Goal: Task Accomplishment & Management: Manage account settings

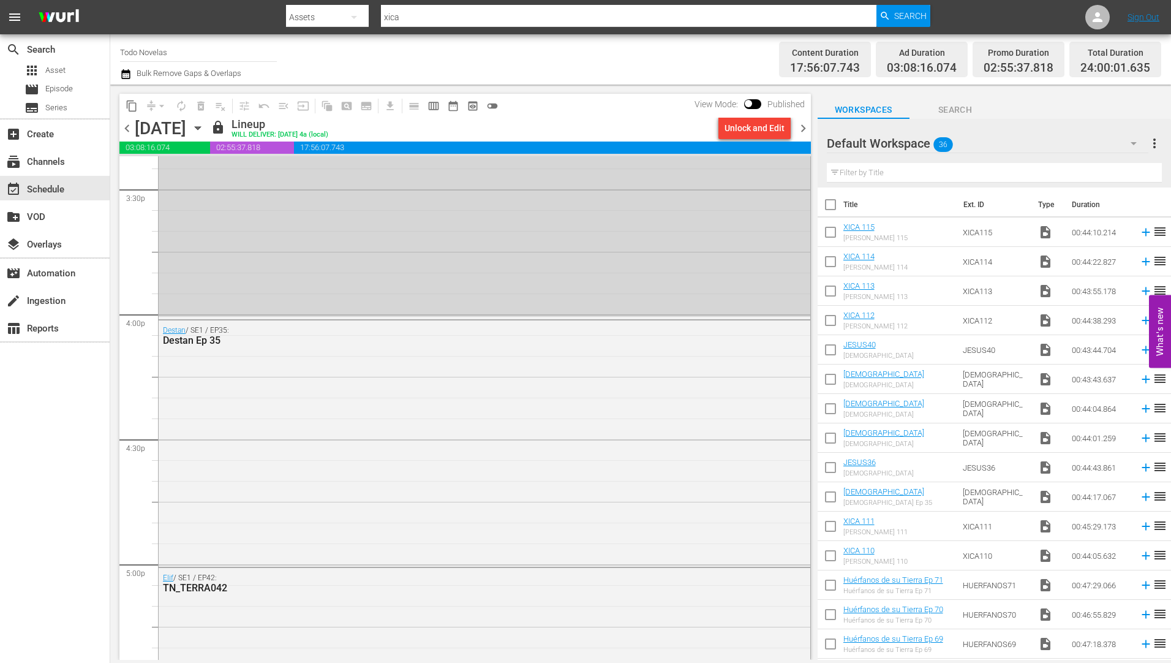
scroll to position [3411, 0]
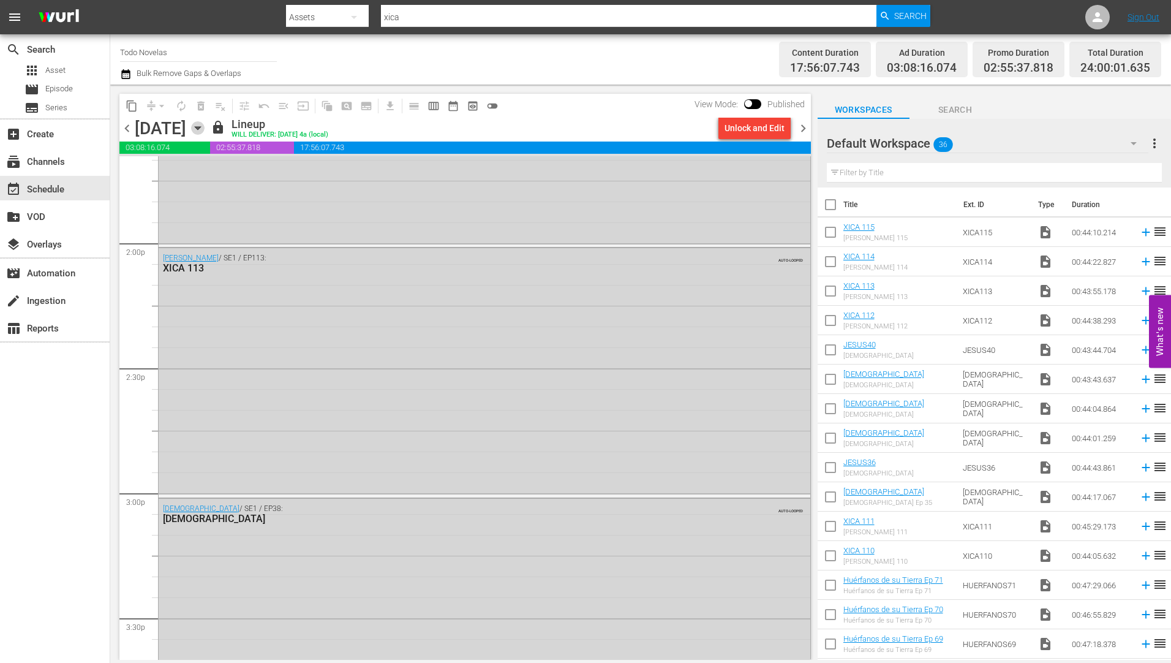
click at [205, 126] on icon "button" at bounding box center [197, 127] width 13 height 13
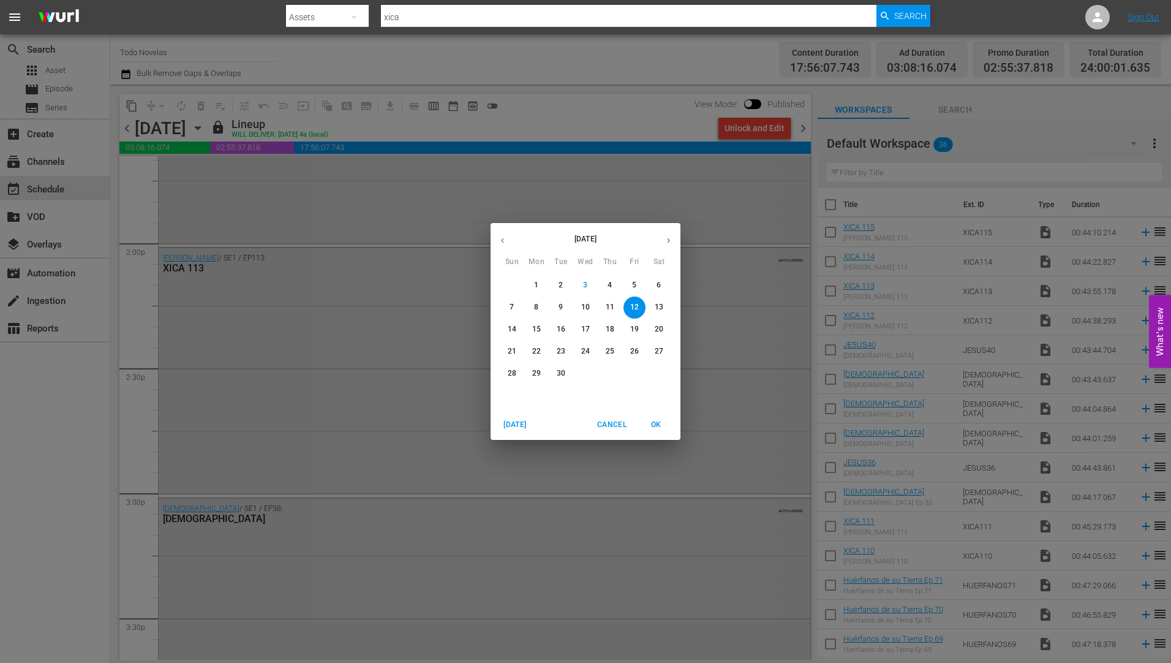
click at [659, 301] on button "13" at bounding box center [659, 307] width 22 height 22
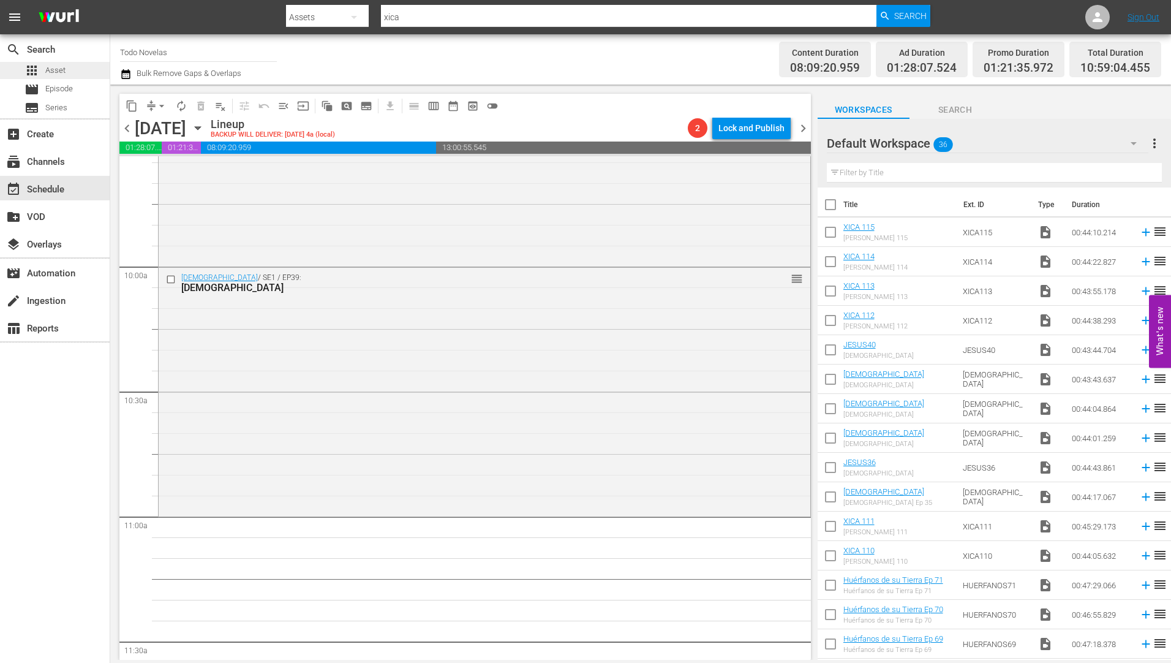
click at [54, 70] on span "Asset" at bounding box center [55, 70] width 20 height 12
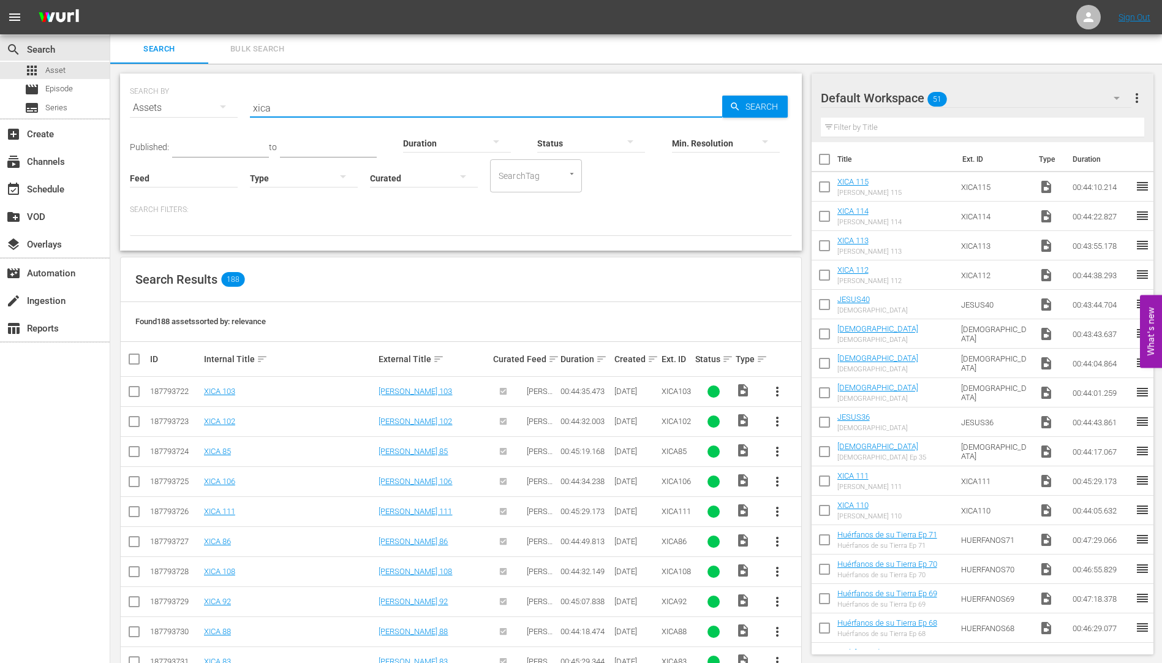
drag, startPoint x: 300, startPoint y: 103, endPoint x: 241, endPoint y: 110, distance: 59.8
click at [241, 110] on div "SEARCH BY Search By Assets Search ID, Title, Description, Keywords, or Category…" at bounding box center [461, 100] width 662 height 44
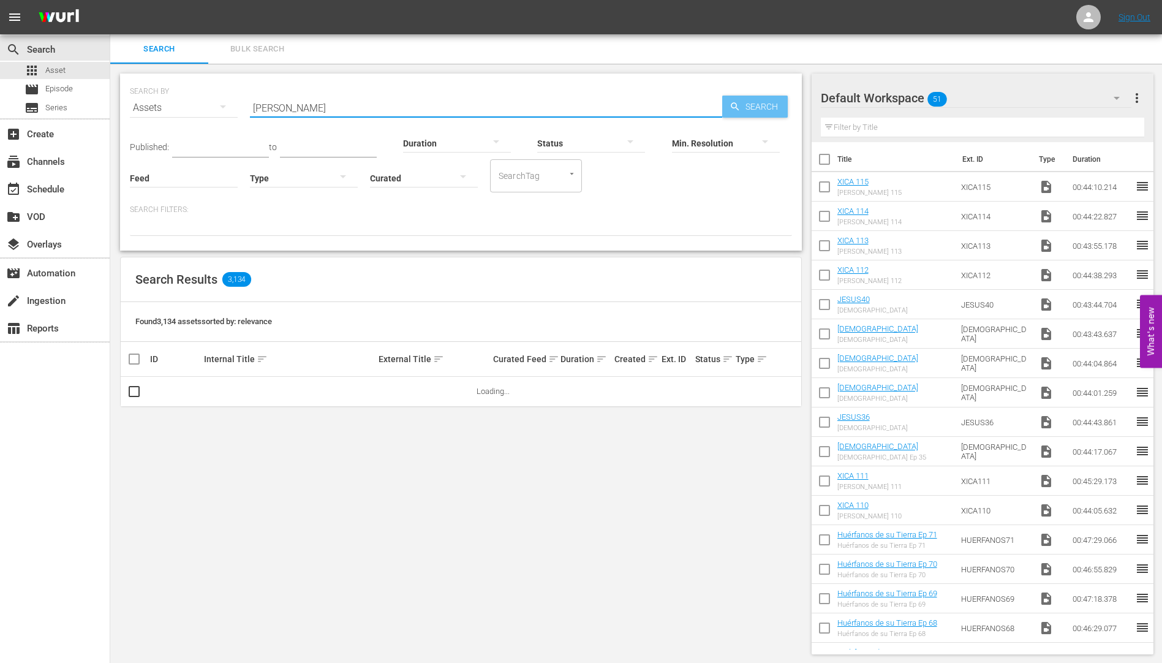
type input "moises"
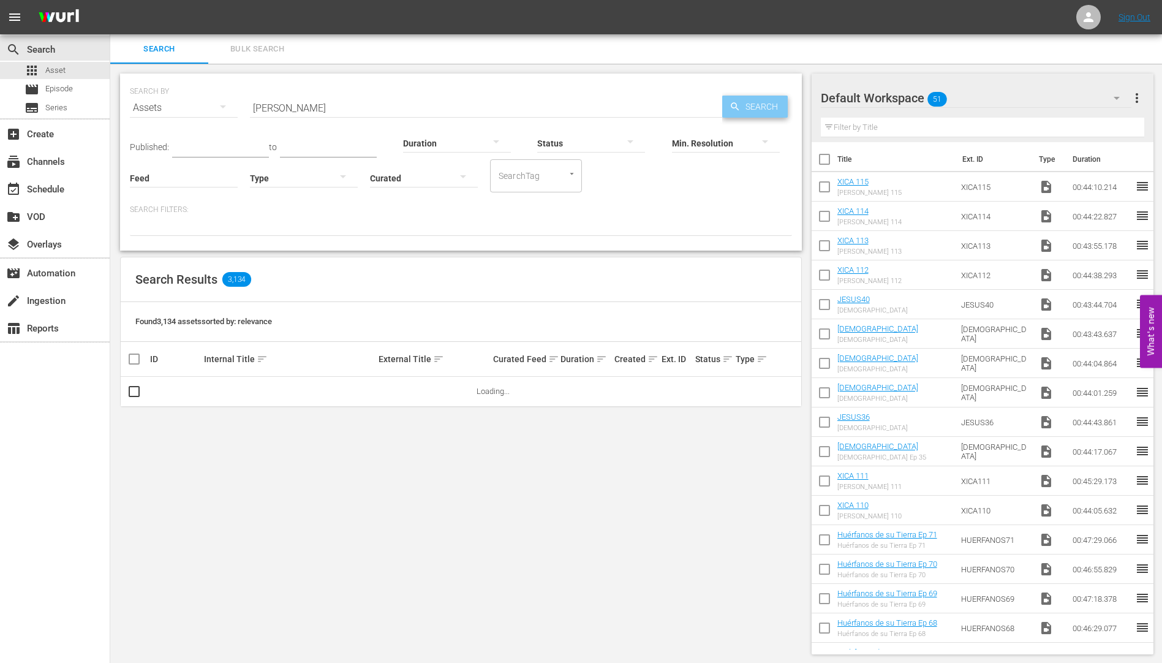
click at [762, 103] on span "Search" at bounding box center [763, 107] width 47 height 22
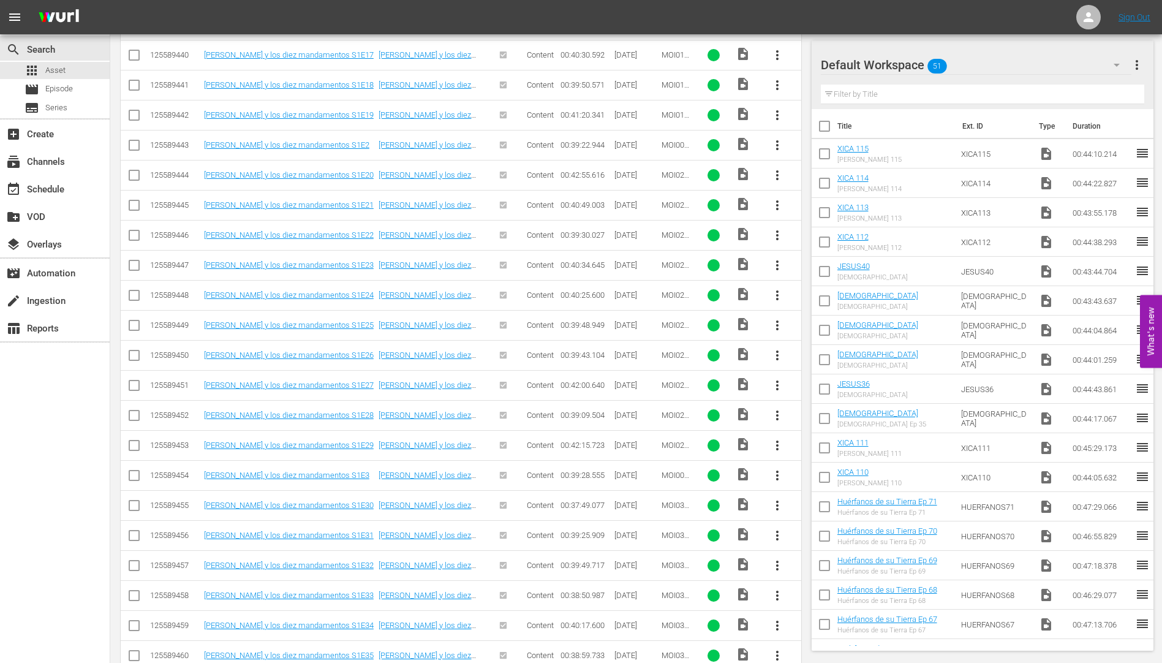
scroll to position [1211, 0]
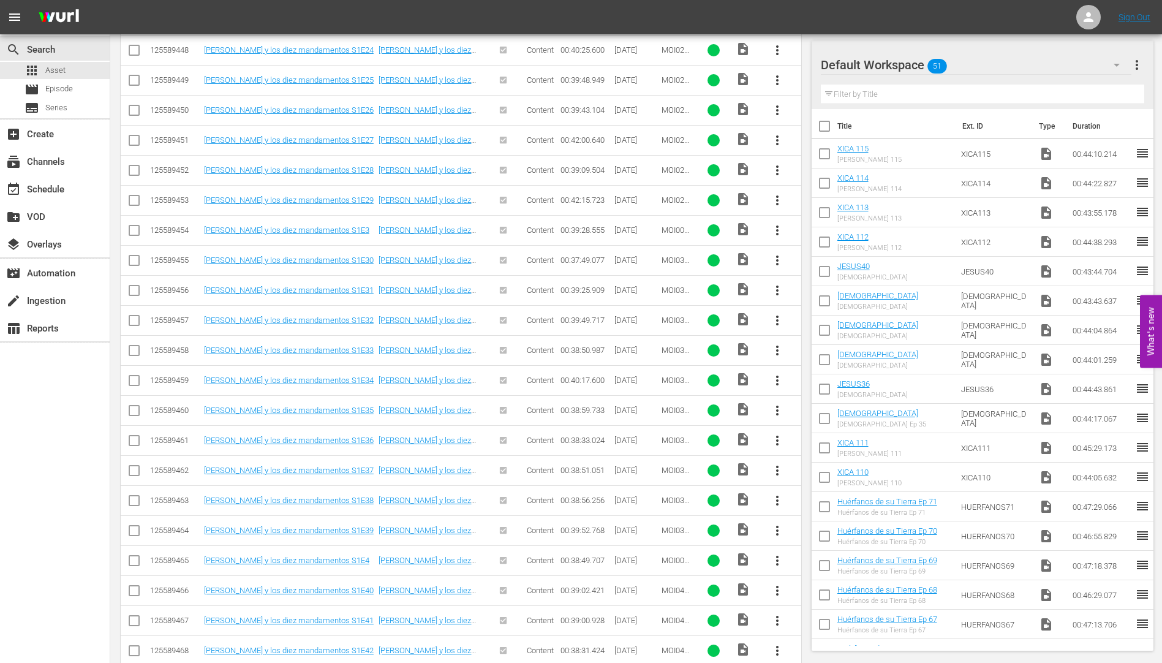
click at [776, 407] on span "more_vert" at bounding box center [777, 410] width 15 height 15
click at [835, 443] on div "Workspace" at bounding box center [843, 444] width 83 height 29
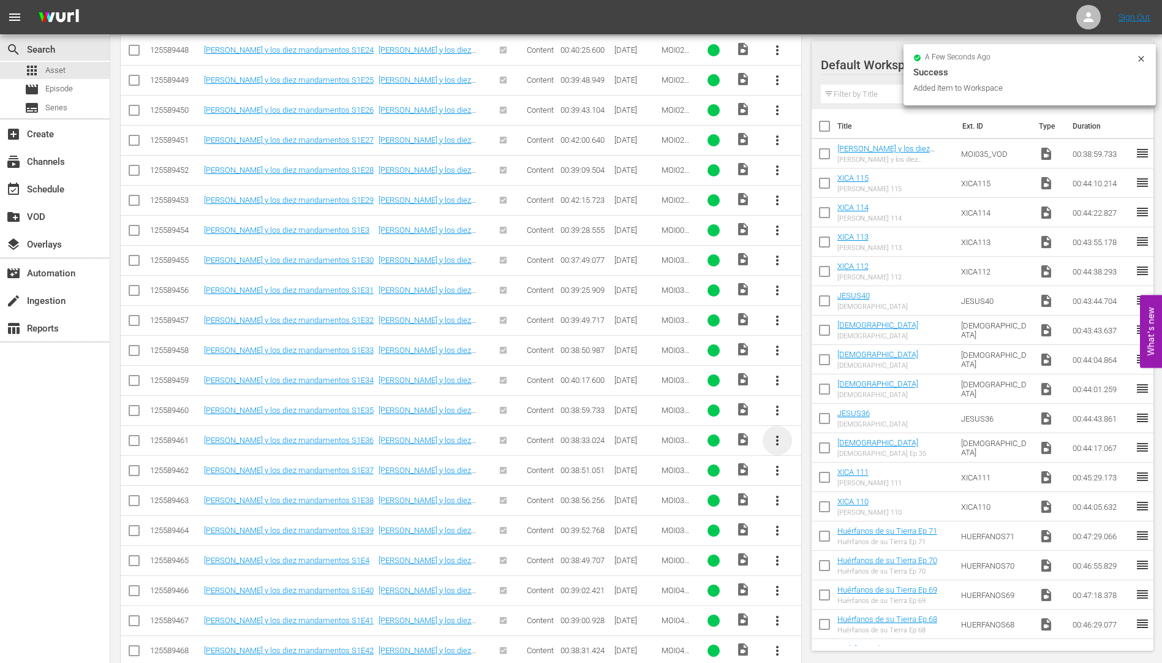
click at [775, 436] on span "more_vert" at bounding box center [777, 440] width 15 height 15
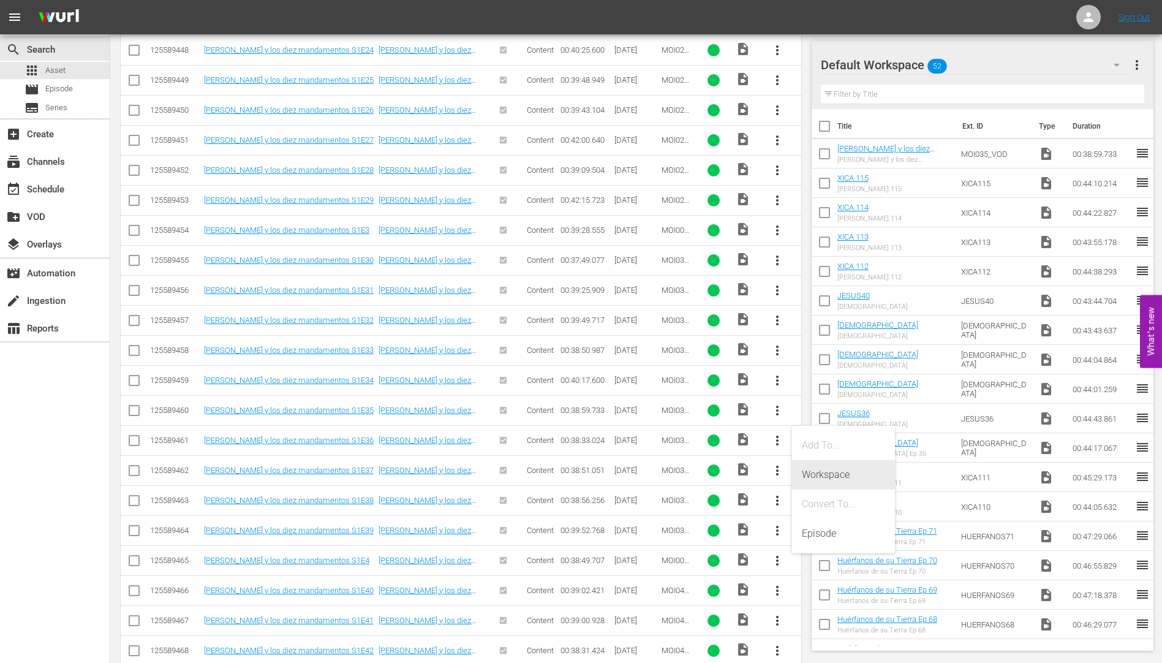
click at [823, 470] on div "Workspace" at bounding box center [843, 474] width 83 height 29
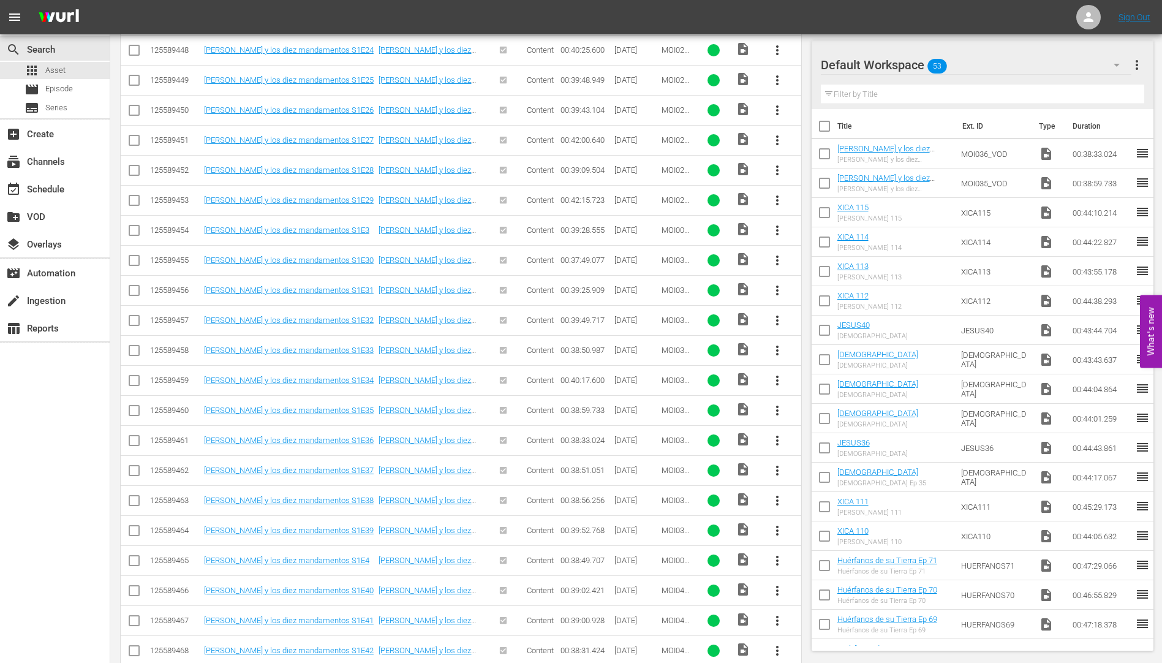
click at [773, 467] on span "more_vert" at bounding box center [777, 470] width 15 height 15
click at [811, 503] on div "Workspace" at bounding box center [843, 504] width 83 height 29
click at [773, 497] on span "more_vert" at bounding box center [777, 500] width 15 height 15
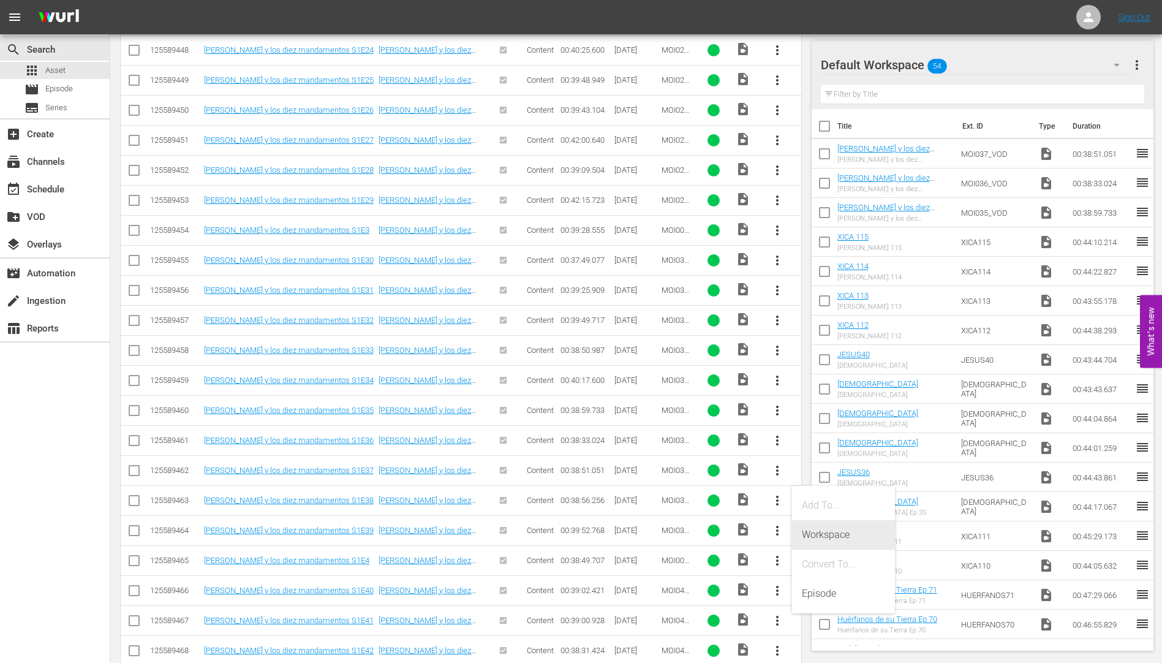
click at [821, 532] on div "Workspace" at bounding box center [843, 534] width 83 height 29
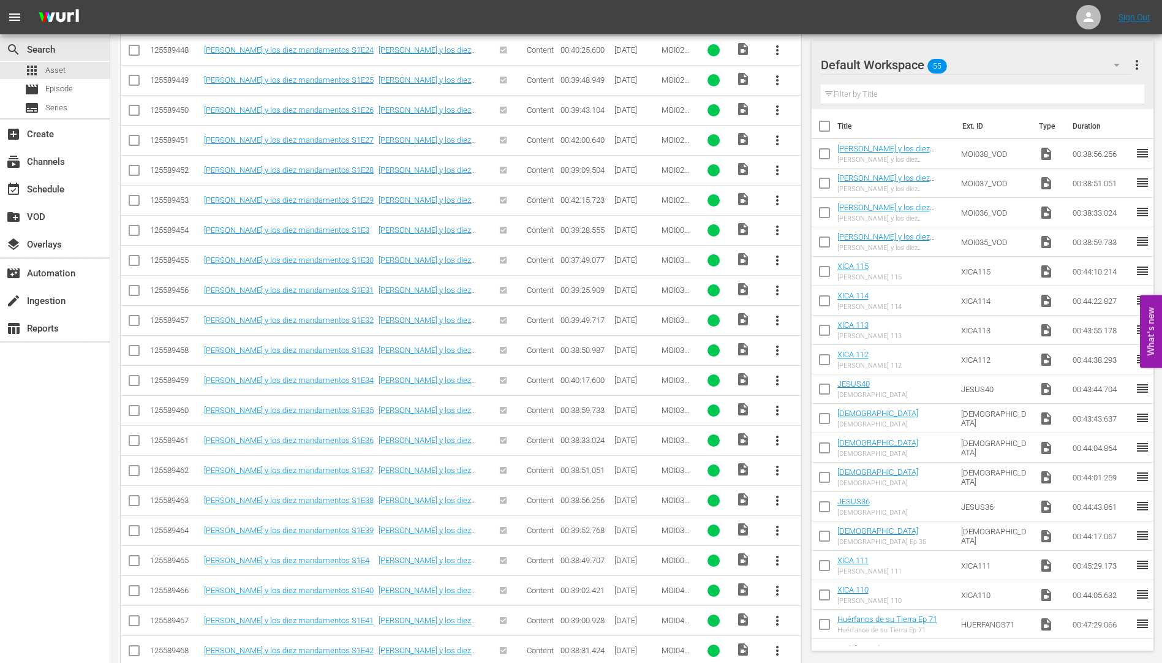
click at [776, 529] on span "more_vert" at bounding box center [777, 530] width 15 height 15
click at [822, 558] on div "Workspace" at bounding box center [843, 564] width 83 height 29
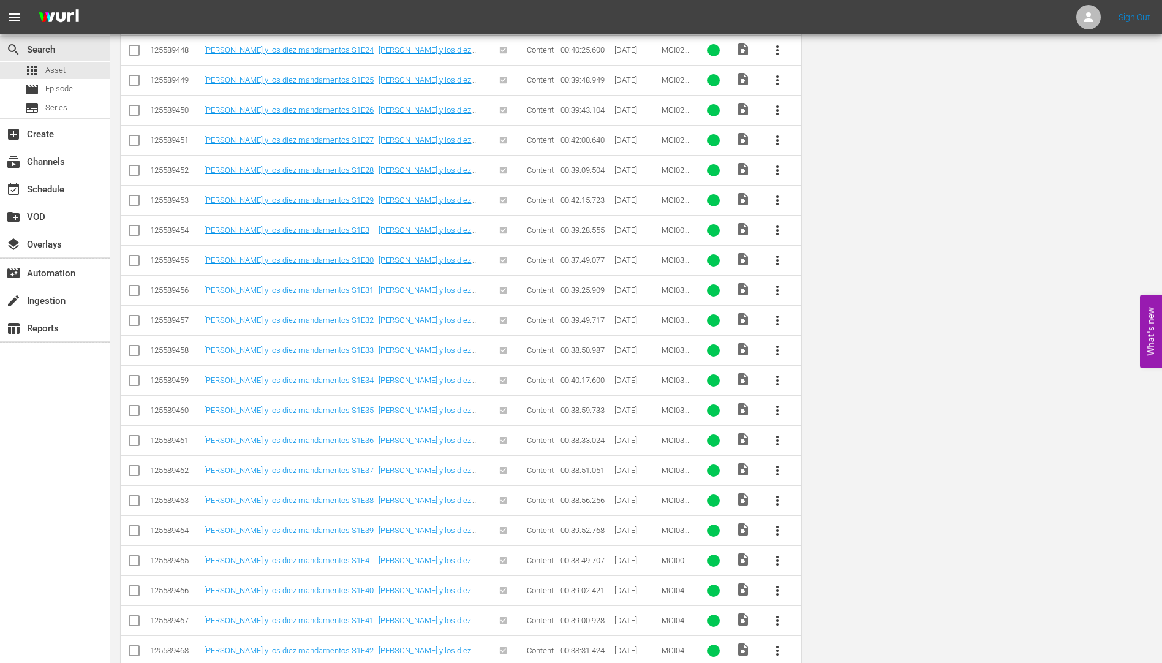
scroll to position [0, 0]
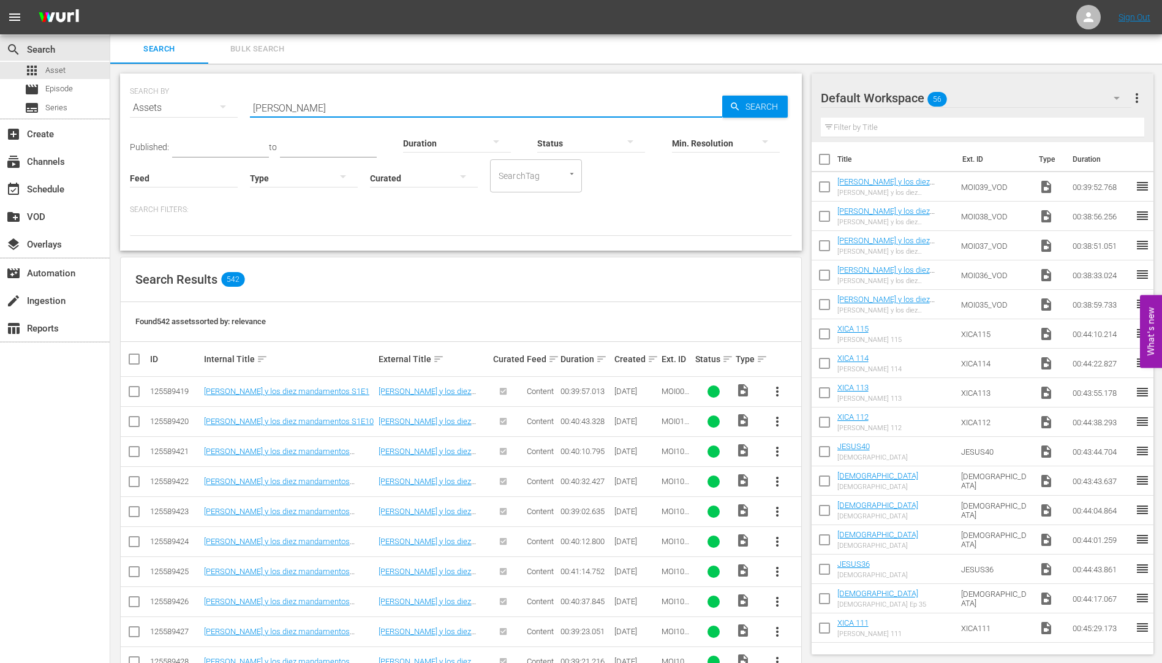
drag, startPoint x: 295, startPoint y: 105, endPoint x: 164, endPoint y: 111, distance: 131.2
click at [164, 111] on div "SEARCH BY Search By Assets Search ID, Title, Description, Keywords, or Category…" at bounding box center [461, 100] width 662 height 44
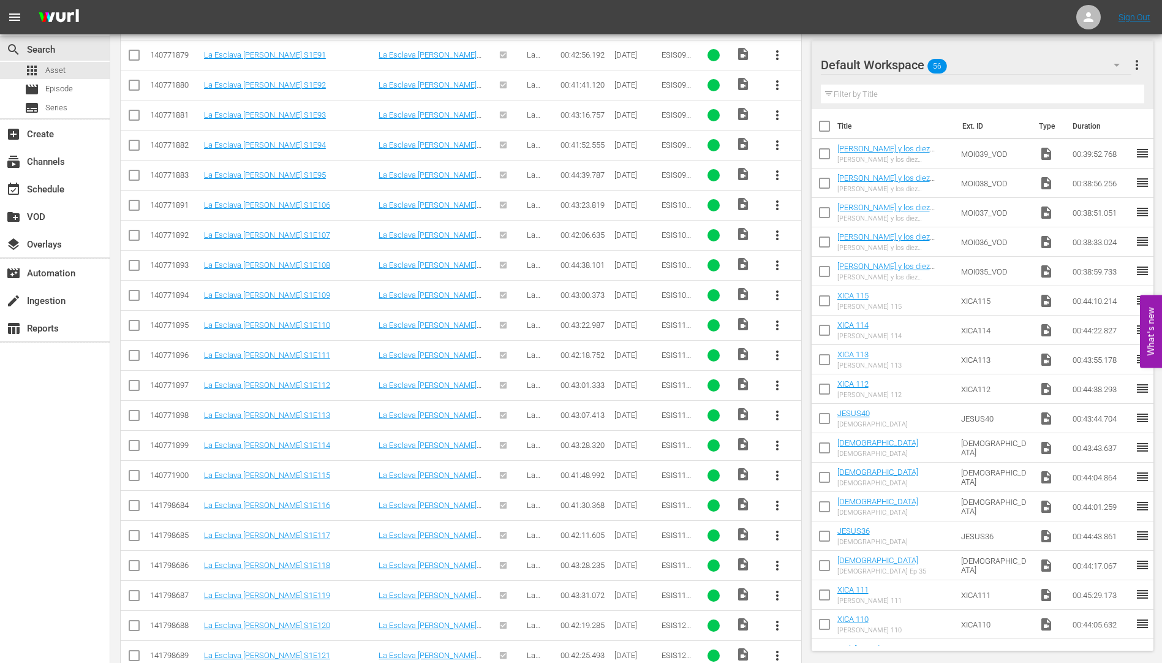
scroll to position [5645, 0]
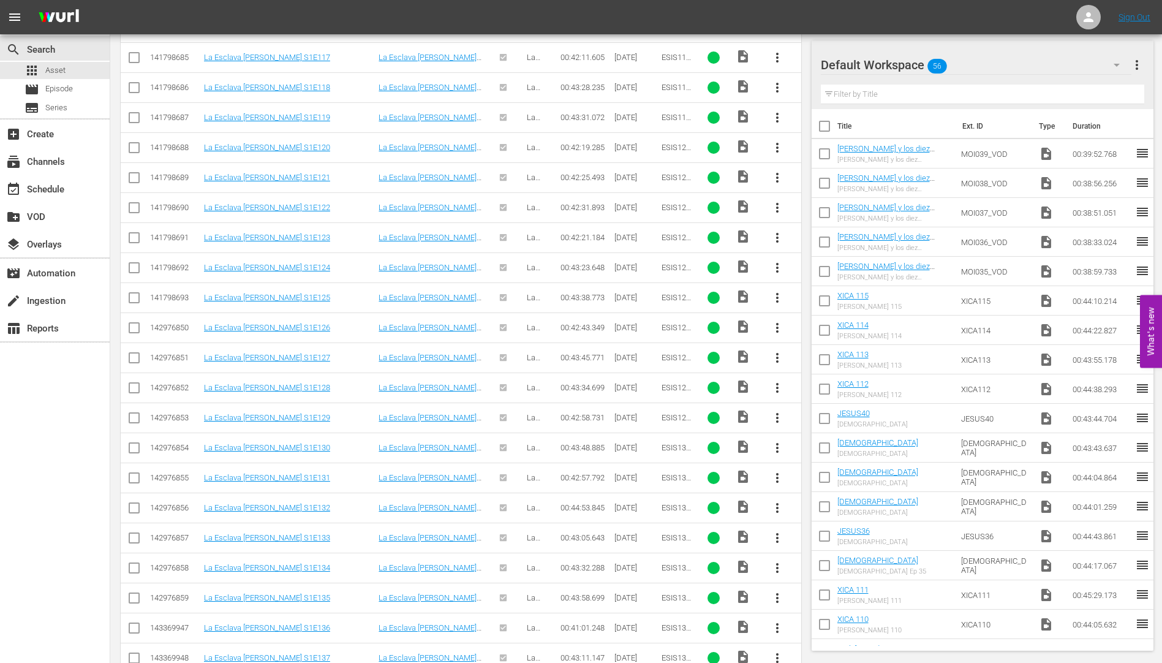
type input "esclava"
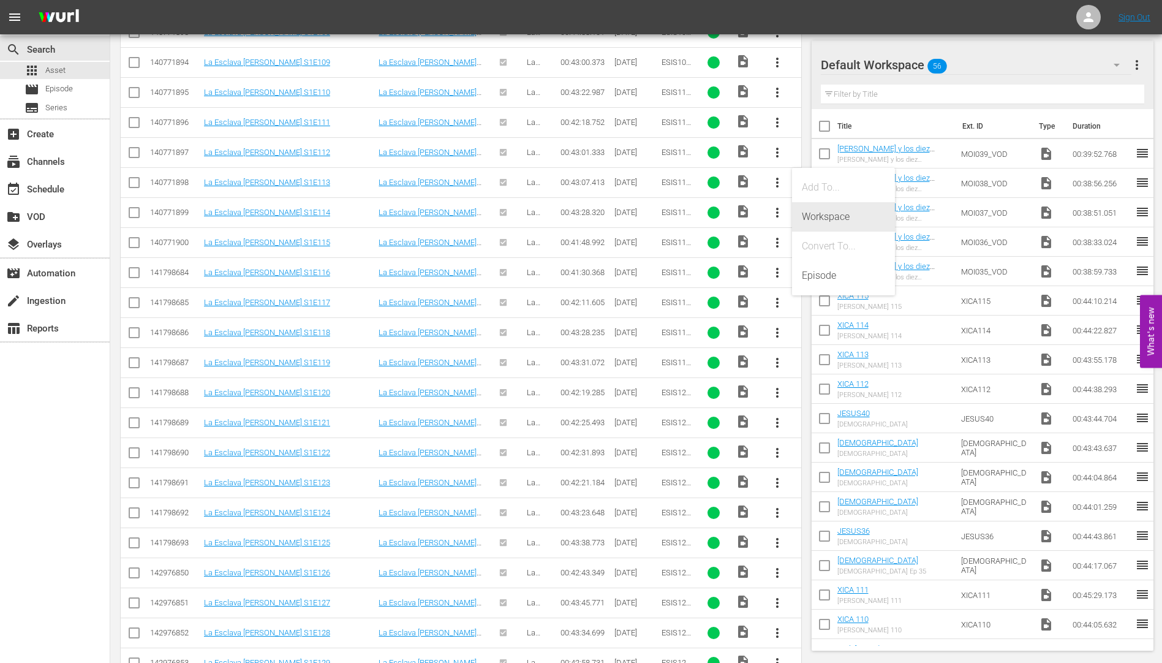
click at [832, 216] on div "Workspace" at bounding box center [843, 216] width 83 height 29
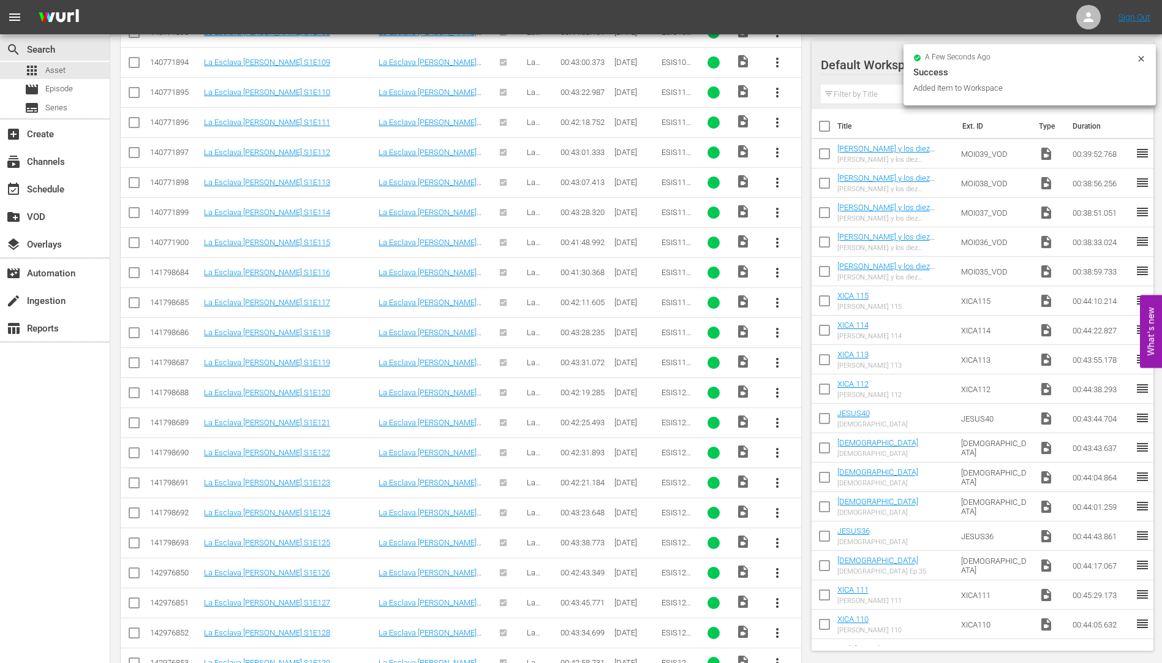
click at [776, 208] on span "more_vert" at bounding box center [777, 212] width 15 height 15
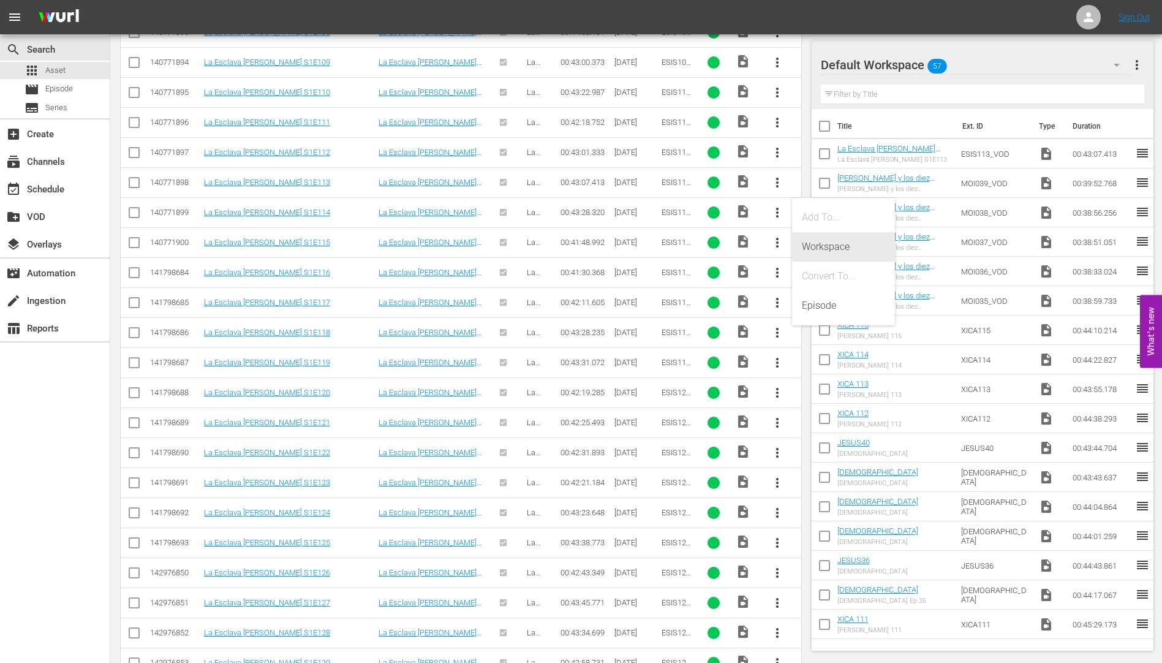
click at [839, 242] on div "Workspace" at bounding box center [843, 246] width 83 height 29
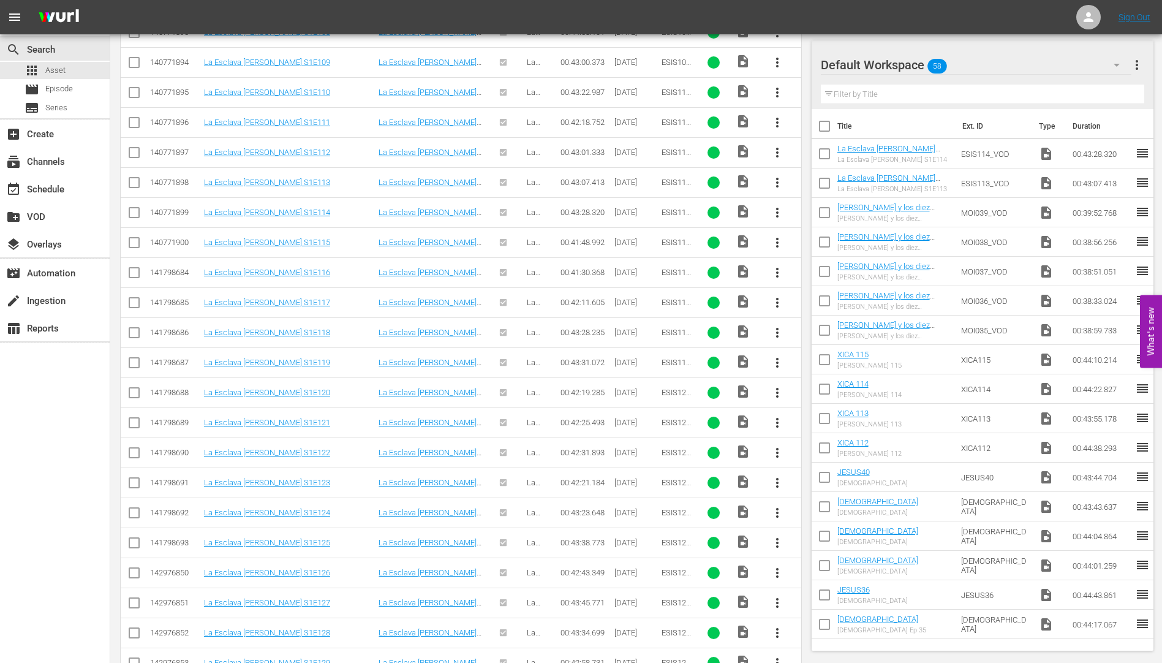
click at [776, 239] on span "more_vert" at bounding box center [777, 242] width 15 height 15
click at [824, 276] on div "Workspace" at bounding box center [843, 276] width 83 height 29
click at [777, 269] on span "more_vert" at bounding box center [777, 272] width 15 height 15
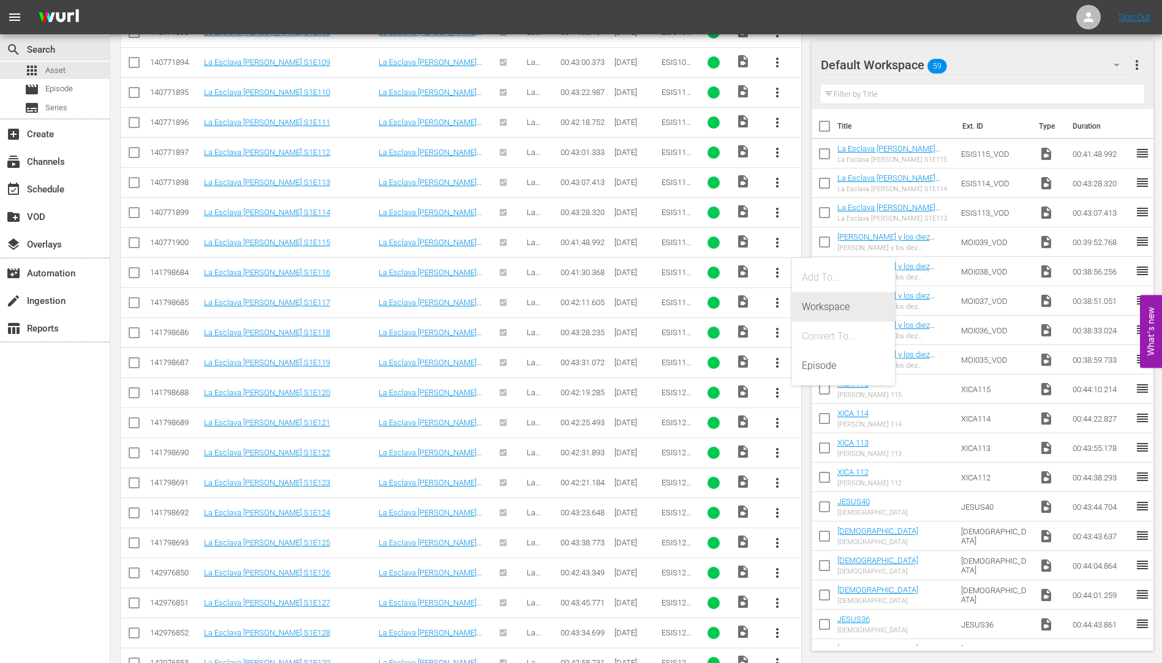
click at [829, 303] on div "Workspace" at bounding box center [843, 306] width 83 height 29
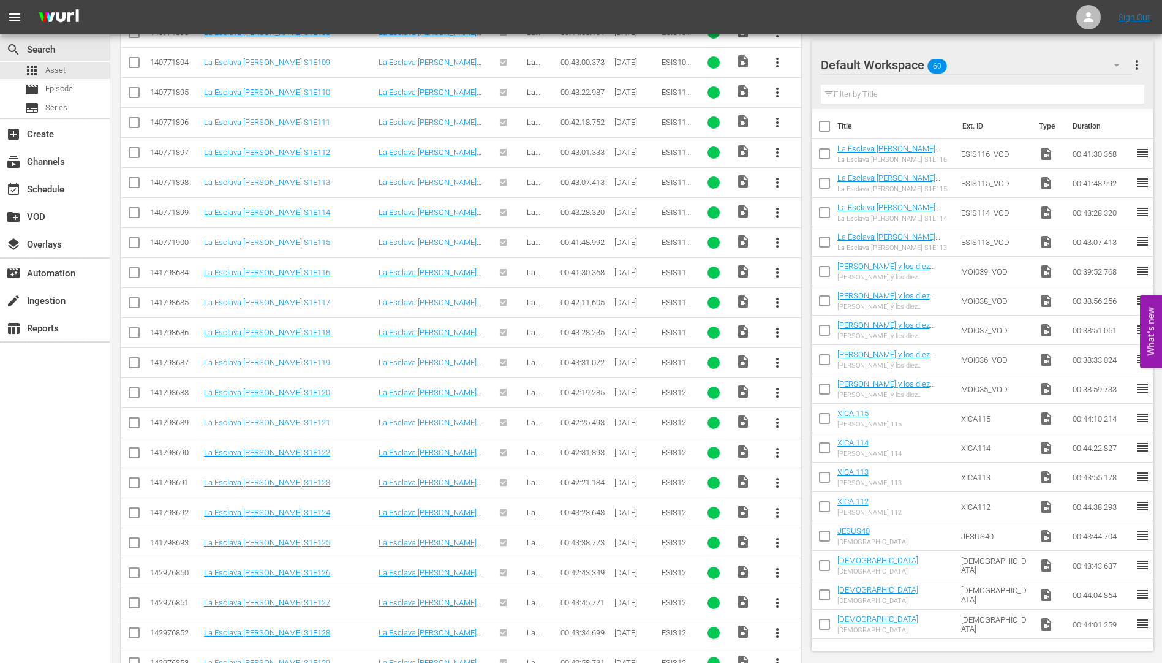
click at [776, 301] on span "more_vert" at bounding box center [777, 302] width 15 height 15
click at [828, 331] on div "Workspace" at bounding box center [843, 336] width 83 height 29
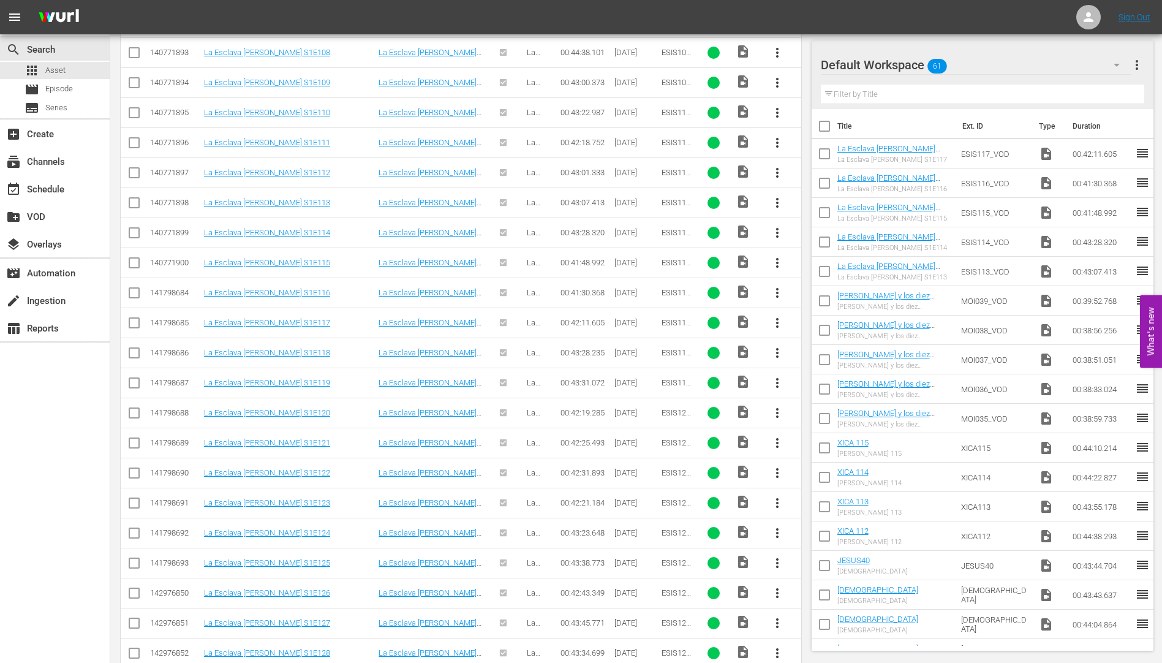
scroll to position [3209, 0]
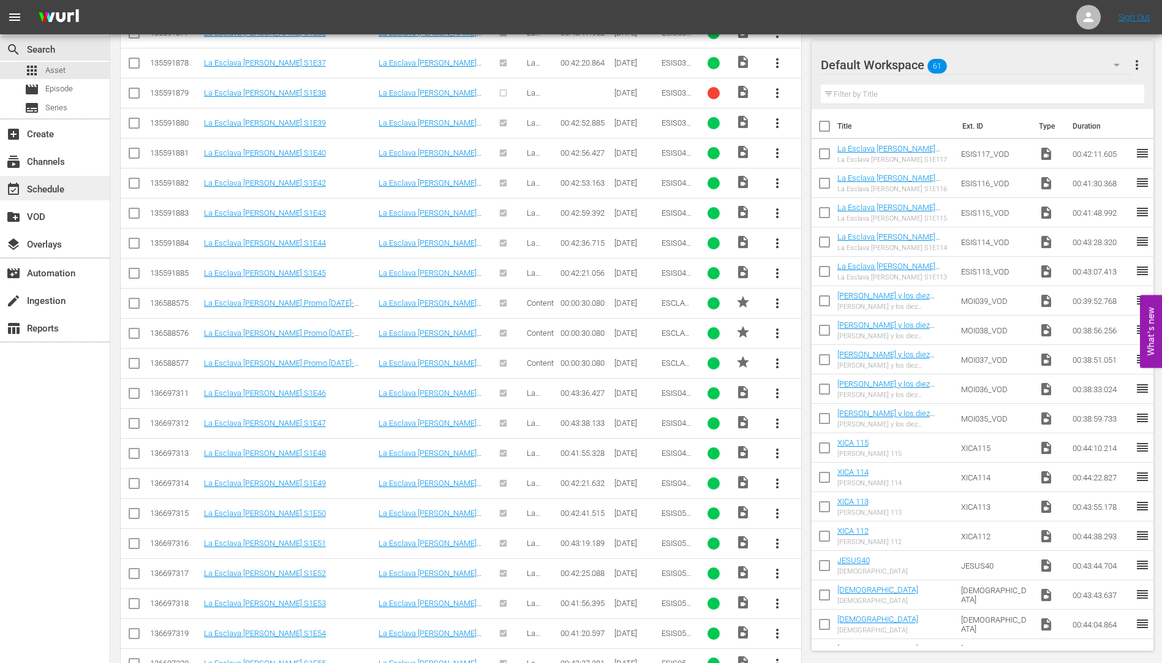
click at [43, 189] on div "event_available Schedule" at bounding box center [34, 187] width 69 height 11
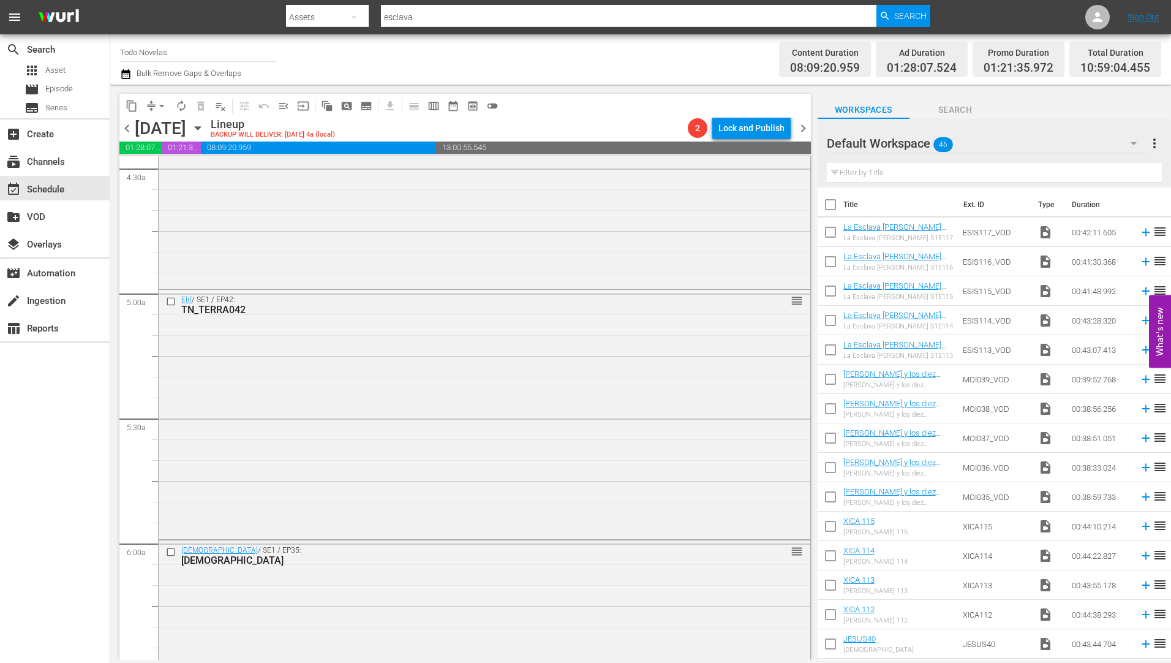
scroll to position [1286, 0]
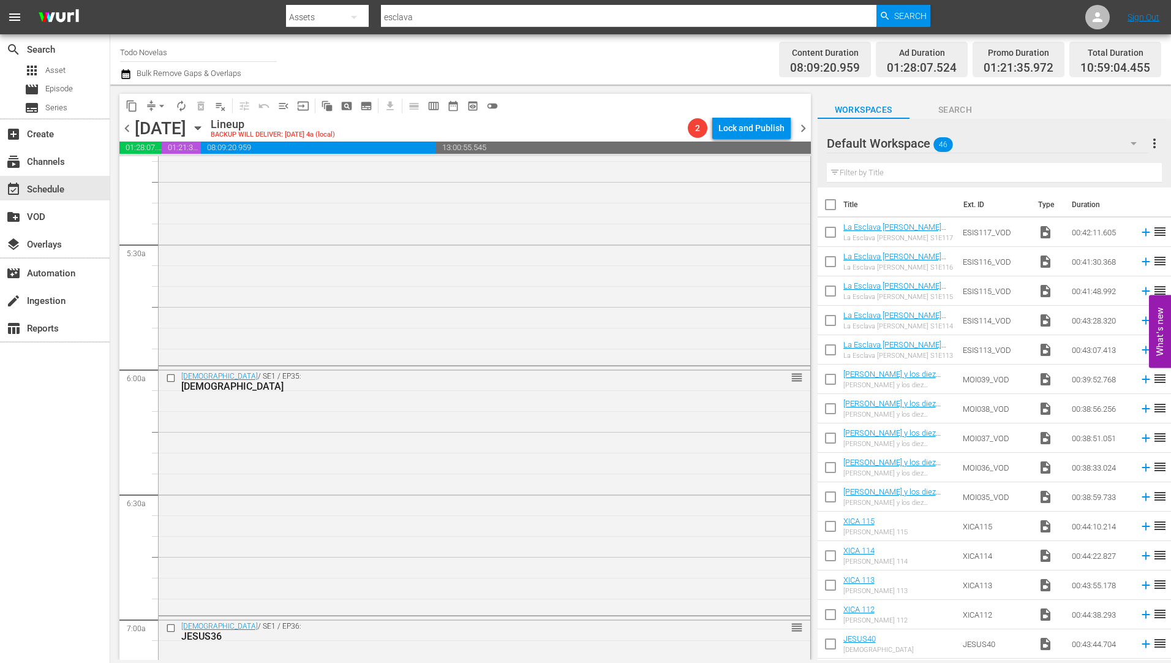
click at [205, 123] on icon "button" at bounding box center [197, 127] width 13 height 13
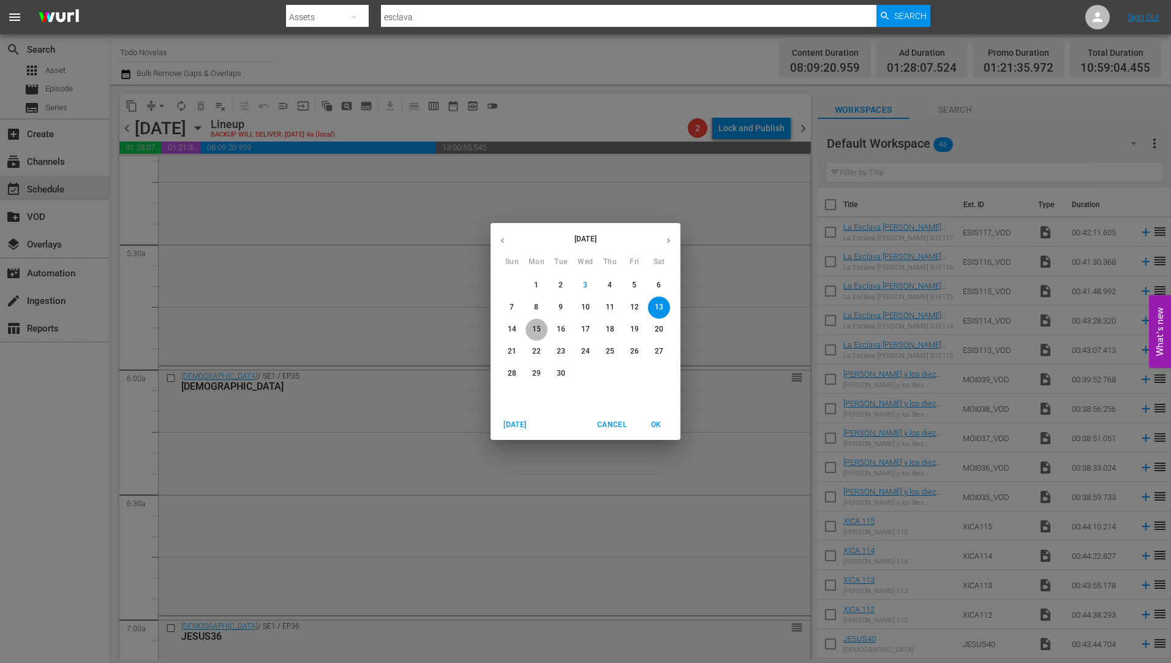
click at [535, 326] on p "15" at bounding box center [536, 329] width 9 height 10
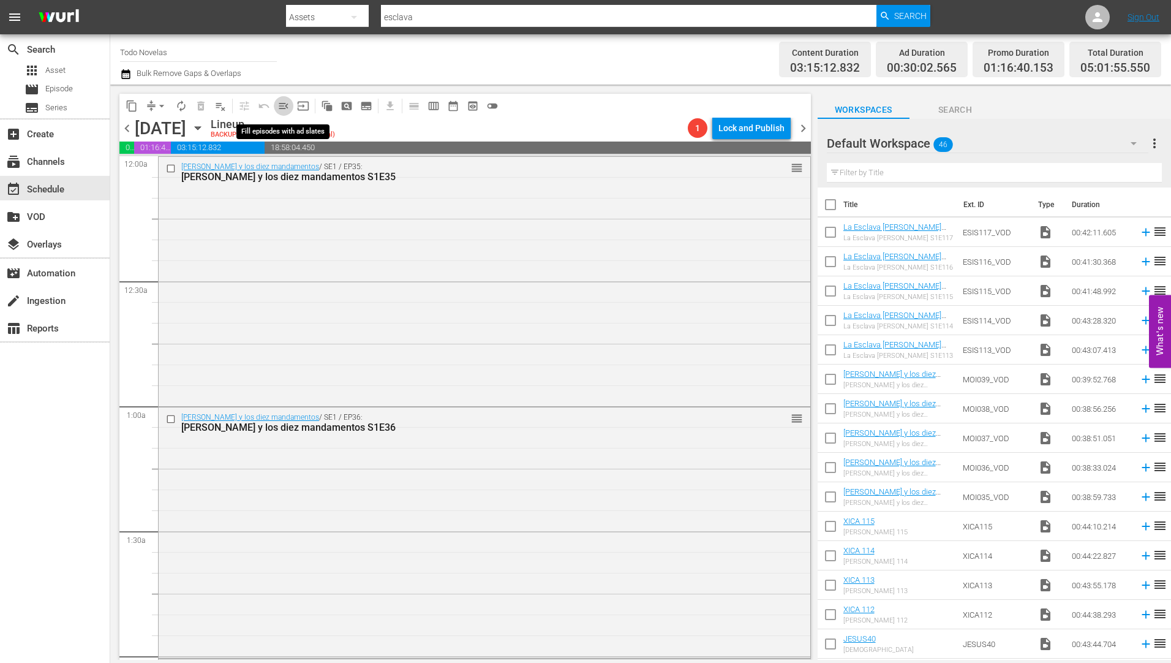
click at [283, 103] on span "menu_open" at bounding box center [283, 106] width 12 height 12
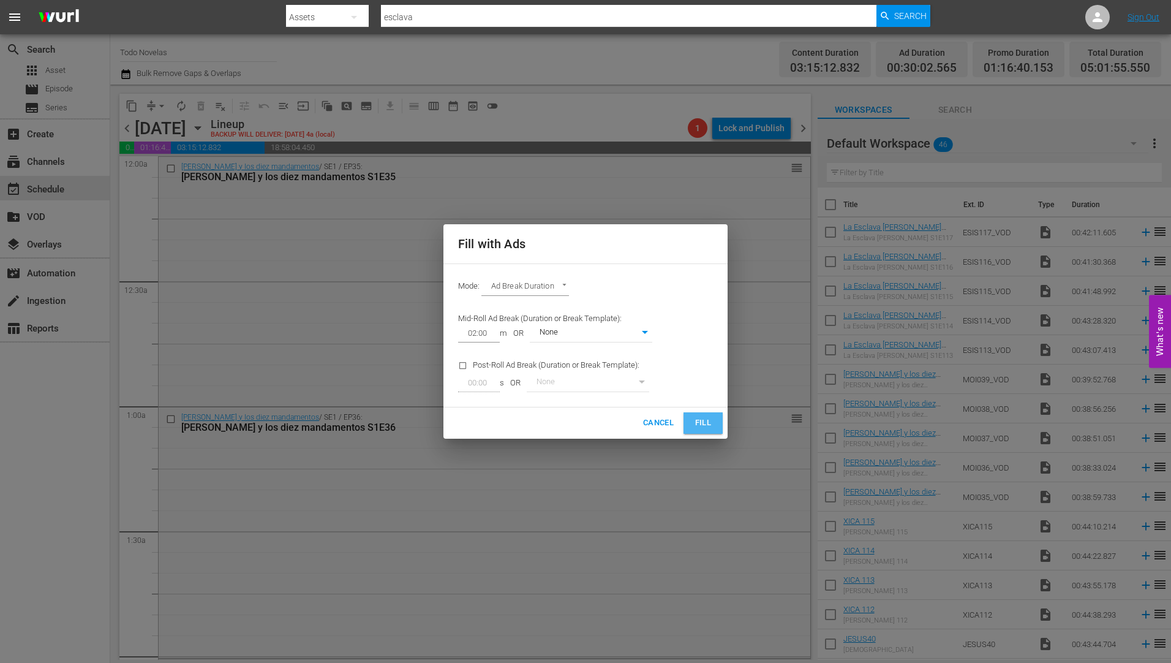
click at [709, 416] on span "Fill" at bounding box center [703, 423] width 20 height 14
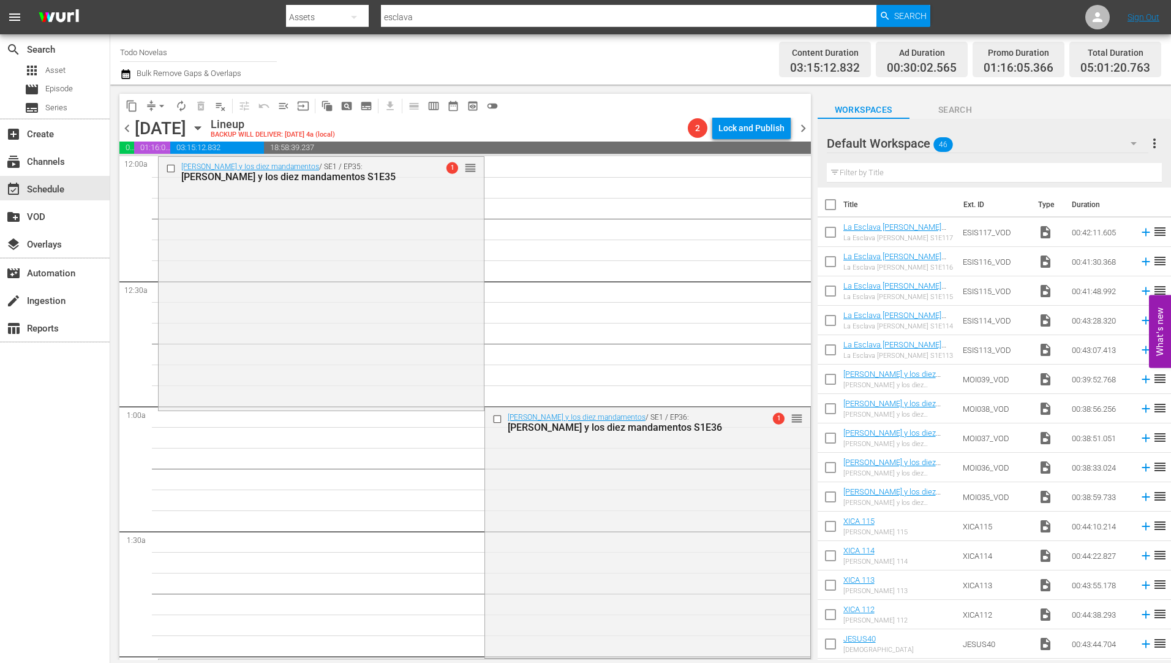
click at [276, 176] on div "[PERSON_NAME] y los diez mandamentos S1E35" at bounding box center [301, 177] width 240 height 12
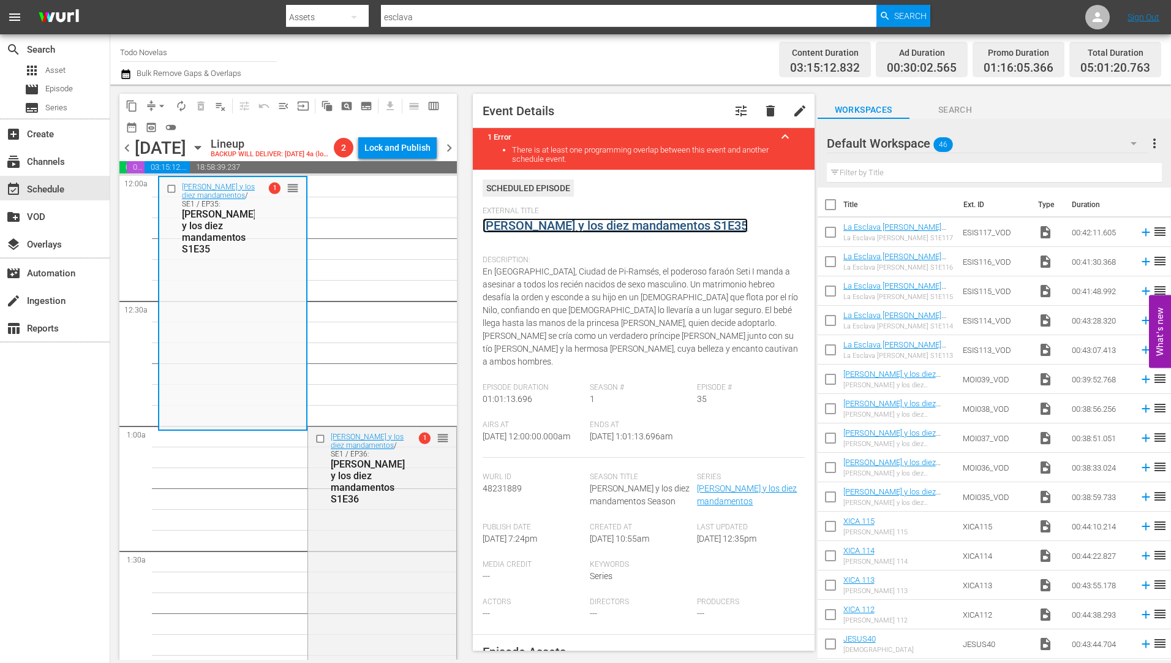
click at [601, 226] on link "[PERSON_NAME] y los diez mandamentos S1E35" at bounding box center [615, 225] width 265 height 15
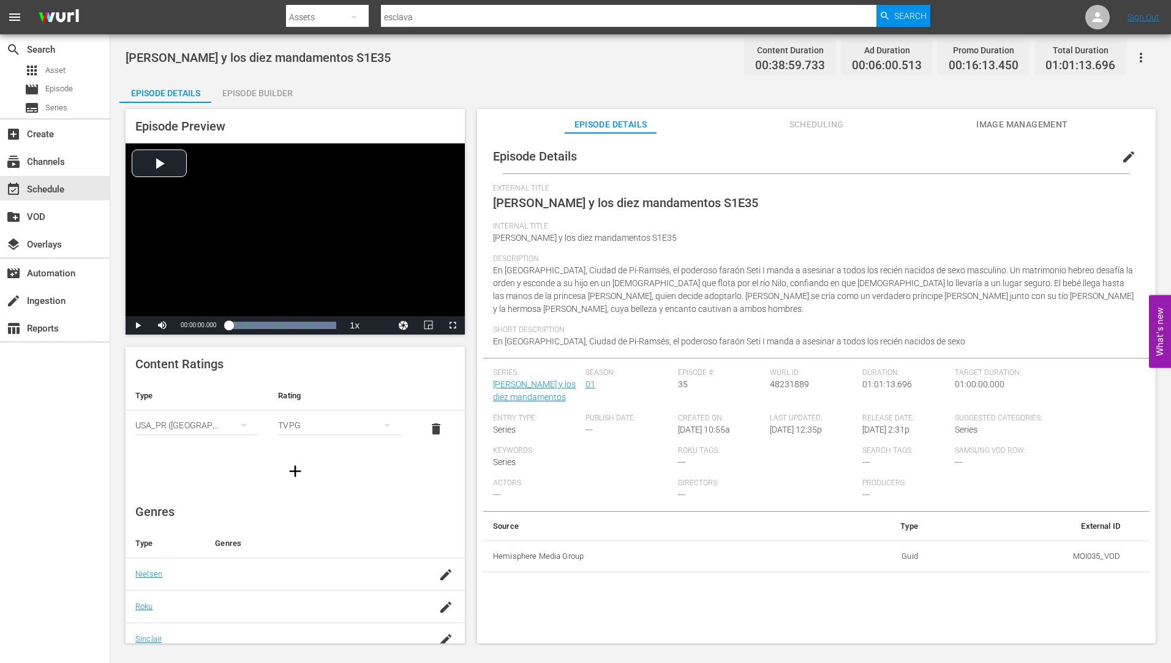
click at [249, 89] on div "Episode Builder" at bounding box center [257, 92] width 92 height 29
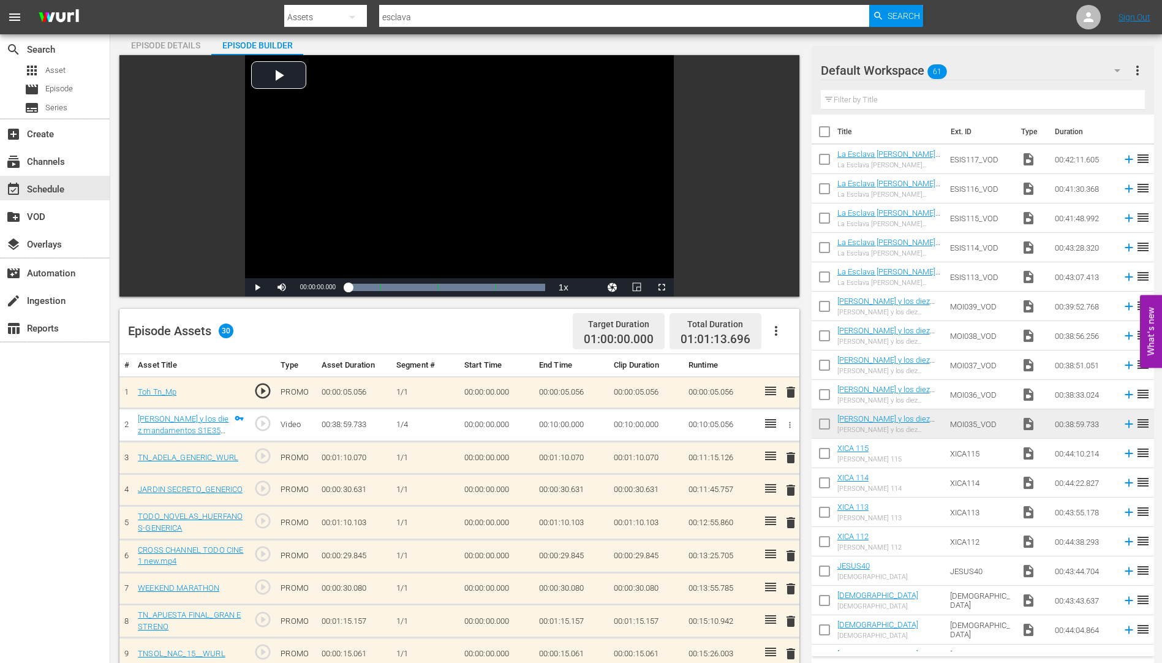
scroll to position [184, 0]
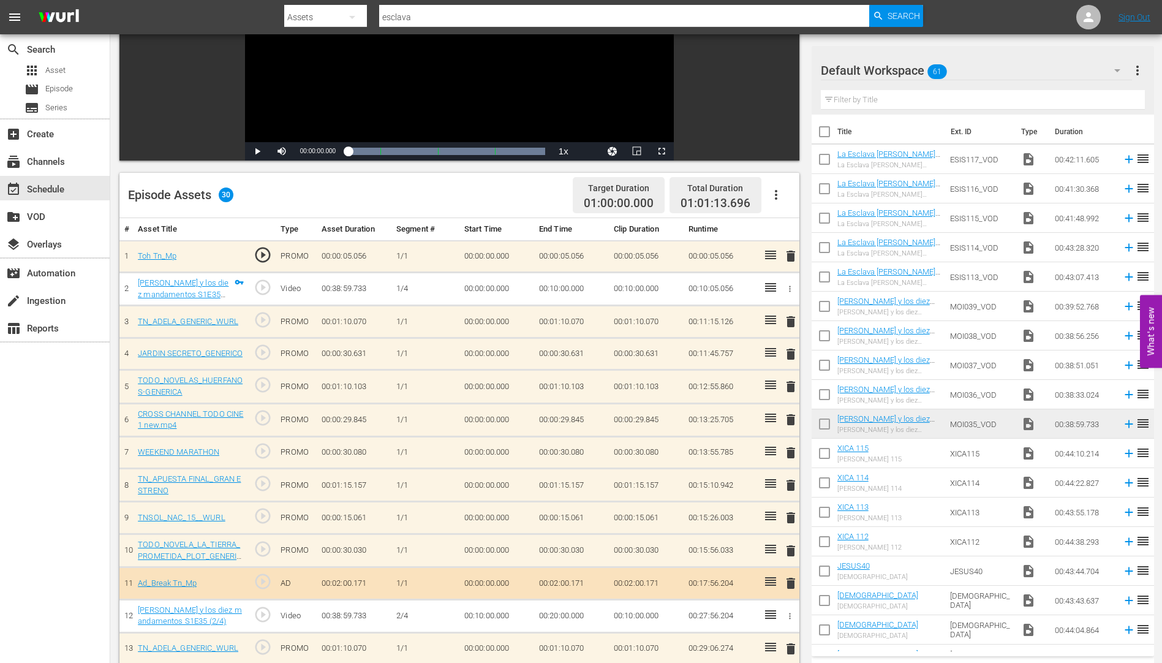
click at [791, 323] on span "delete" at bounding box center [790, 321] width 15 height 15
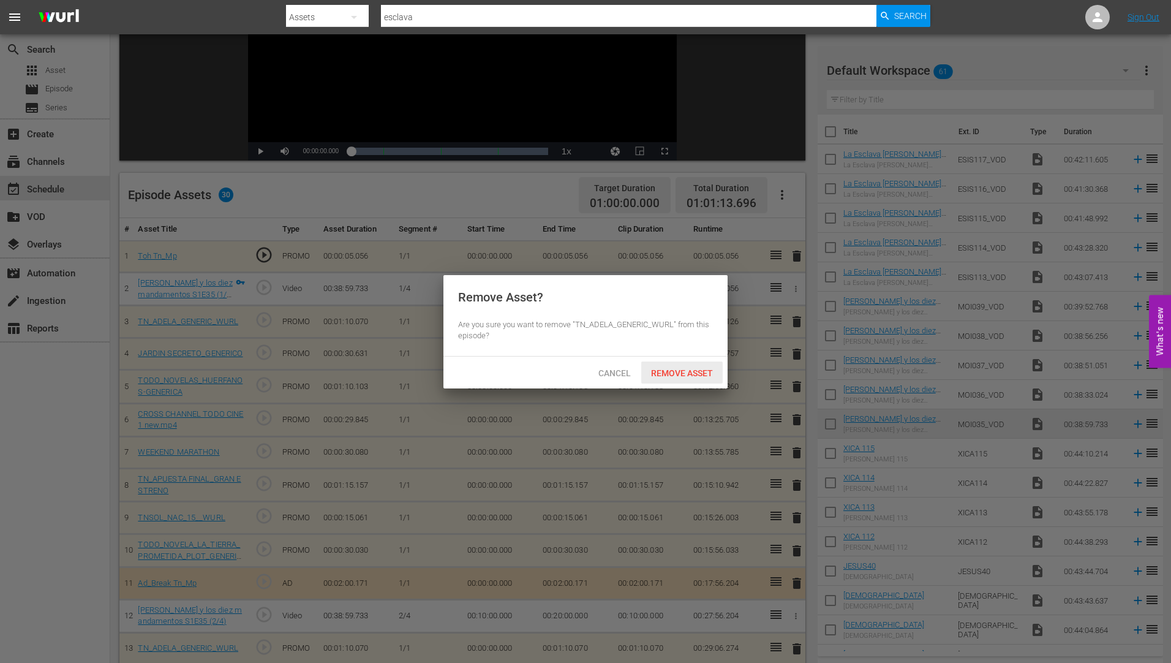
click at [700, 365] on div "Remove Asset" at bounding box center [681, 372] width 81 height 23
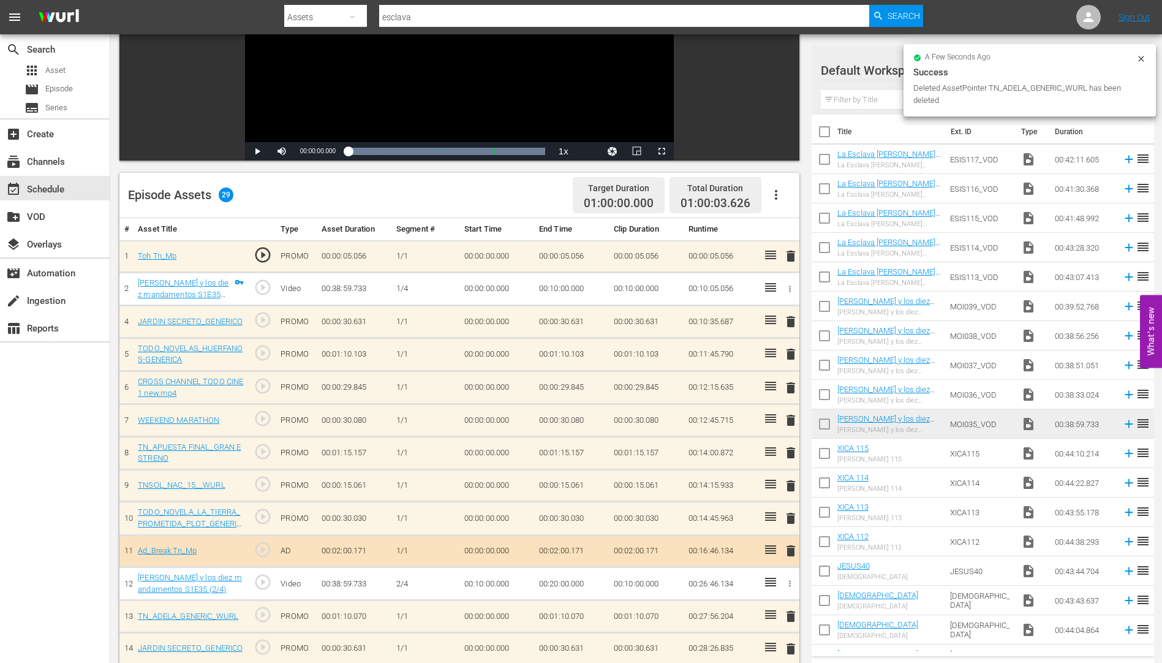
click at [791, 321] on span "delete" at bounding box center [790, 321] width 15 height 15
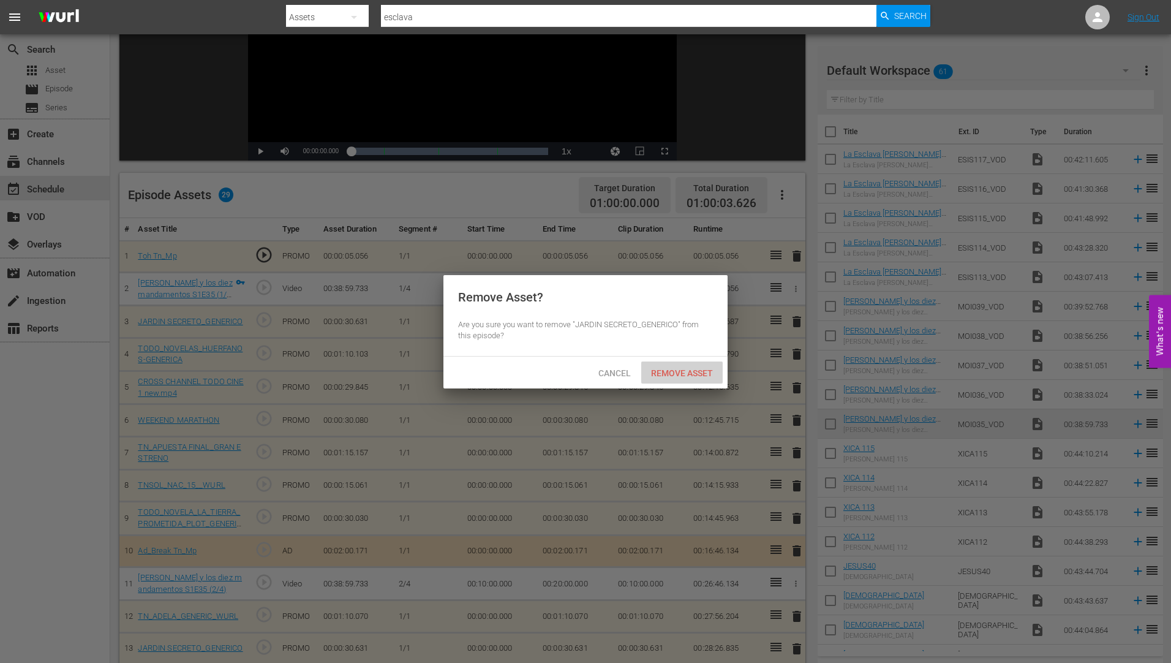
click at [703, 368] on span "Remove Asset" at bounding box center [681, 373] width 81 height 10
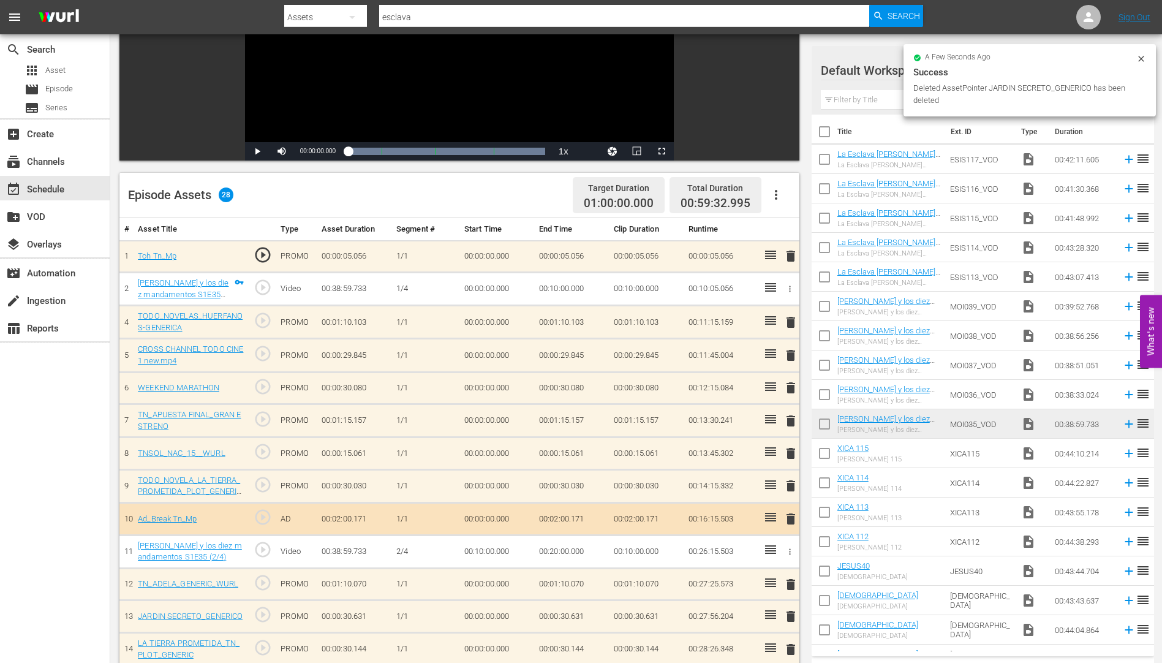
click at [792, 418] on span "delete" at bounding box center [790, 420] width 15 height 15
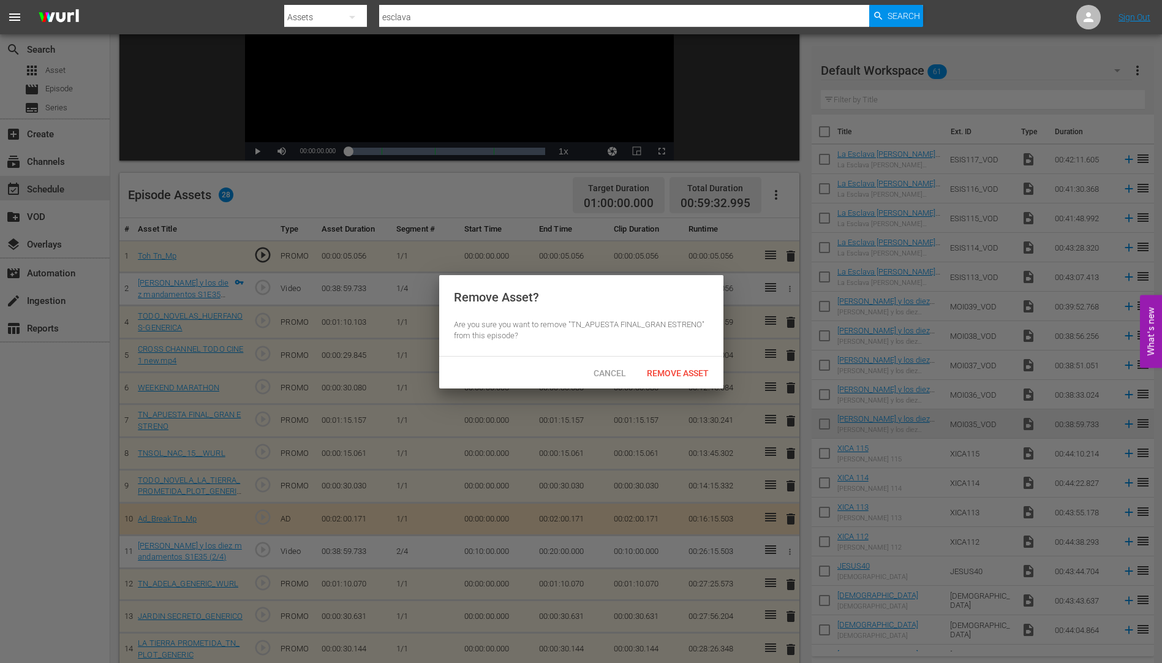
click at [685, 371] on span "Remove Asset" at bounding box center [677, 373] width 81 height 10
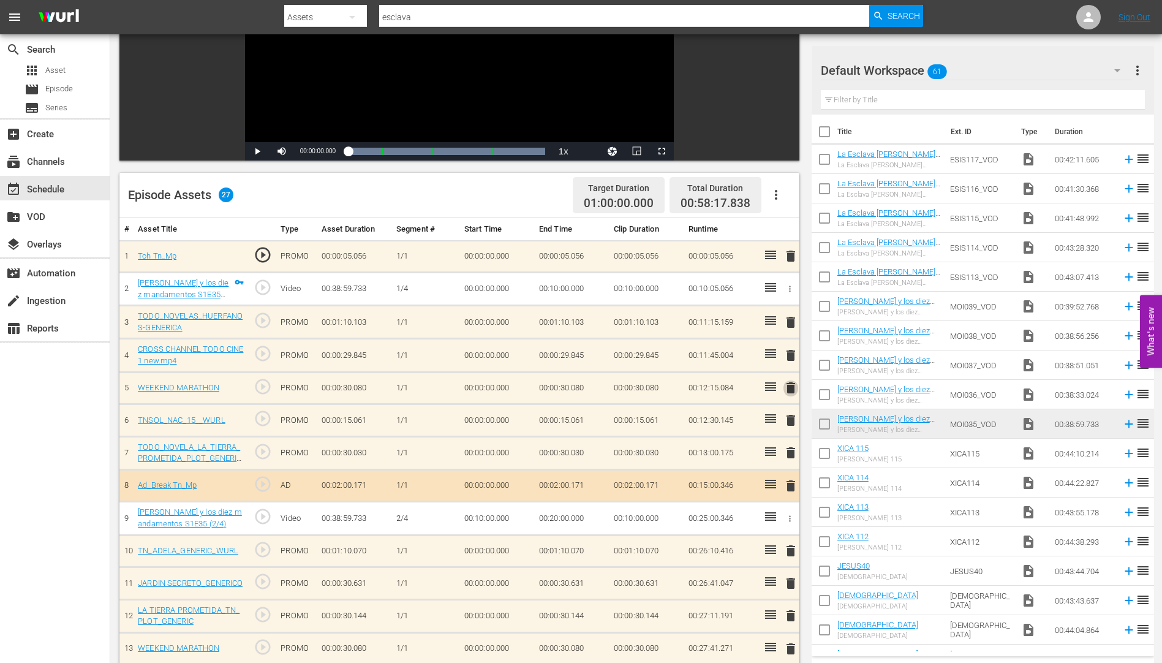
click at [790, 386] on span "delete" at bounding box center [790, 387] width 15 height 15
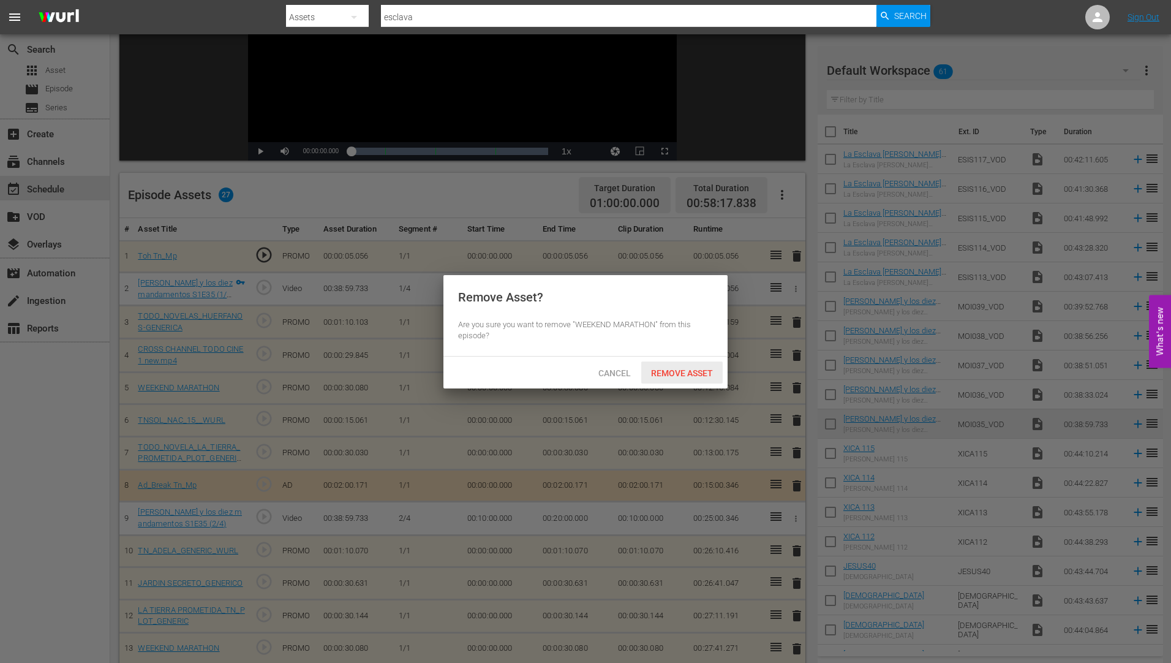
click at [683, 368] on span "Remove Asset" at bounding box center [681, 373] width 81 height 10
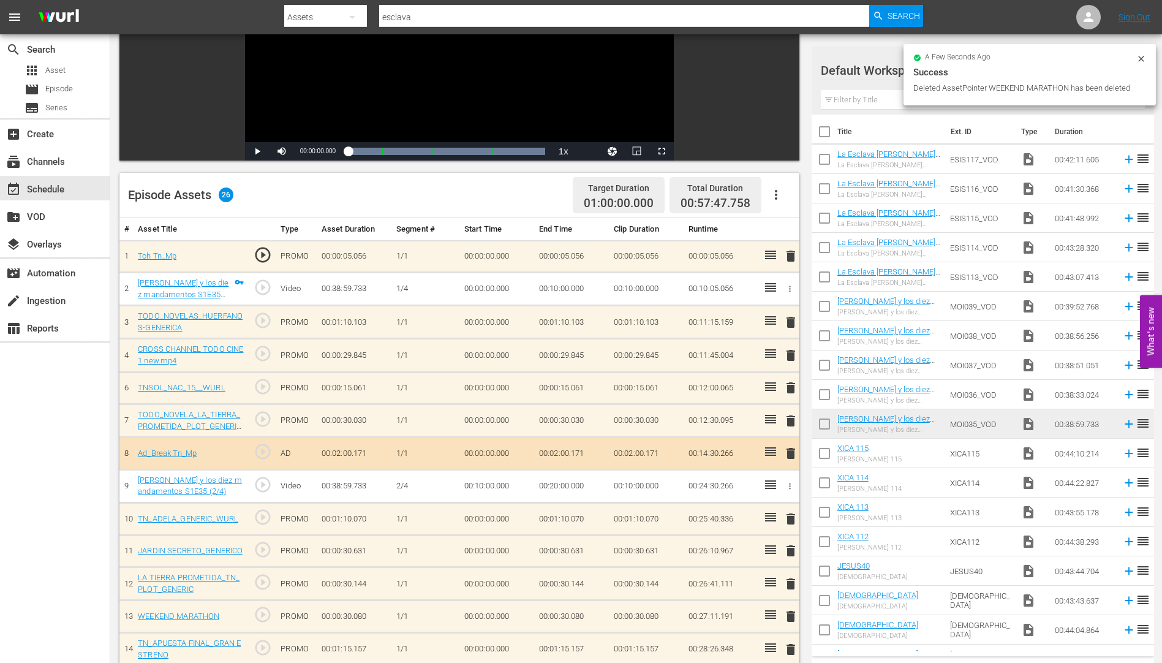
click at [790, 385] on span "delete" at bounding box center [790, 387] width 15 height 15
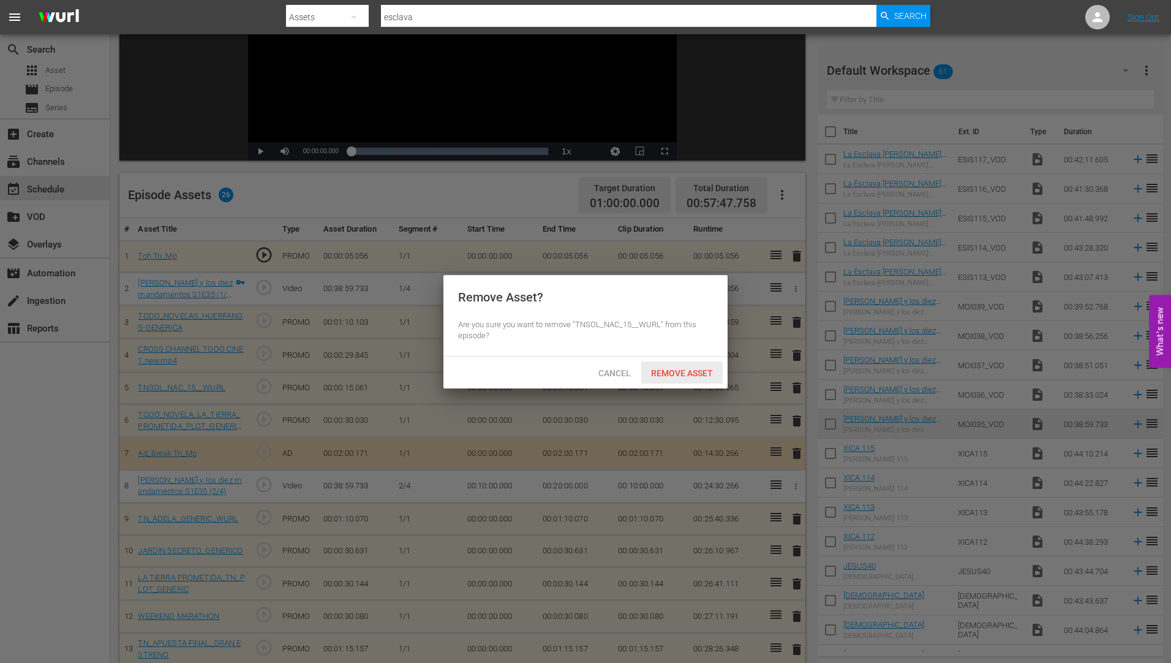
click at [685, 368] on span "Remove Asset" at bounding box center [681, 373] width 81 height 10
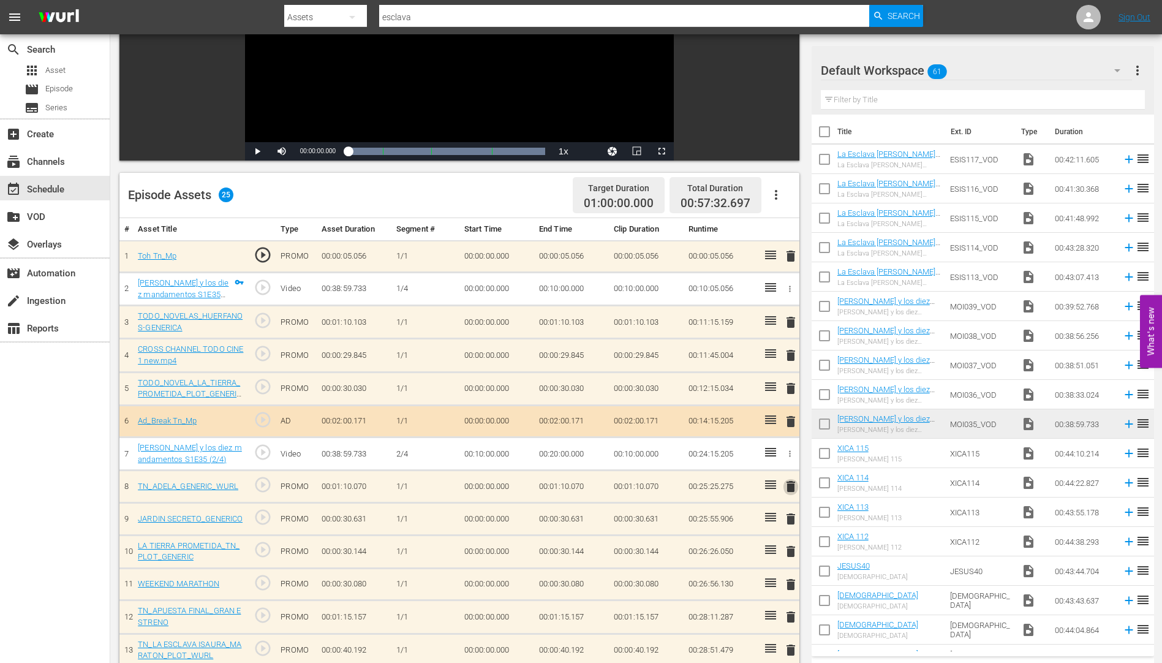
click at [787, 486] on span "delete" at bounding box center [790, 486] width 15 height 15
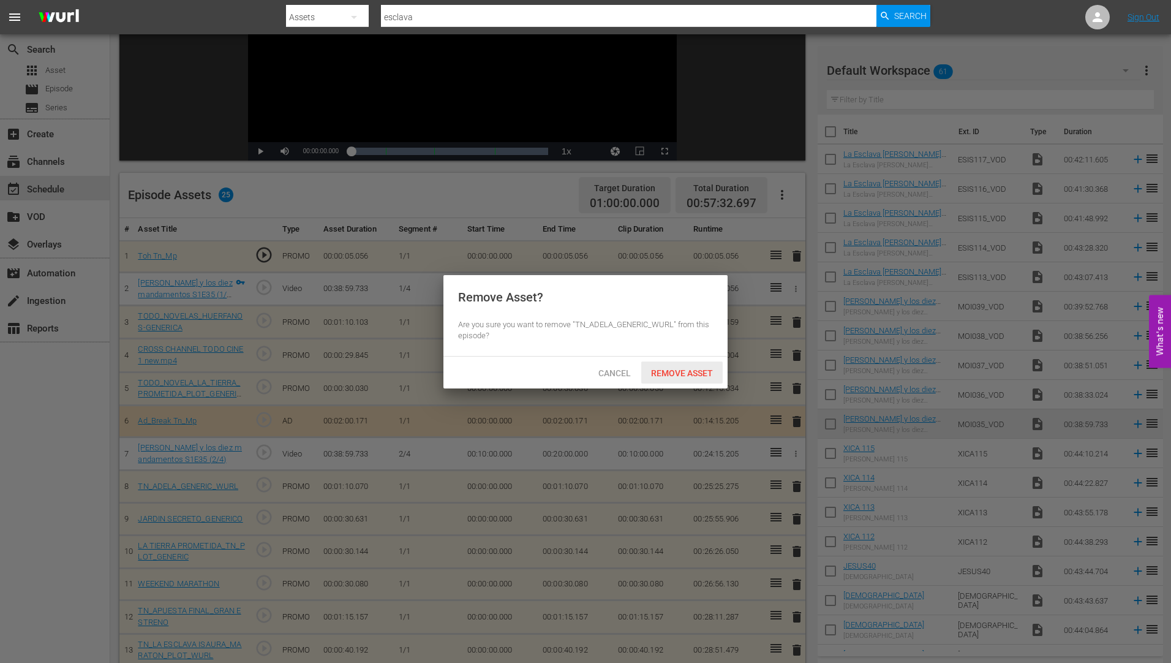
click at [705, 368] on span "Remove Asset" at bounding box center [681, 373] width 81 height 10
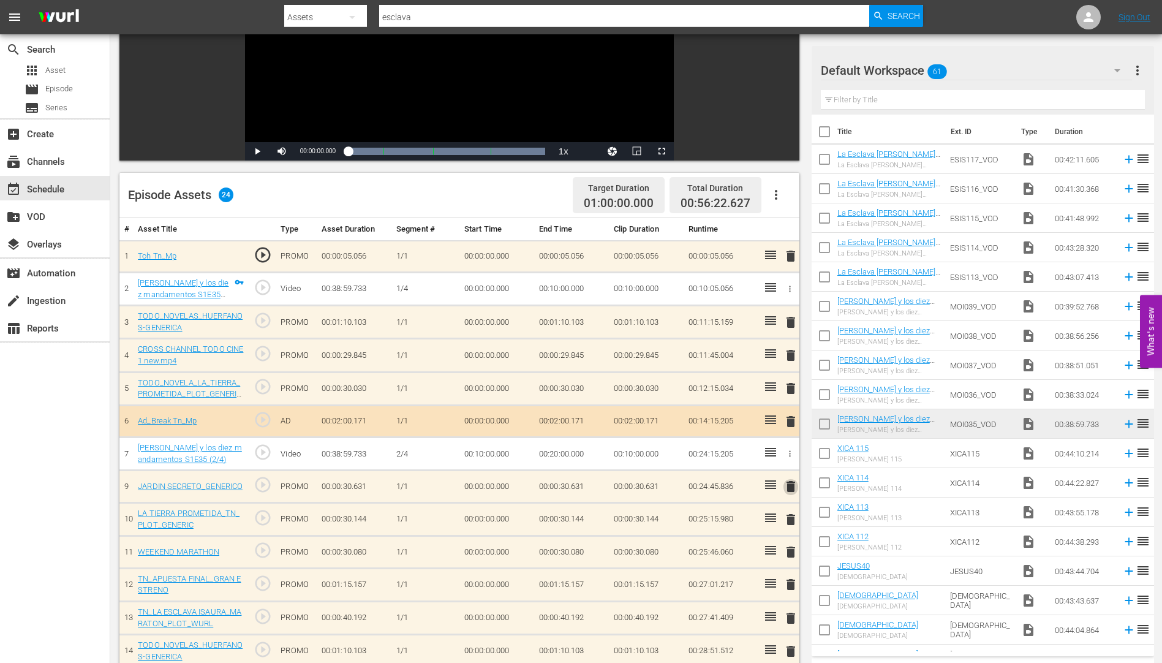
click at [793, 488] on span "delete" at bounding box center [790, 486] width 15 height 15
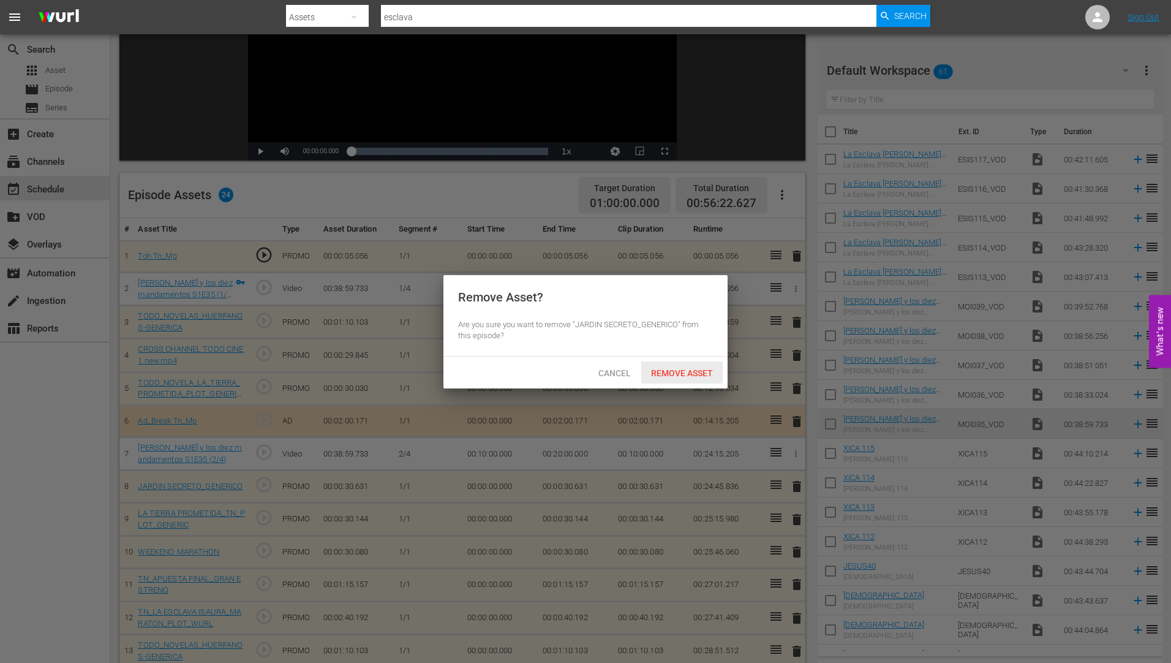
click at [686, 365] on div "Remove Asset" at bounding box center [681, 372] width 81 height 23
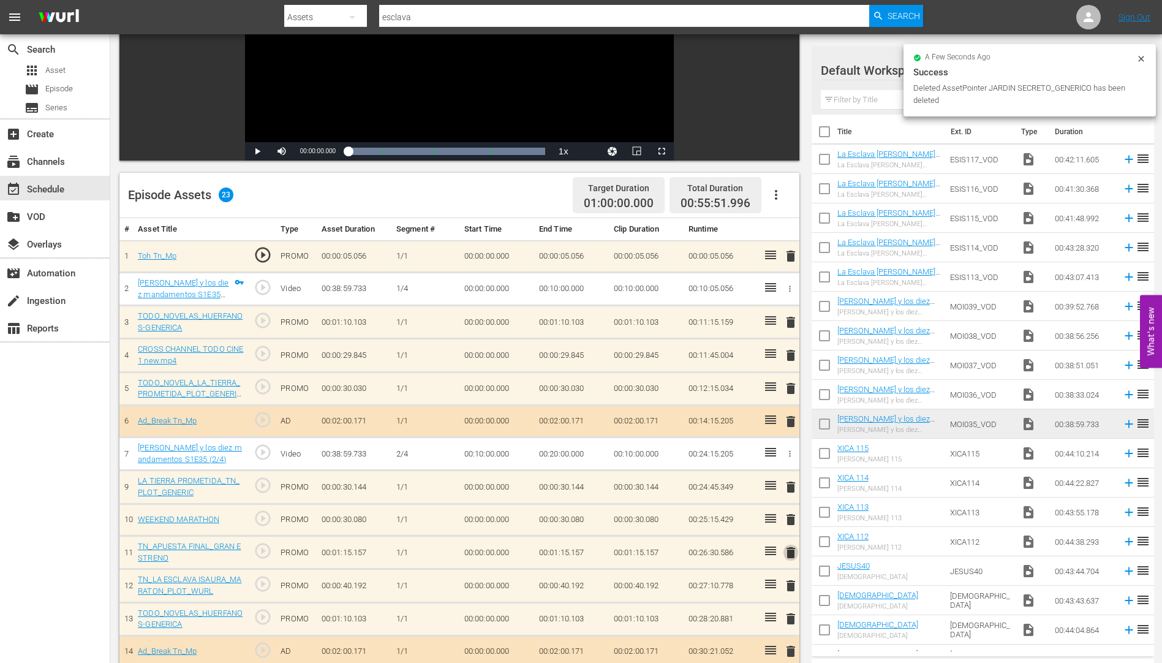
click at [789, 552] on span "delete" at bounding box center [790, 552] width 15 height 15
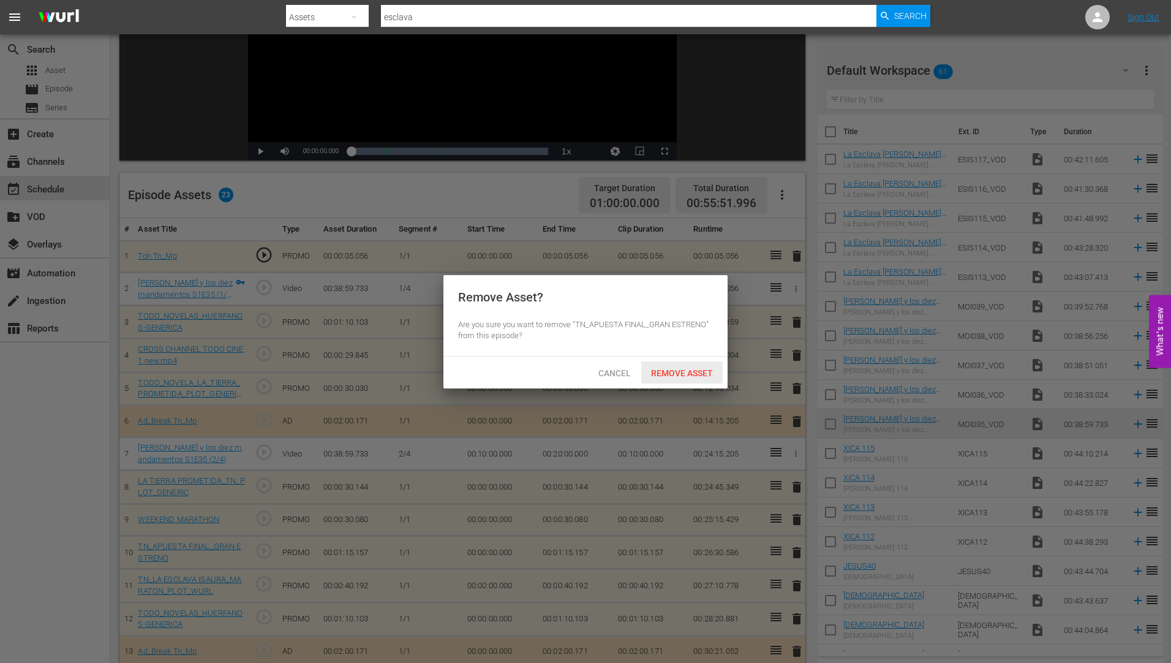
click at [682, 369] on span "Remove Asset" at bounding box center [681, 373] width 81 height 10
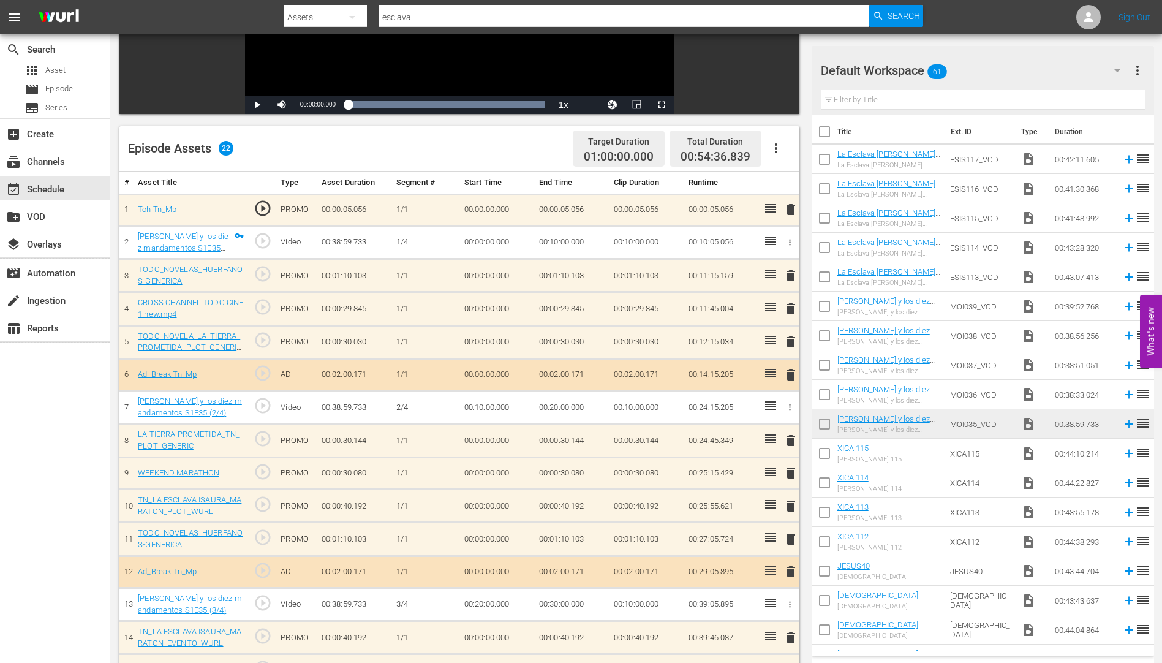
scroll to position [306, 0]
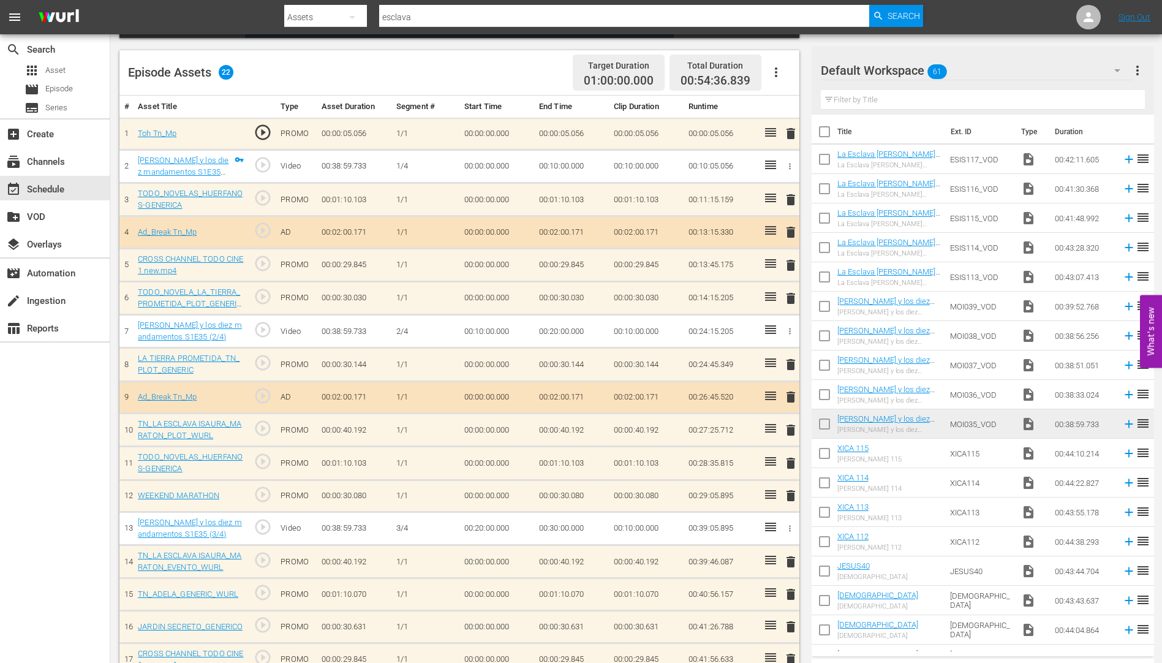
click at [789, 365] on span "delete" at bounding box center [790, 364] width 15 height 15
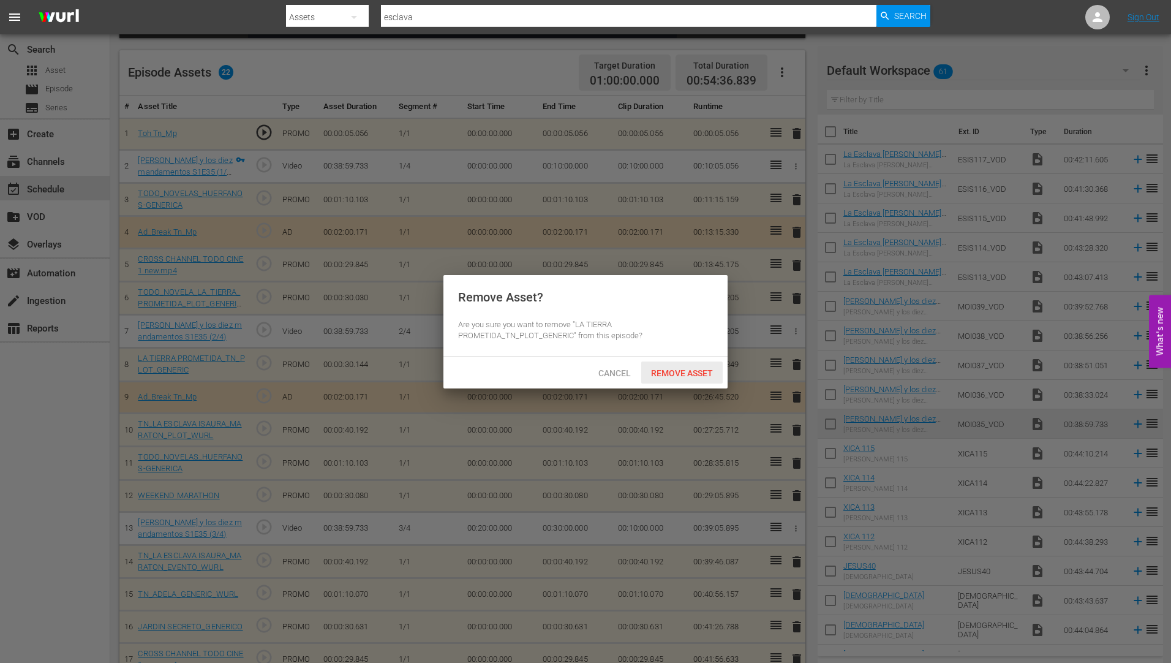
click at [680, 368] on span "Remove Asset" at bounding box center [681, 373] width 81 height 10
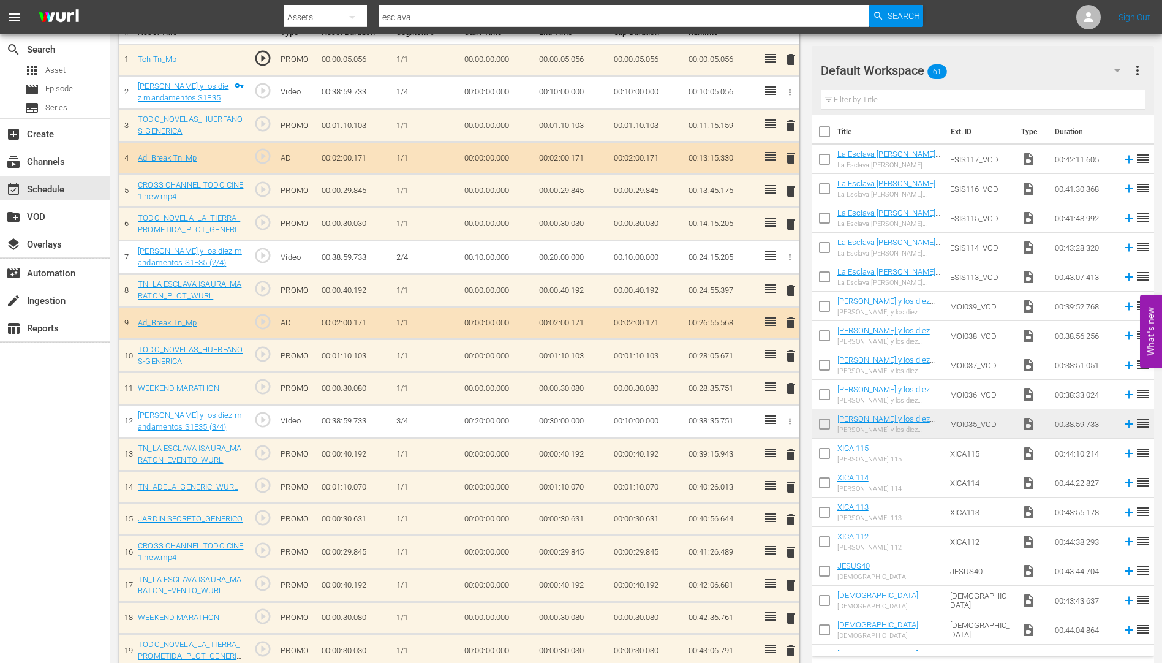
scroll to position [429, 0]
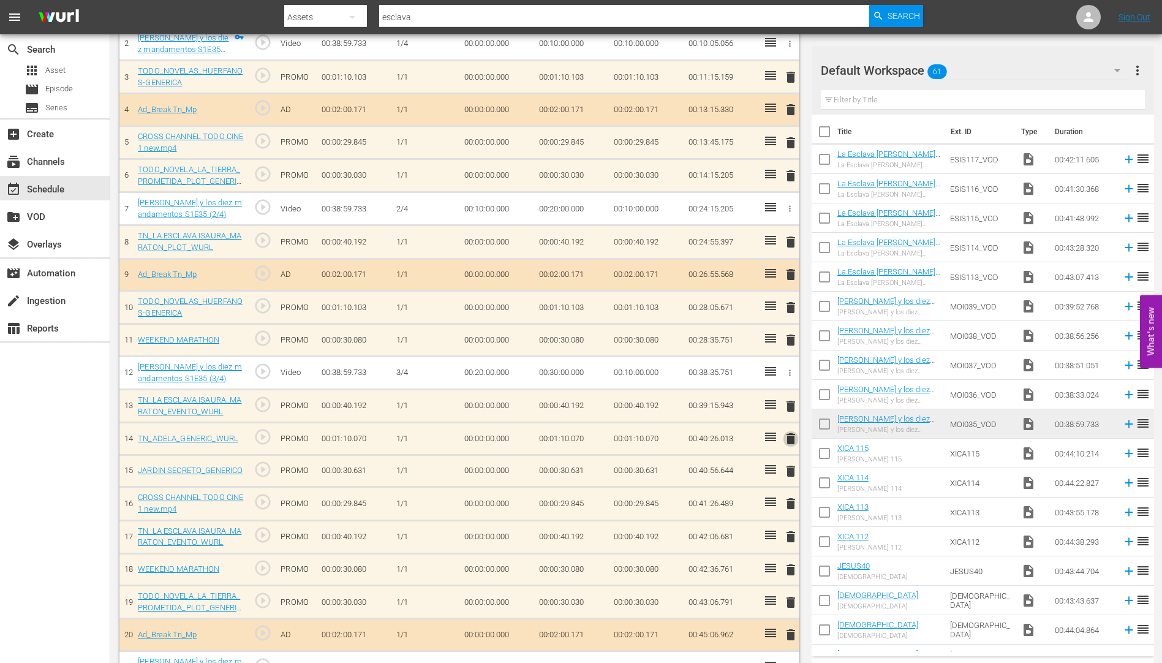
click at [791, 437] on span "delete" at bounding box center [790, 438] width 15 height 15
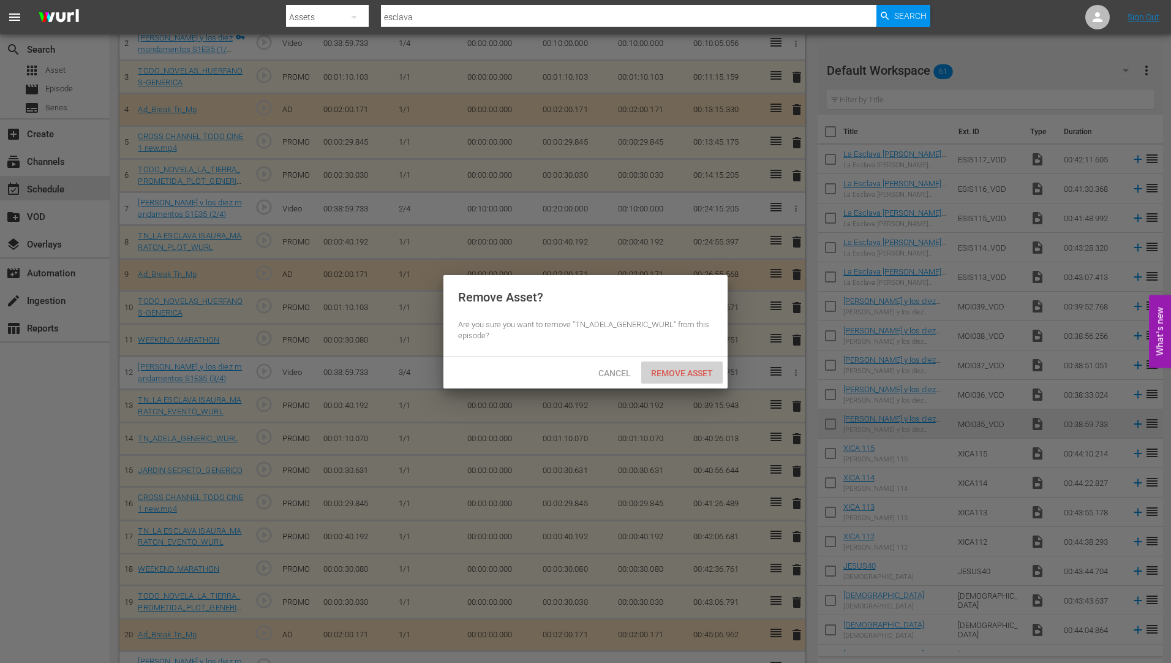
click at [689, 368] on span "Remove Asset" at bounding box center [681, 373] width 81 height 10
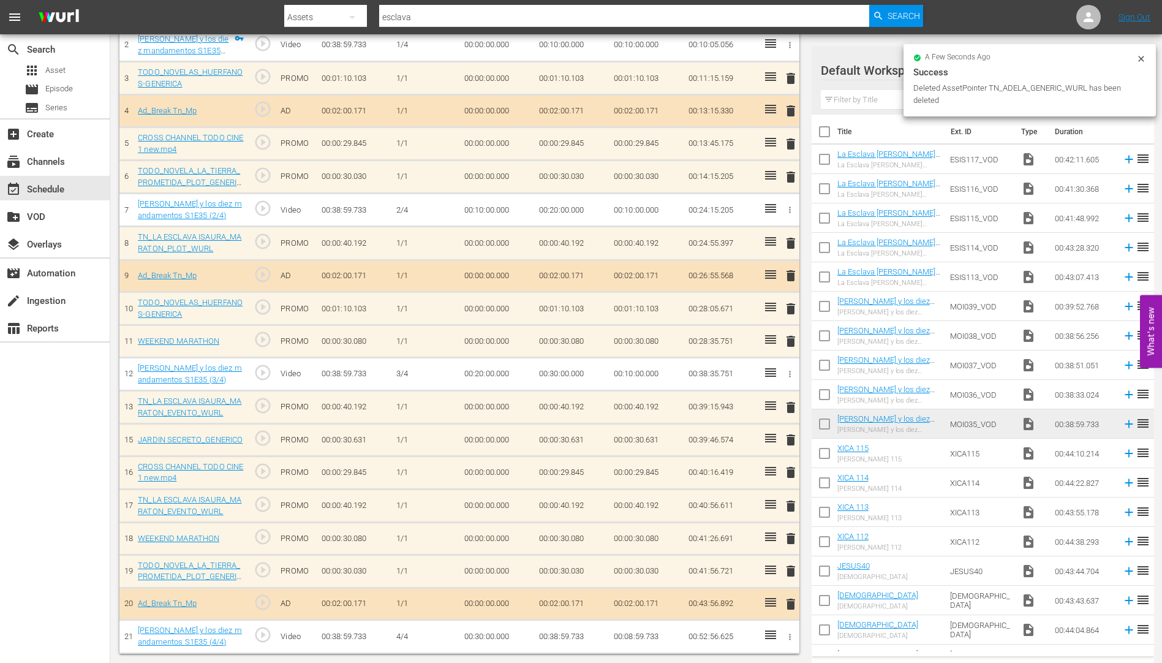
scroll to position [428, 0]
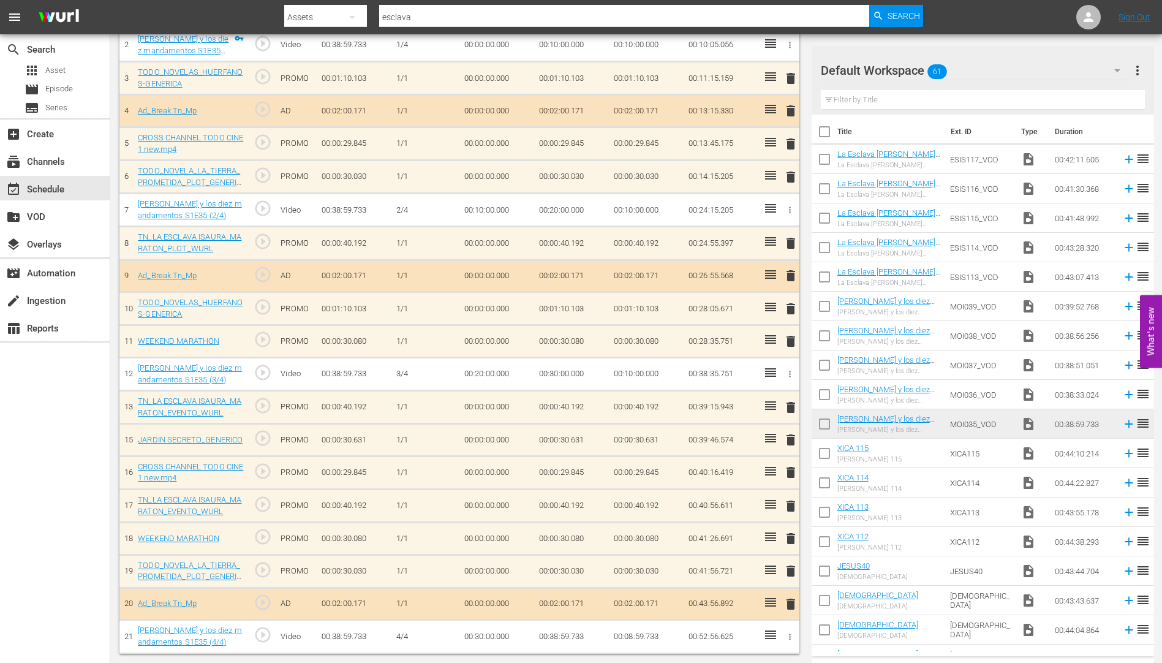
click at [791, 437] on span "delete" at bounding box center [790, 439] width 15 height 15
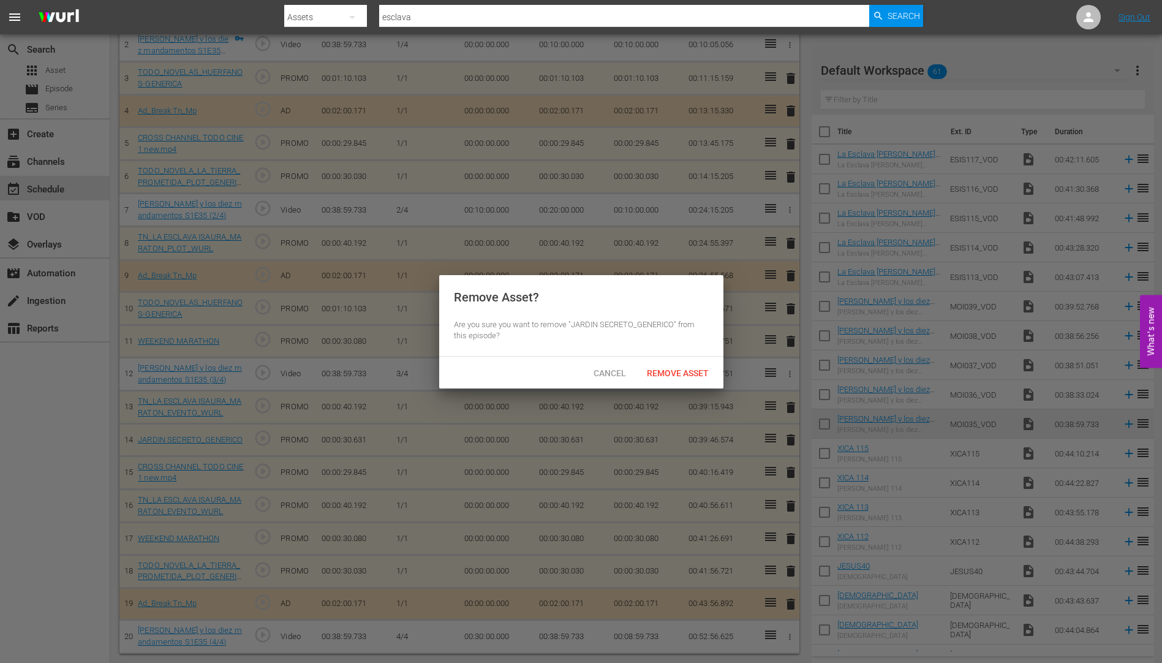
scroll to position [427, 0]
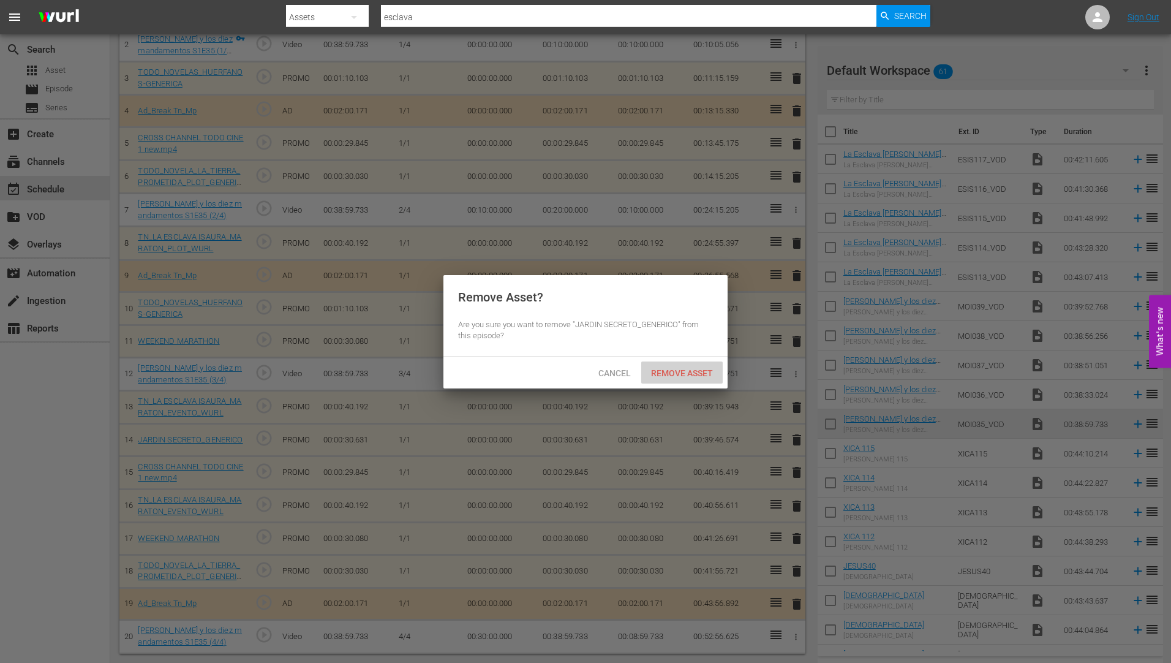
click at [688, 366] on div "Remove Asset" at bounding box center [681, 372] width 81 height 23
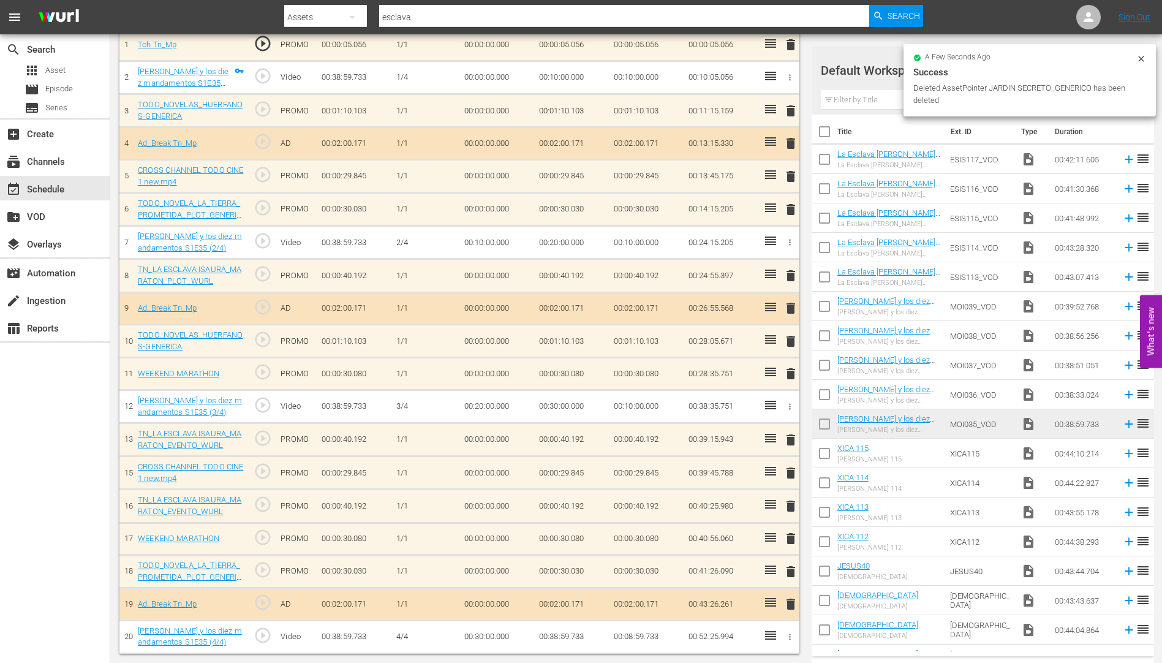
scroll to position [395, 0]
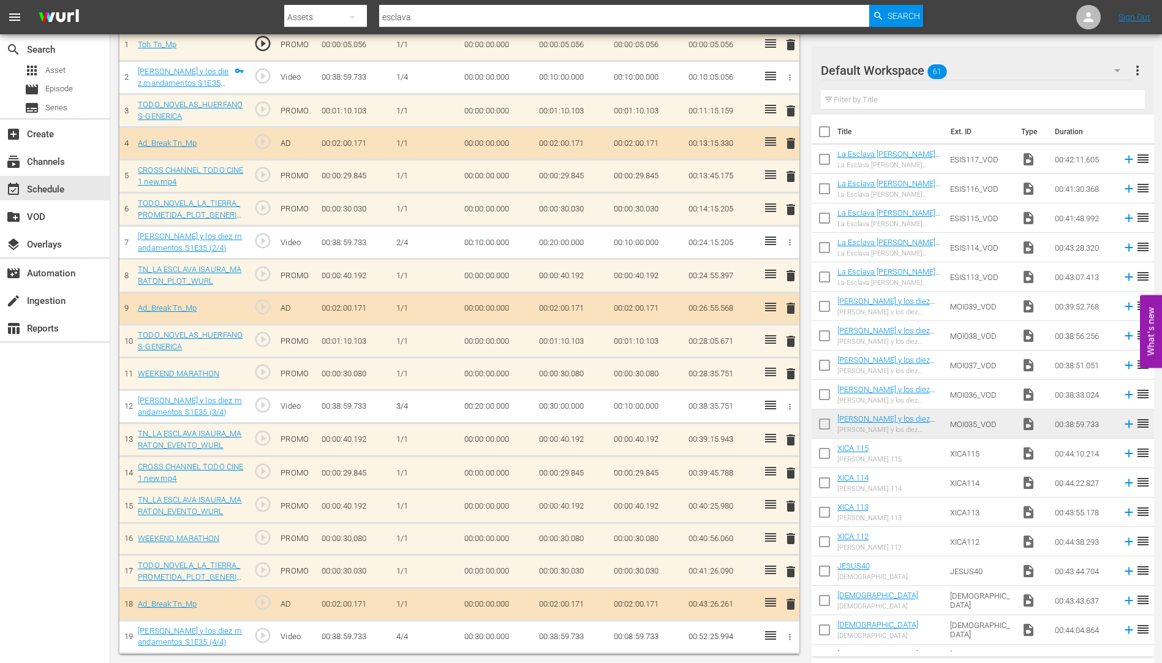
click at [791, 506] on span "delete" at bounding box center [790, 505] width 15 height 15
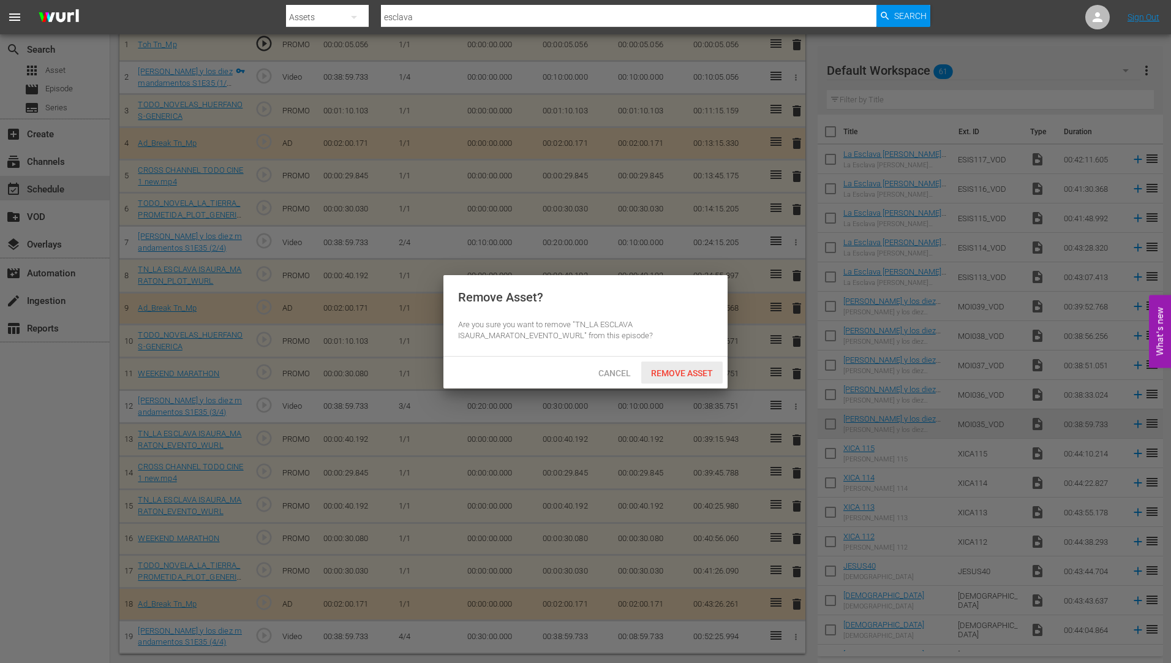
click at [700, 371] on span "Remove Asset" at bounding box center [681, 373] width 81 height 10
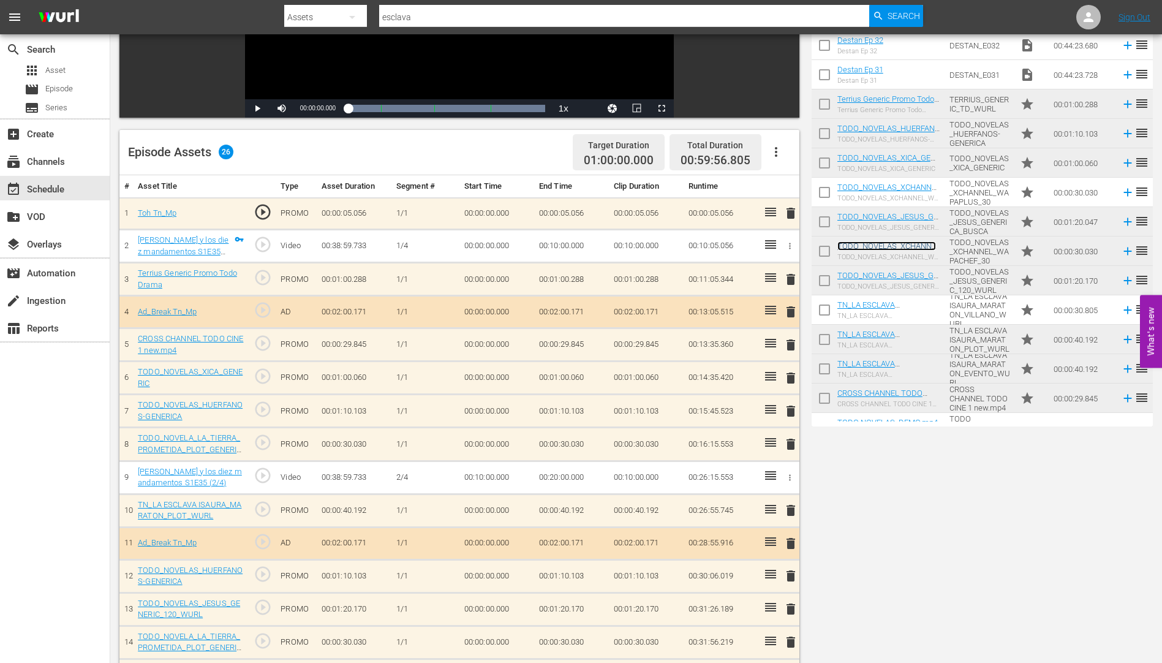
scroll to position [0, 0]
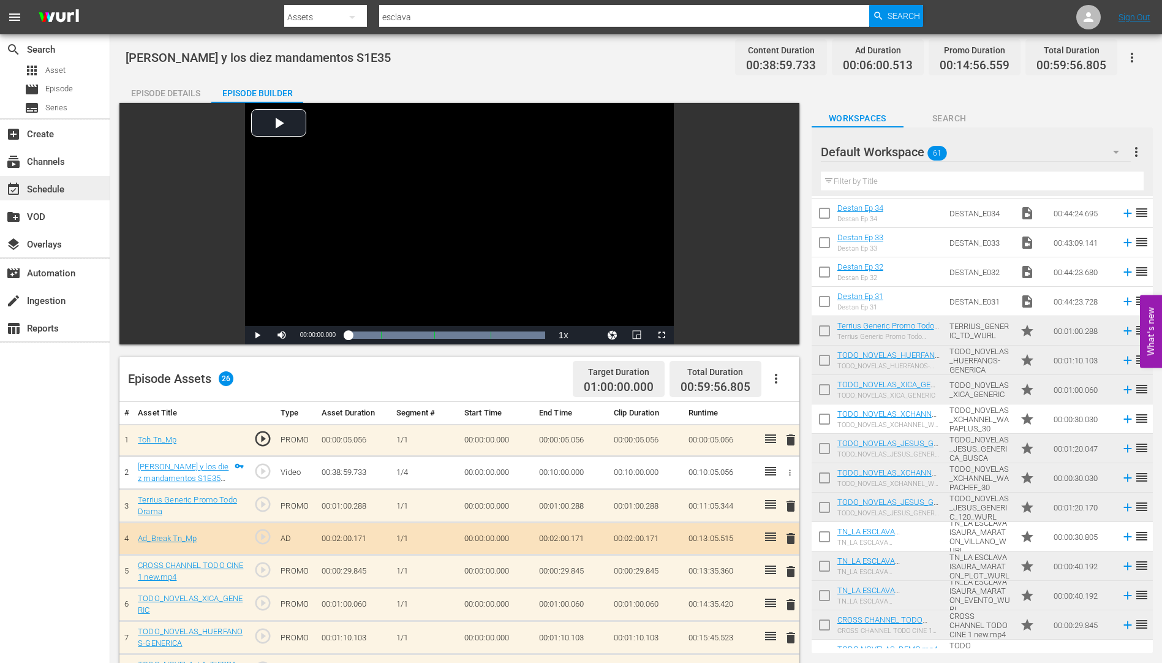
click at [52, 189] on div "event_available Schedule" at bounding box center [34, 187] width 69 height 11
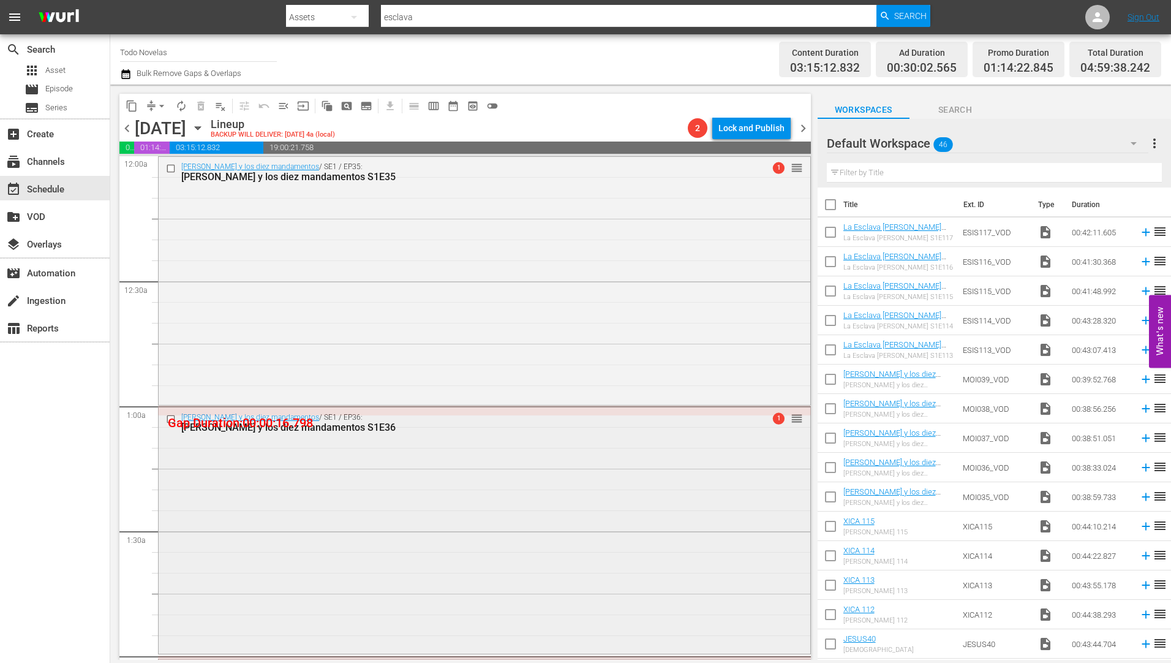
click at [265, 426] on div "[PERSON_NAME] y los diez mandamentos S1E36" at bounding box center [461, 427] width 560 height 12
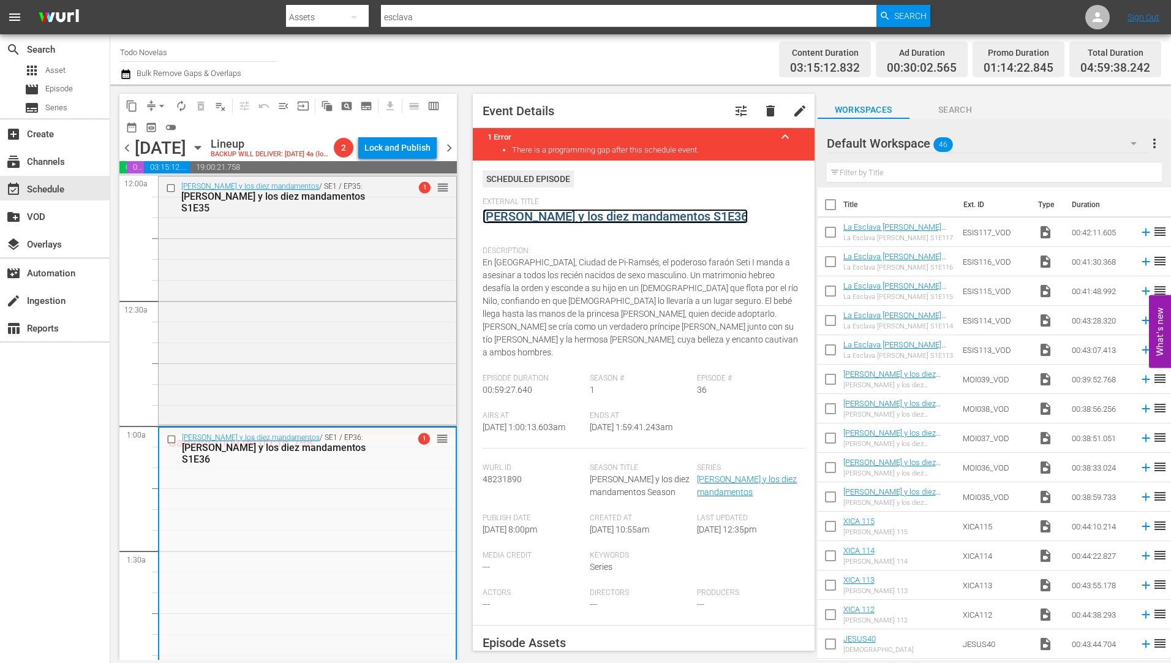
click at [595, 214] on link "[PERSON_NAME] y los diez mandamentos S1E36" at bounding box center [615, 216] width 265 height 15
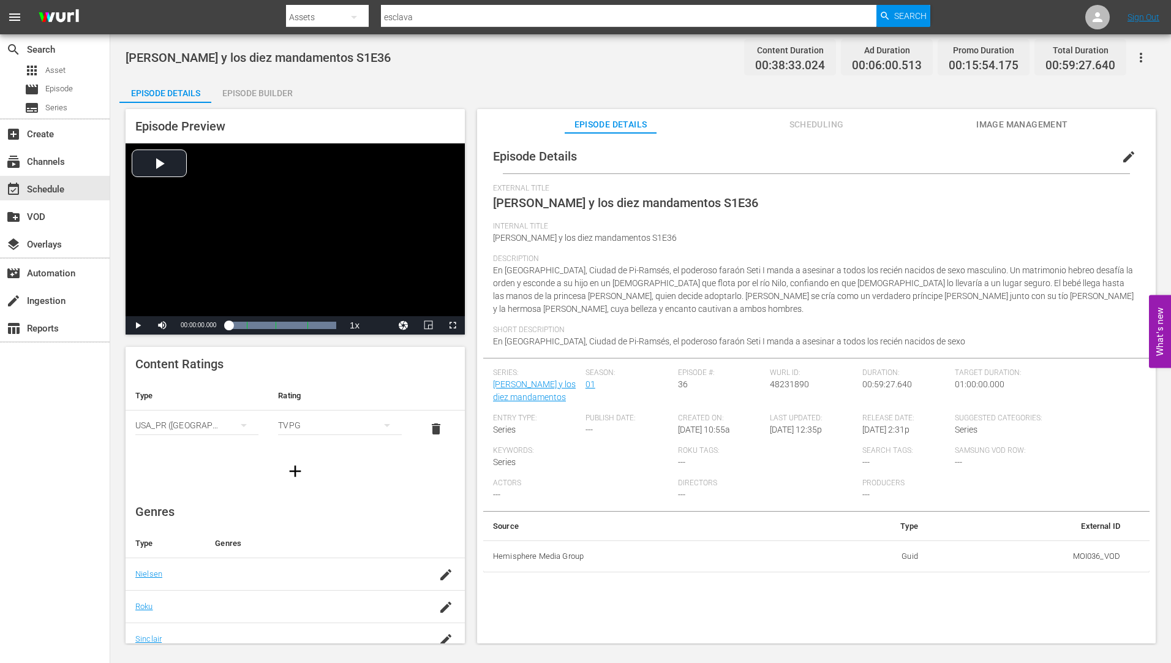
click at [267, 91] on div "Episode Builder" at bounding box center [257, 92] width 92 height 29
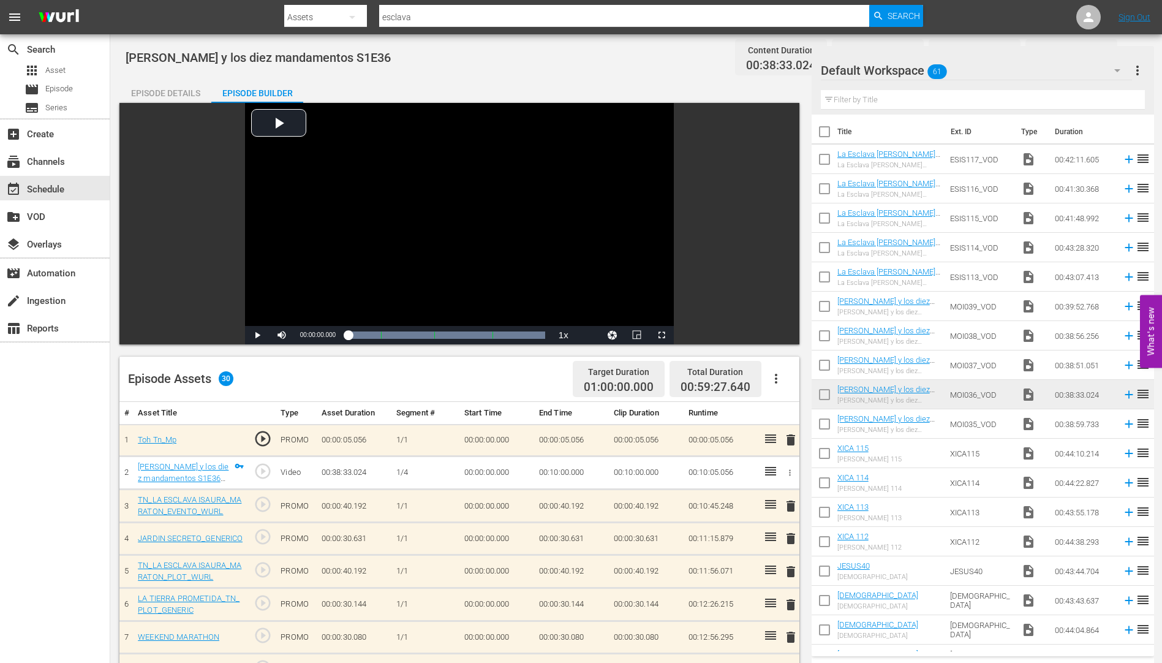
scroll to position [245, 0]
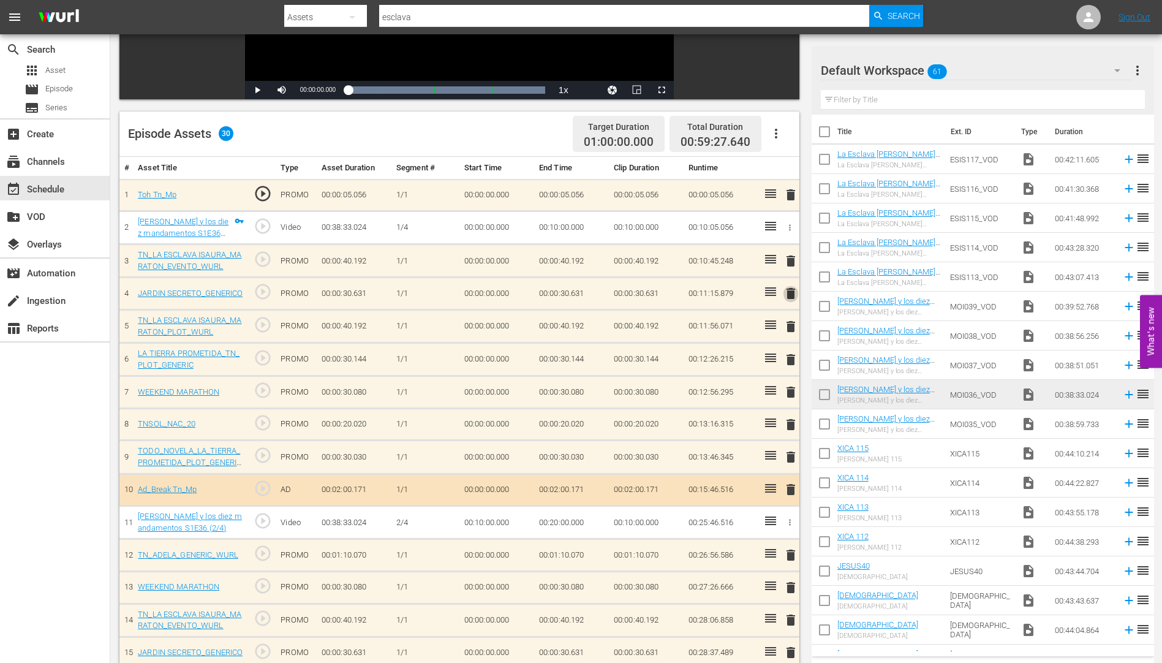
click at [792, 289] on span "delete" at bounding box center [790, 293] width 15 height 15
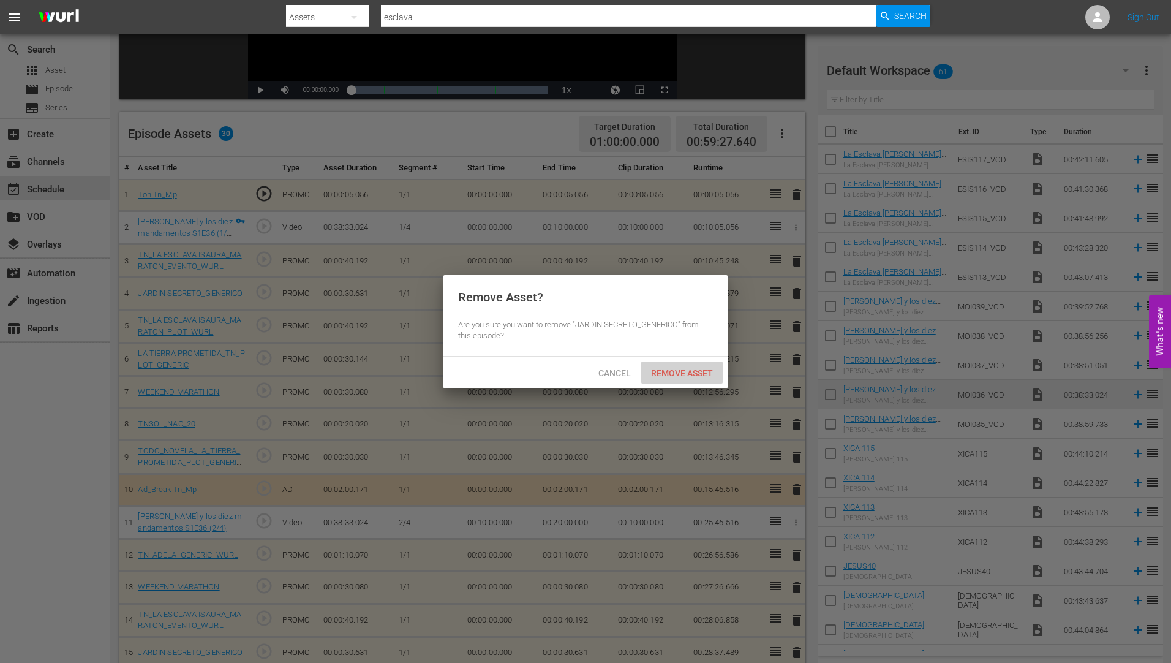
click at [672, 369] on span "Remove Asset" at bounding box center [681, 373] width 81 height 10
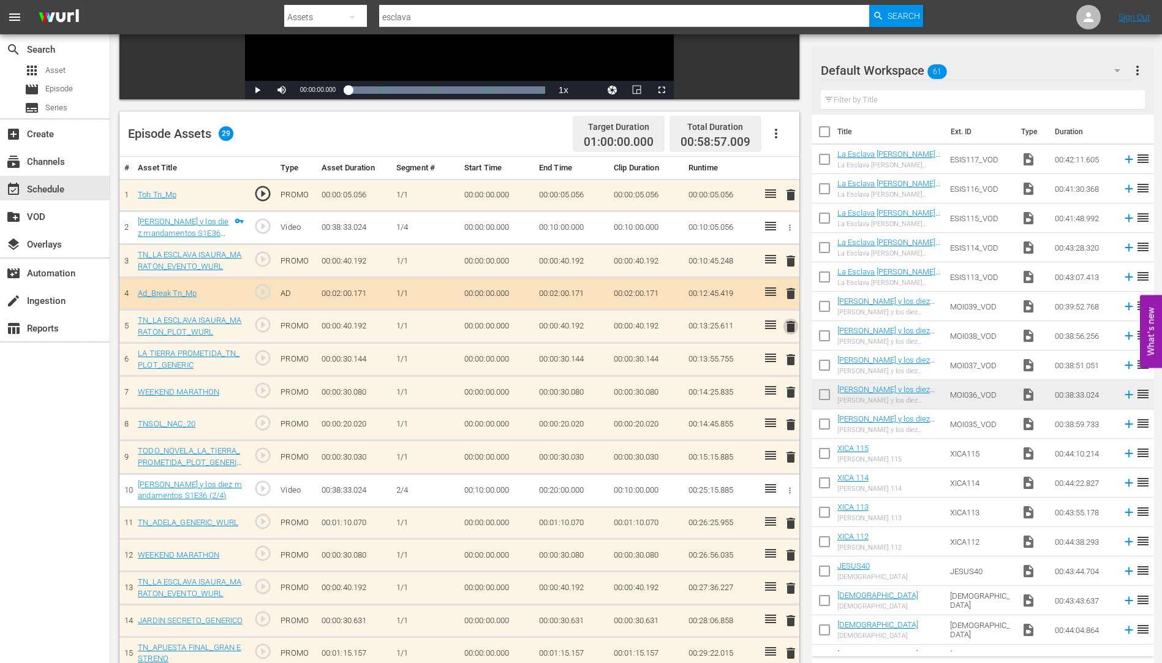
click at [792, 328] on span "delete" at bounding box center [790, 326] width 15 height 15
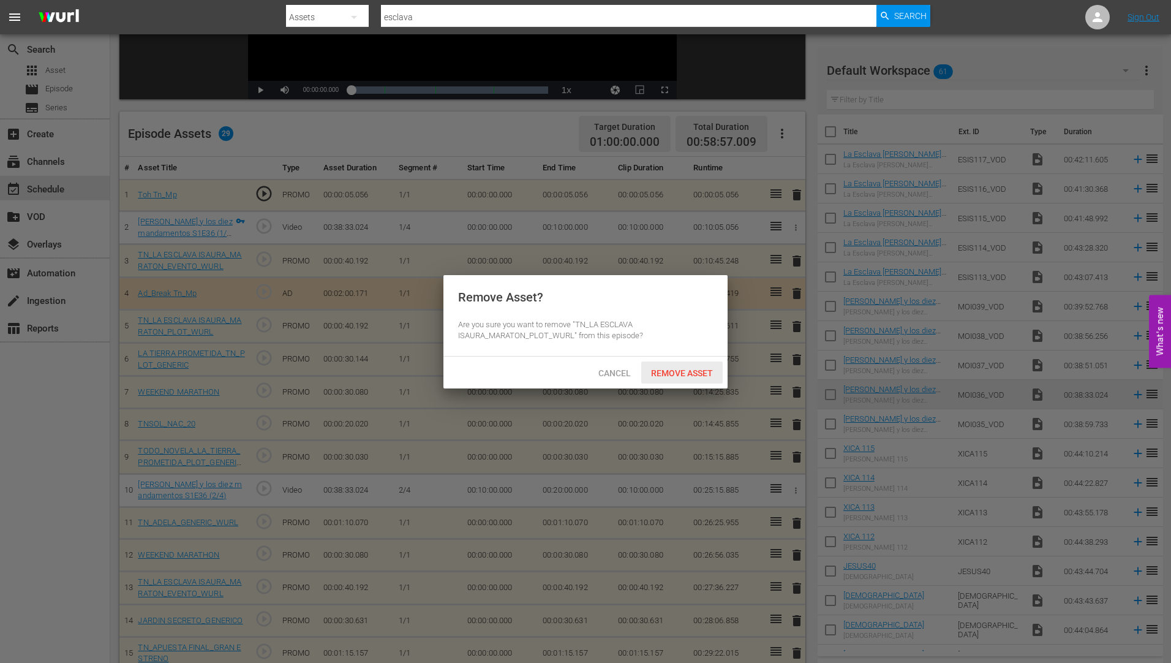
click at [670, 368] on span "Remove Asset" at bounding box center [681, 373] width 81 height 10
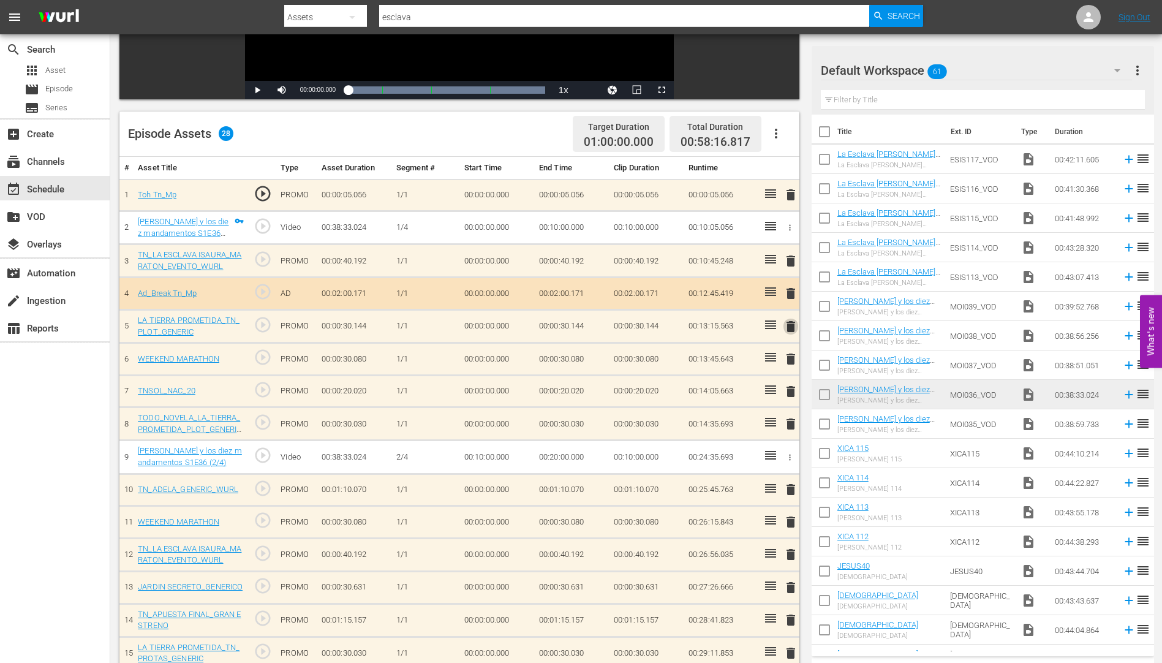
click at [791, 326] on span "delete" at bounding box center [790, 326] width 15 height 15
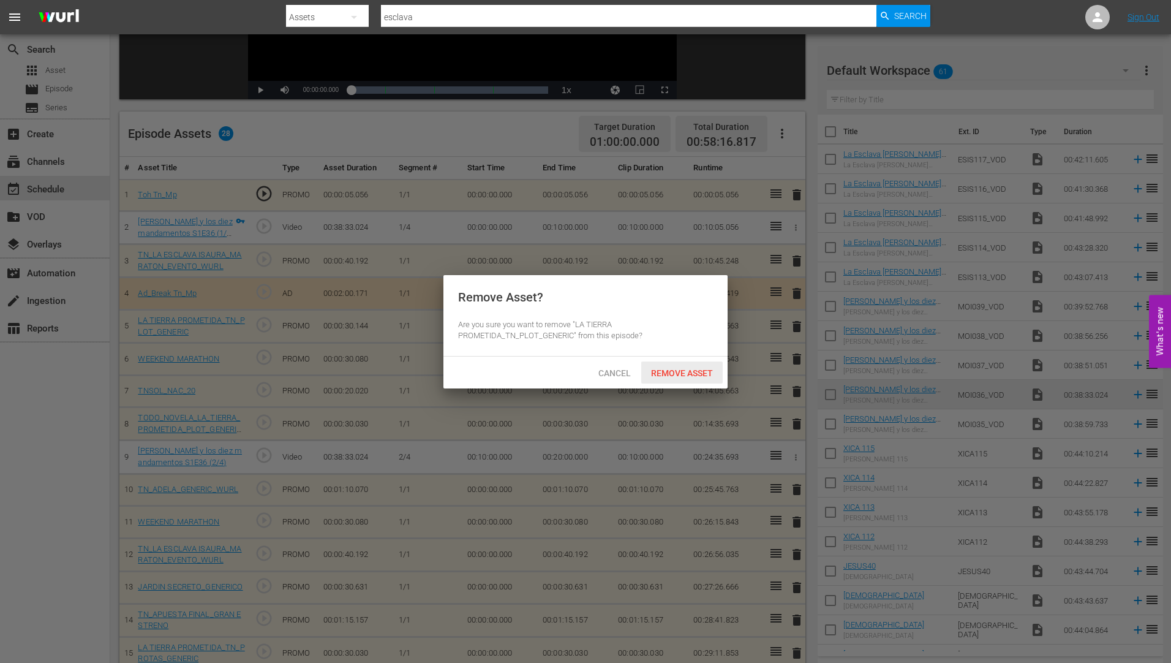
click at [678, 369] on span "Remove Asset" at bounding box center [681, 373] width 81 height 10
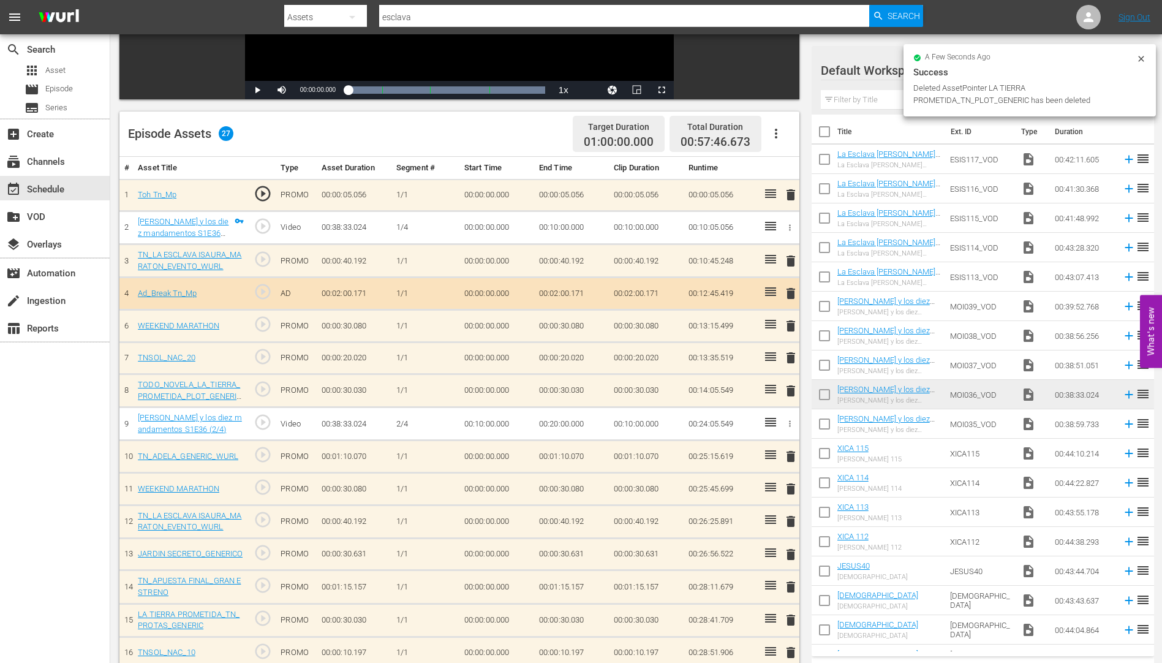
click at [791, 357] on span "delete" at bounding box center [790, 357] width 15 height 15
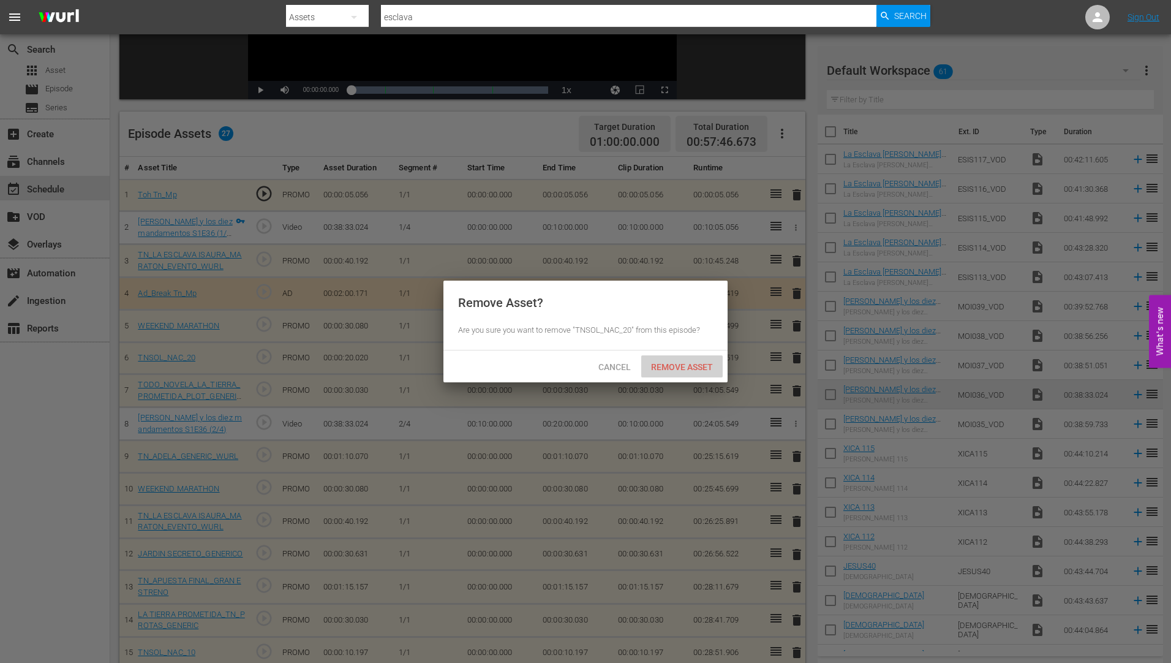
click at [683, 366] on span "Remove Asset" at bounding box center [681, 367] width 81 height 10
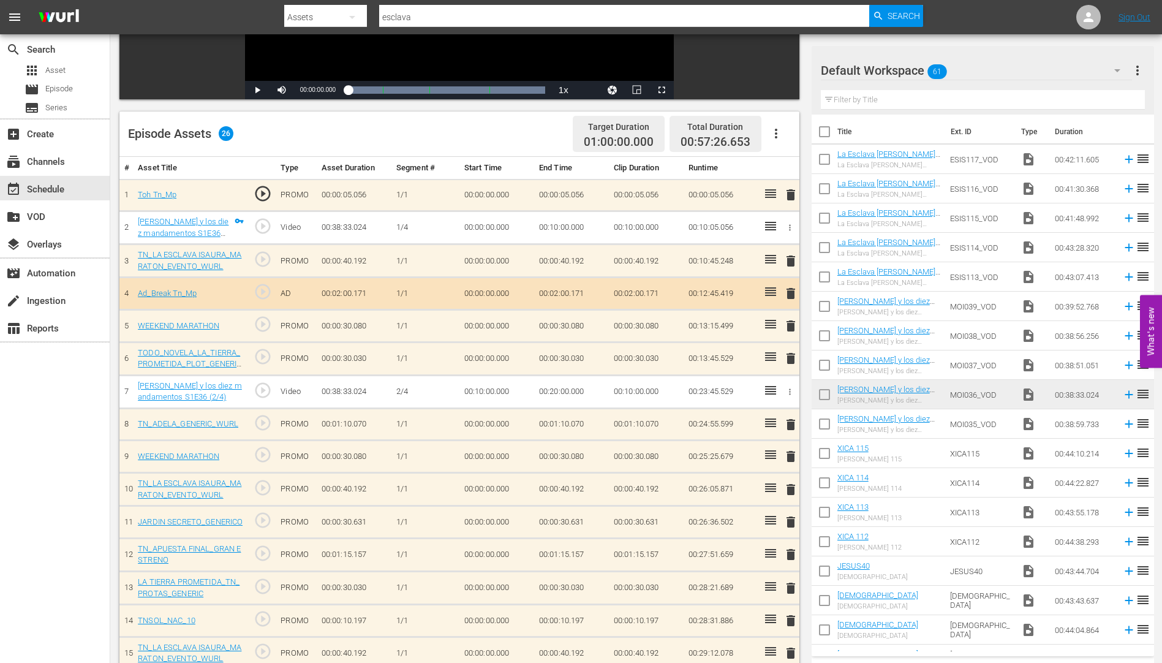
click at [789, 423] on span "delete" at bounding box center [790, 424] width 15 height 15
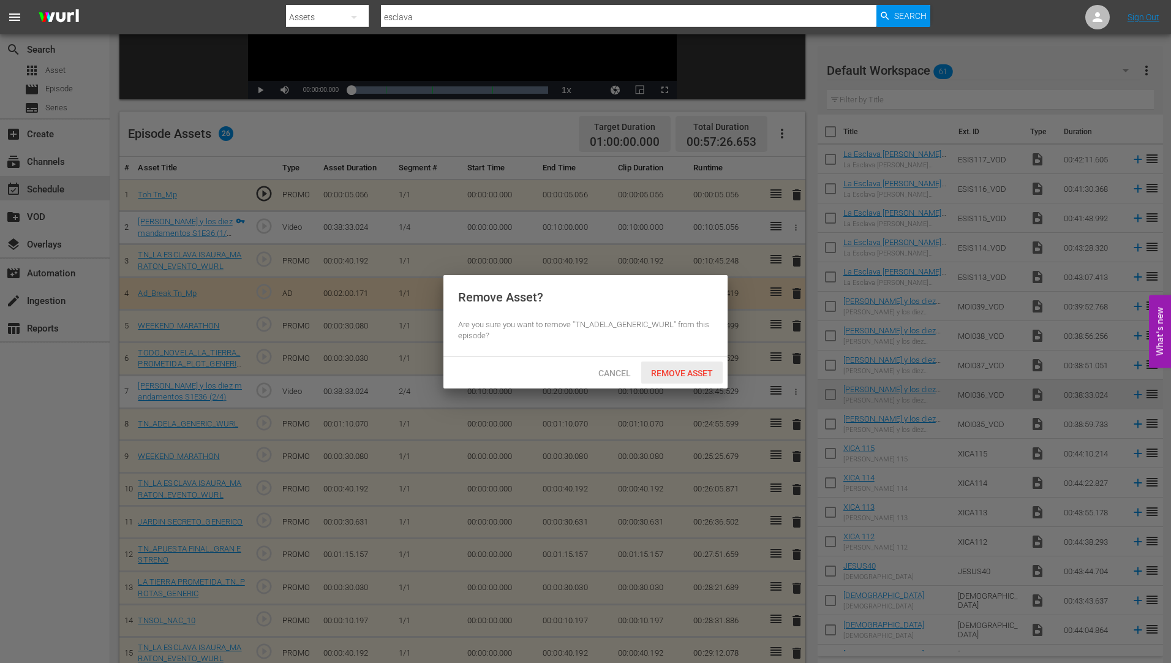
click at [685, 370] on span "Remove Asset" at bounding box center [681, 373] width 81 height 10
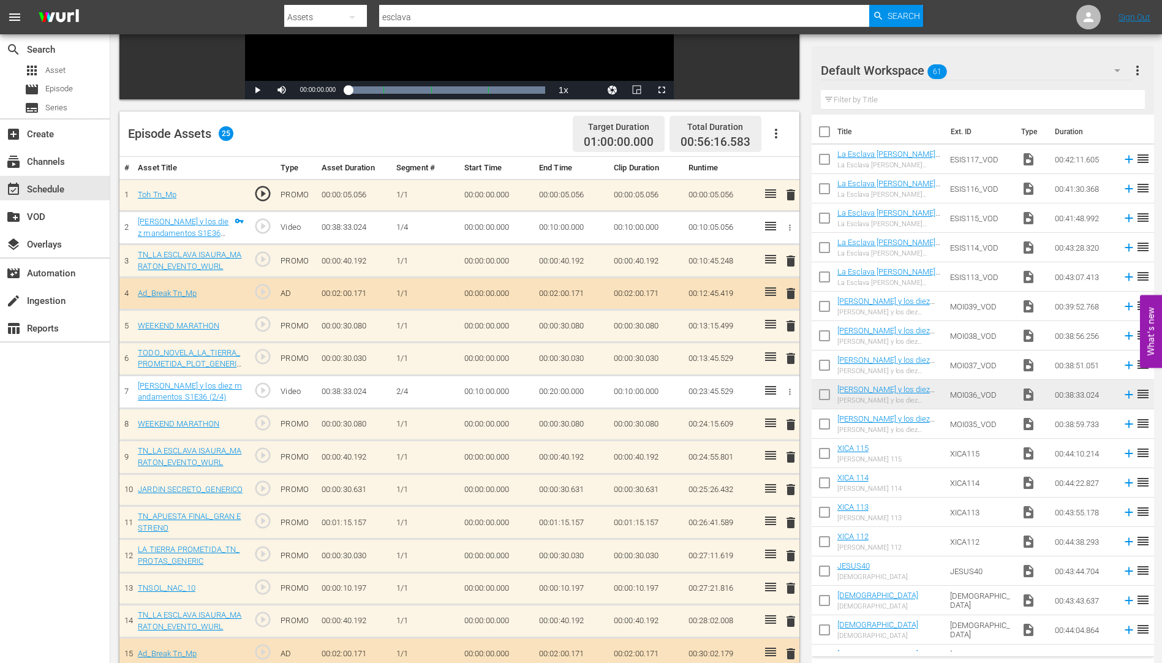
click at [791, 421] on span "delete" at bounding box center [790, 424] width 15 height 15
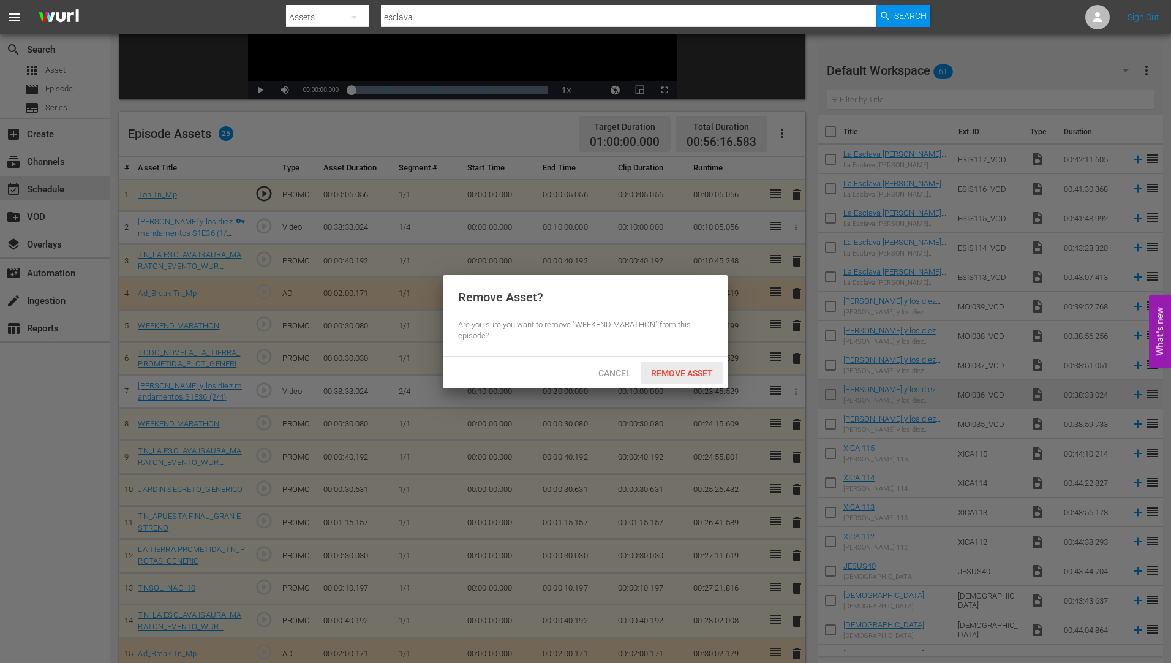
click at [673, 368] on span "Remove Asset" at bounding box center [681, 373] width 81 height 10
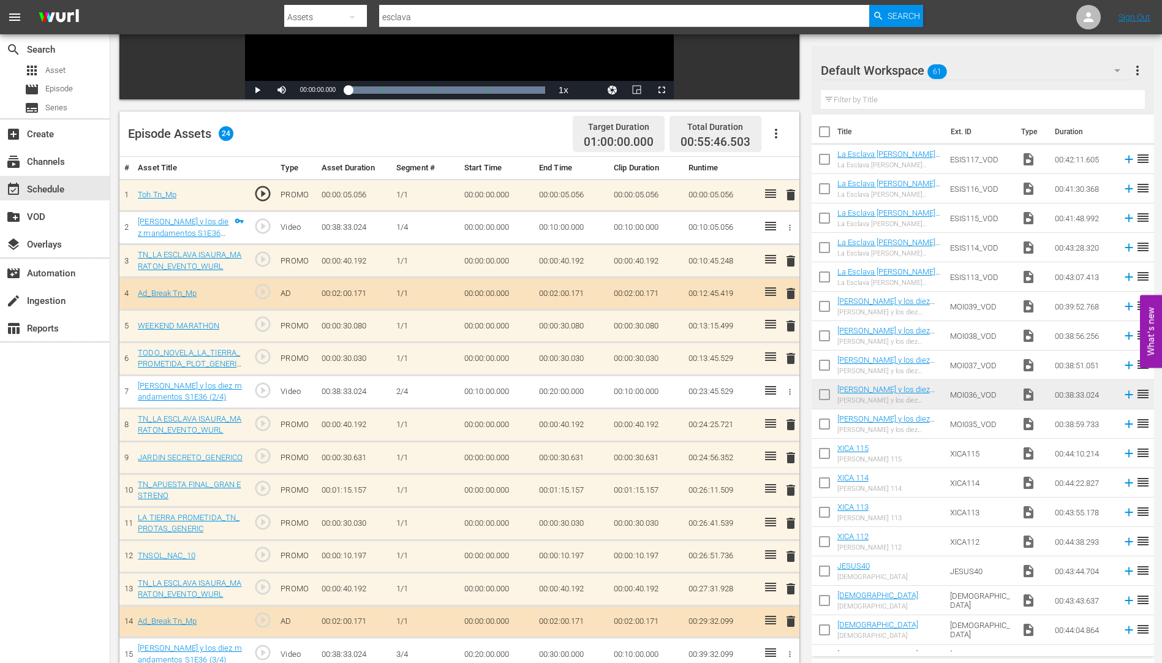
click at [791, 457] on span "delete" at bounding box center [790, 457] width 15 height 15
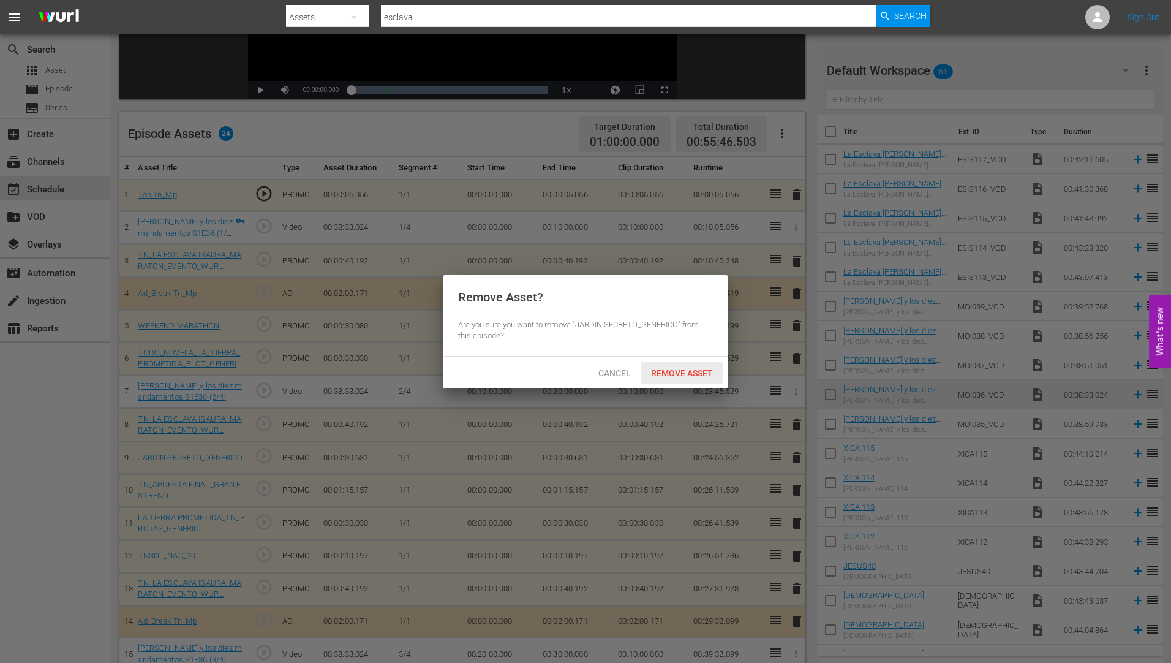
click at [661, 370] on span "Remove Asset" at bounding box center [681, 373] width 81 height 10
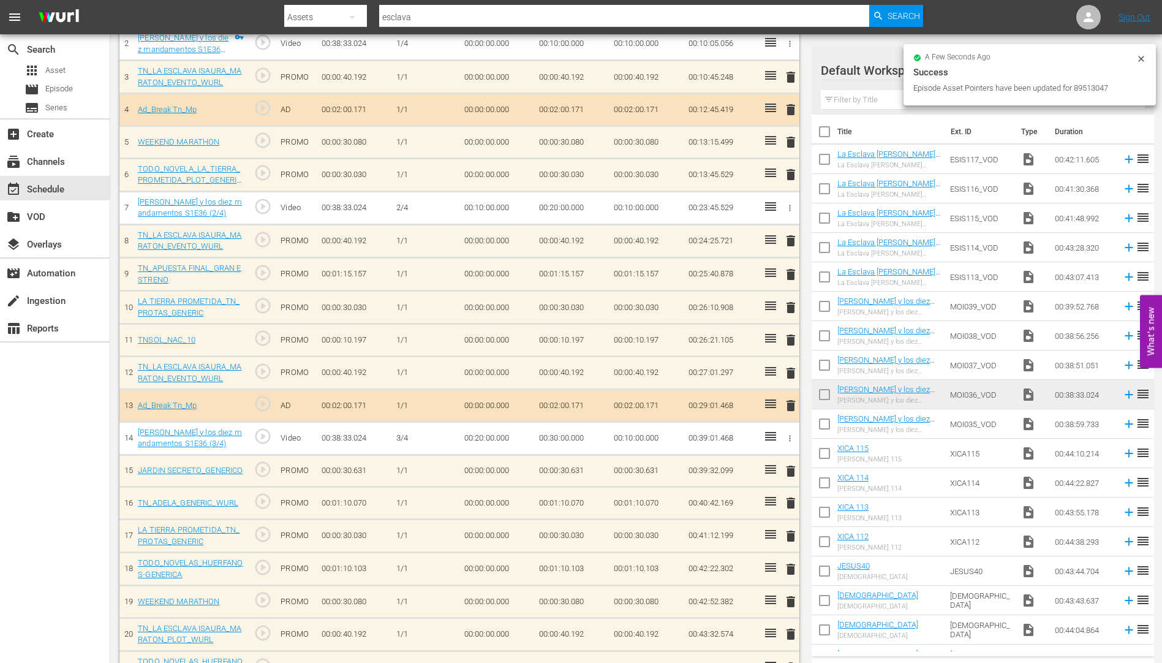
scroll to position [367, 0]
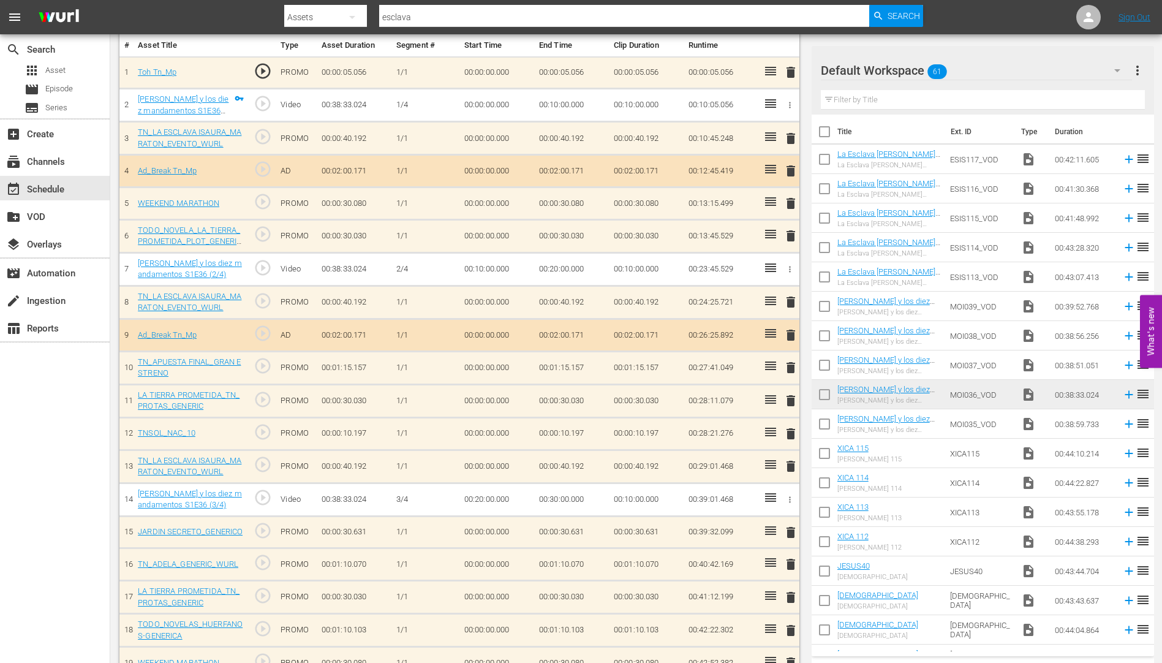
click at [790, 366] on span "delete" at bounding box center [790, 367] width 15 height 15
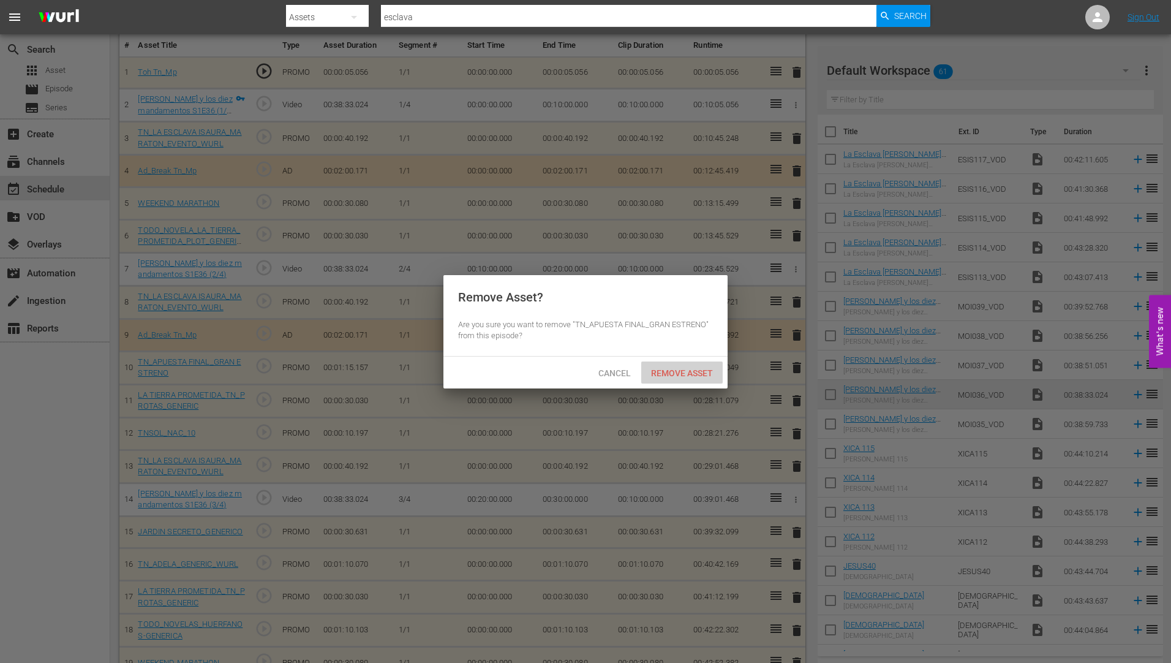
click at [681, 368] on span "Remove Asset" at bounding box center [681, 373] width 81 height 10
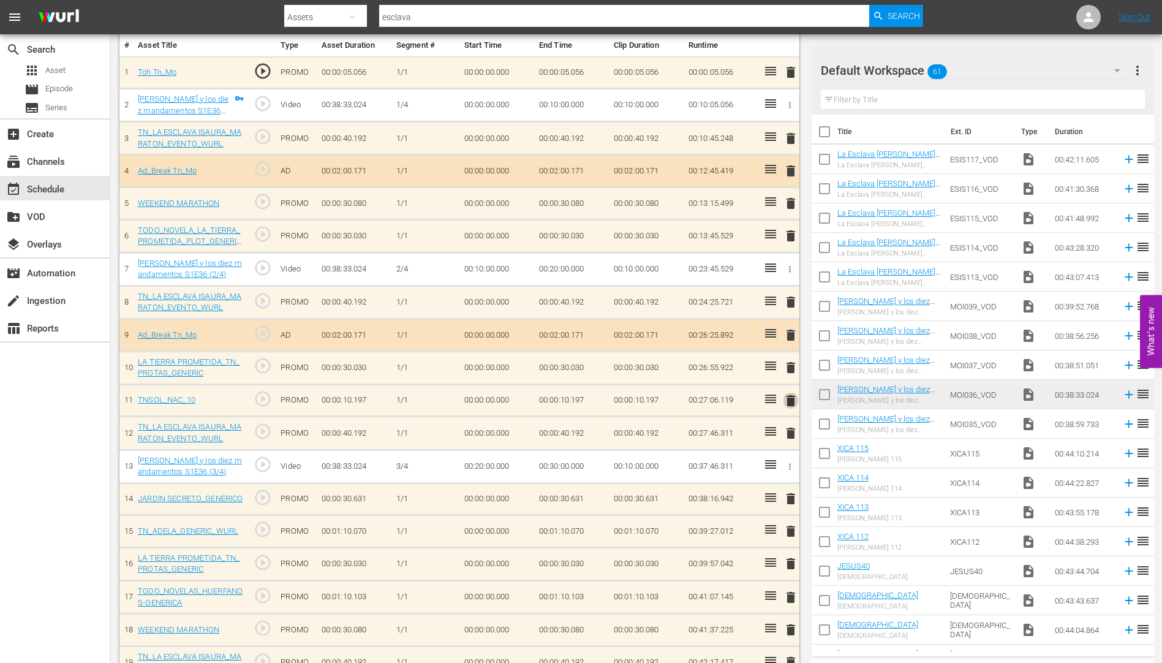
click at [789, 402] on span "delete" at bounding box center [790, 400] width 15 height 15
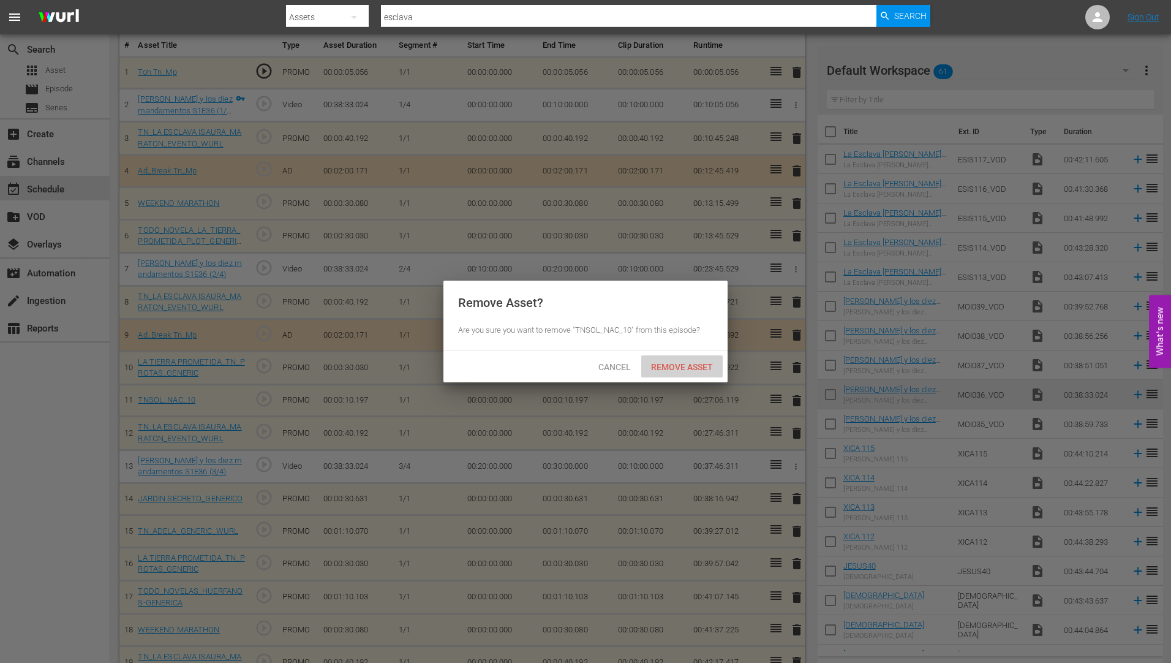
click at [687, 363] on span "Remove Asset" at bounding box center [681, 367] width 81 height 10
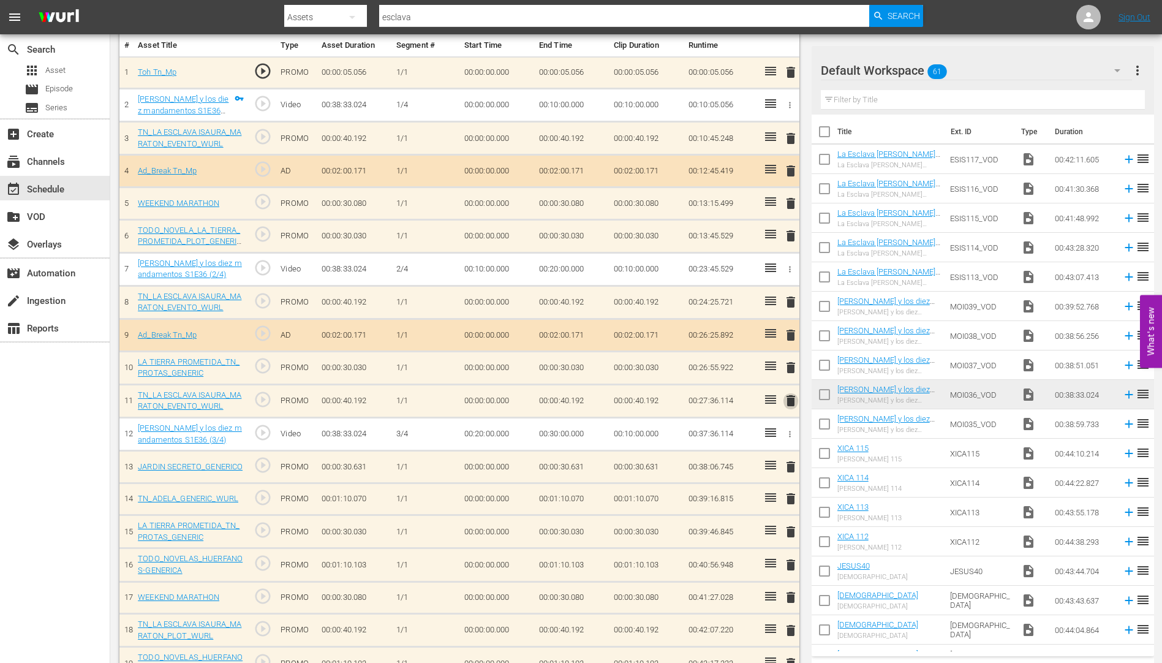
click at [787, 401] on span "delete" at bounding box center [790, 400] width 15 height 15
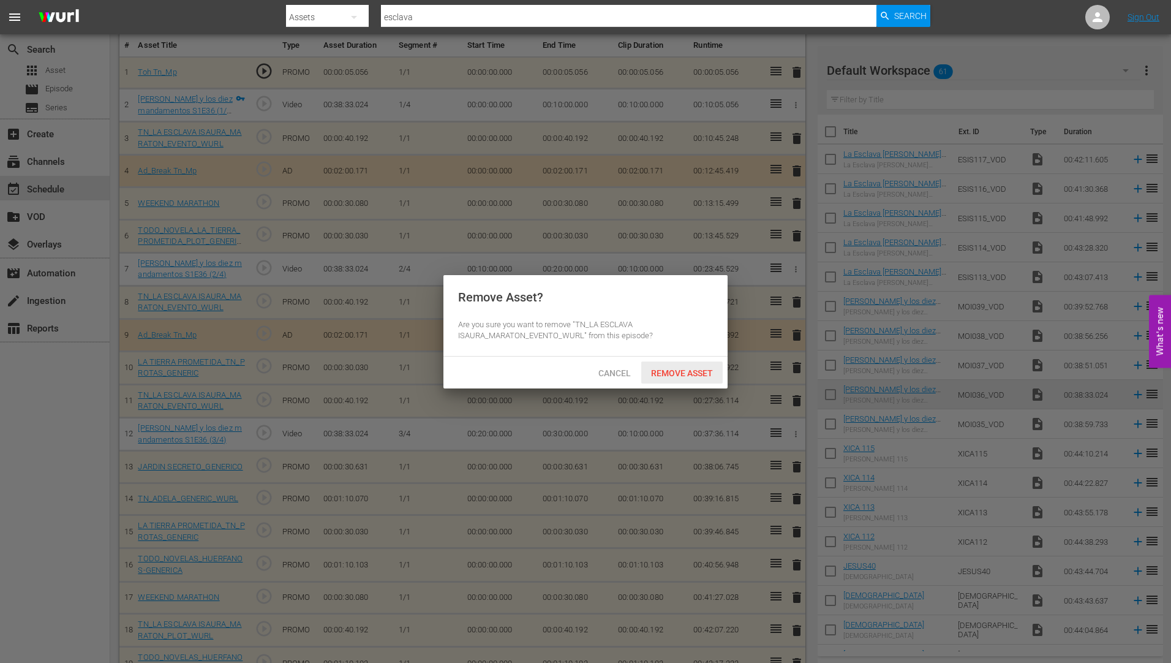
click at [694, 368] on span "Remove Asset" at bounding box center [681, 373] width 81 height 10
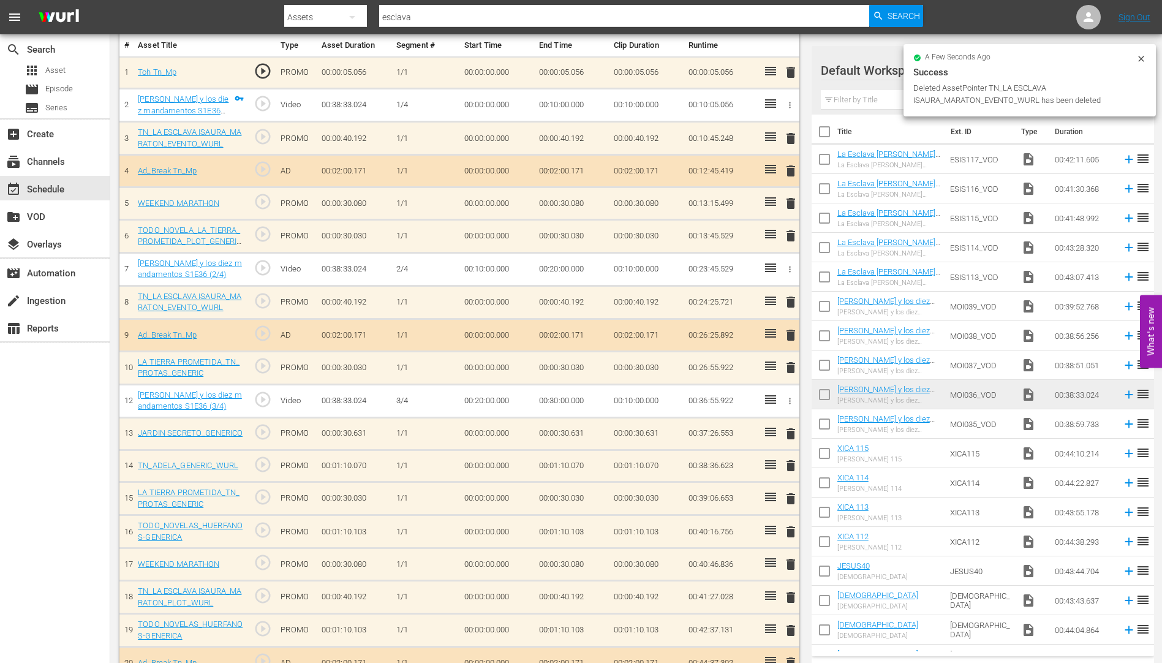
click at [789, 432] on span "delete" at bounding box center [790, 433] width 15 height 15
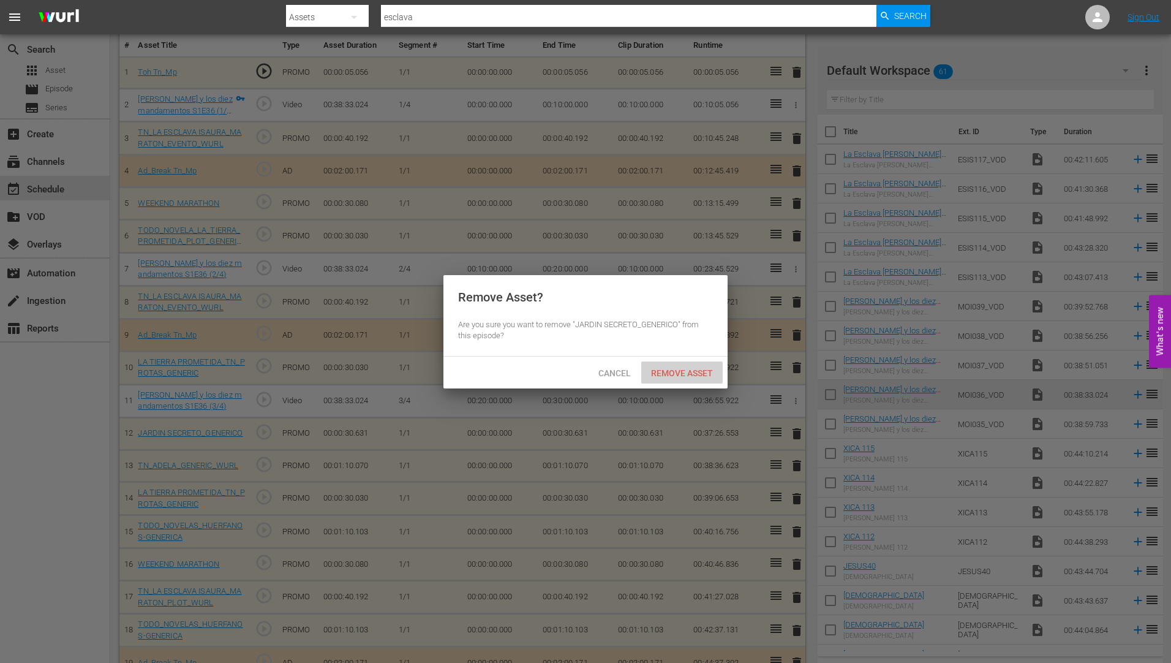
click at [698, 370] on span "Remove Asset" at bounding box center [681, 373] width 81 height 10
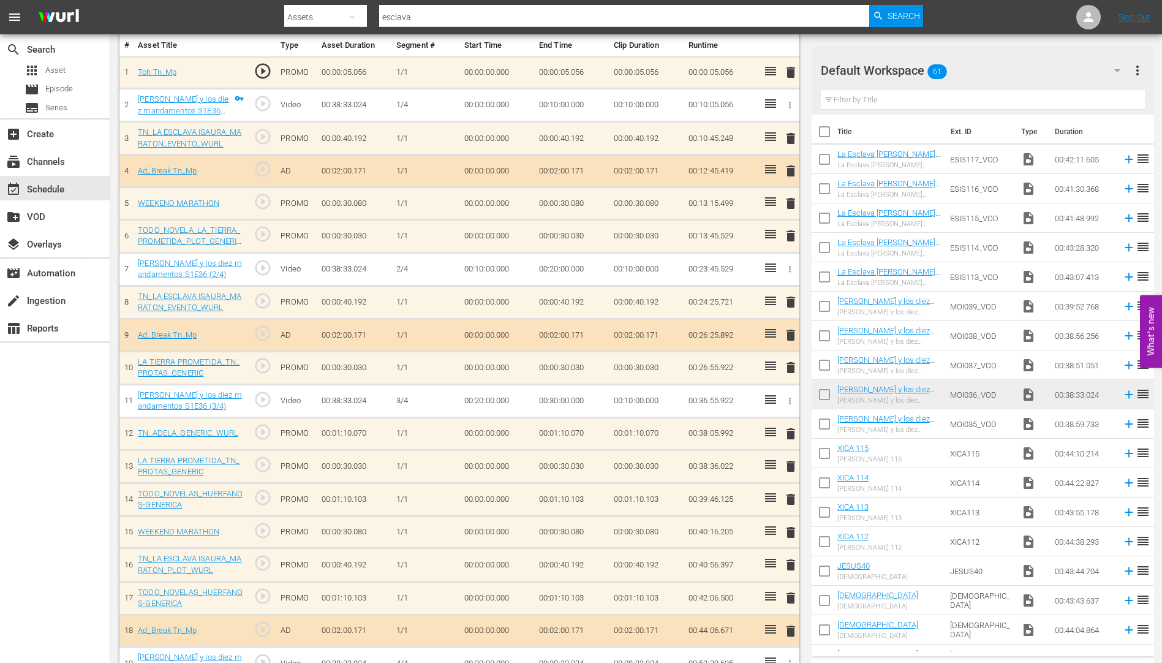
click at [790, 430] on span "delete" at bounding box center [790, 433] width 15 height 15
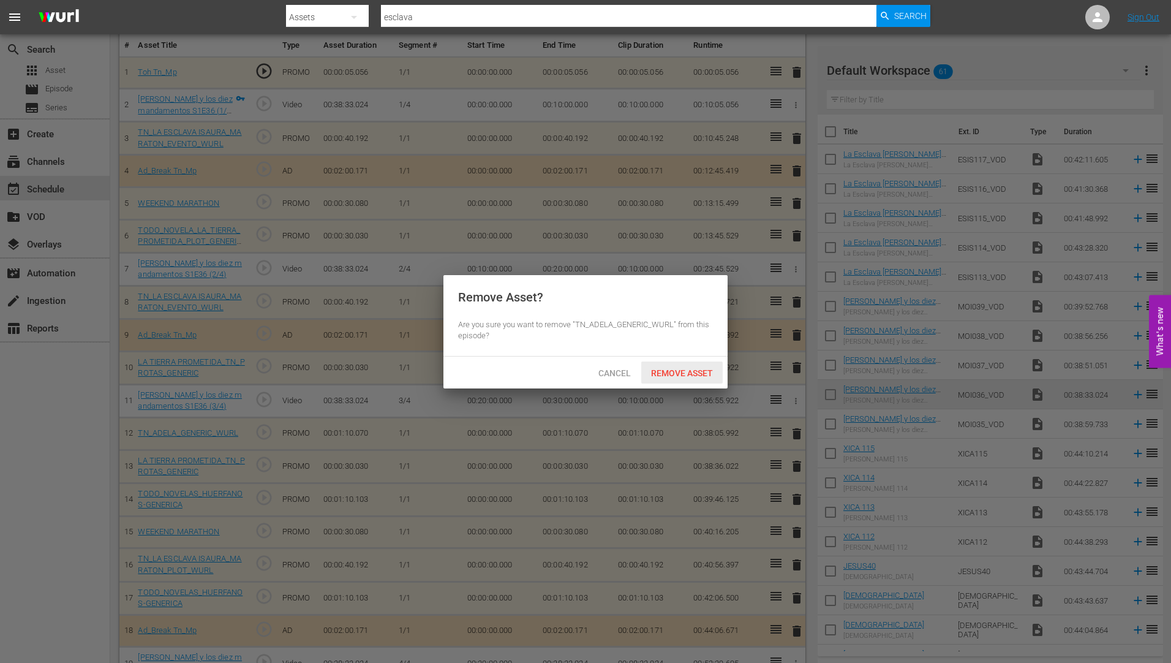
click at [698, 371] on span "Remove Asset" at bounding box center [681, 373] width 81 height 10
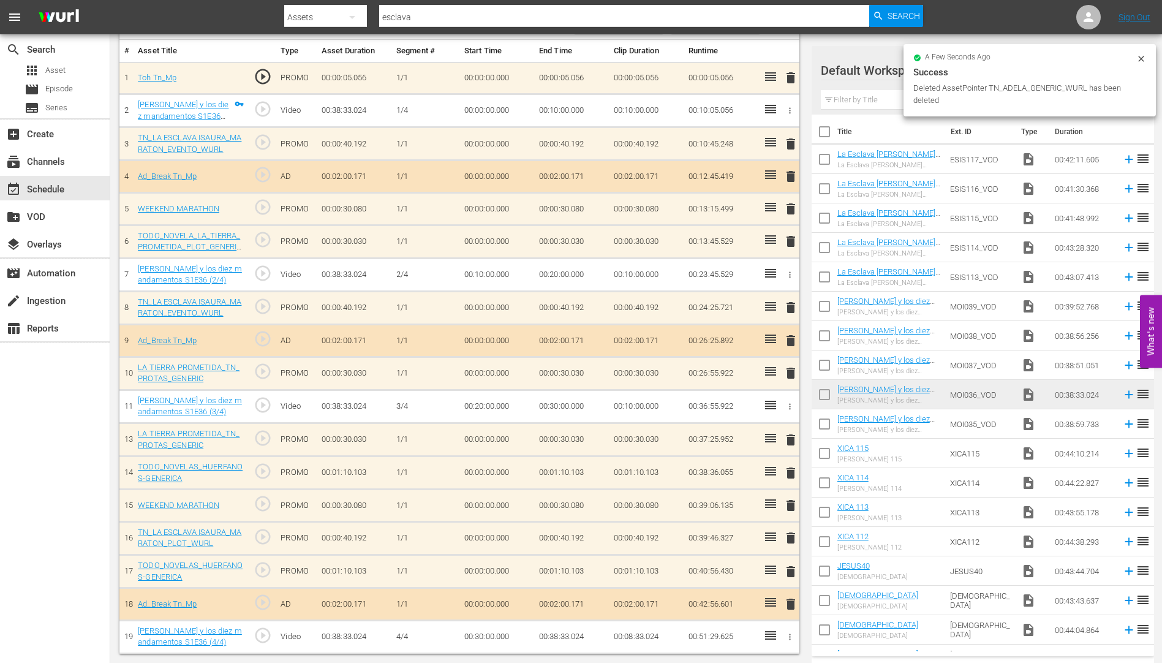
scroll to position [362, 0]
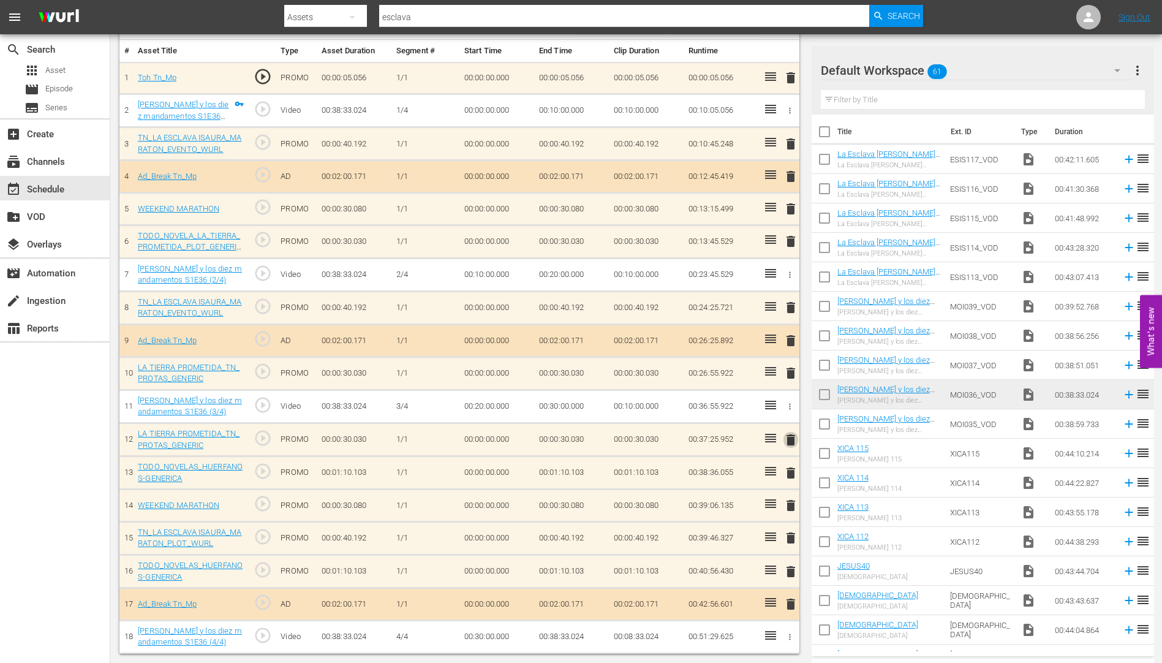
click at [787, 435] on span "delete" at bounding box center [790, 439] width 15 height 15
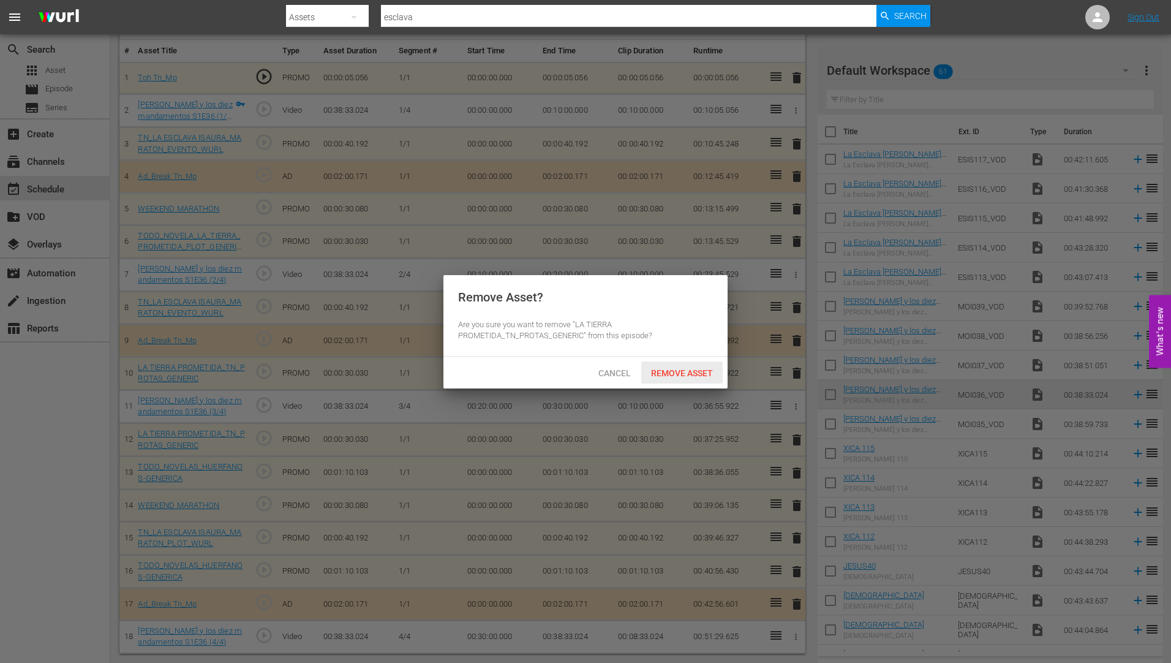
click at [684, 364] on div "Remove Asset" at bounding box center [681, 372] width 81 height 23
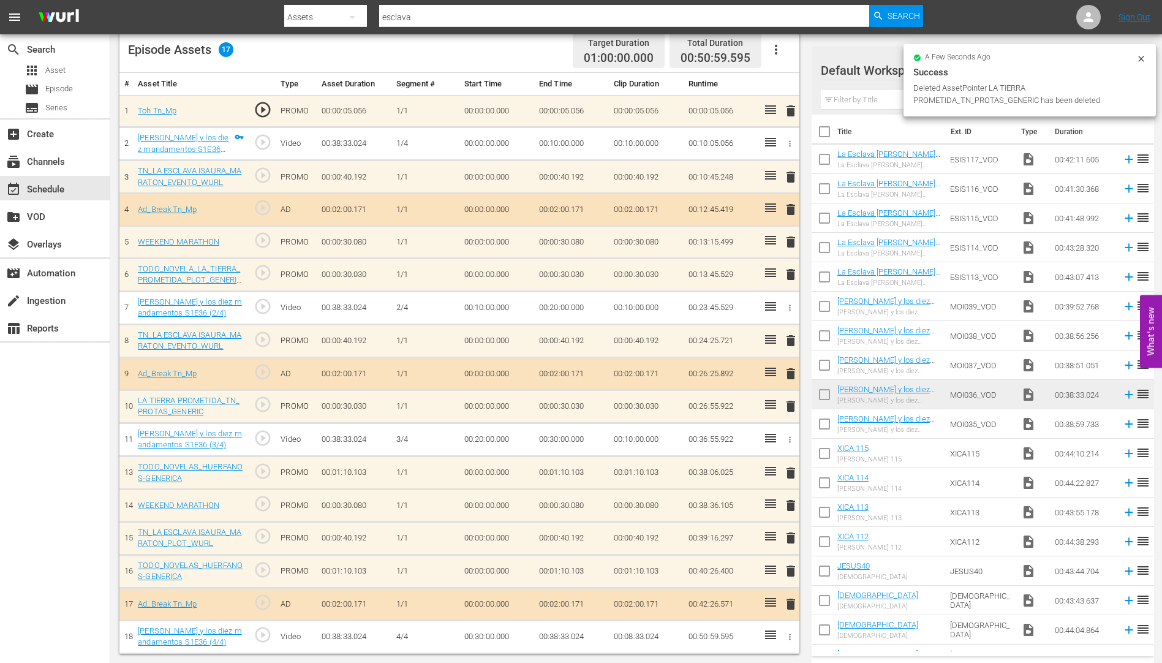
scroll to position [329, 0]
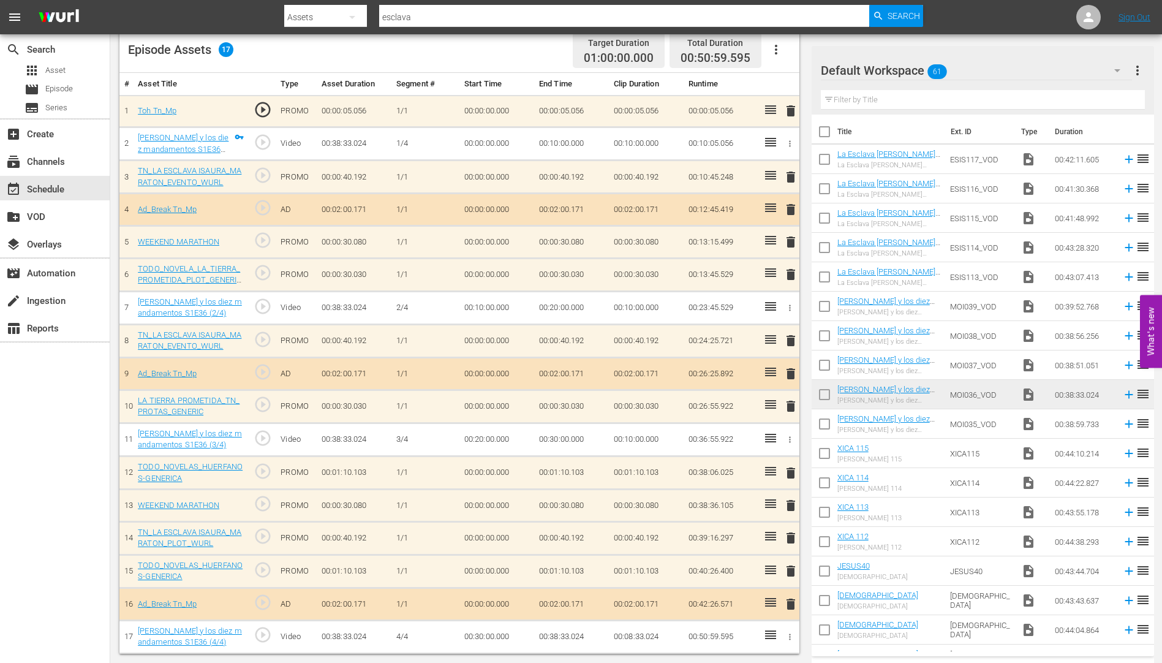
click at [791, 571] on span "delete" at bounding box center [790, 570] width 15 height 15
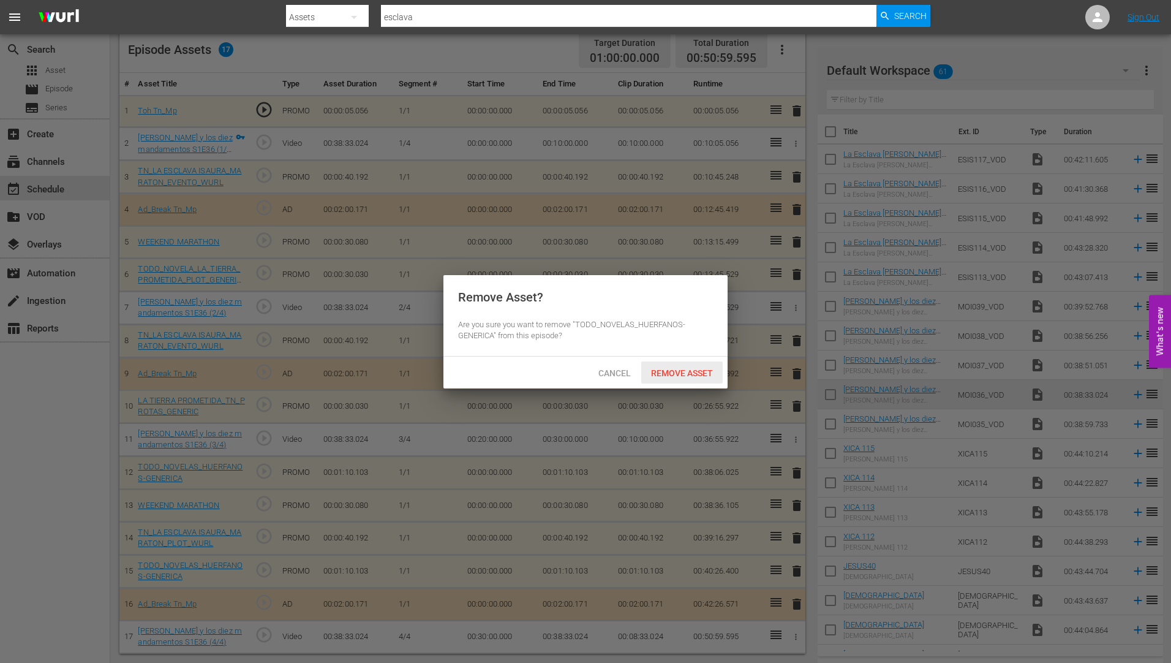
click at [700, 370] on span "Remove Asset" at bounding box center [681, 373] width 81 height 10
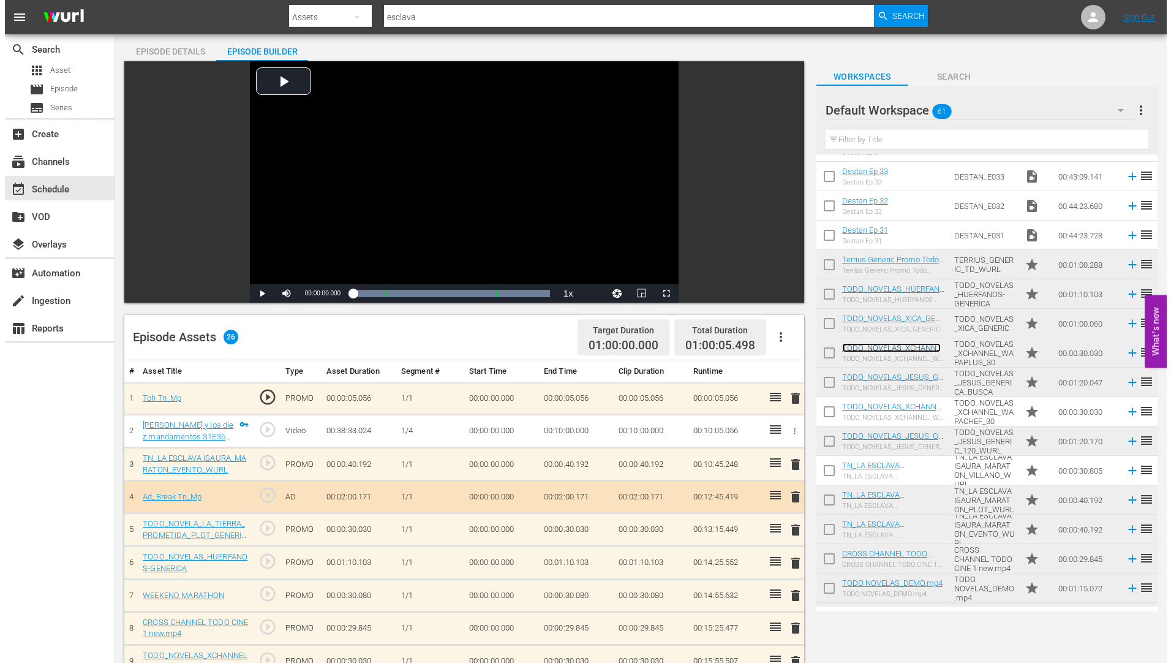
scroll to position [0, 0]
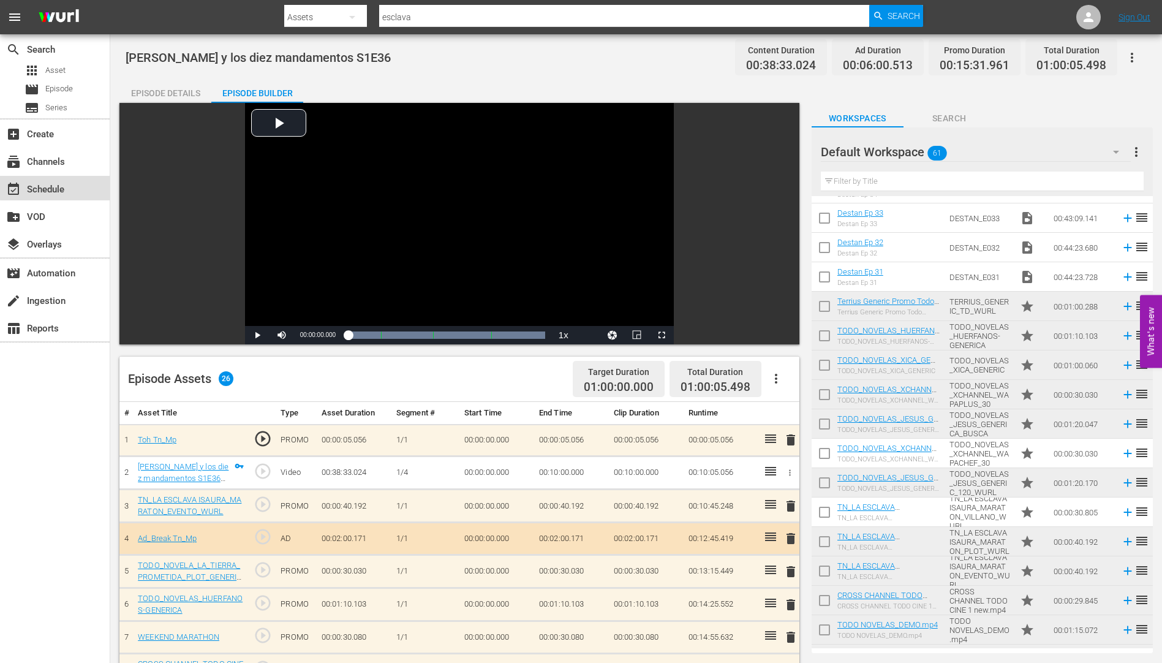
click at [57, 186] on div "event_available Schedule" at bounding box center [34, 187] width 69 height 11
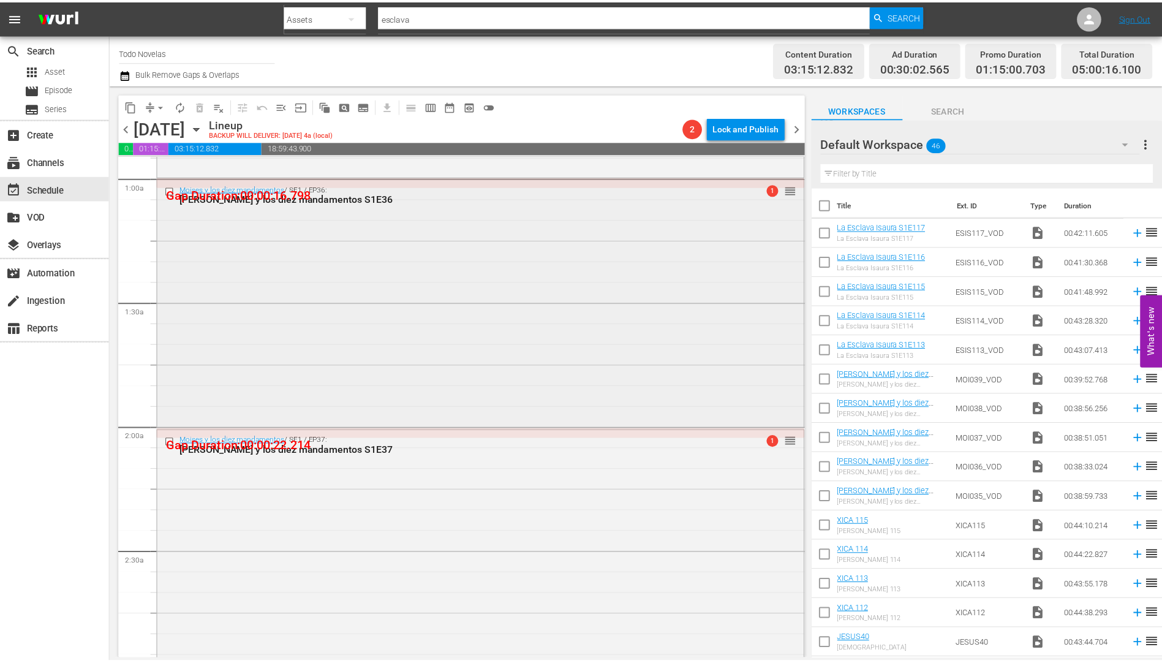
scroll to position [245, 0]
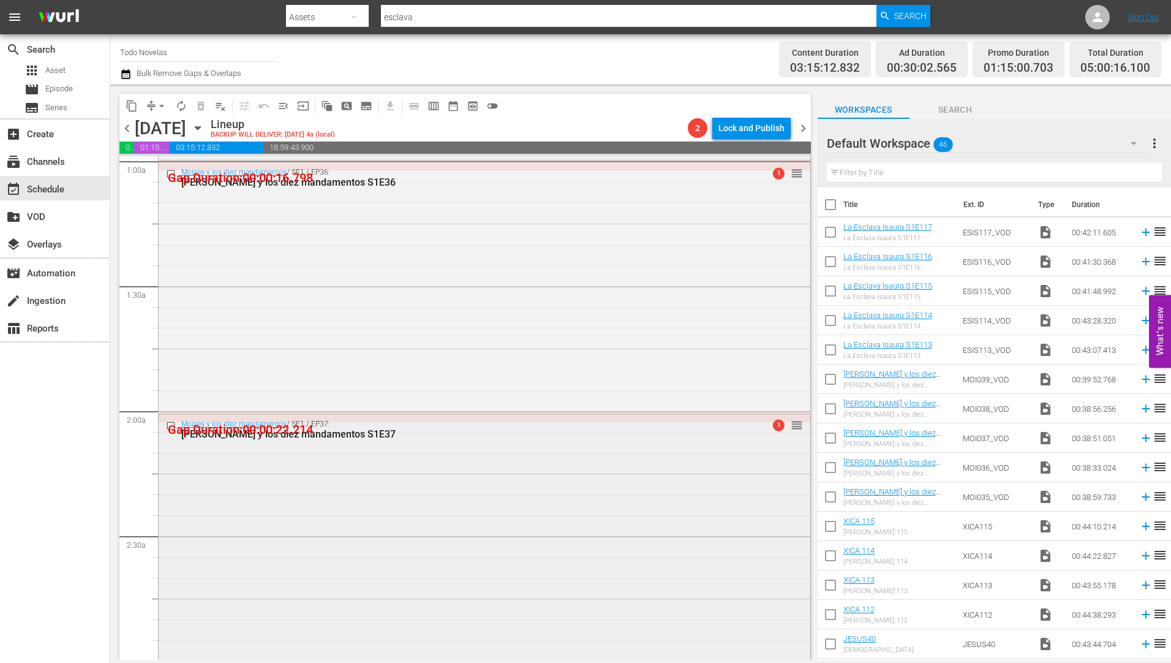
click at [312, 429] on div "[PERSON_NAME] y los diez mandamentos S1E37" at bounding box center [461, 434] width 560 height 12
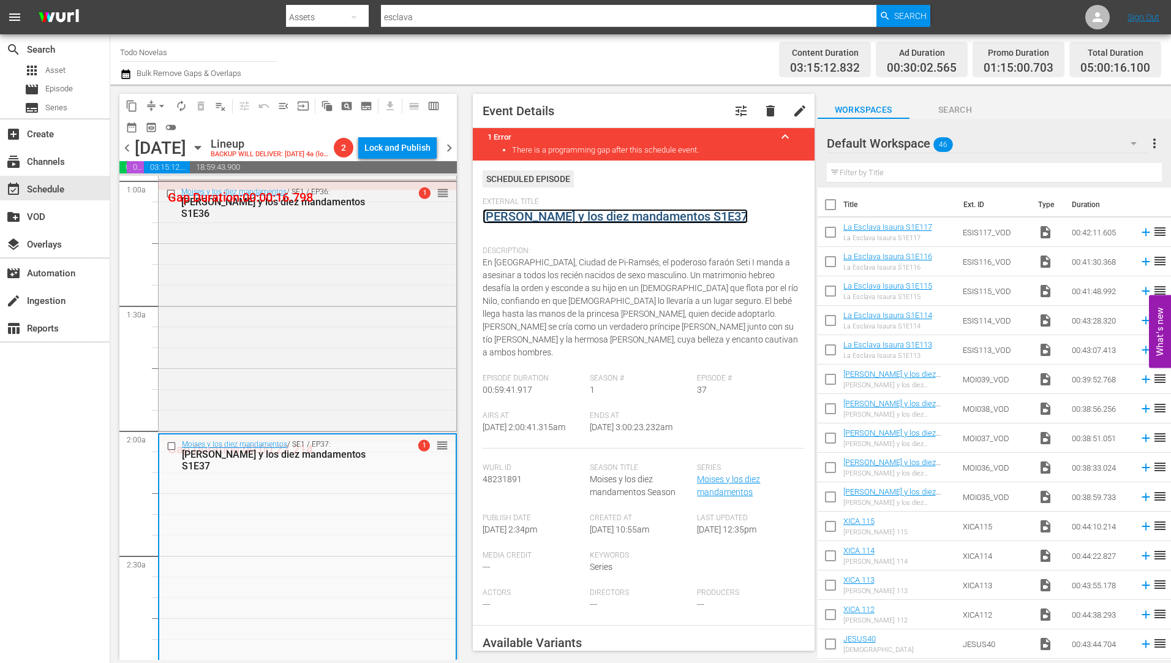
click at [549, 216] on link "[PERSON_NAME] y los diez mandamentos S1E37" at bounding box center [615, 216] width 265 height 15
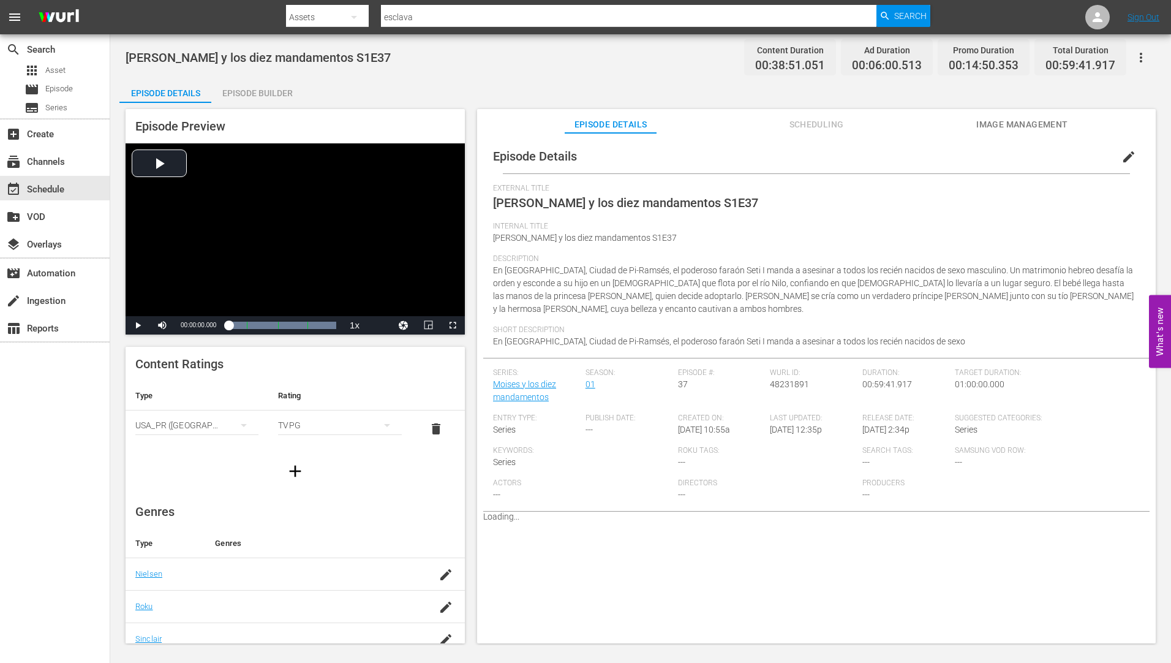
click at [236, 89] on div "Episode Builder" at bounding box center [257, 92] width 92 height 29
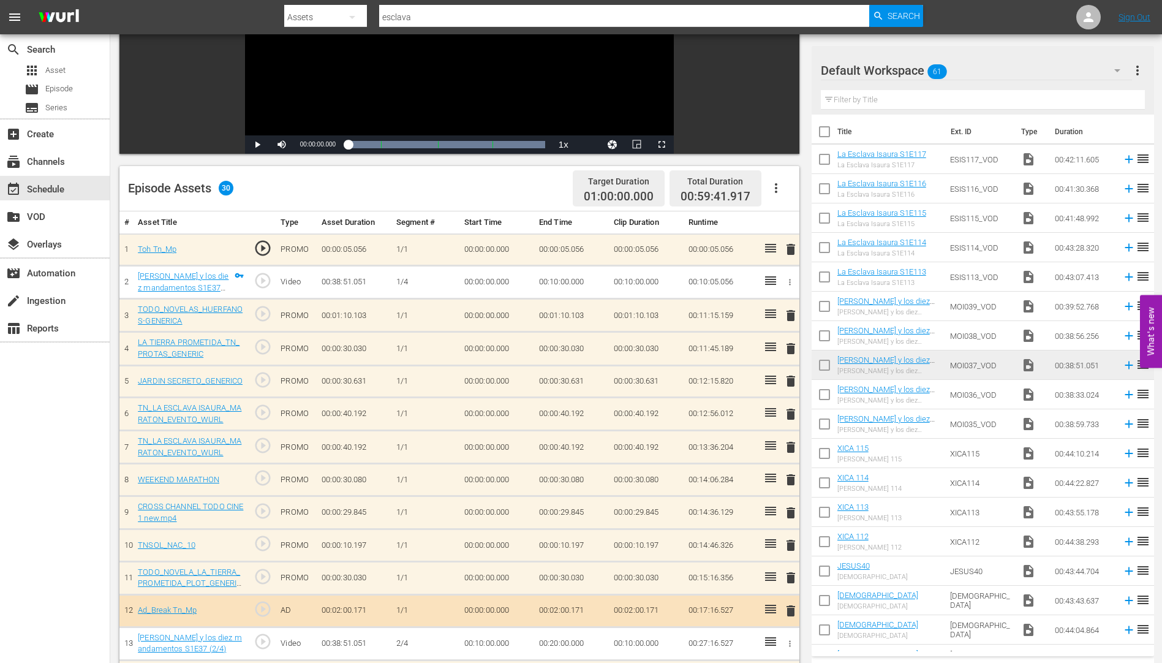
scroll to position [184, 0]
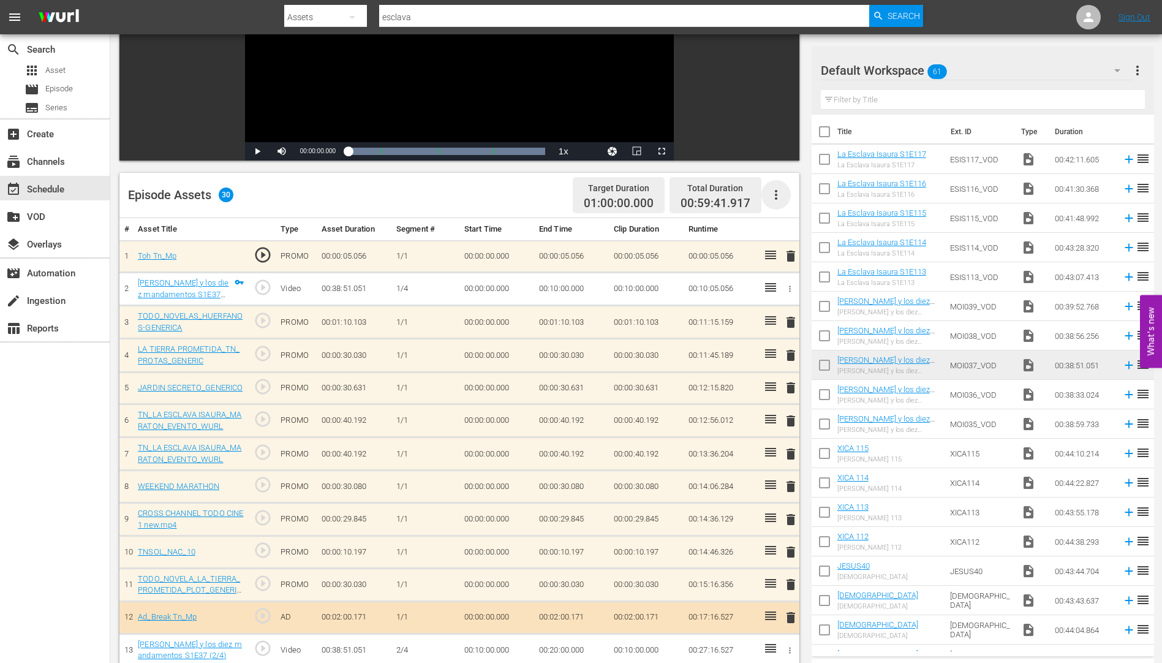
click at [775, 192] on icon "button" at bounding box center [775, 194] width 15 height 15
click at [794, 226] on div "Clear Ads" at bounding box center [812, 228] width 83 height 29
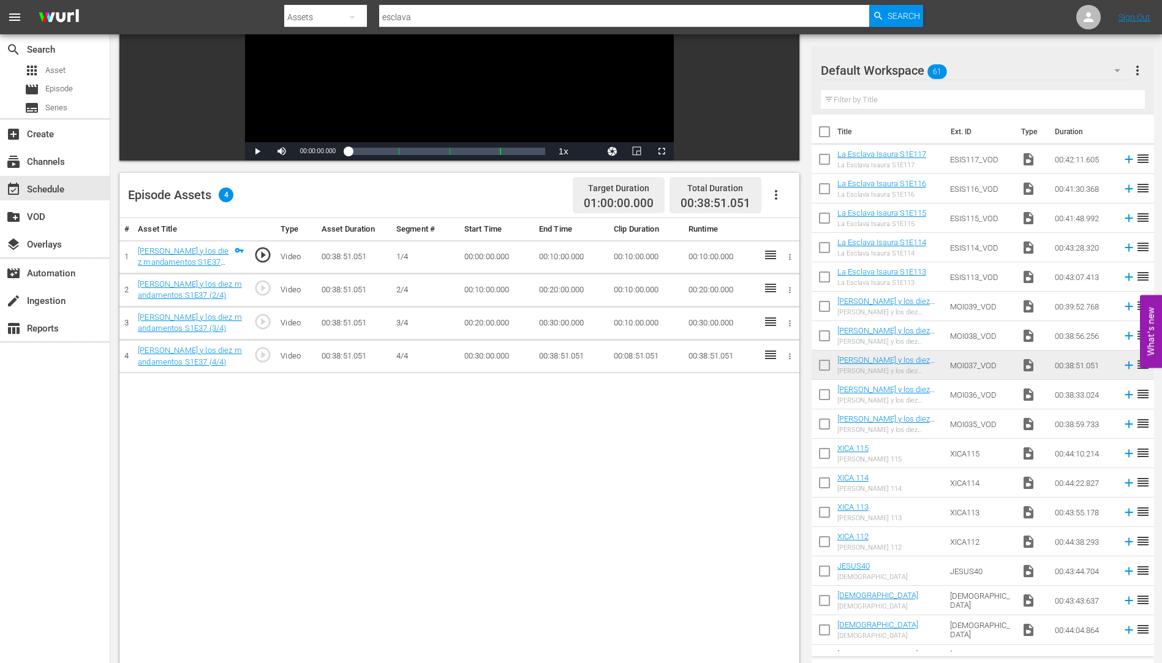
click at [776, 190] on icon "button" at bounding box center [775, 194] width 15 height 15
click at [794, 197] on div "Fill with Ads" at bounding box center [812, 199] width 83 height 29
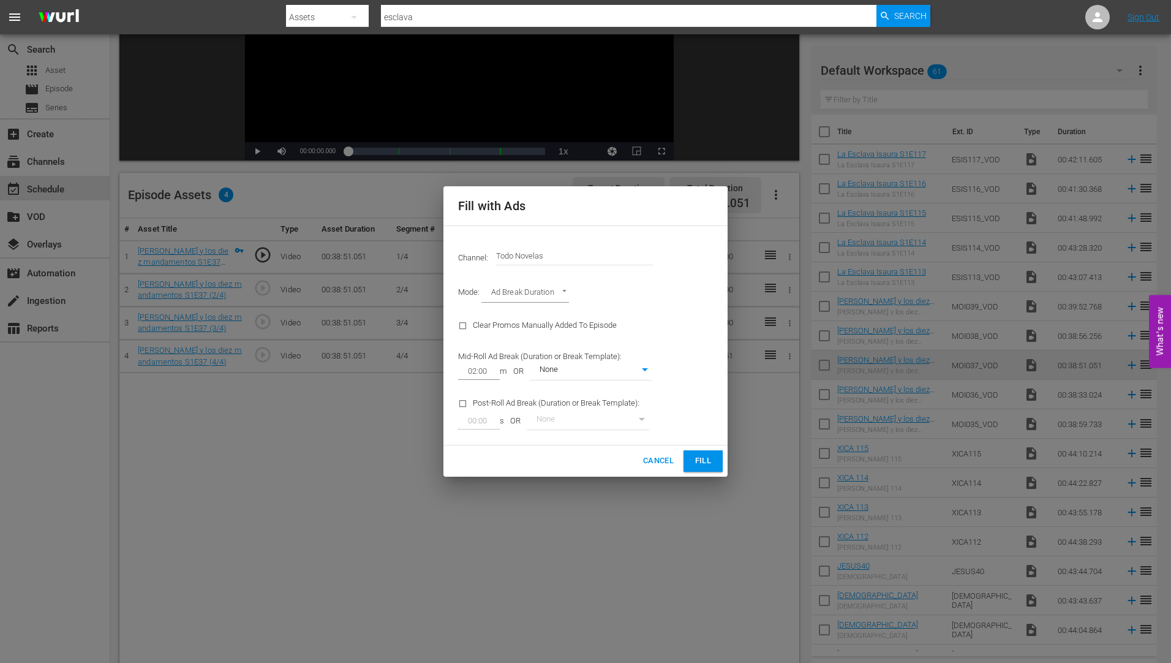
click at [703, 457] on span "Fill" at bounding box center [703, 461] width 20 height 14
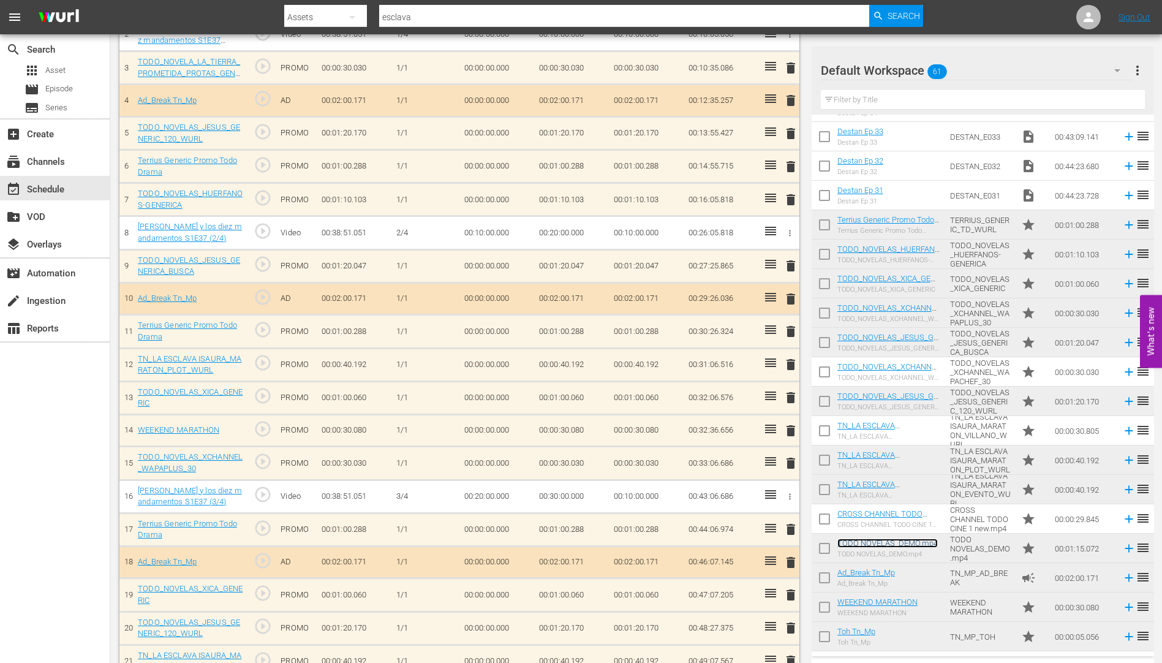
scroll to position [561, 0]
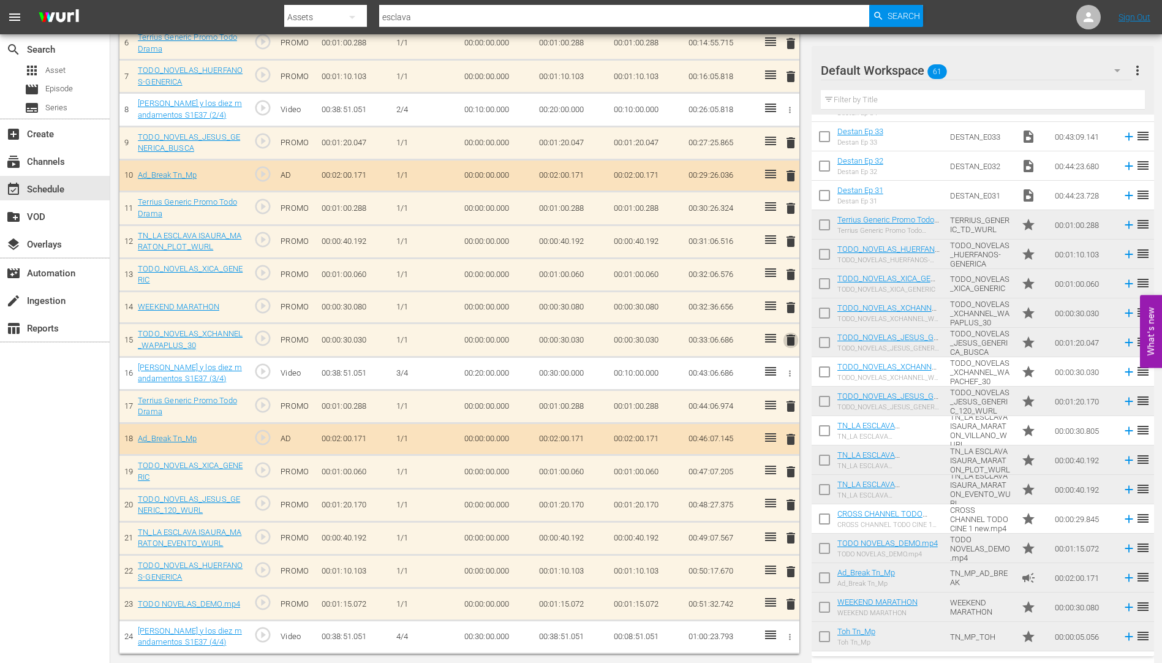
click at [792, 342] on span "delete" at bounding box center [790, 339] width 15 height 15
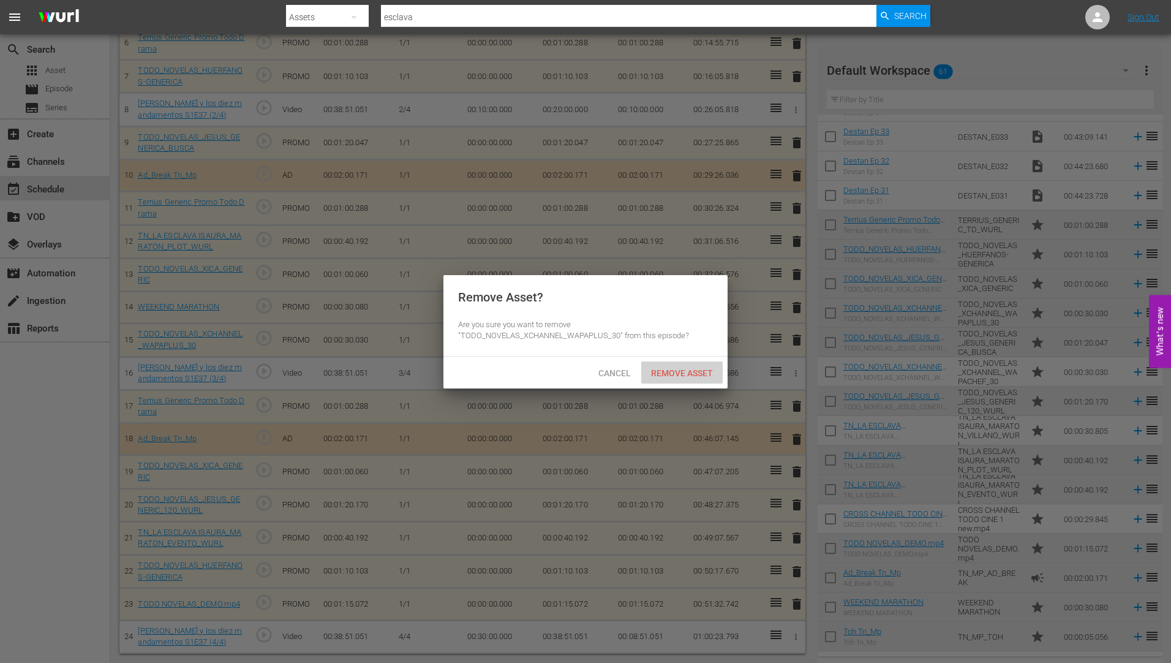
drag, startPoint x: 699, startPoint y: 369, endPoint x: 691, endPoint y: 372, distance: 8.9
click at [699, 369] on span "Remove Asset" at bounding box center [681, 373] width 81 height 10
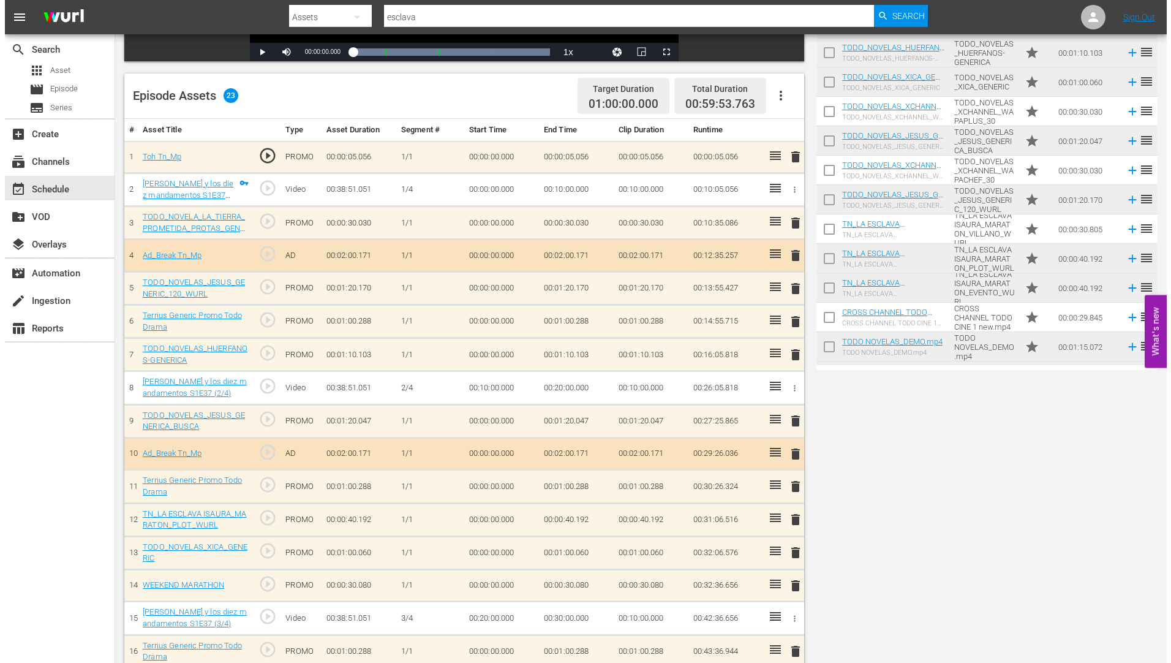
scroll to position [0, 0]
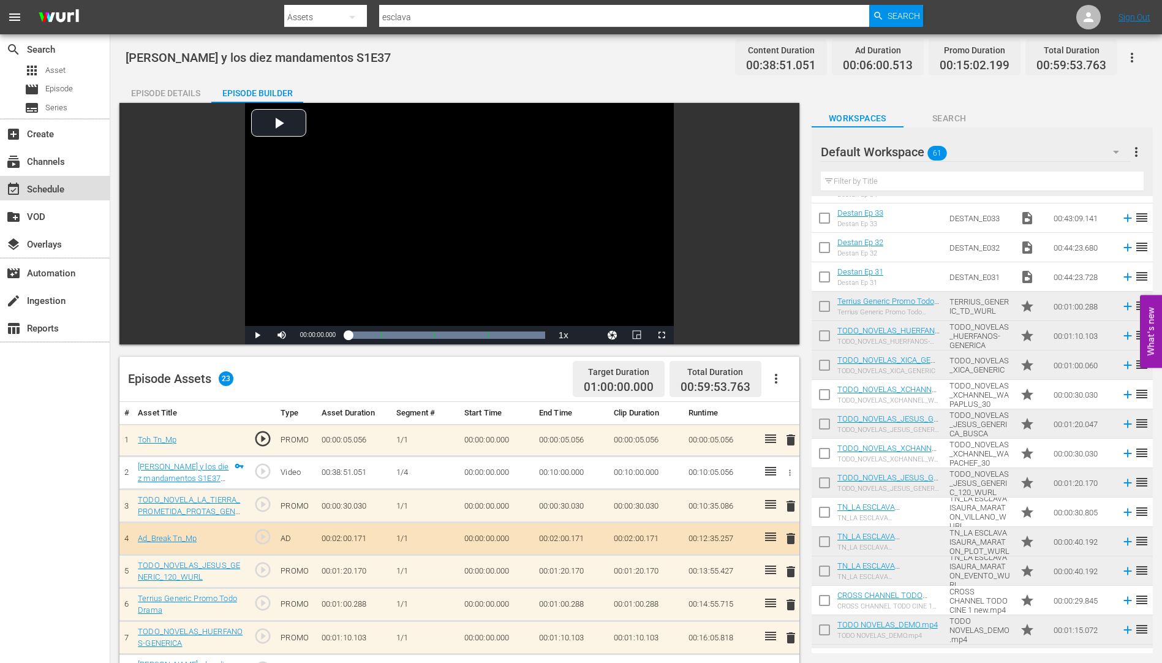
click at [36, 187] on div "event_available Schedule" at bounding box center [34, 187] width 69 height 11
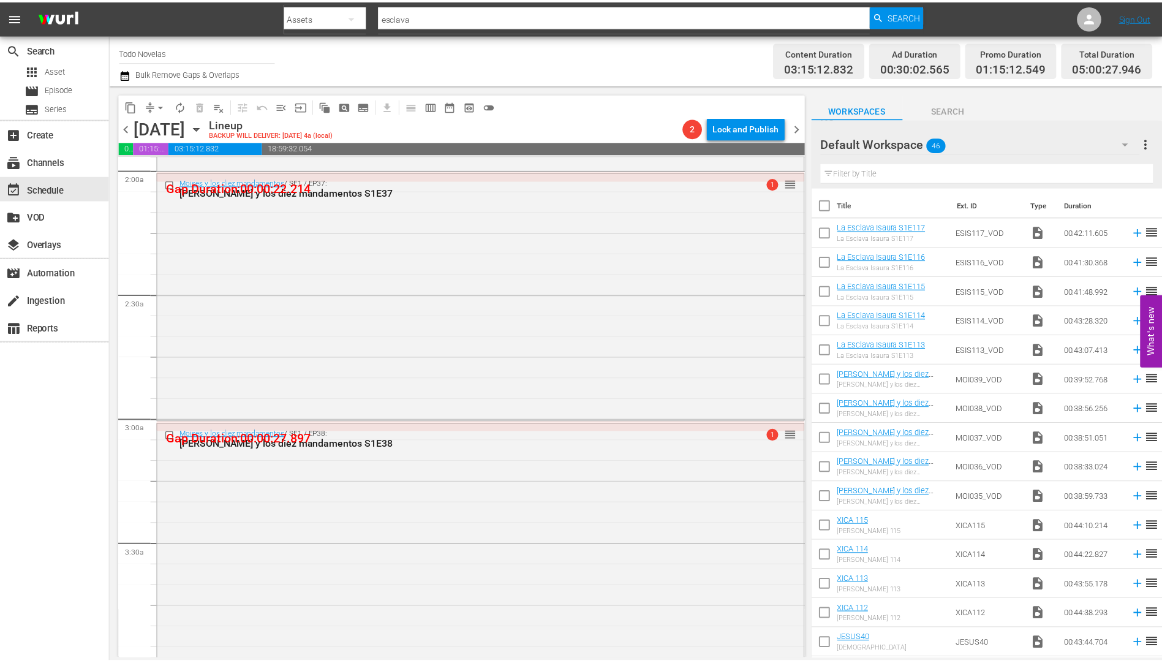
scroll to position [612, 0]
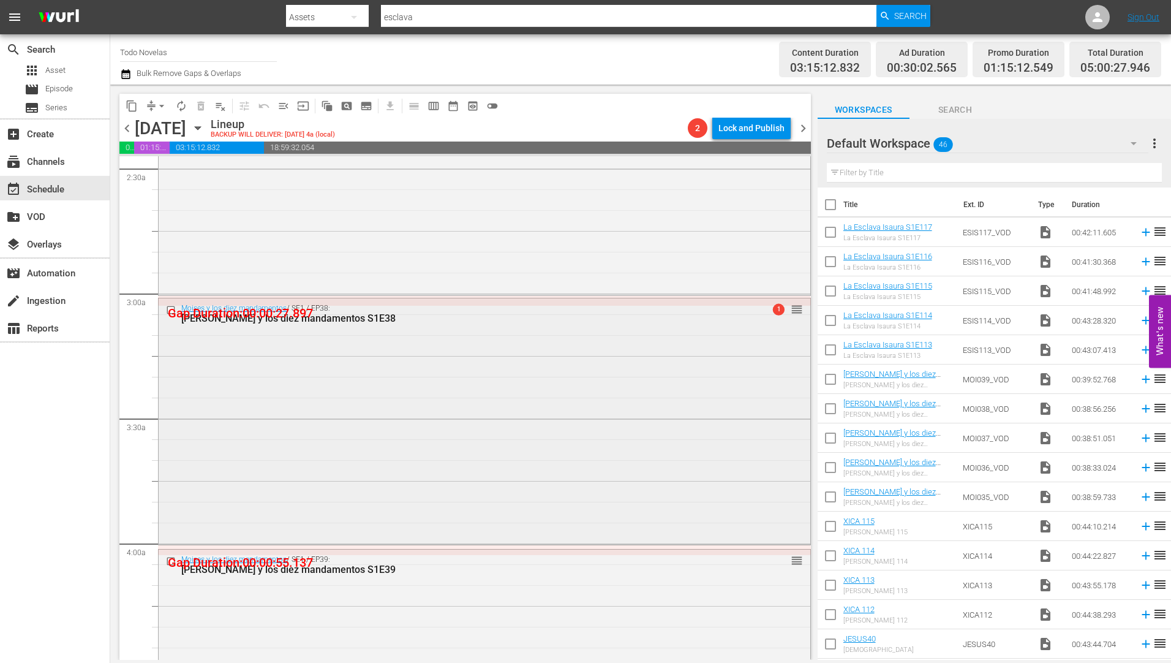
click at [315, 317] on div "[PERSON_NAME] y los diez mandamentos S1E38" at bounding box center [461, 318] width 560 height 12
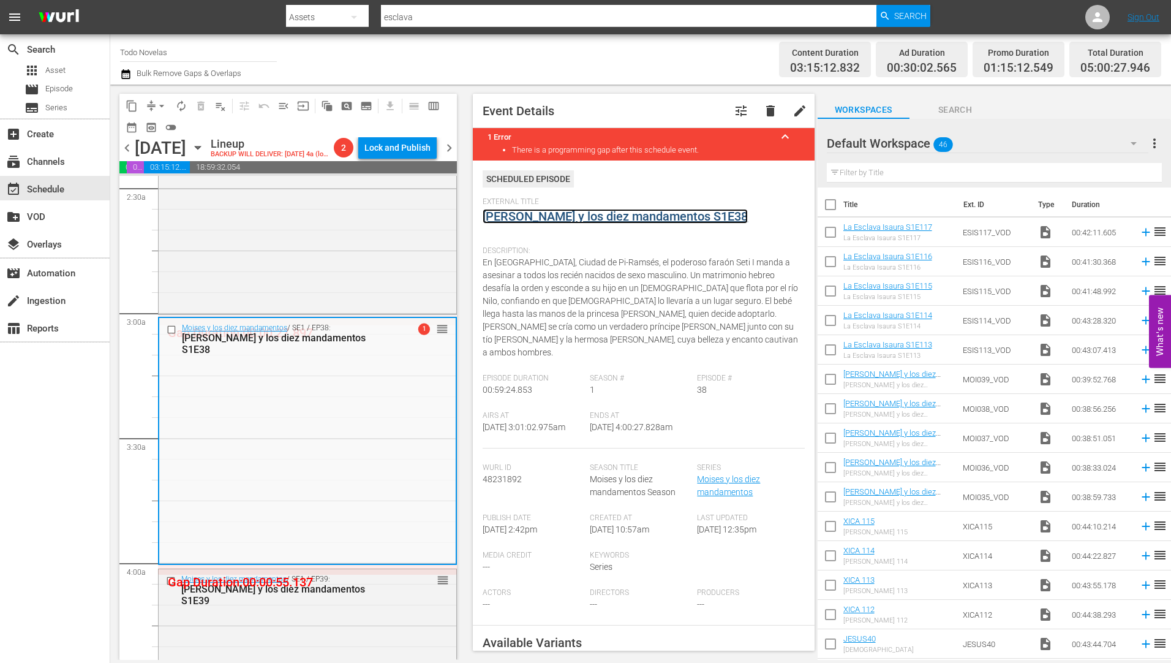
click at [583, 219] on link "[PERSON_NAME] y los diez mandamentos S1E38" at bounding box center [615, 216] width 265 height 15
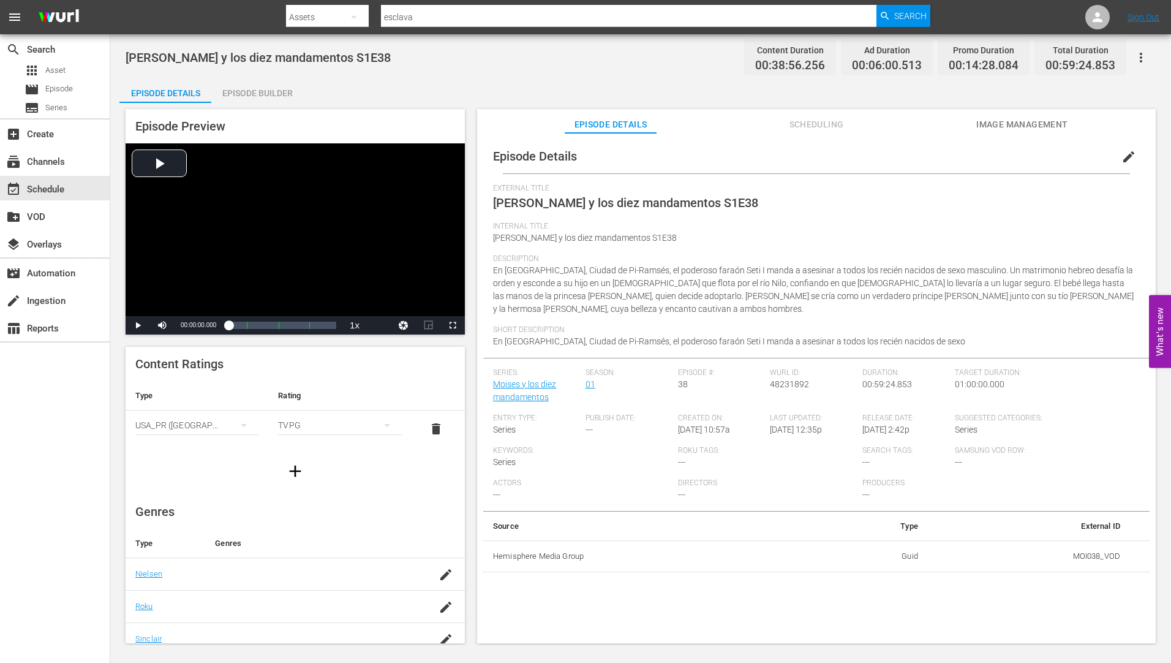
click at [273, 87] on div "Episode Builder" at bounding box center [257, 92] width 92 height 29
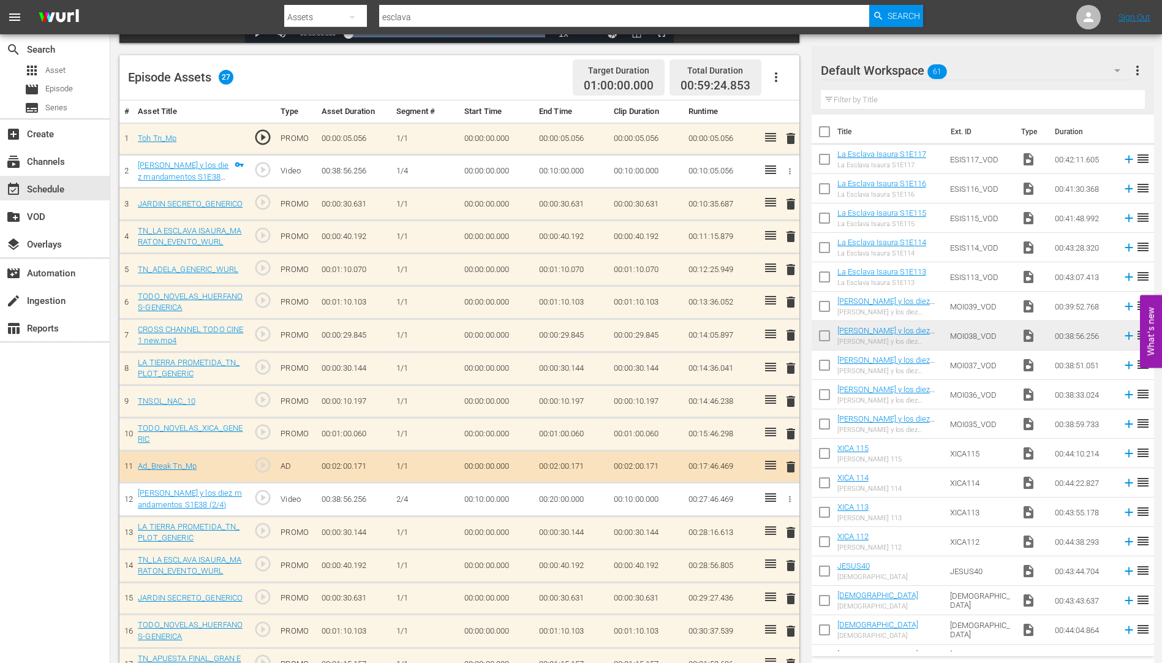
scroll to position [306, 0]
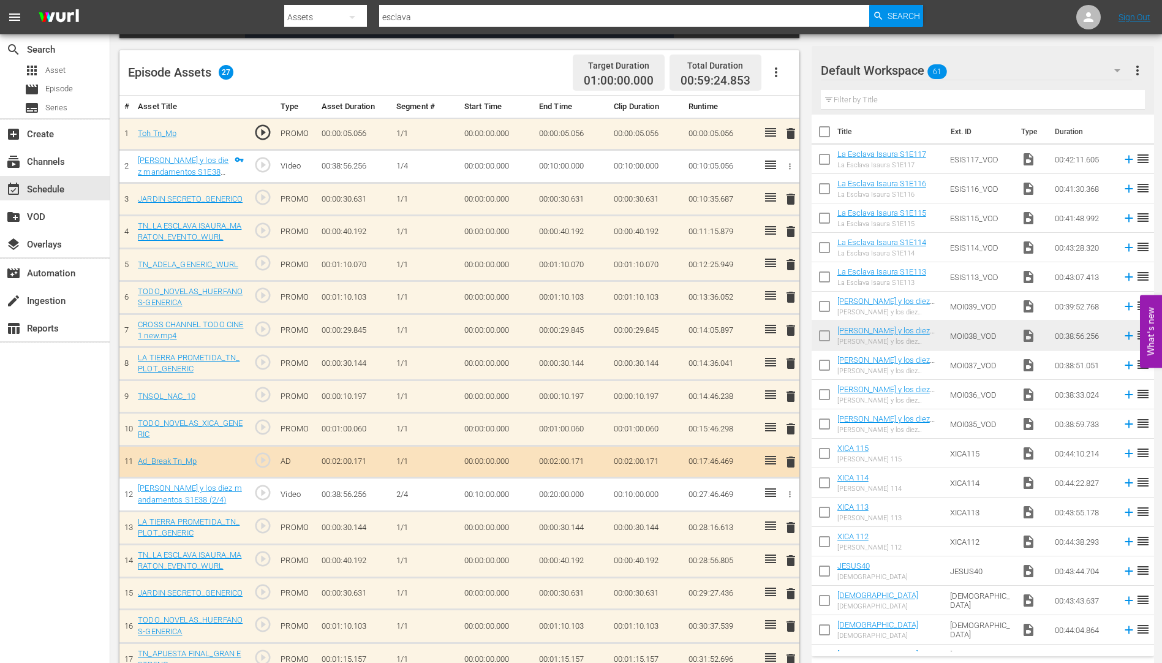
click at [776, 68] on icon "button" at bounding box center [776, 72] width 2 height 10
click at [790, 104] on div "Clear Ads" at bounding box center [812, 106] width 83 height 29
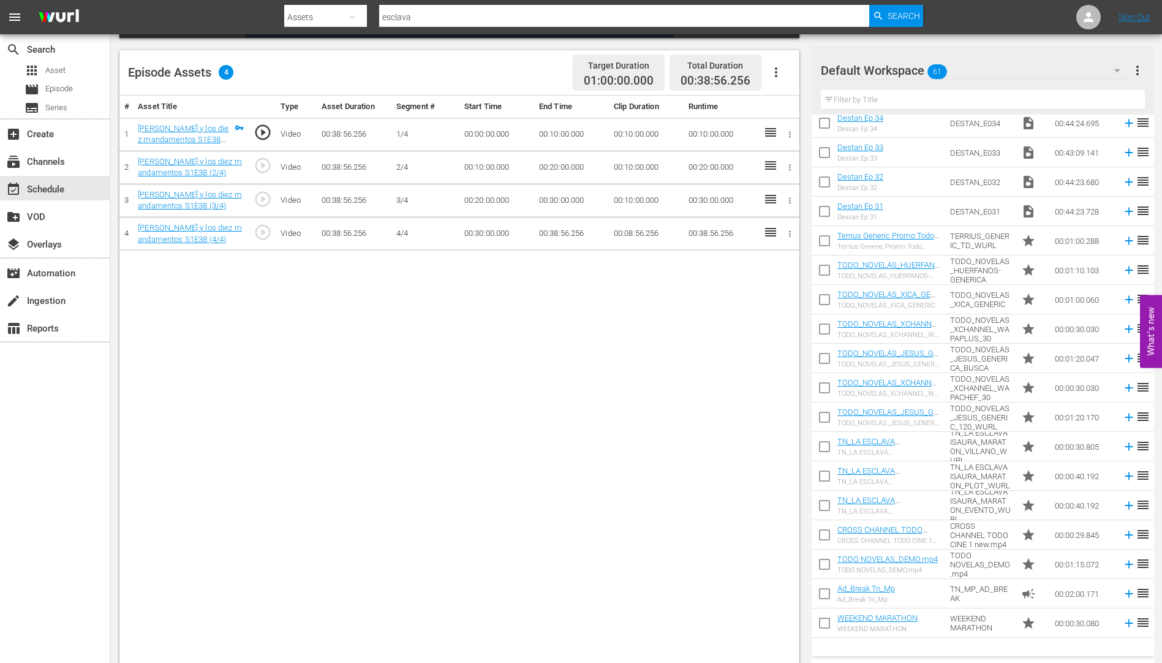
scroll to position [1287, 0]
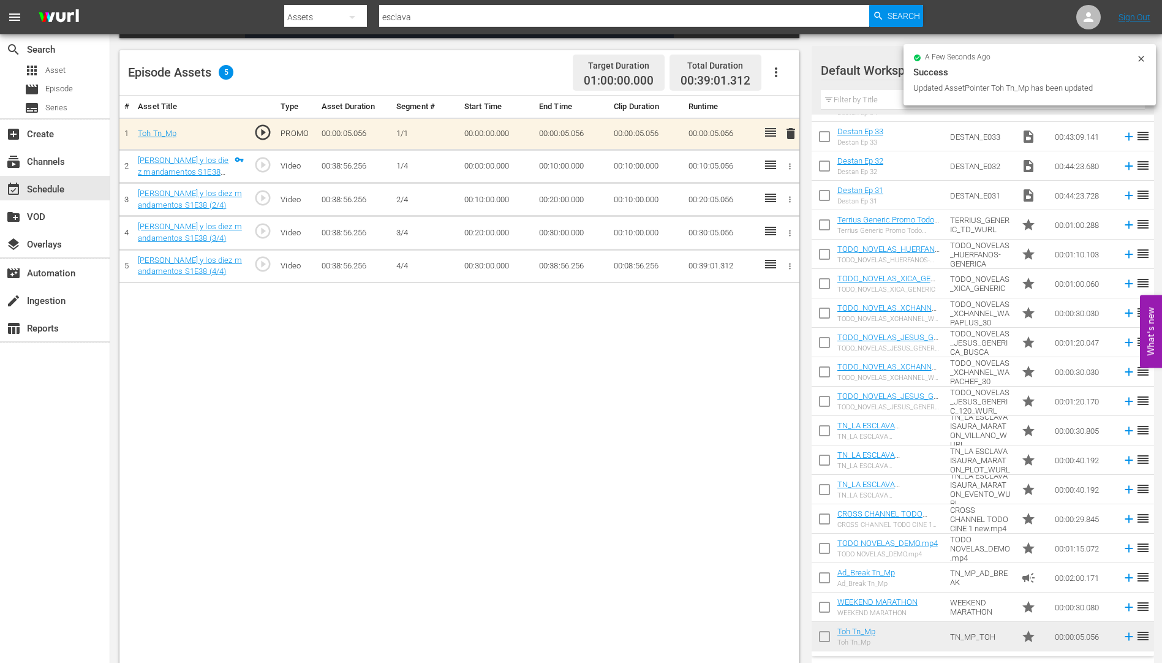
click at [775, 69] on icon "button" at bounding box center [776, 72] width 2 height 10
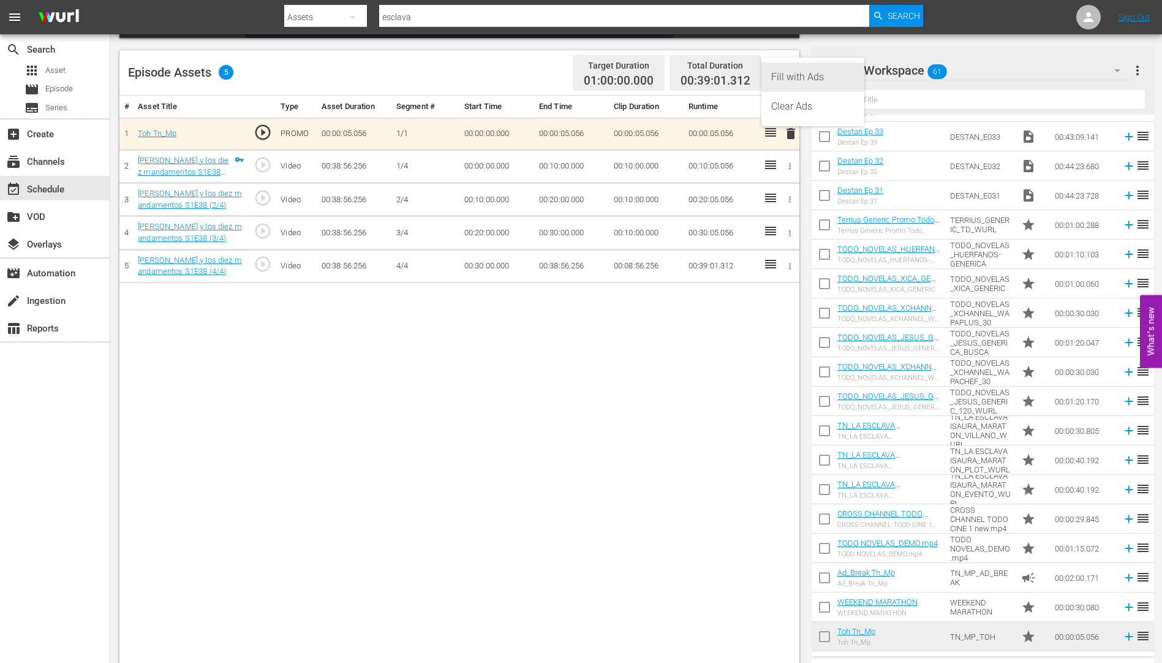
click at [798, 71] on div "Fill with Ads" at bounding box center [812, 76] width 83 height 29
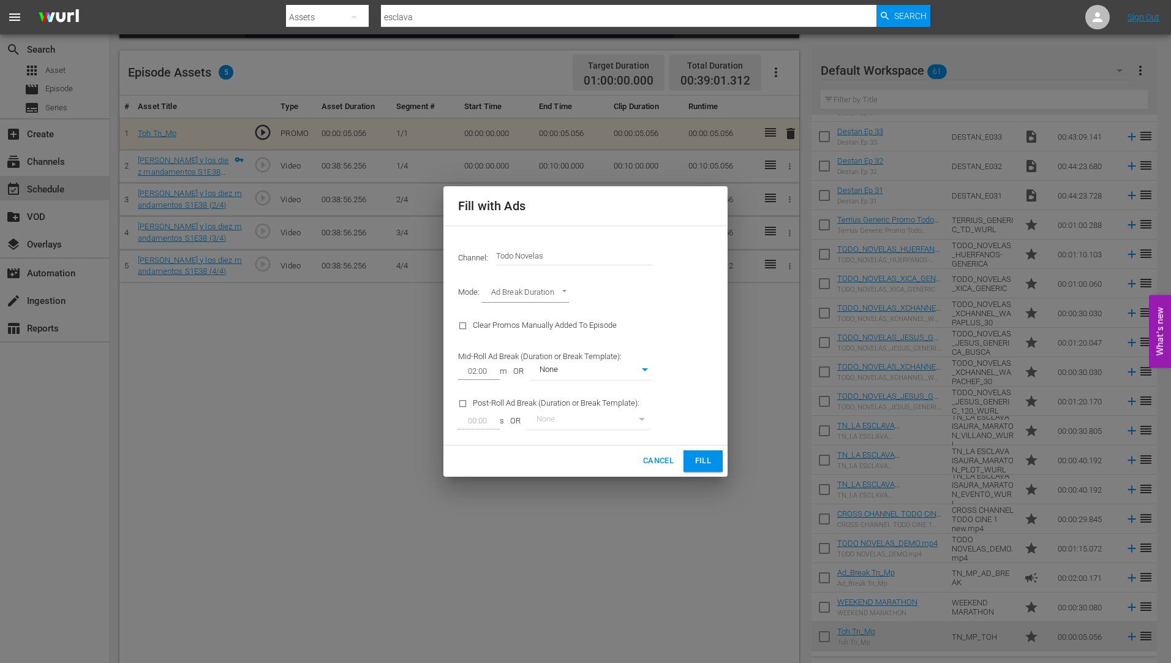
click at [702, 459] on span "Fill" at bounding box center [703, 461] width 20 height 14
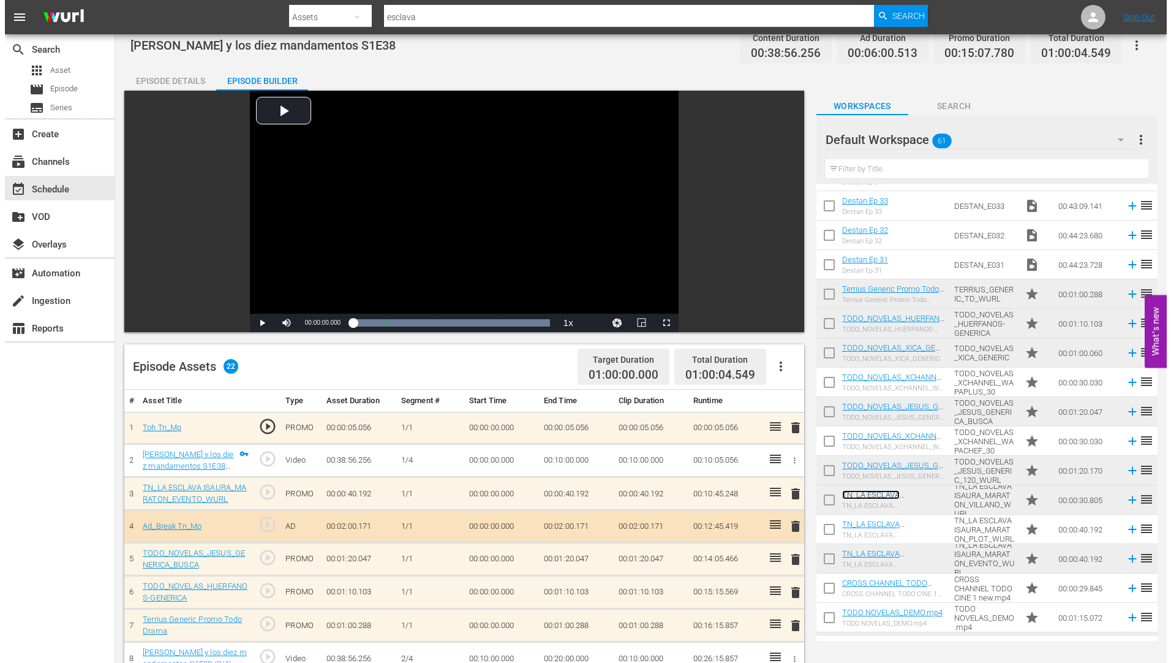
scroll to position [0, 0]
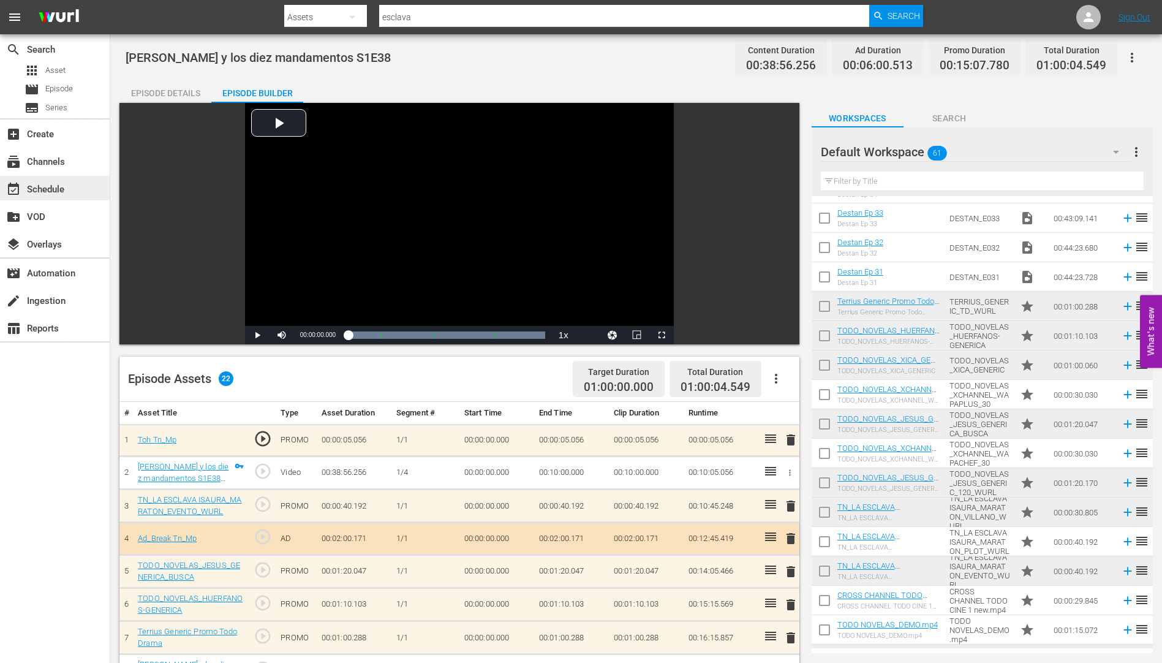
click at [49, 186] on div "event_available Schedule" at bounding box center [34, 187] width 69 height 11
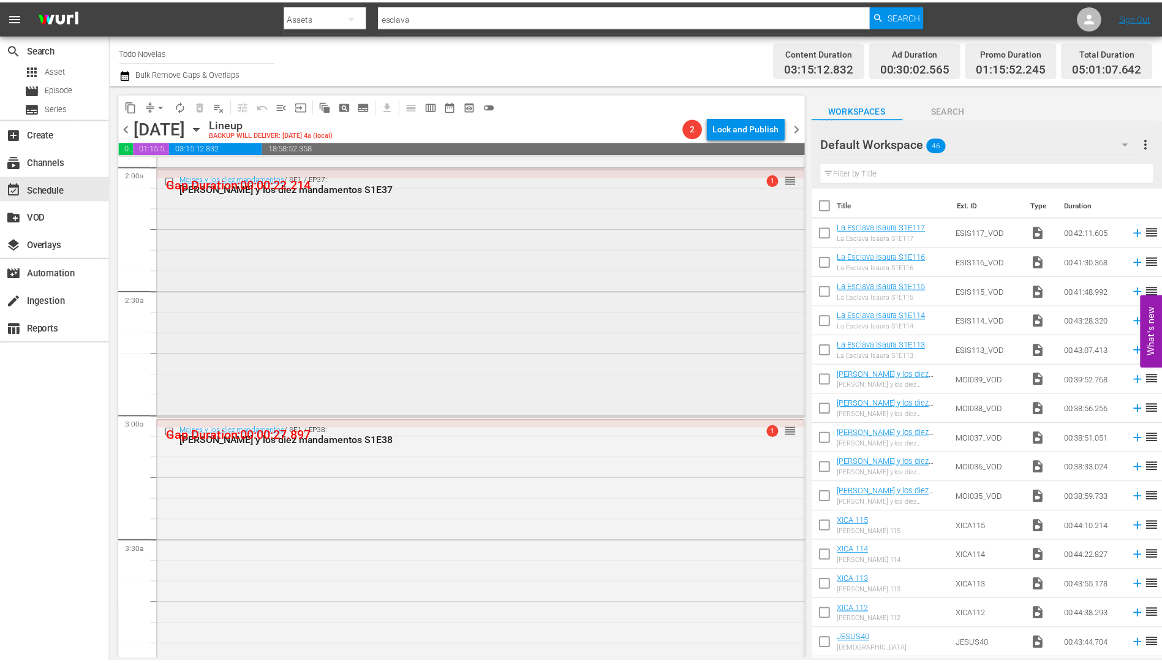
scroll to position [674, 0]
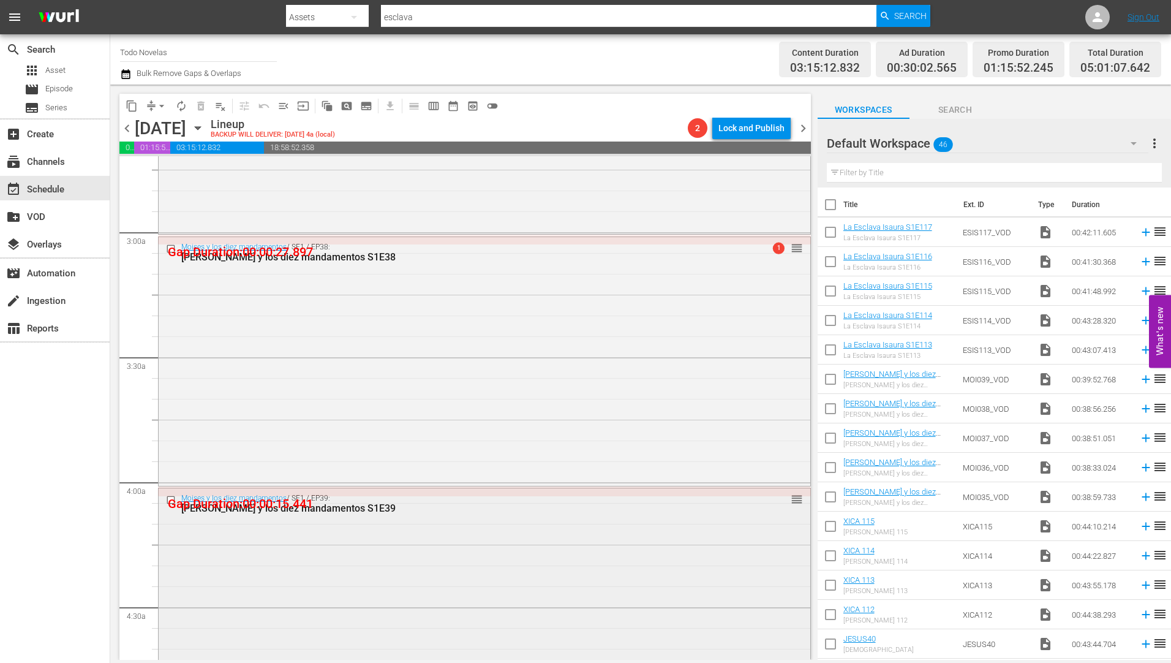
click at [305, 505] on div "[PERSON_NAME] y los diez mandamentos S1E39" at bounding box center [461, 508] width 560 height 12
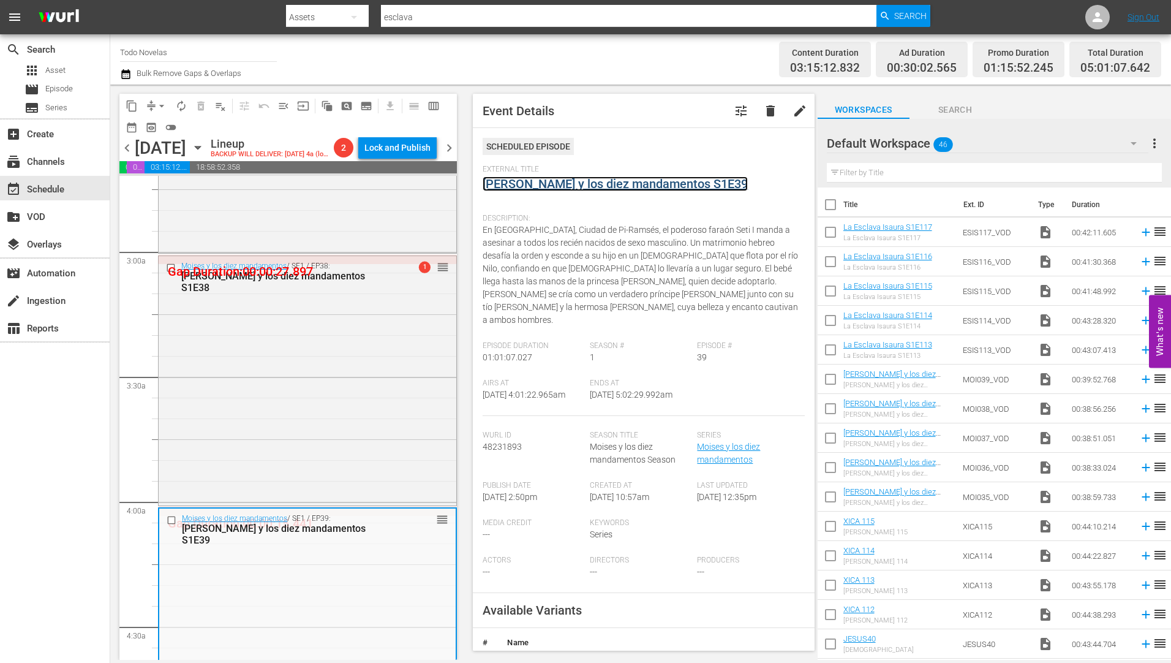
click at [520, 185] on link "[PERSON_NAME] y los diez mandamentos S1E39" at bounding box center [615, 183] width 265 height 15
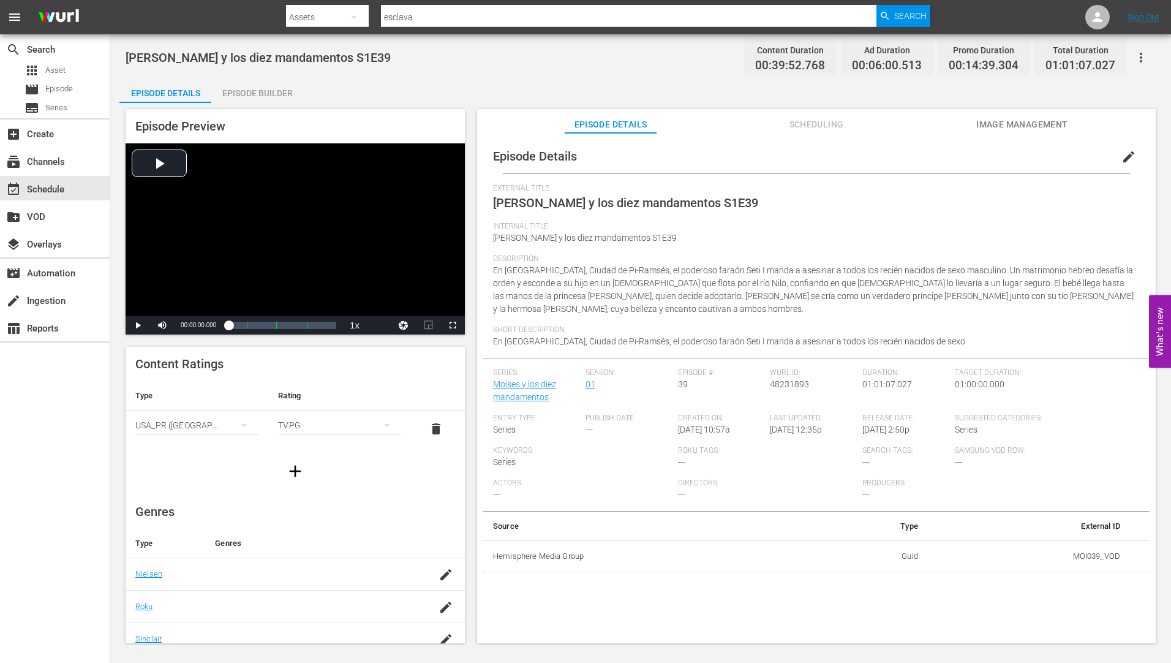
click at [272, 95] on div "Episode Builder" at bounding box center [257, 92] width 92 height 29
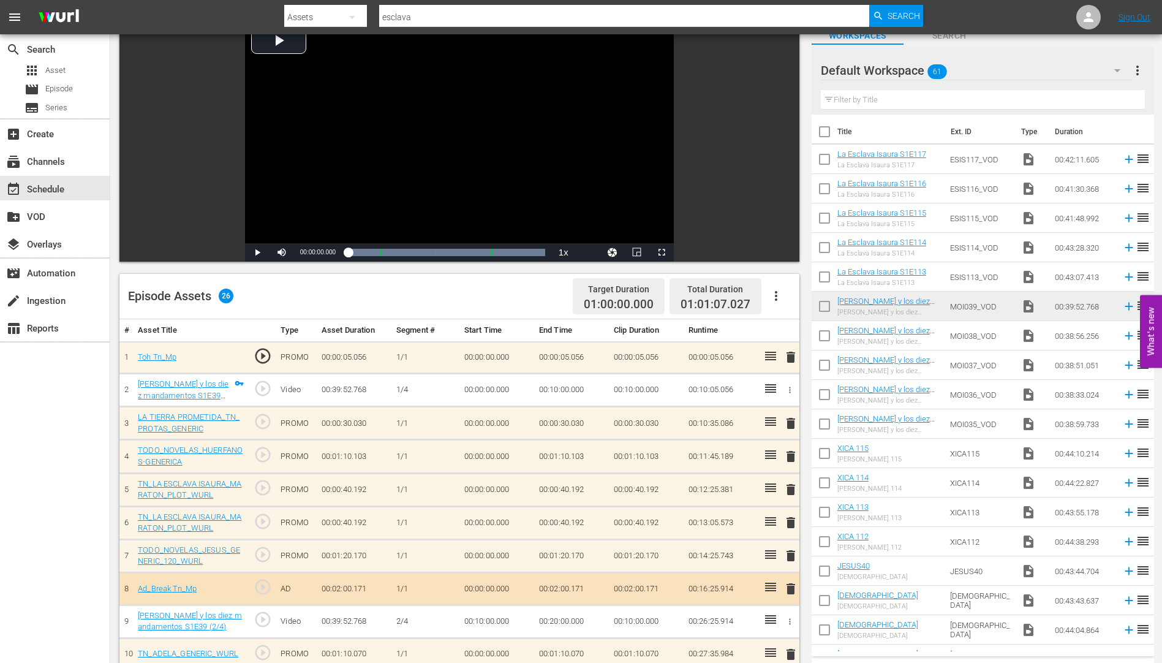
scroll to position [184, 0]
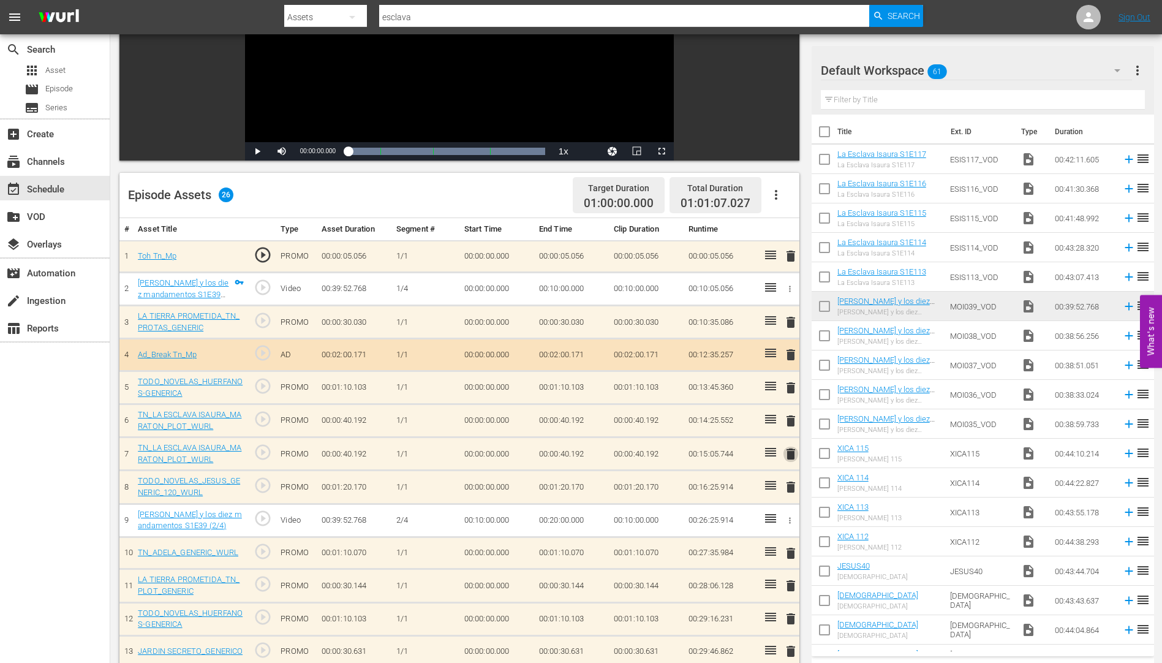
click at [788, 451] on span "delete" at bounding box center [790, 453] width 15 height 15
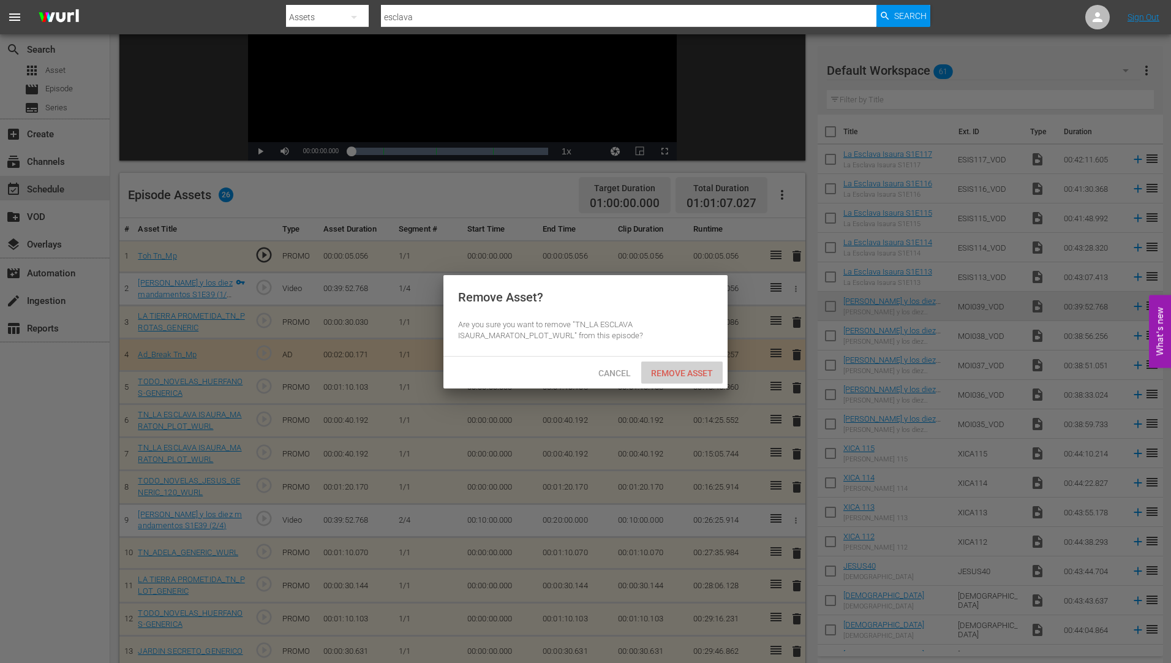
click at [685, 370] on span "Remove Asset" at bounding box center [681, 373] width 81 height 10
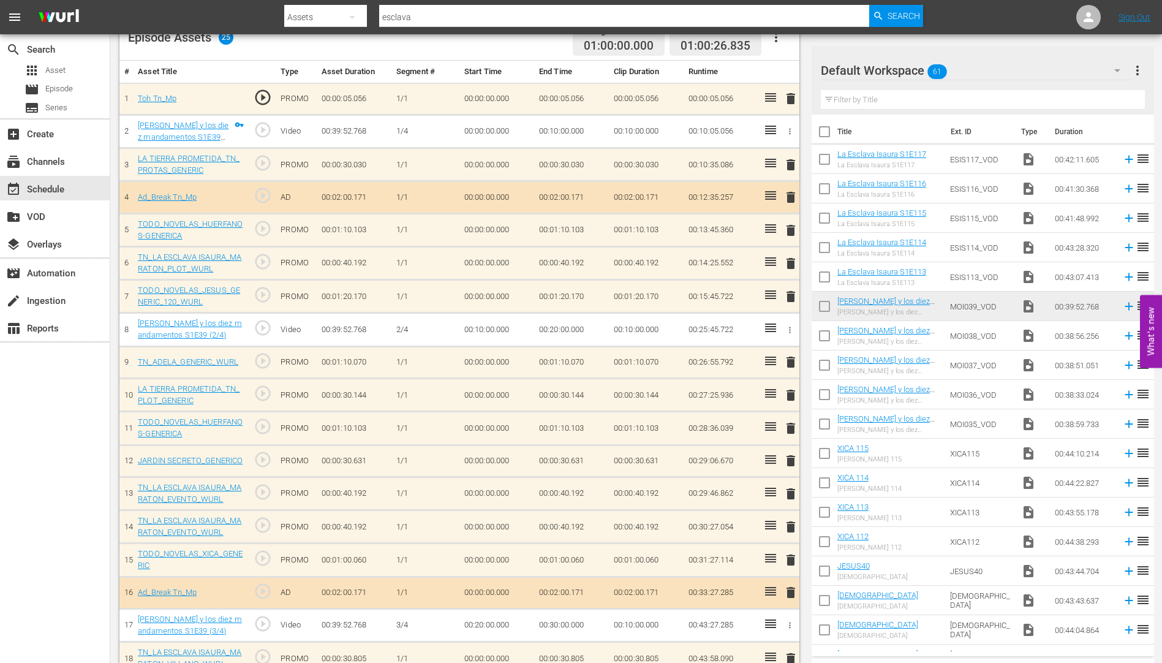
scroll to position [367, 0]
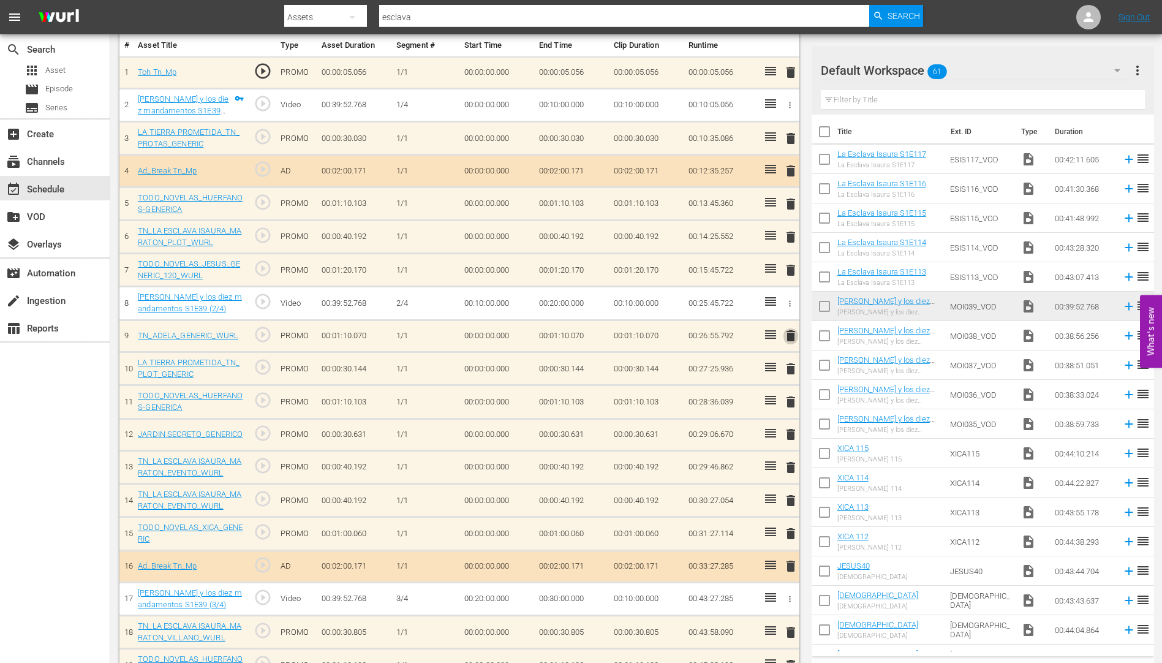
click at [791, 334] on span "delete" at bounding box center [790, 335] width 15 height 15
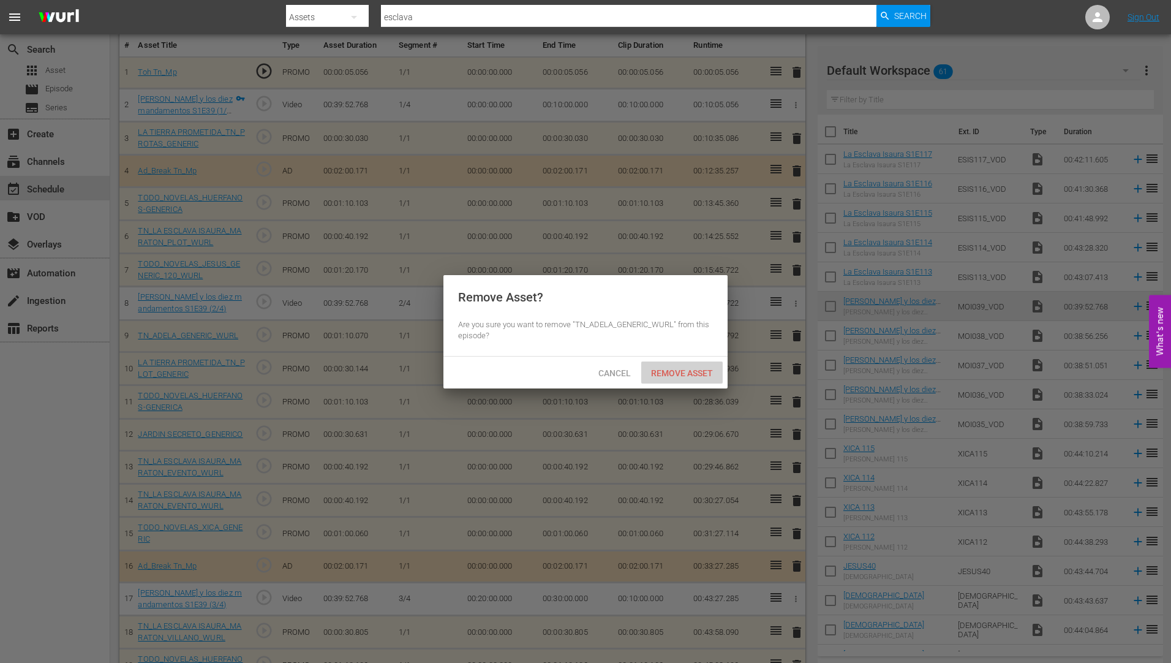
click at [700, 368] on span "Remove Asset" at bounding box center [681, 373] width 81 height 10
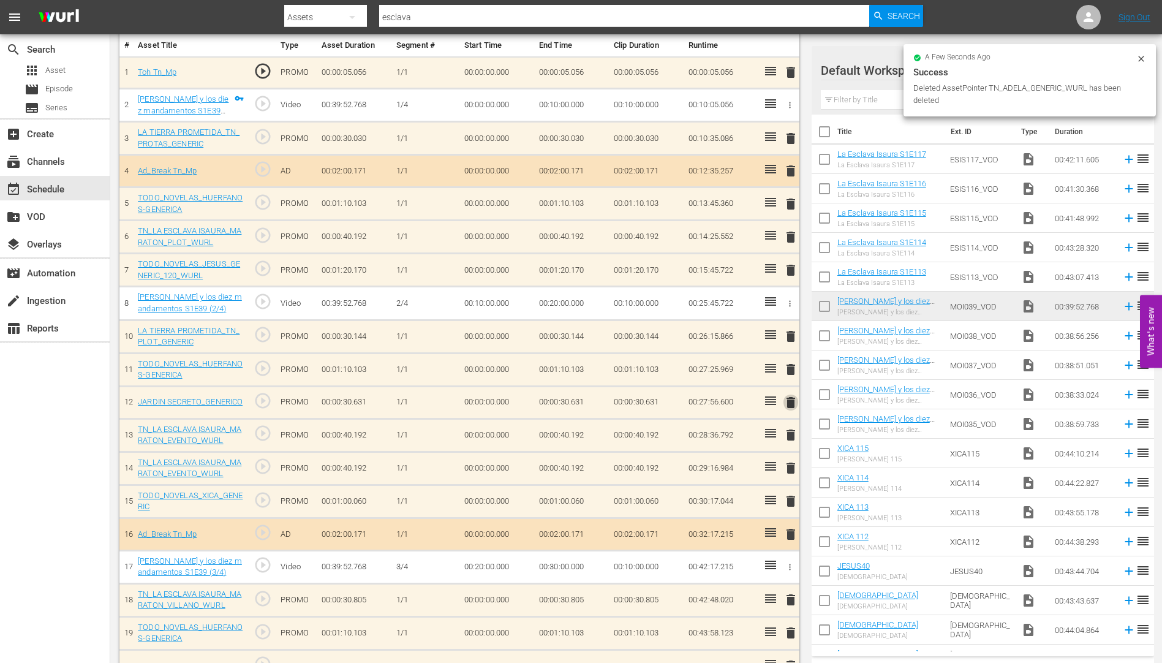
click at [787, 400] on span "delete" at bounding box center [790, 402] width 15 height 15
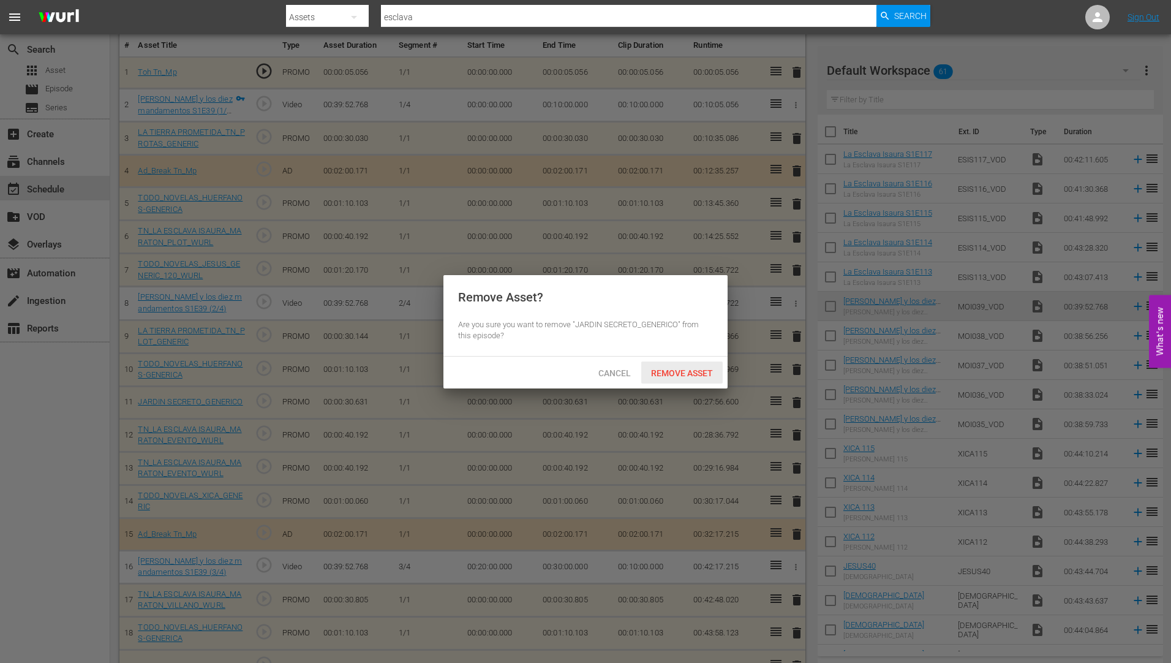
click at [692, 368] on span "Remove Asset" at bounding box center [681, 373] width 81 height 10
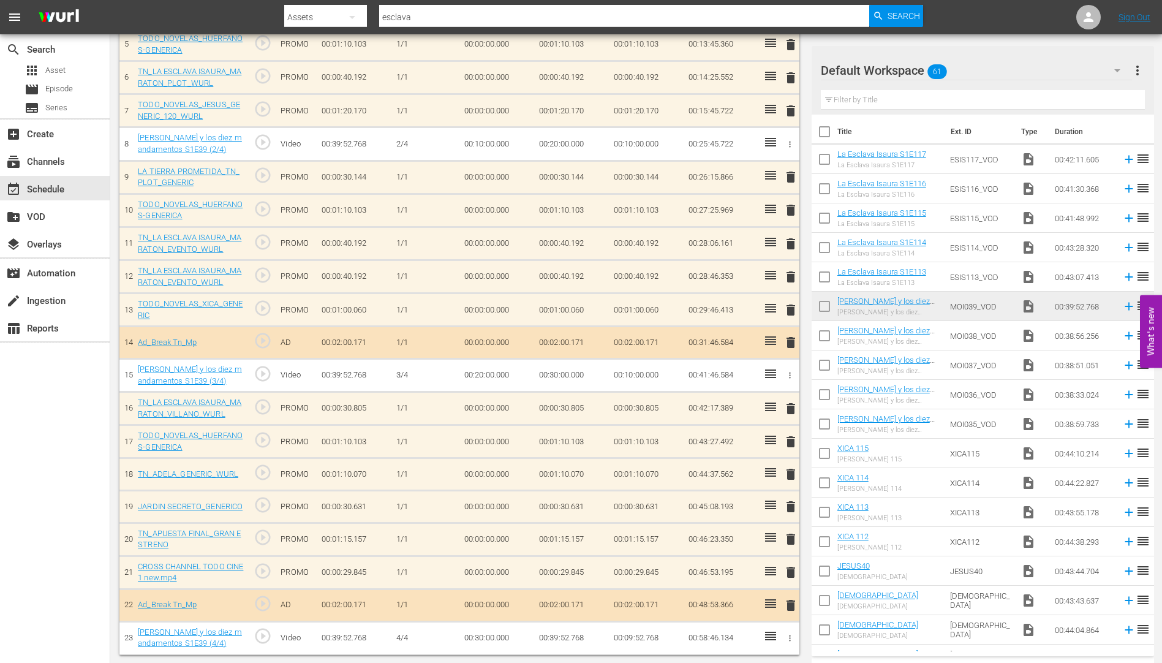
scroll to position [528, 0]
click at [791, 535] on span "delete" at bounding box center [790, 537] width 15 height 15
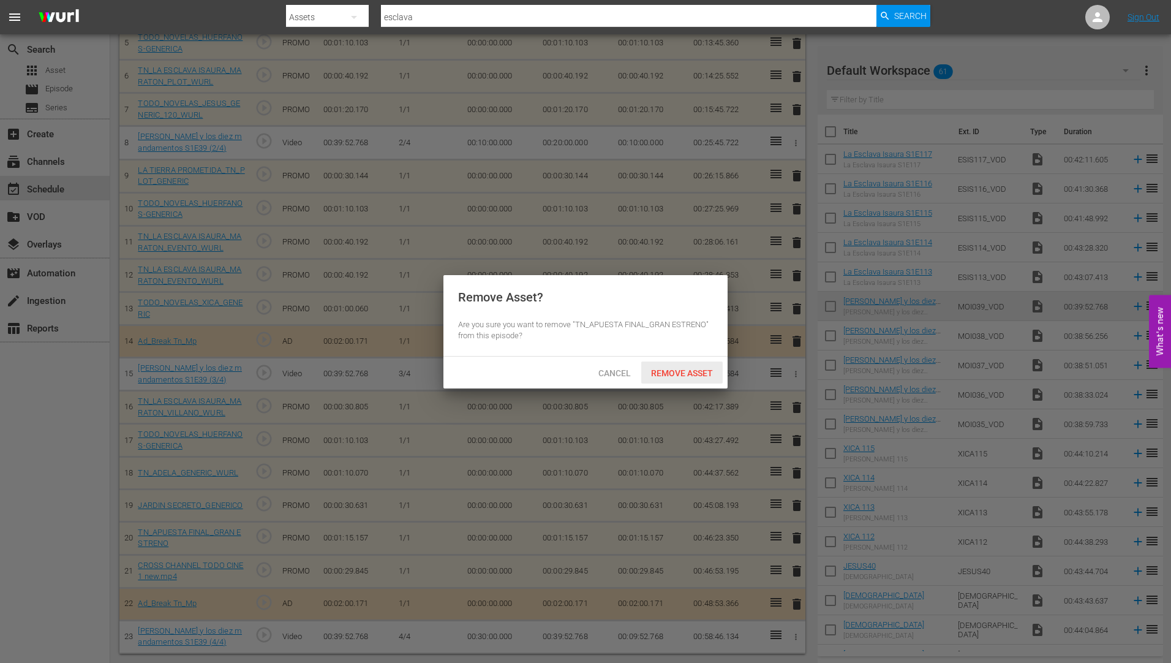
click at [683, 372] on span "Remove Asset" at bounding box center [681, 373] width 81 height 10
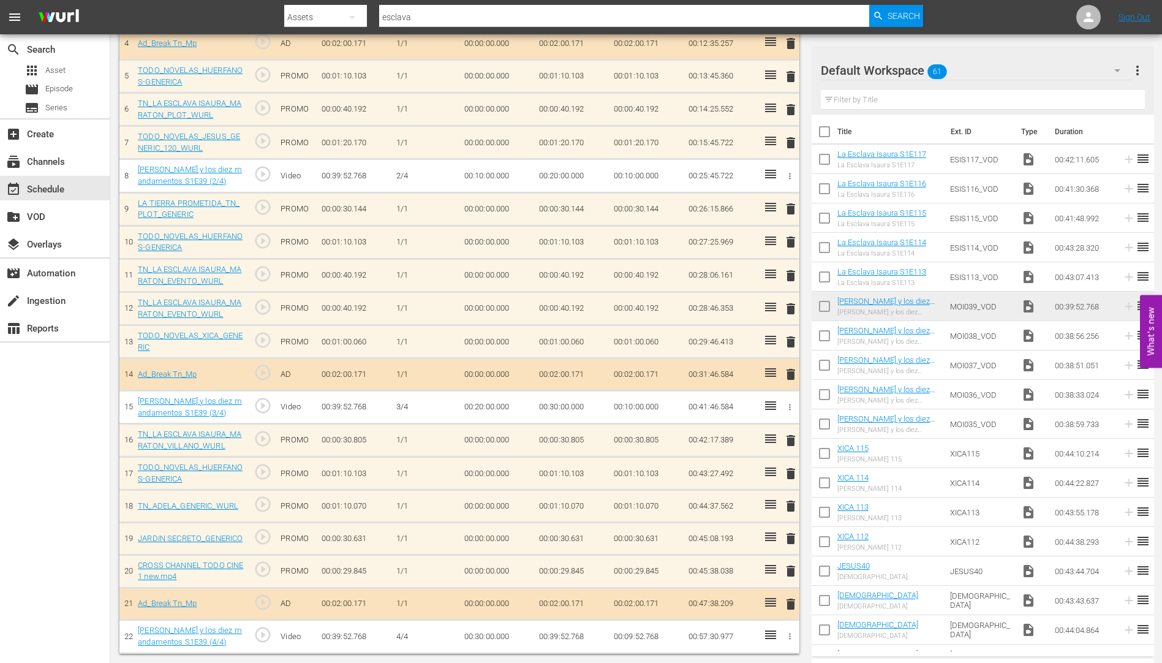
scroll to position [495, 0]
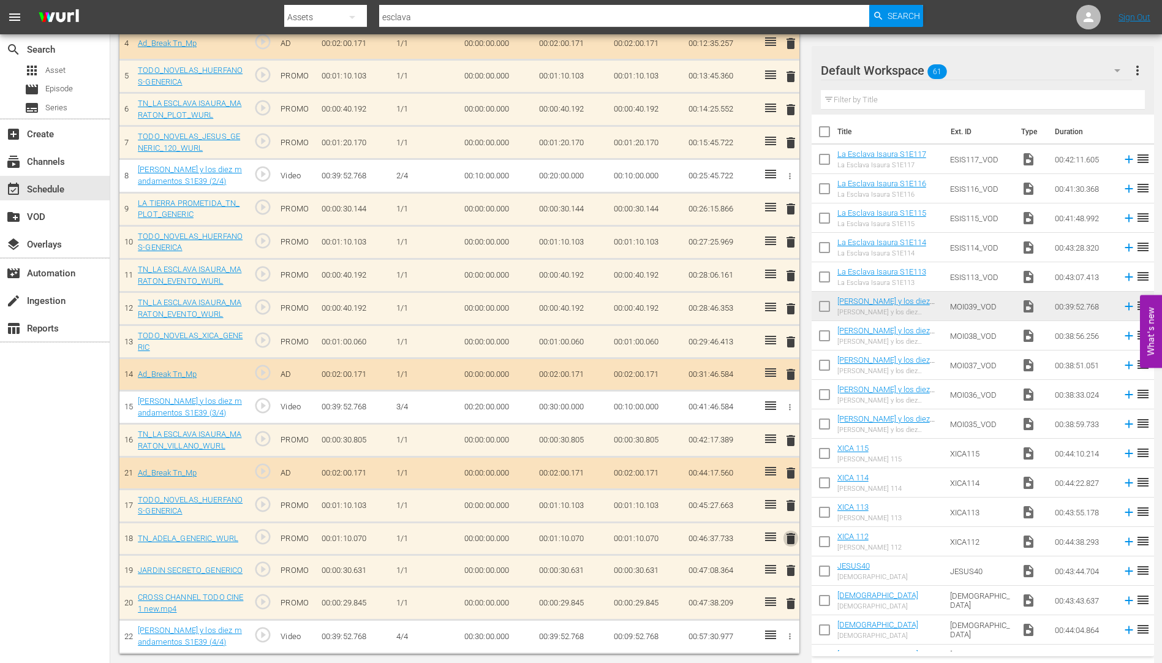
click at [791, 536] on span "delete" at bounding box center [790, 538] width 15 height 15
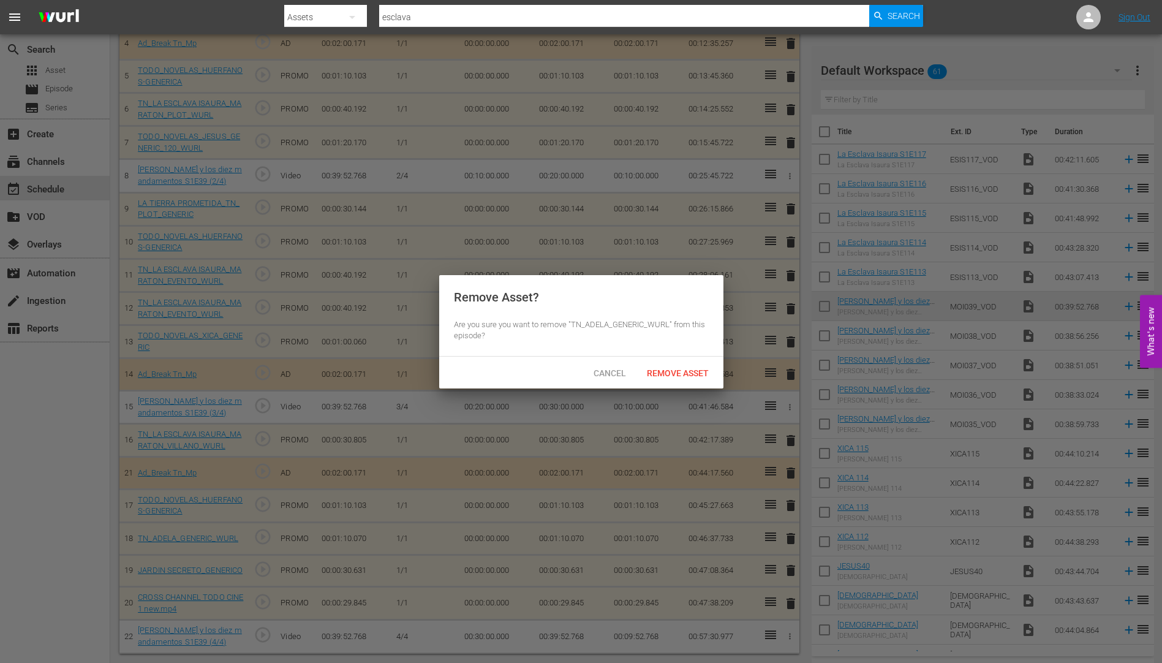
scroll to position [495, 0]
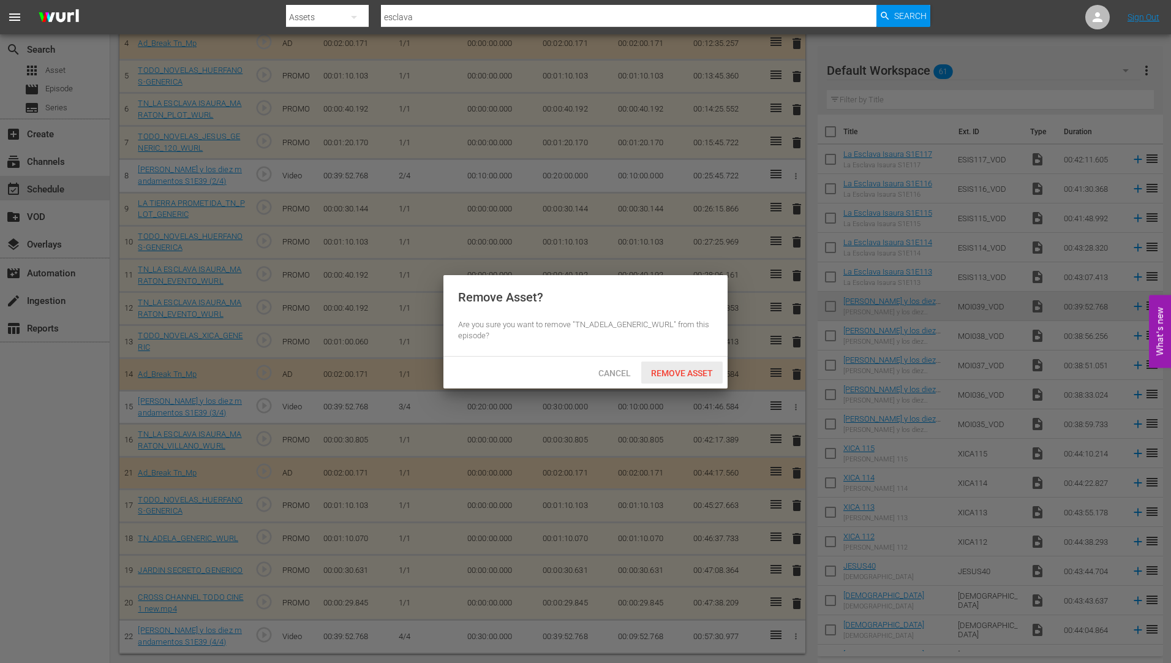
click at [695, 369] on span "Remove Asset" at bounding box center [681, 373] width 81 height 10
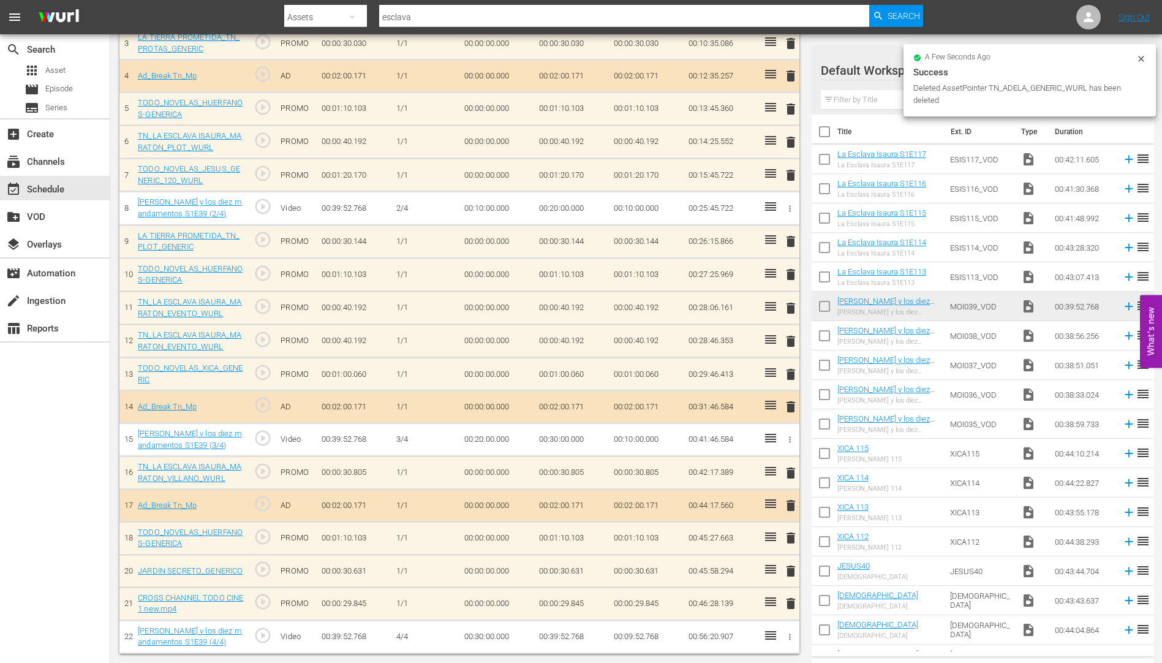
scroll to position [464, 0]
click at [790, 569] on span "delete" at bounding box center [790, 570] width 15 height 15
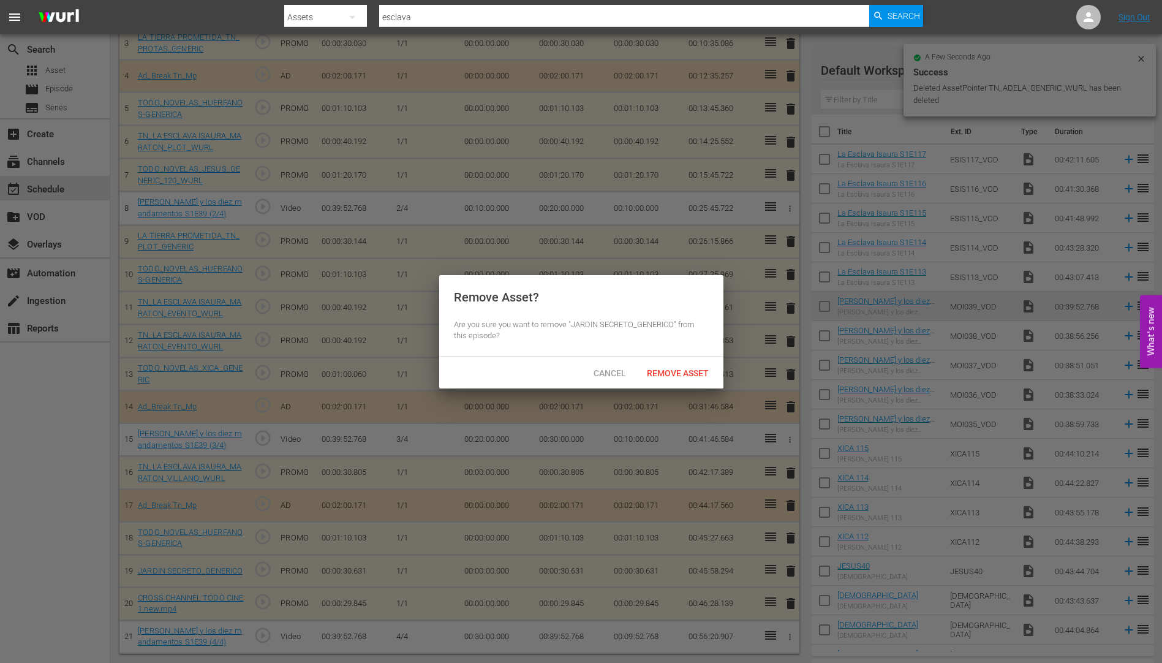
scroll to position [462, 0]
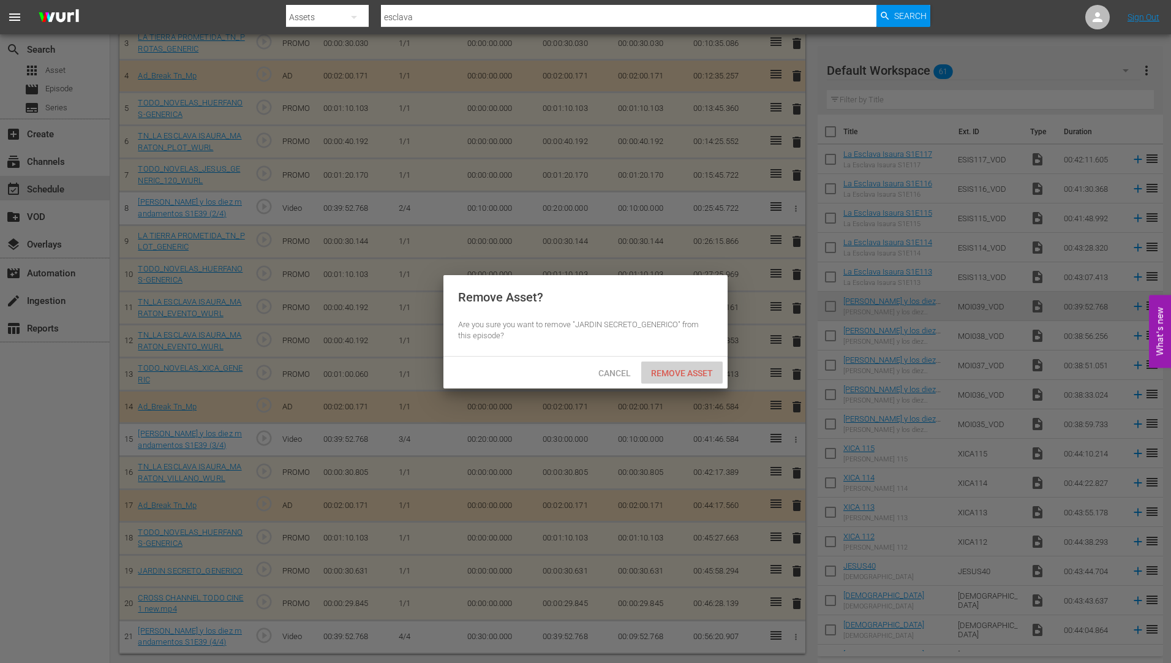
click at [693, 368] on span "Remove Asset" at bounding box center [681, 373] width 81 height 10
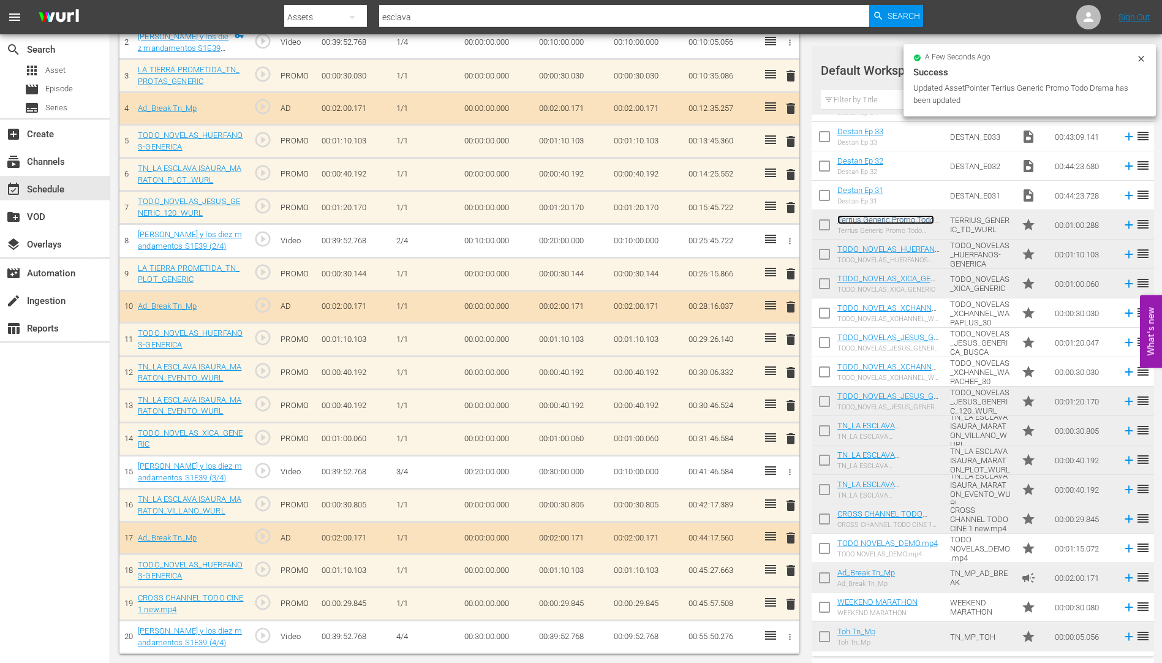
scroll to position [430, 0]
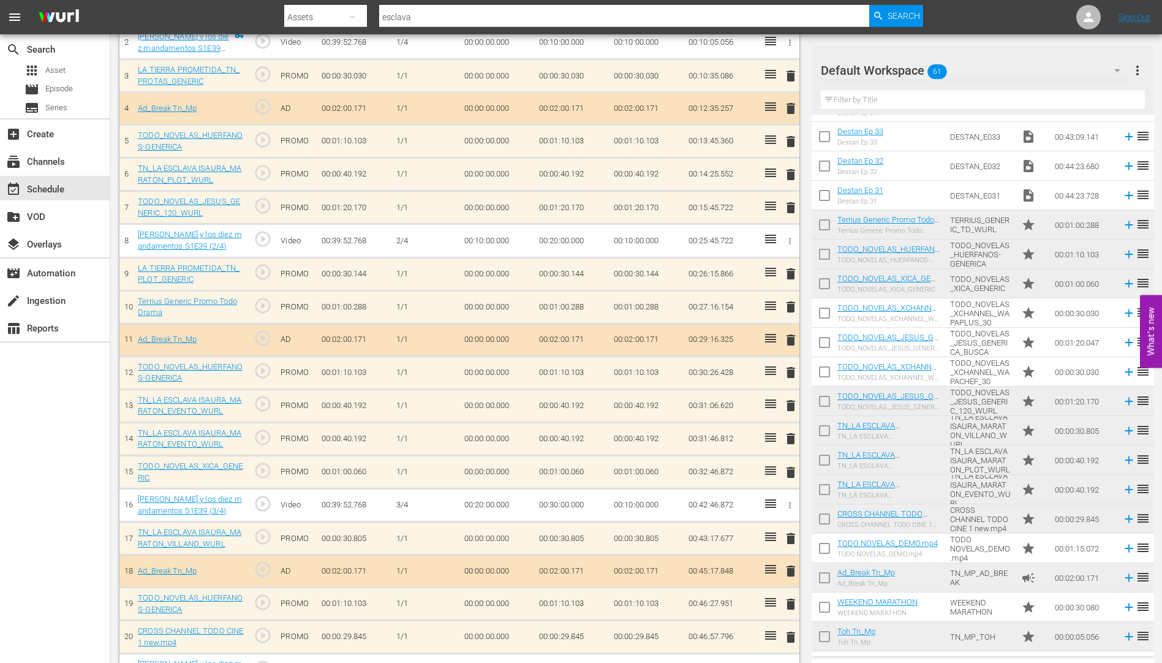
click at [792, 272] on span "delete" at bounding box center [790, 273] width 15 height 15
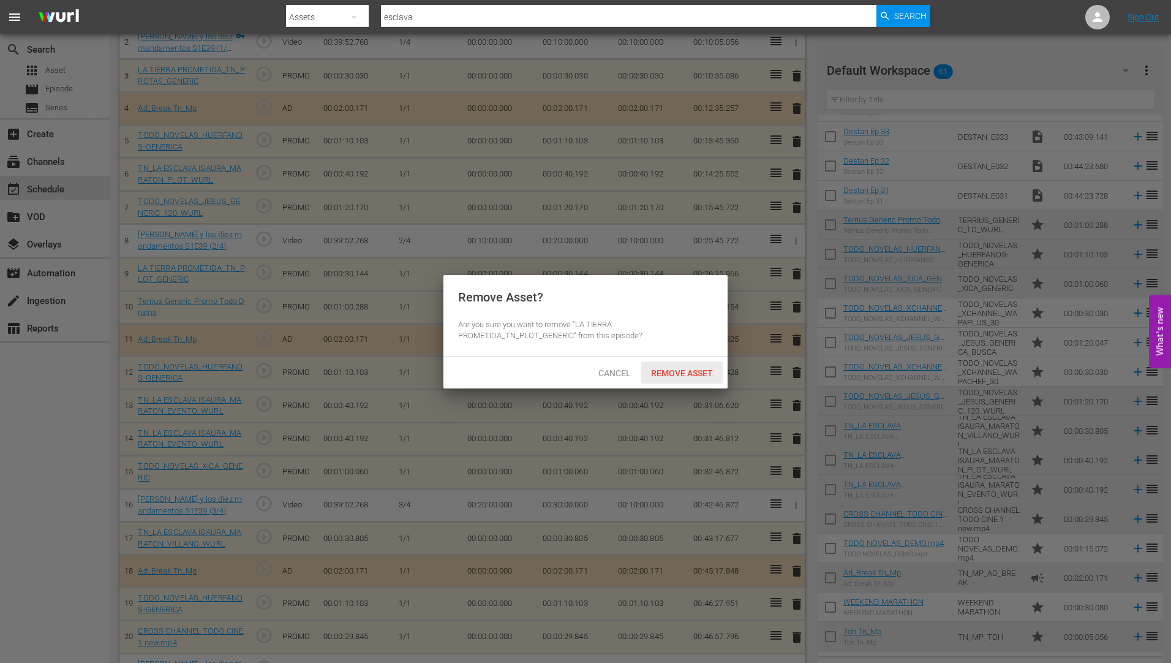
click at [683, 368] on span "Remove Asset" at bounding box center [681, 373] width 81 height 10
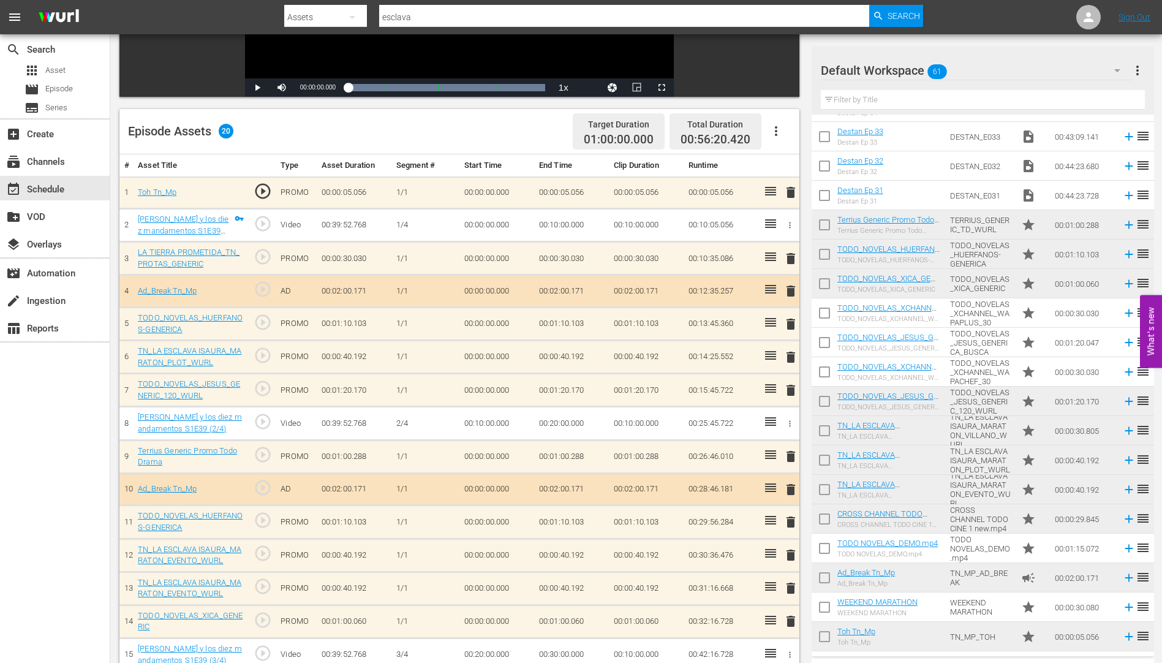
scroll to position [246, 0]
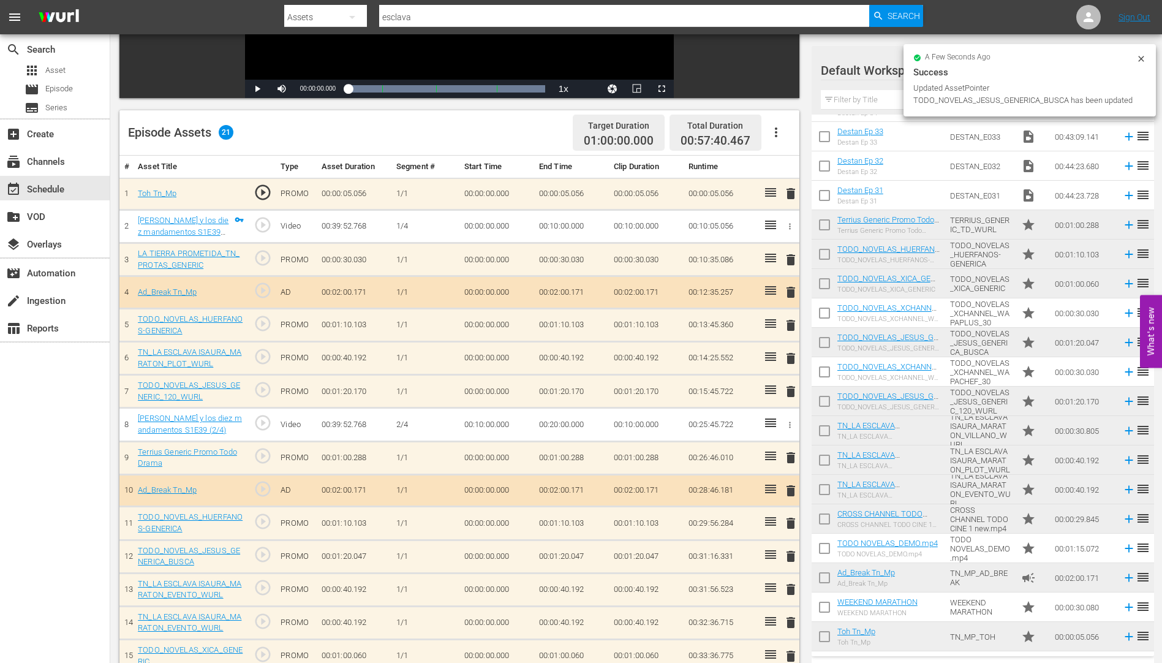
click at [789, 589] on span "delete" at bounding box center [790, 589] width 15 height 15
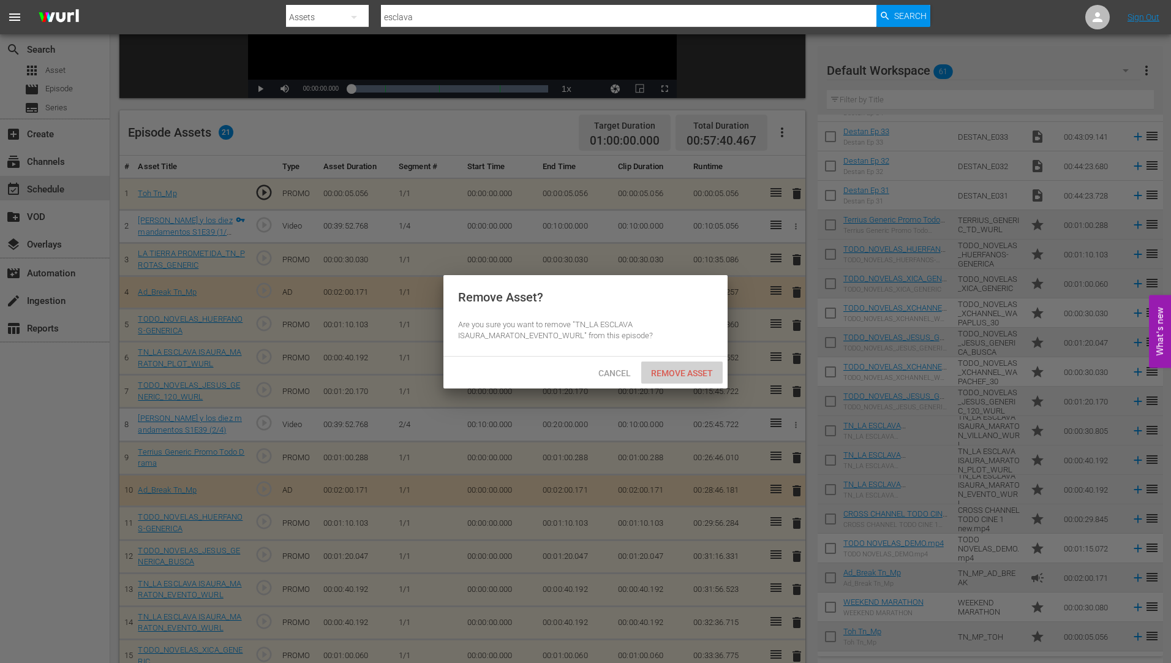
click at [681, 372] on span "Remove Asset" at bounding box center [681, 373] width 81 height 10
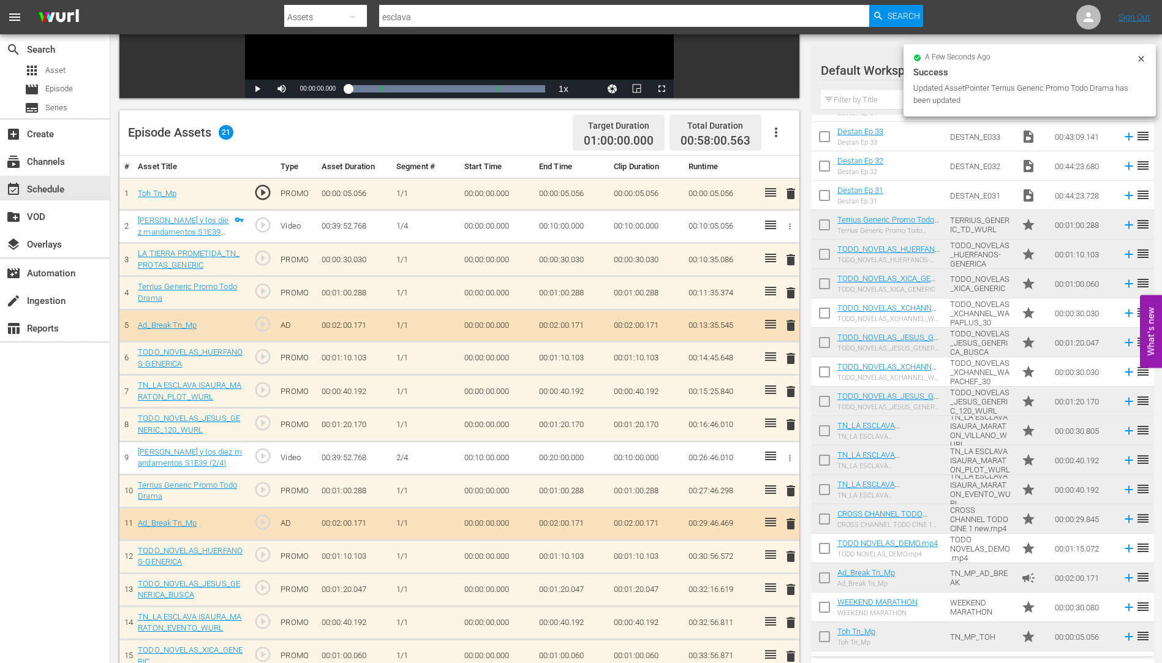
click at [791, 257] on span "delete" at bounding box center [790, 259] width 15 height 15
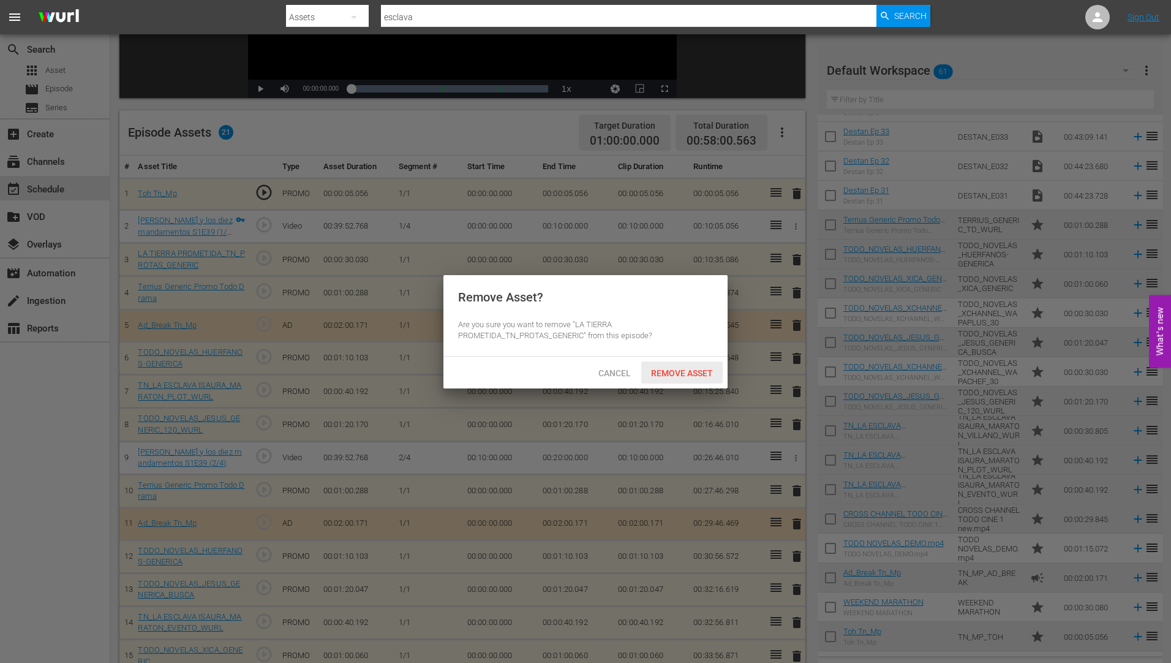
click at [673, 368] on span "Remove Asset" at bounding box center [681, 373] width 81 height 10
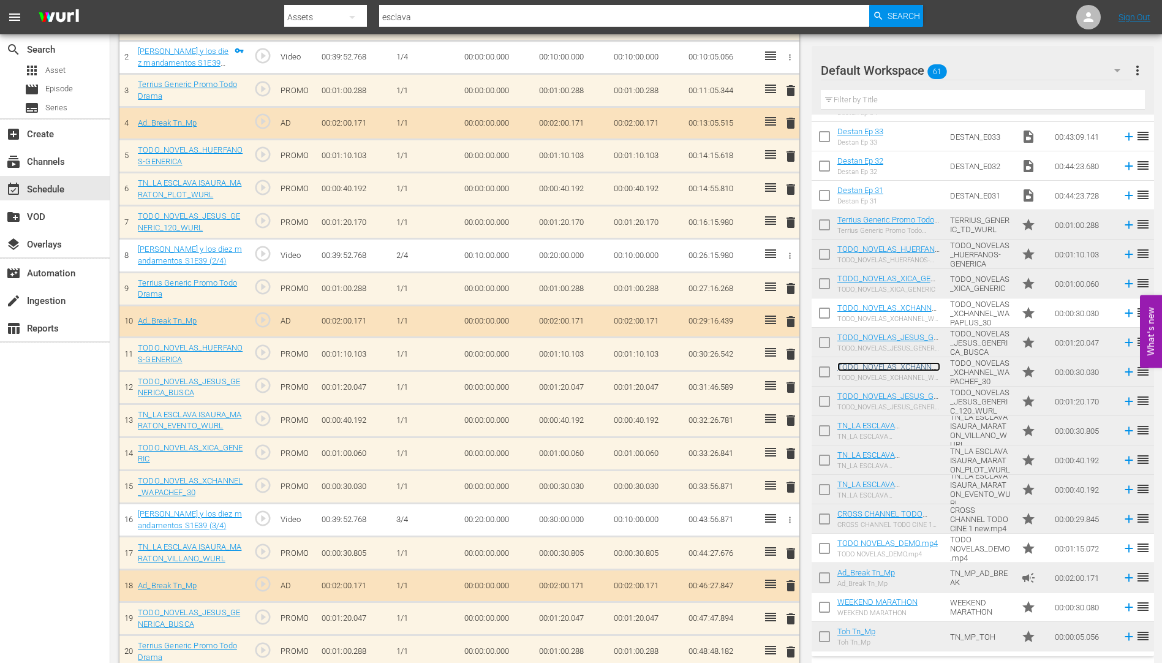
scroll to position [252, 0]
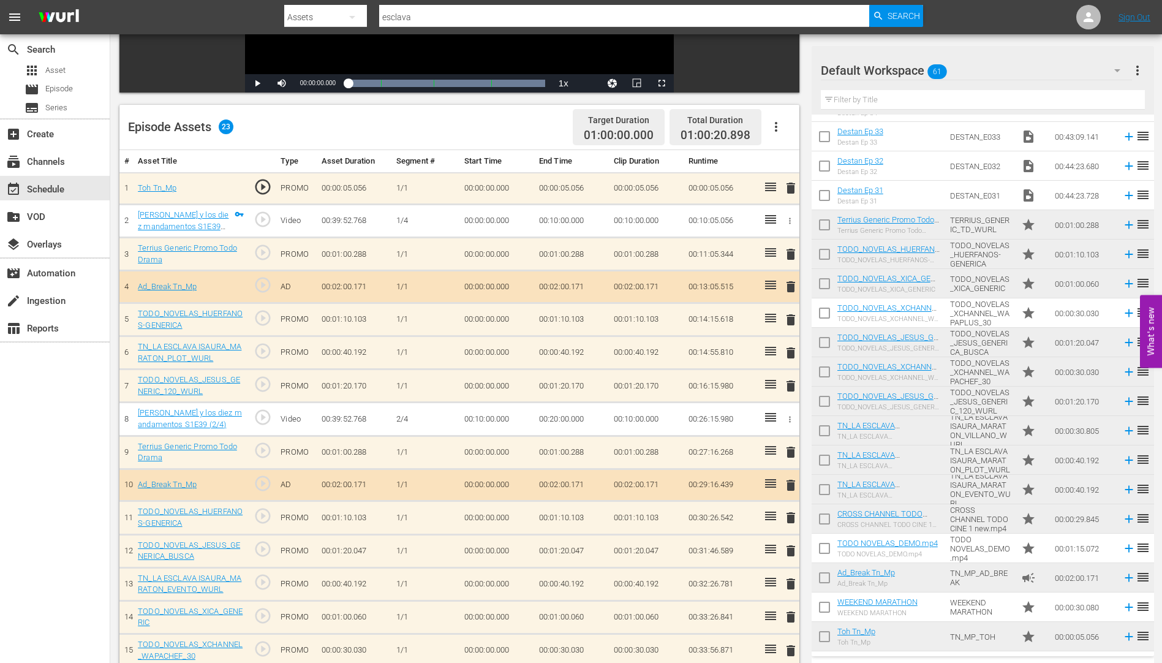
click at [791, 386] on span "delete" at bounding box center [790, 385] width 15 height 15
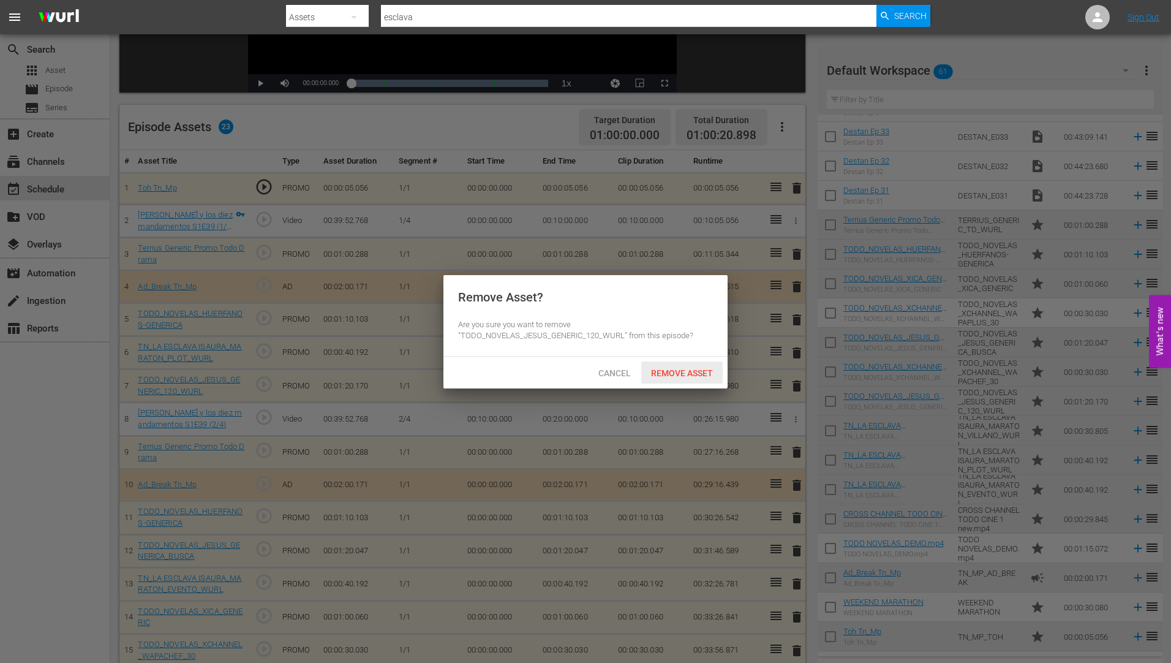
click at [686, 368] on span "Remove Asset" at bounding box center [681, 373] width 81 height 10
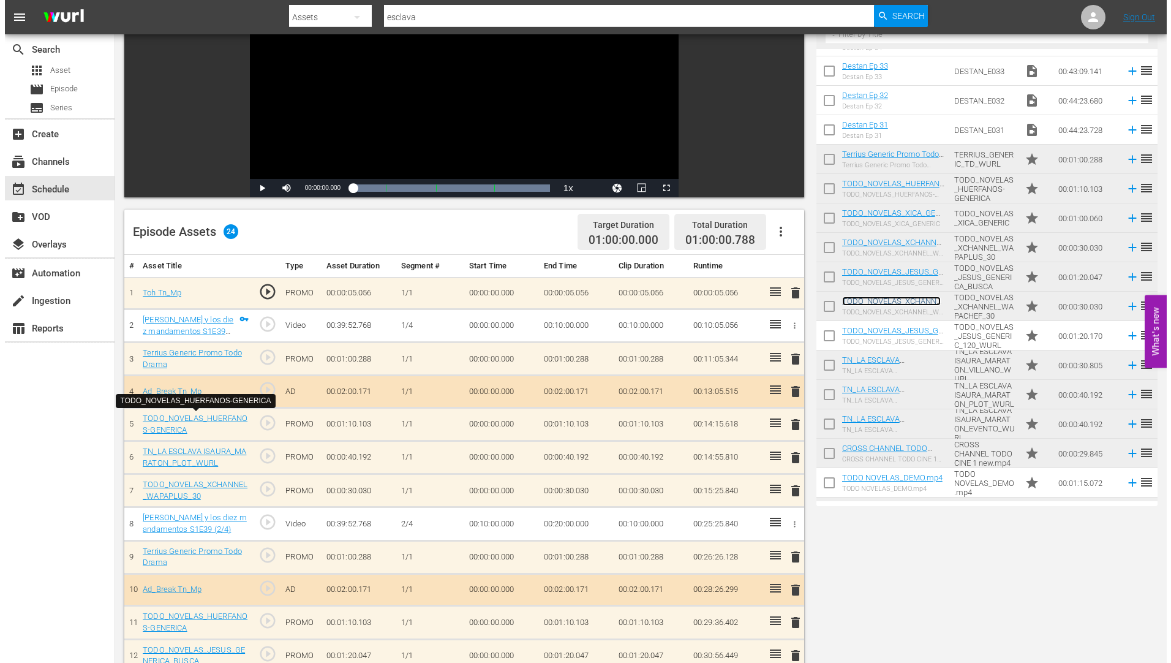
scroll to position [0, 0]
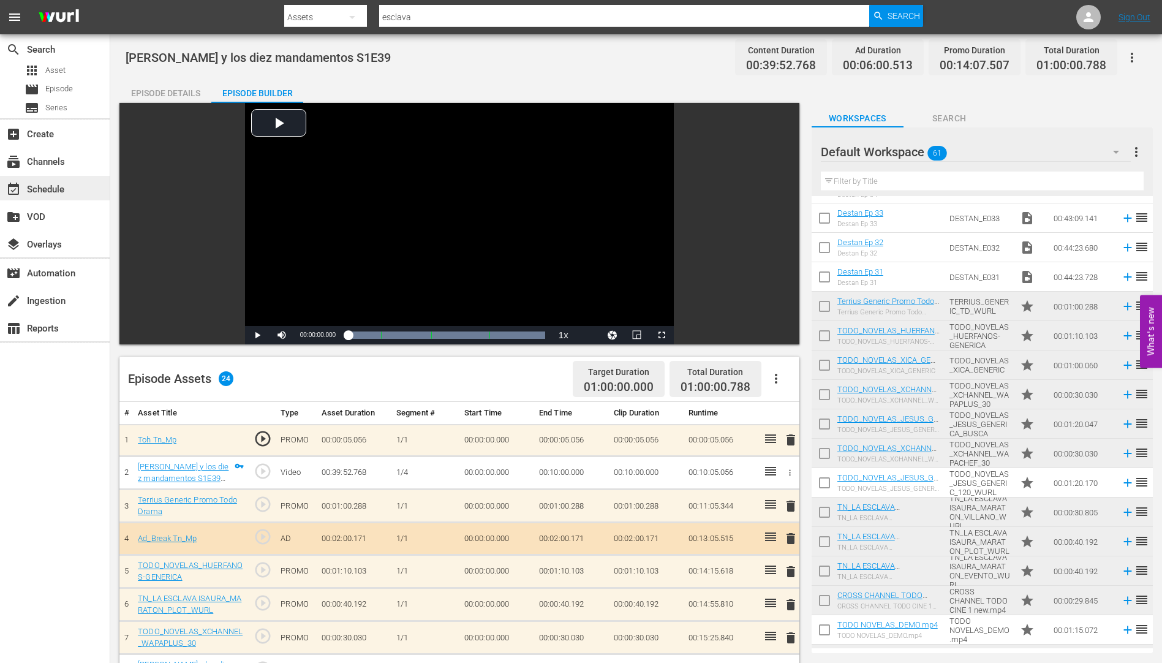
click at [47, 185] on div "event_available Schedule" at bounding box center [34, 187] width 69 height 11
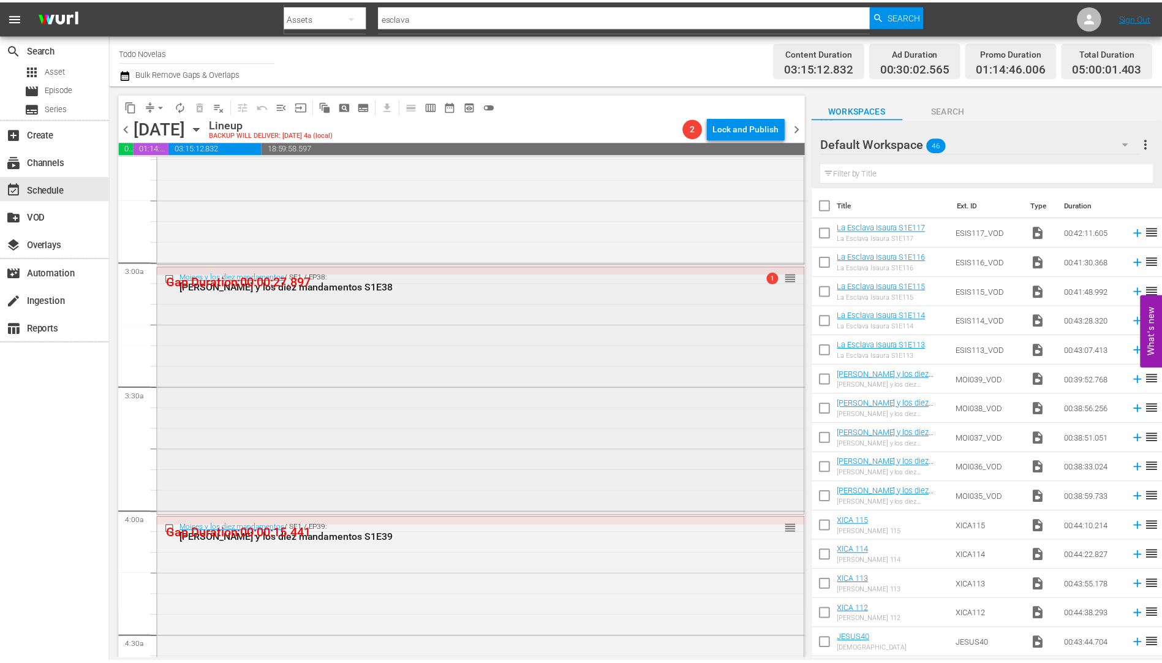
scroll to position [735, 0]
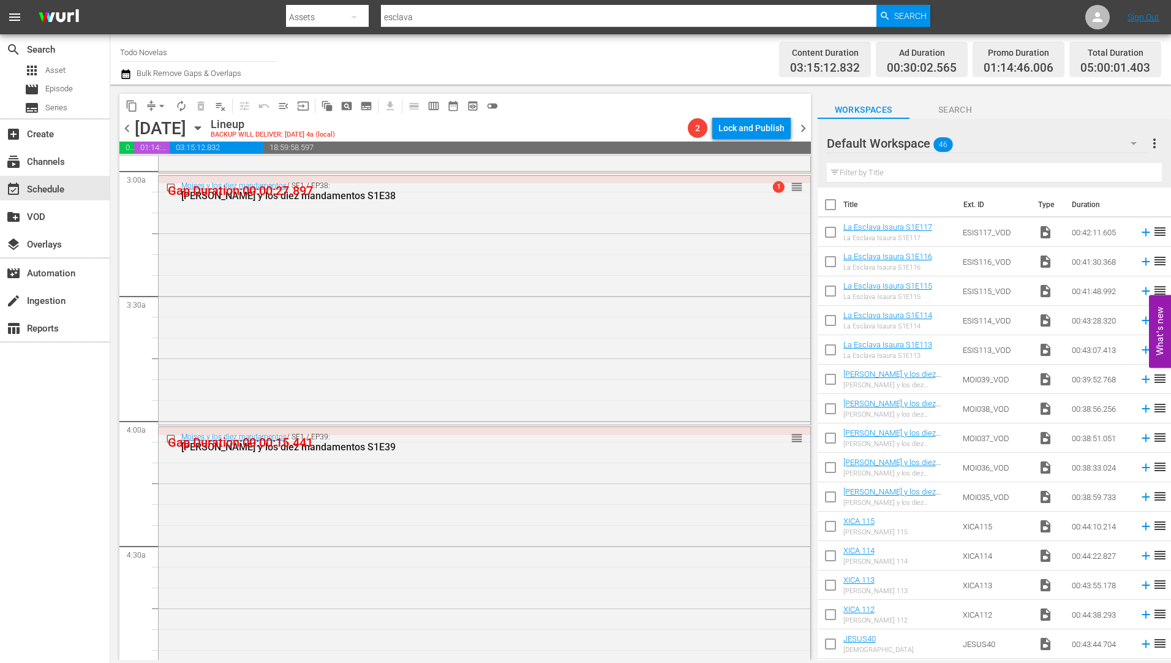
click at [282, 197] on div "[PERSON_NAME] y los diez mandamentos S1E38" at bounding box center [461, 196] width 560 height 12
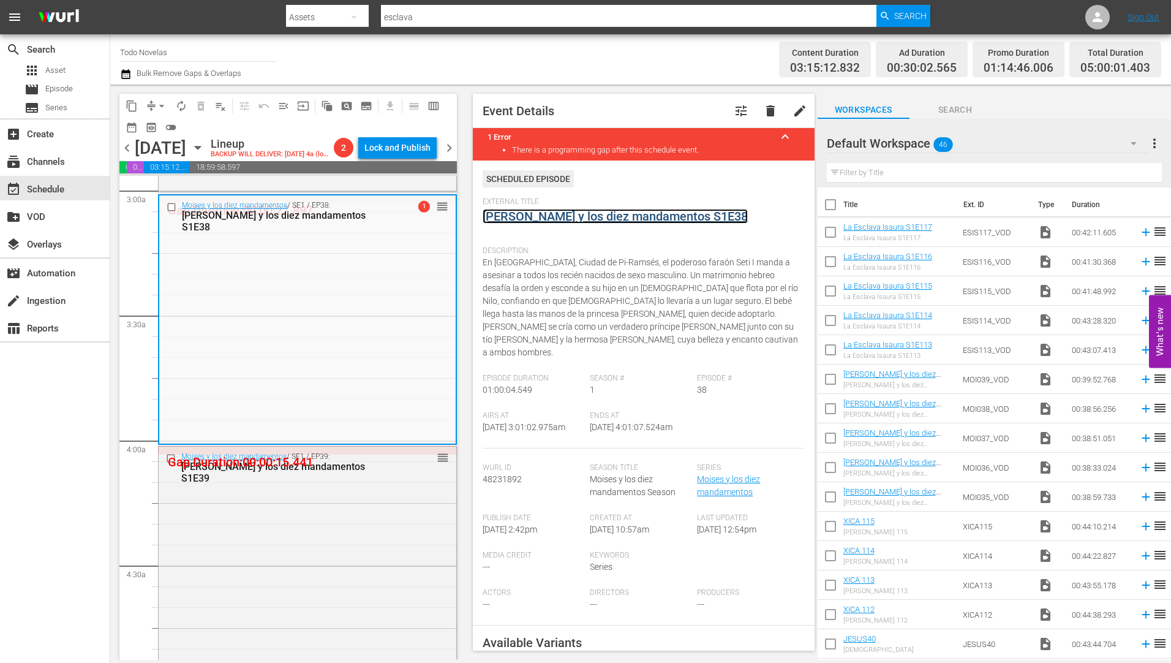
click at [556, 217] on link "[PERSON_NAME] y los diez mandamentos S1E38" at bounding box center [615, 216] width 265 height 15
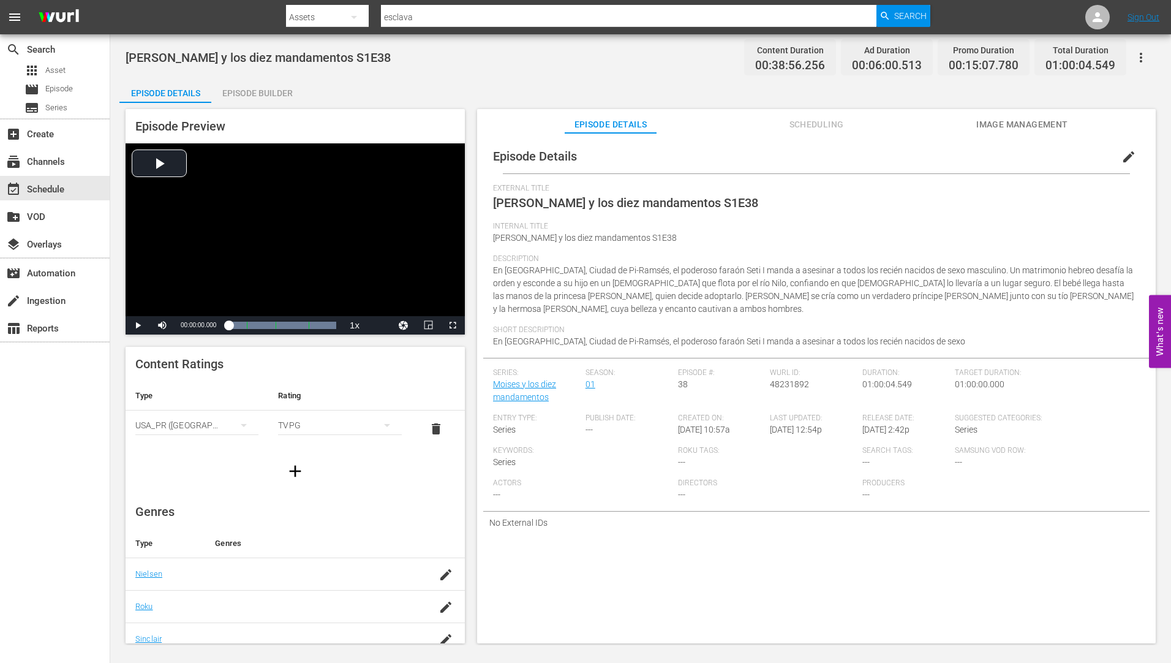
click at [278, 88] on div "Episode Builder" at bounding box center [257, 92] width 92 height 29
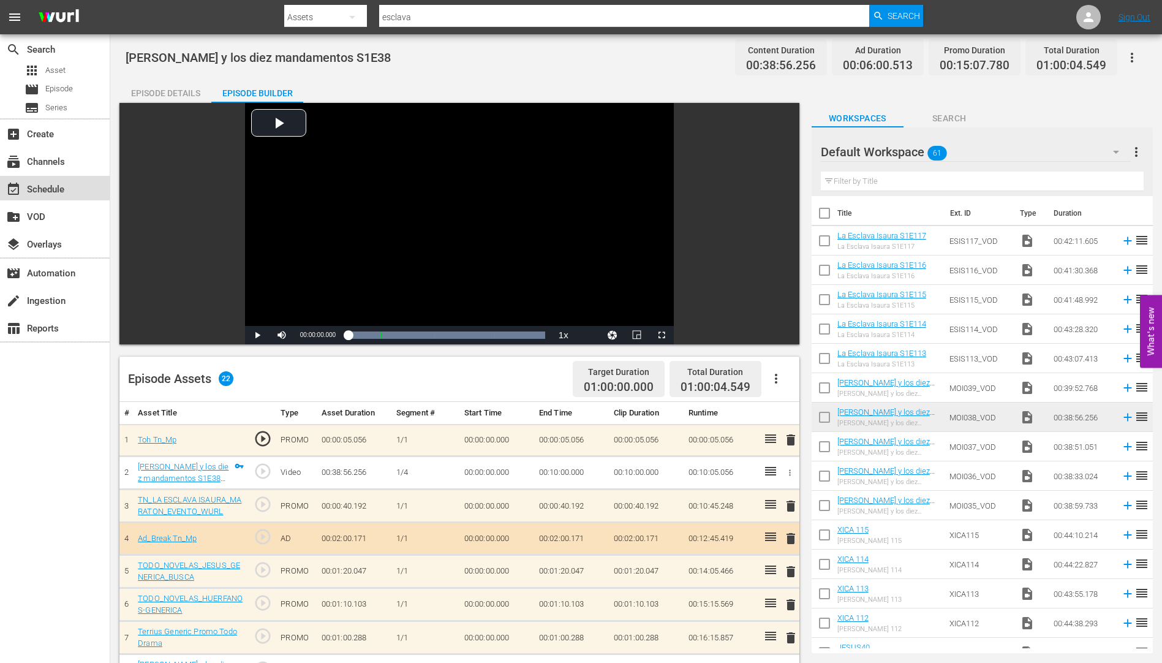
click at [48, 187] on div "event_available Schedule" at bounding box center [34, 187] width 69 height 11
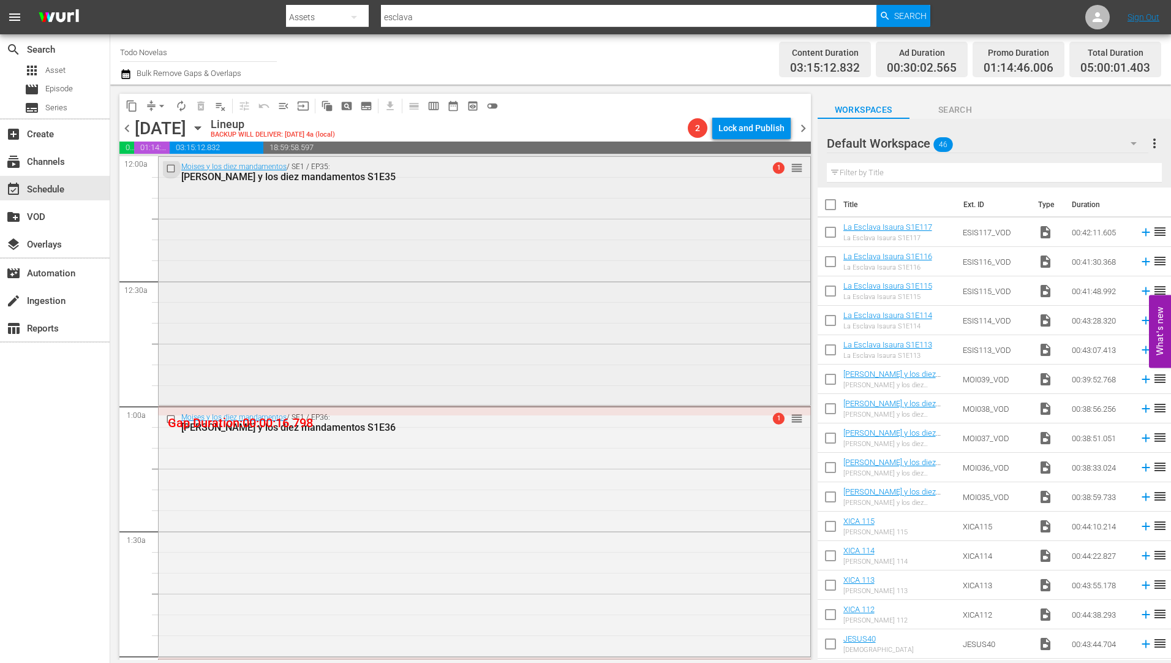
click at [173, 169] on input "checkbox" at bounding box center [172, 168] width 13 height 10
click at [171, 419] on input "checkbox" at bounding box center [172, 419] width 13 height 10
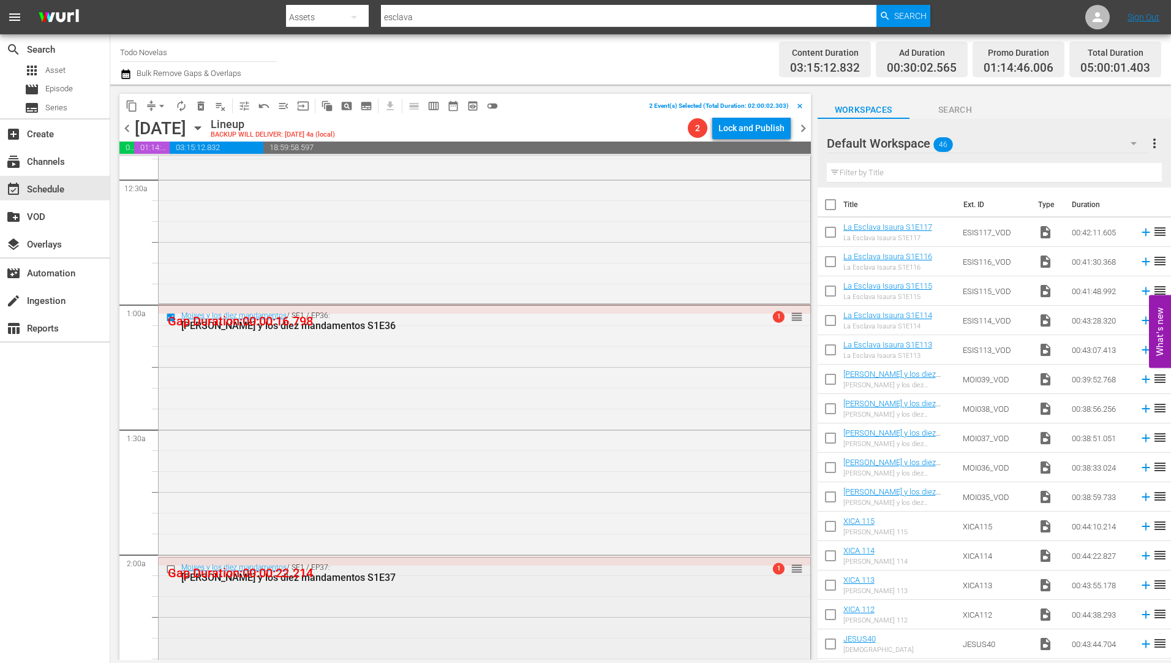
scroll to position [245, 0]
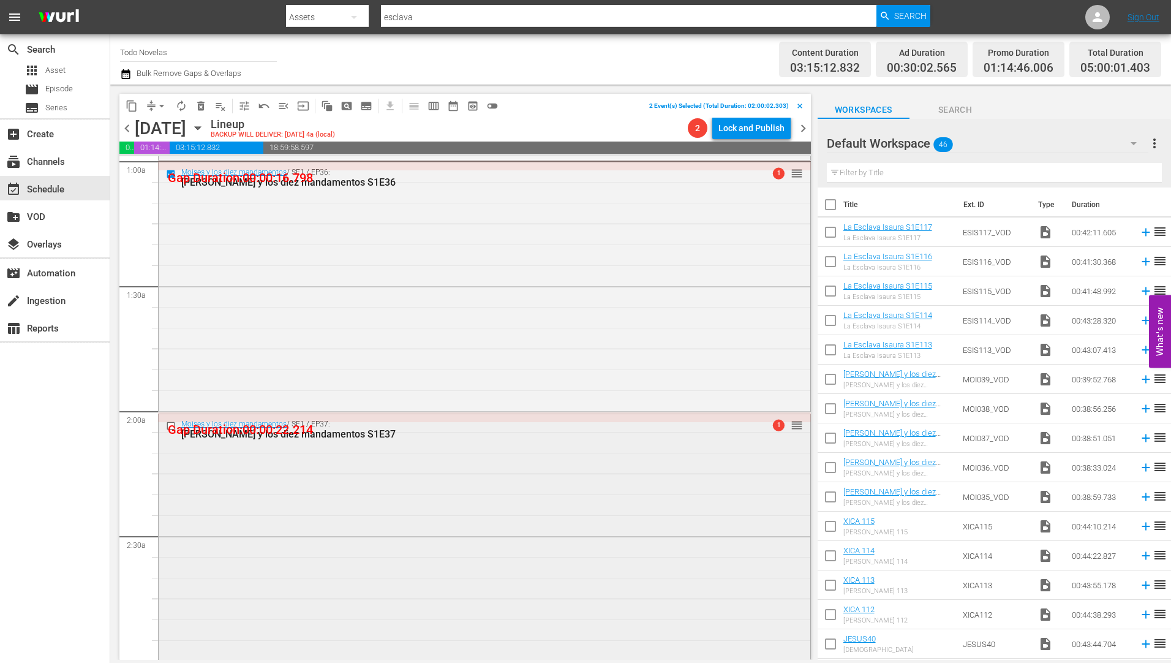
click at [170, 427] on input "checkbox" at bounding box center [172, 426] width 13 height 10
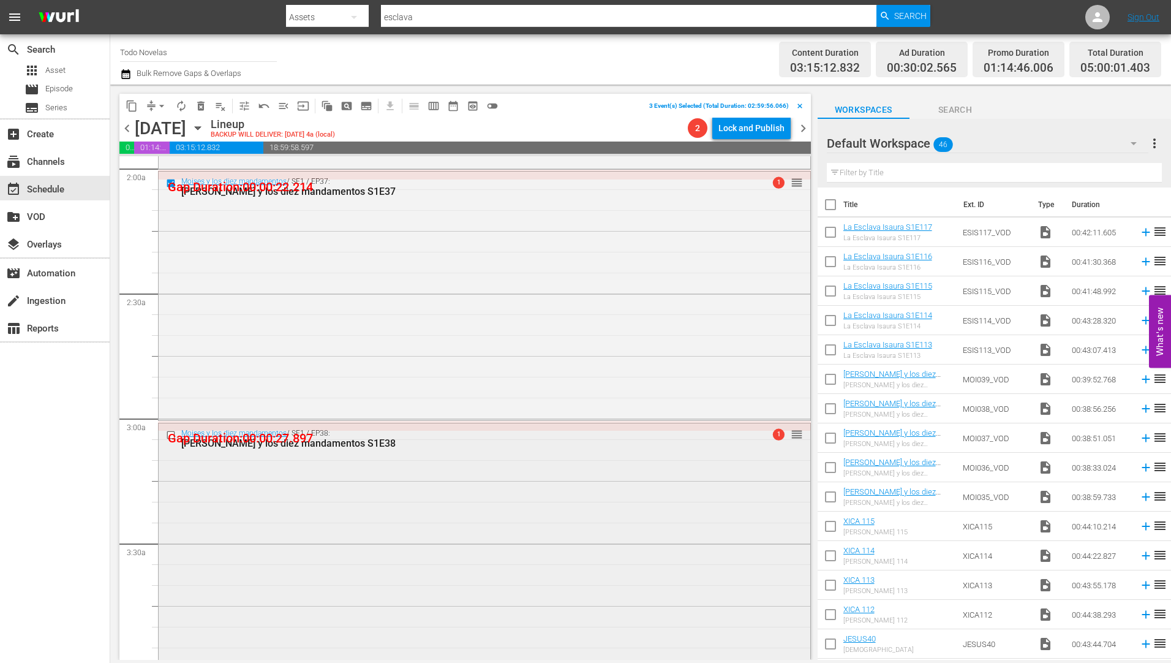
scroll to position [490, 0]
click at [173, 431] on input "checkbox" at bounding box center [172, 432] width 13 height 10
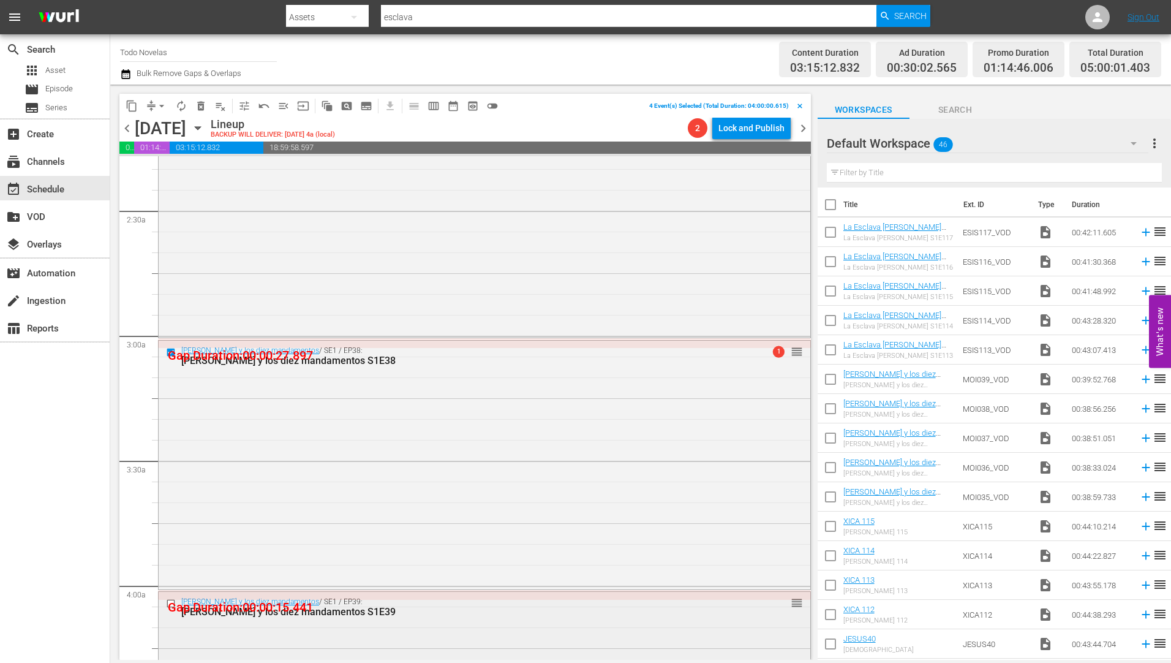
scroll to position [735, 0]
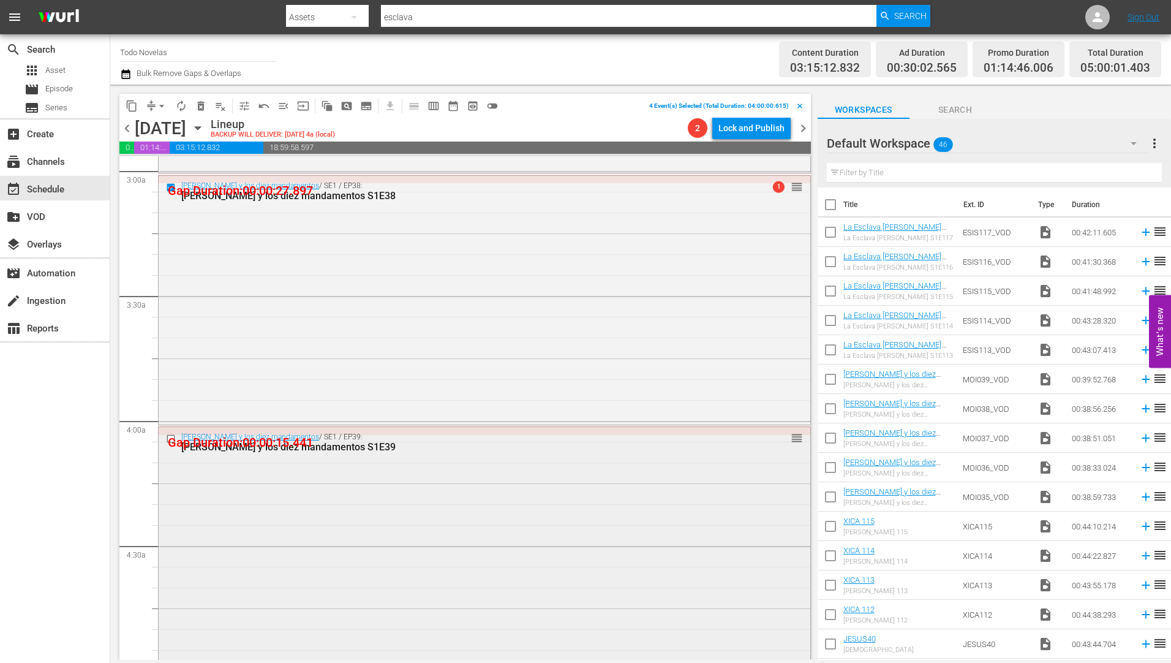
click at [170, 437] on input "checkbox" at bounding box center [172, 438] width 13 height 10
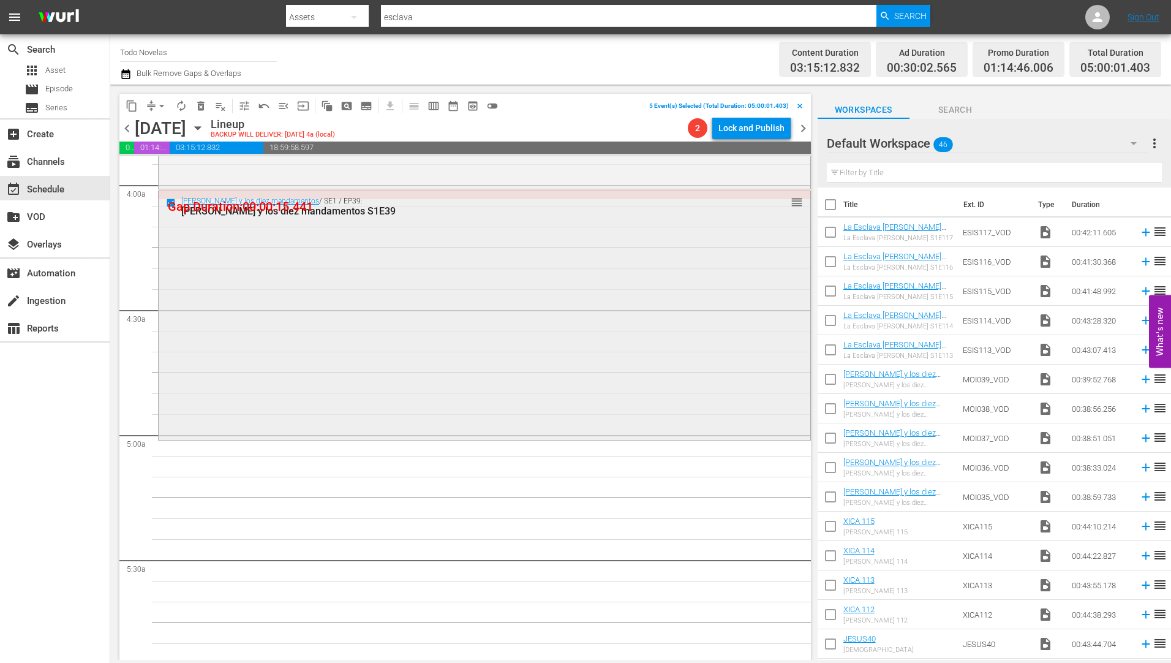
scroll to position [980, 0]
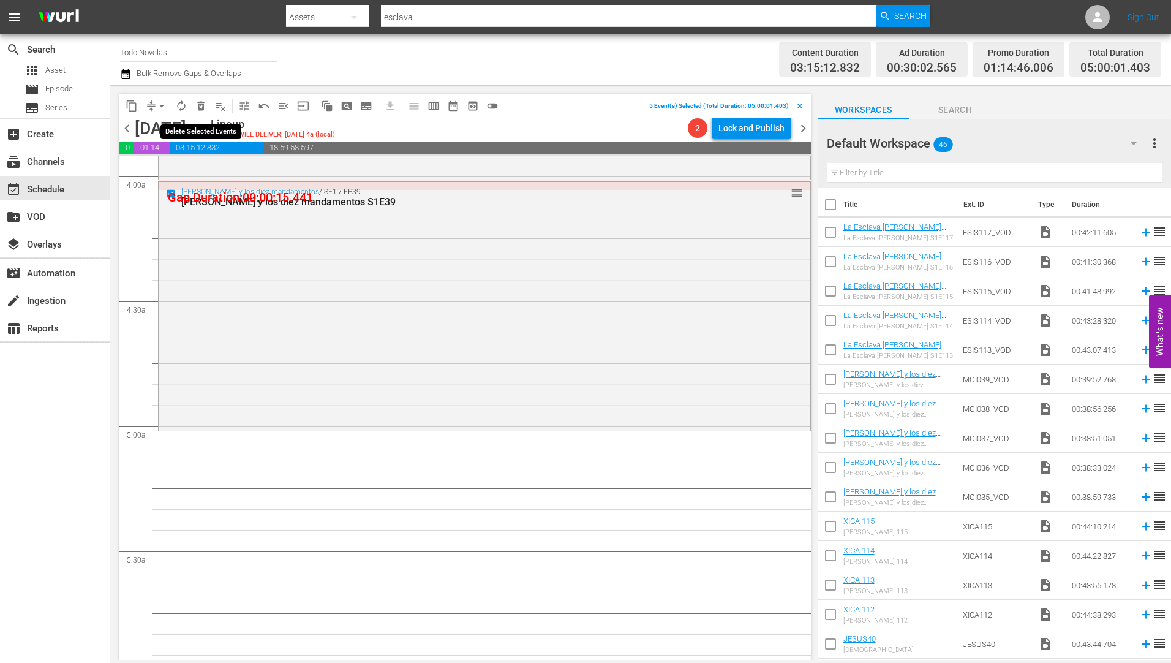
click at [200, 103] on span "delete_forever_outlined" at bounding box center [201, 106] width 12 height 12
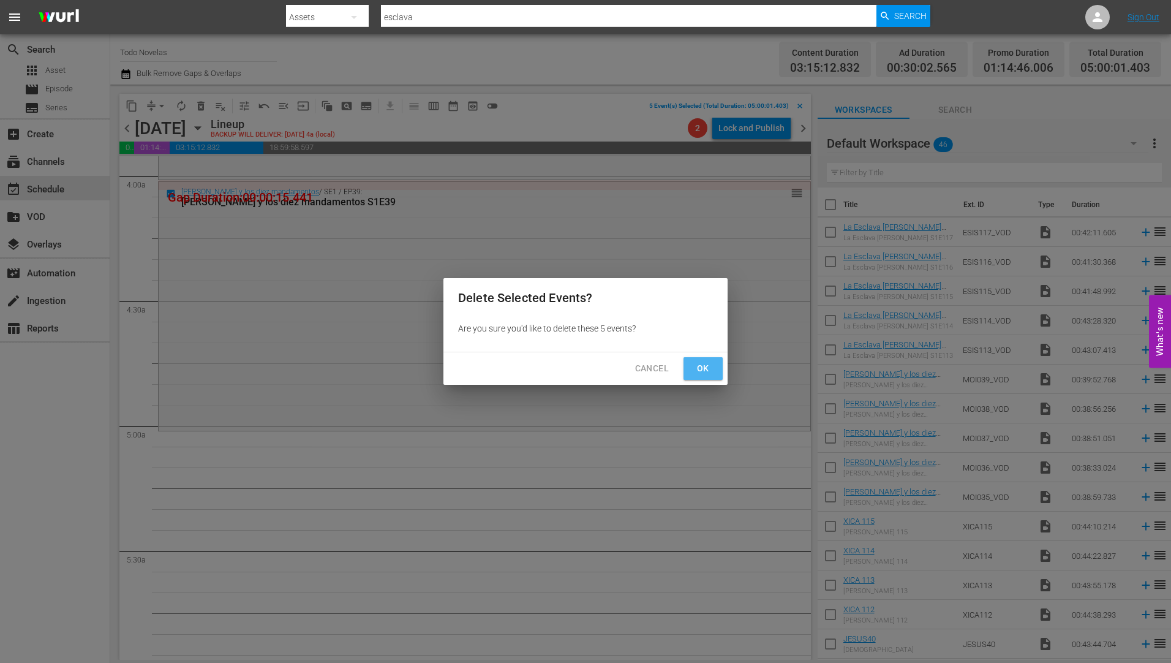
click at [702, 362] on span "Ok" at bounding box center [703, 368] width 20 height 15
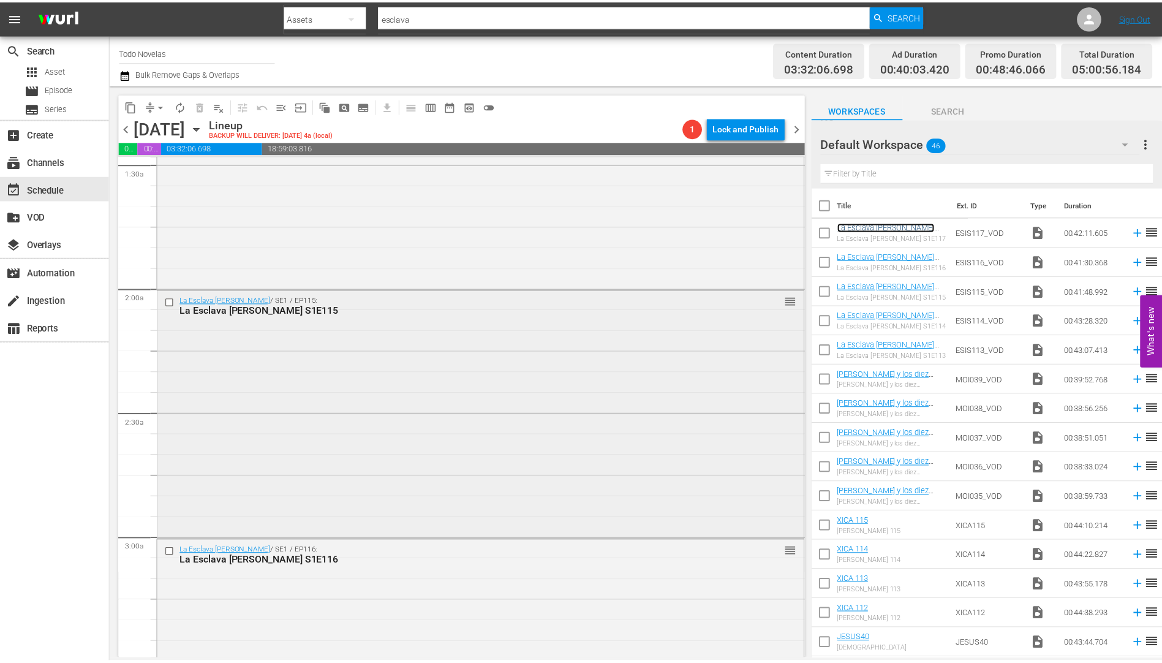
scroll to position [0, 0]
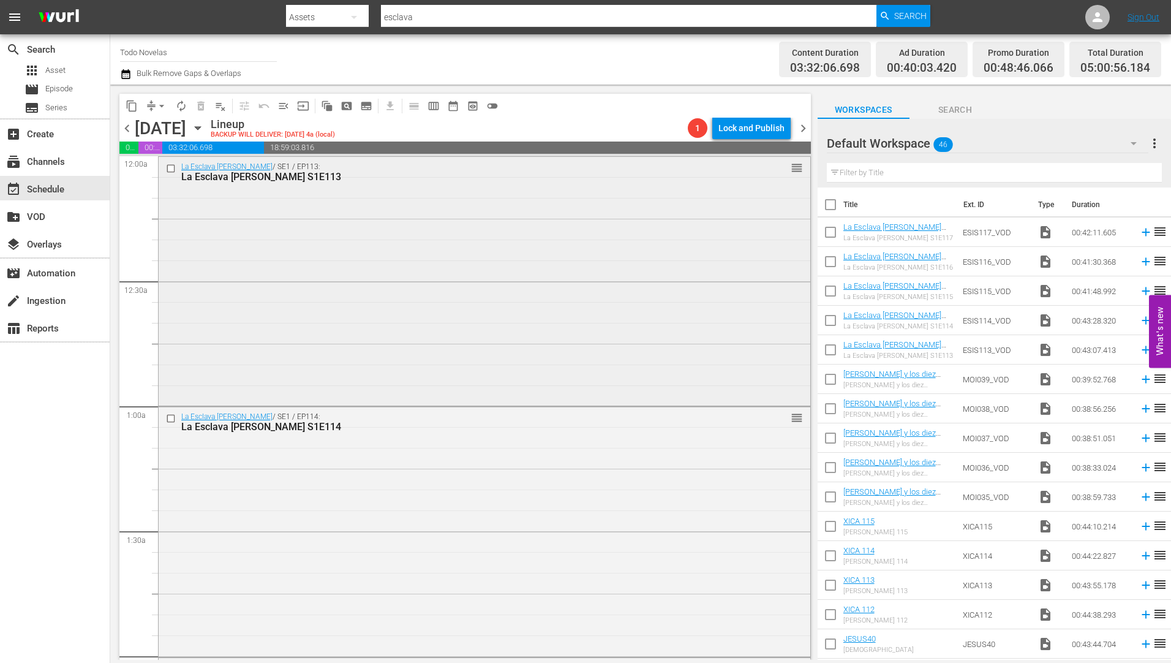
click at [245, 172] on div "La Esclava [PERSON_NAME] S1E113" at bounding box center [461, 177] width 560 height 12
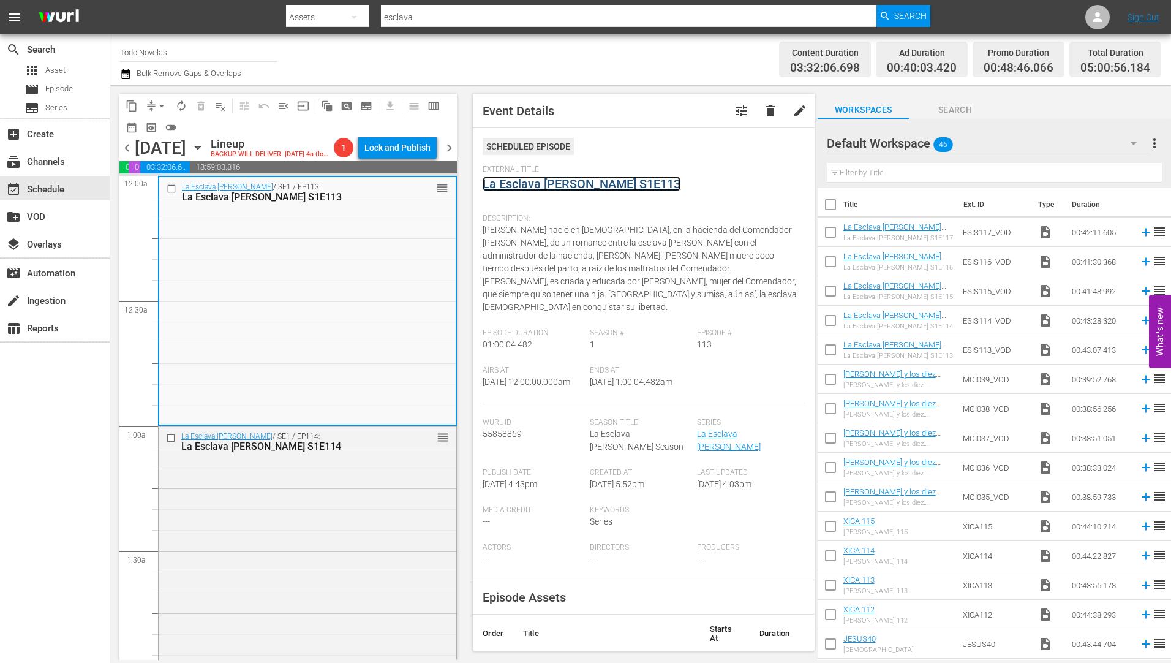
click at [546, 181] on link "La Esclava [PERSON_NAME] S1E113" at bounding box center [582, 183] width 198 height 15
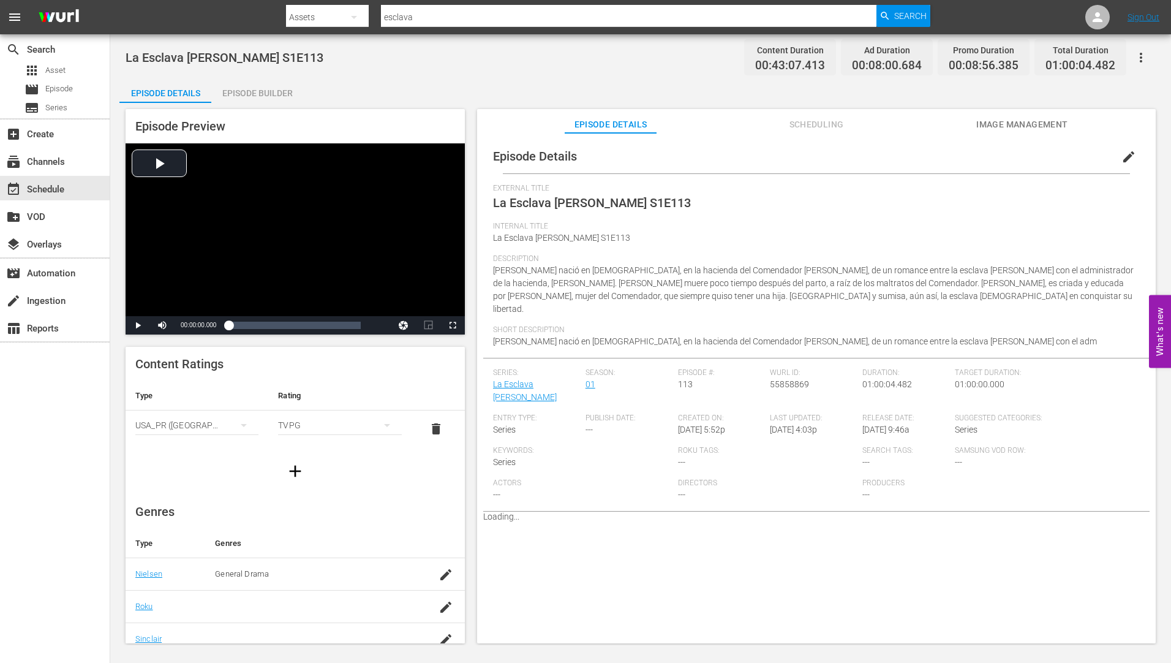
click at [262, 91] on div "Episode Builder" at bounding box center [257, 92] width 92 height 29
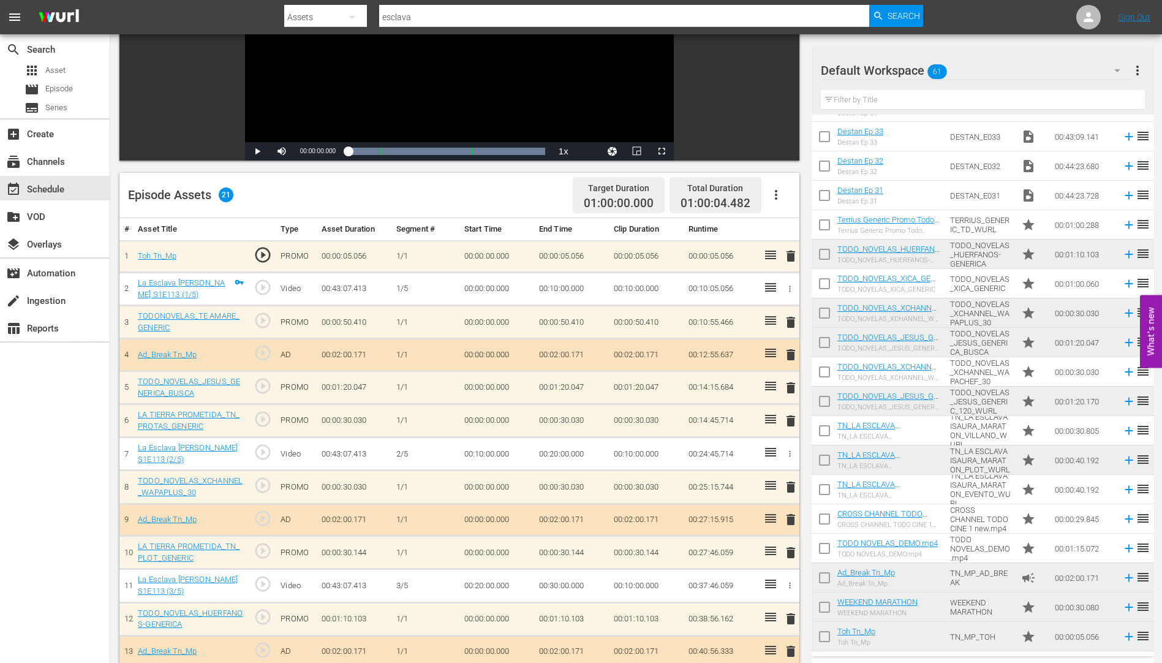
scroll to position [1287, 0]
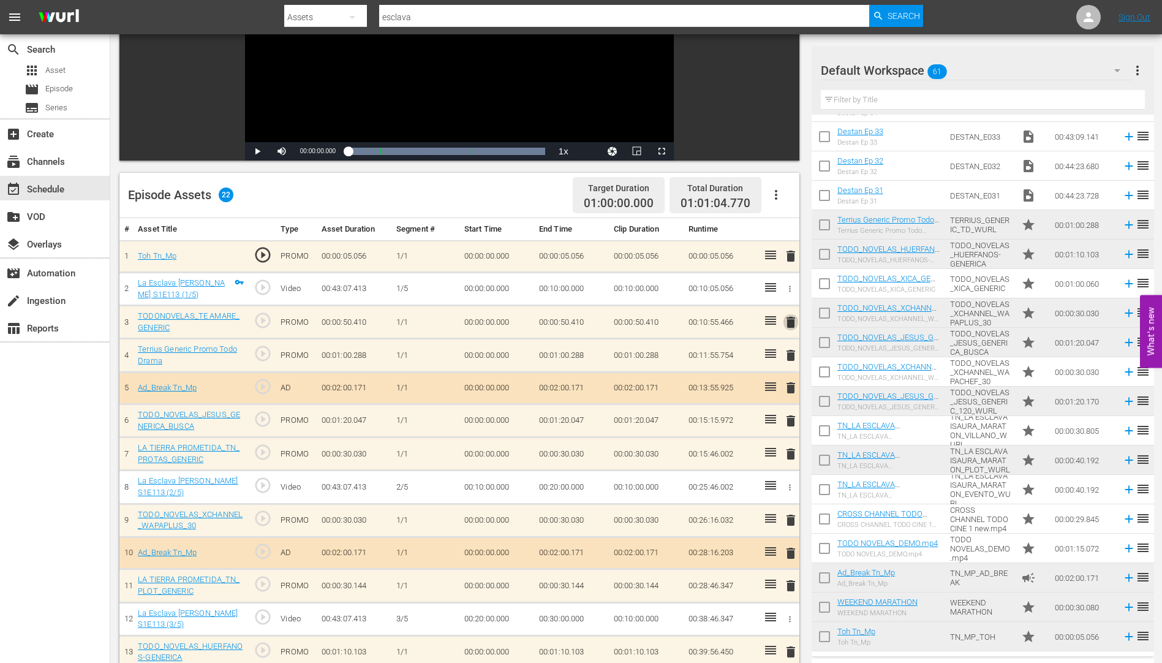
click at [792, 320] on span "delete" at bounding box center [790, 322] width 15 height 15
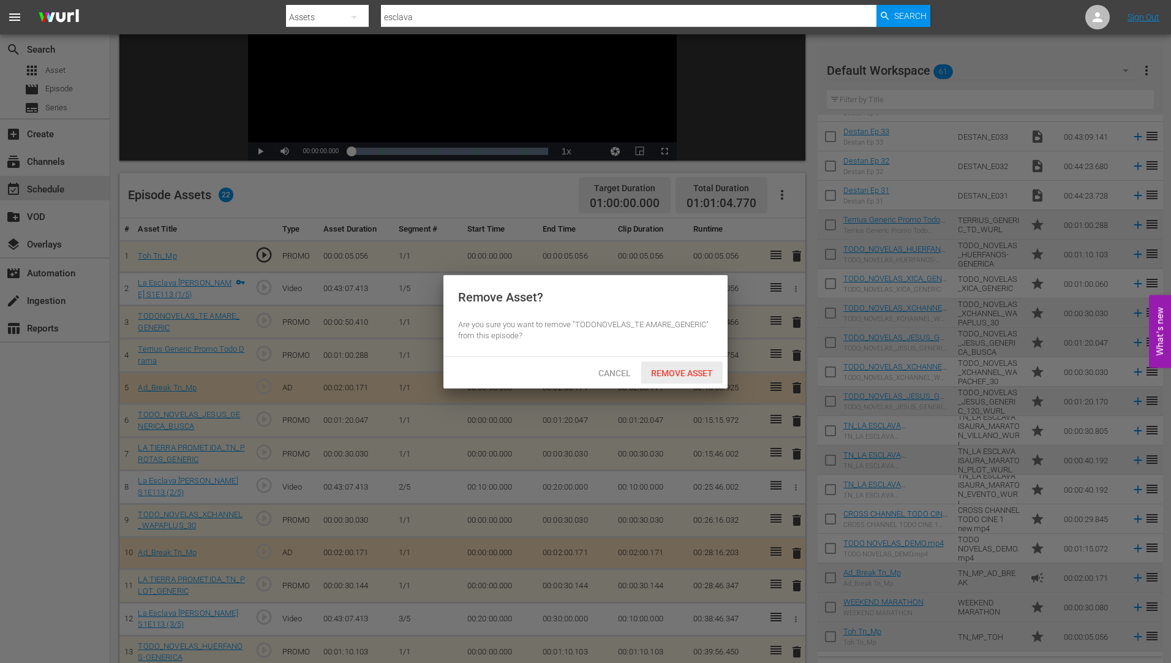
click at [672, 369] on span "Remove Asset" at bounding box center [681, 373] width 81 height 10
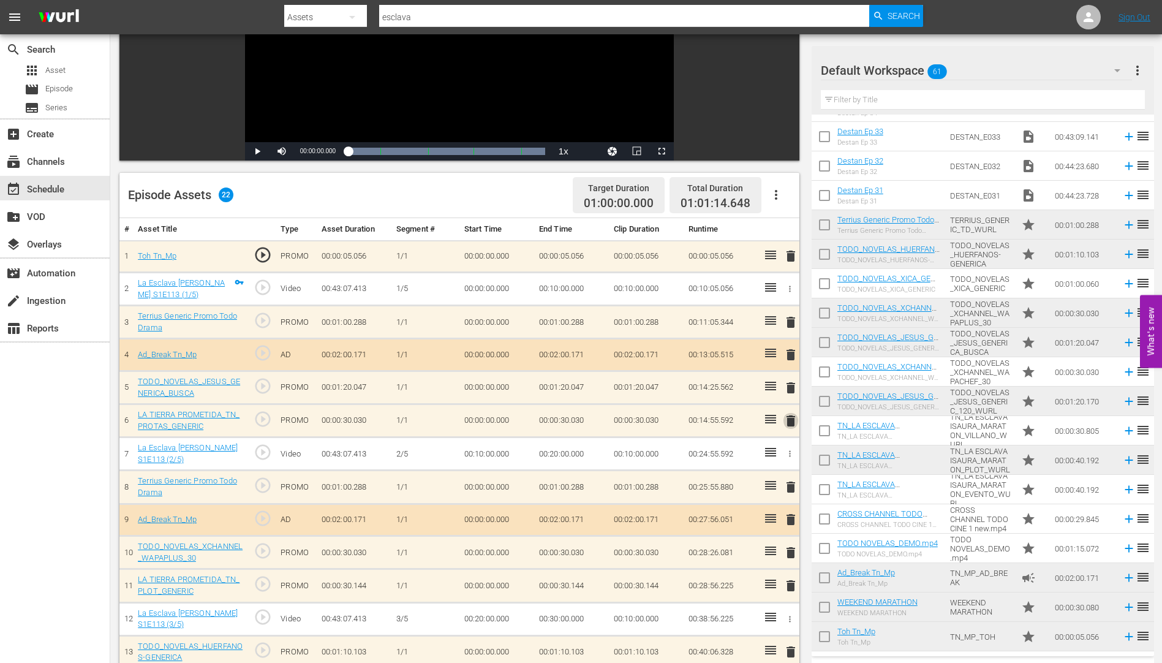
click at [791, 419] on span "delete" at bounding box center [790, 420] width 15 height 15
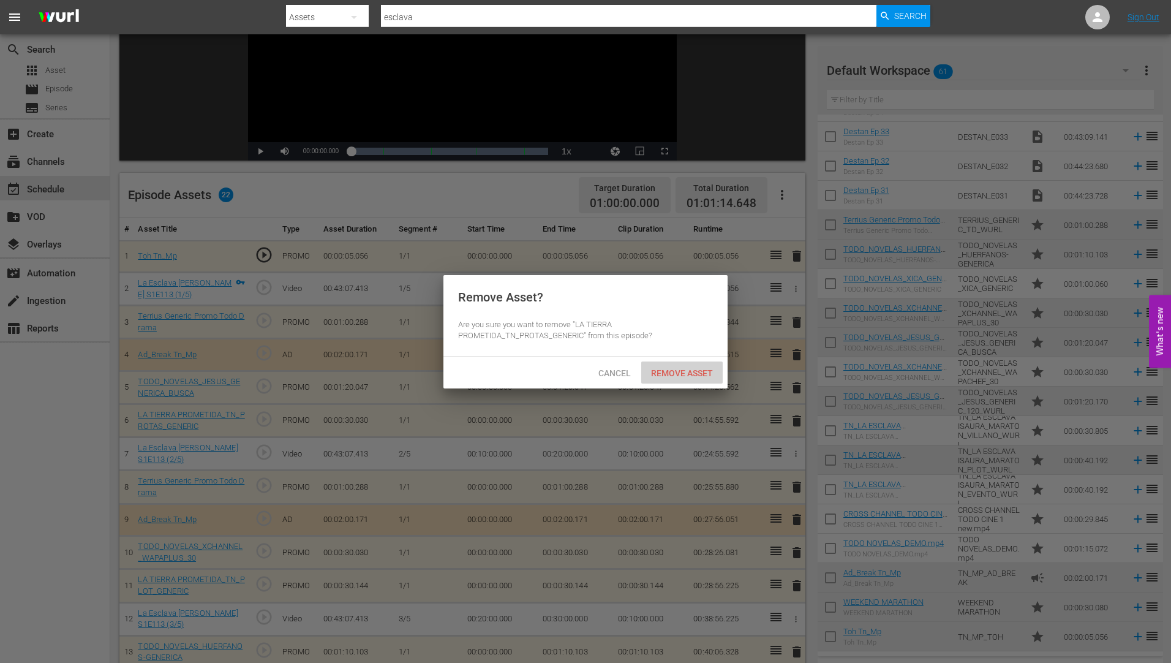
click at [675, 369] on span "Remove Asset" at bounding box center [681, 373] width 81 height 10
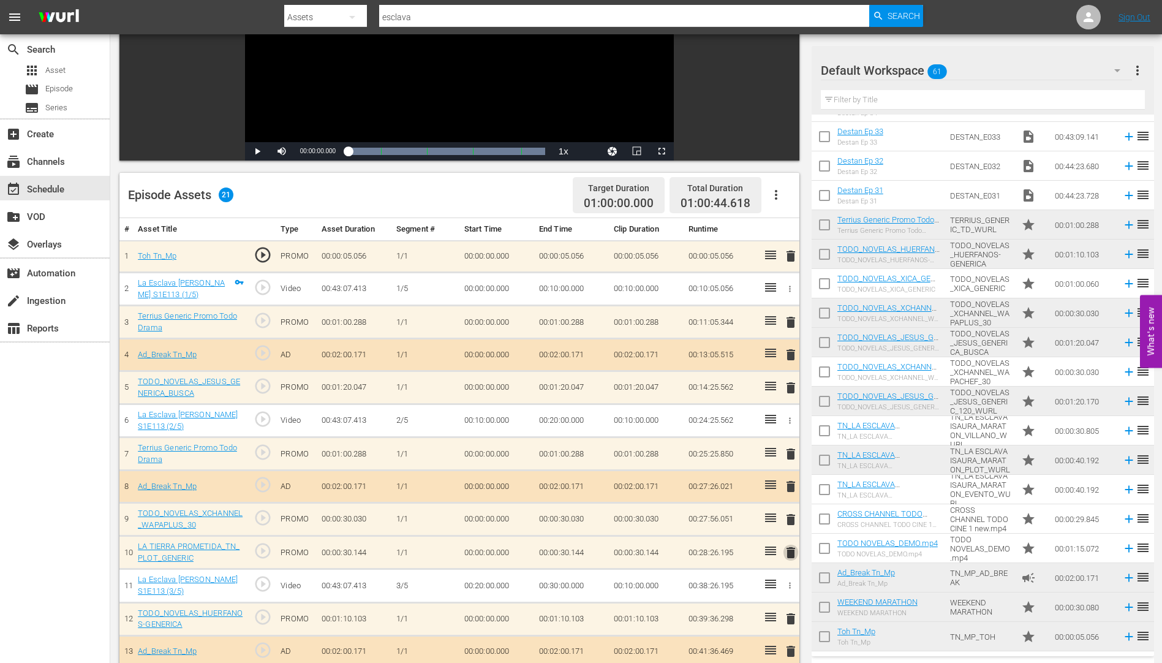
click at [789, 550] on span "delete" at bounding box center [790, 552] width 15 height 15
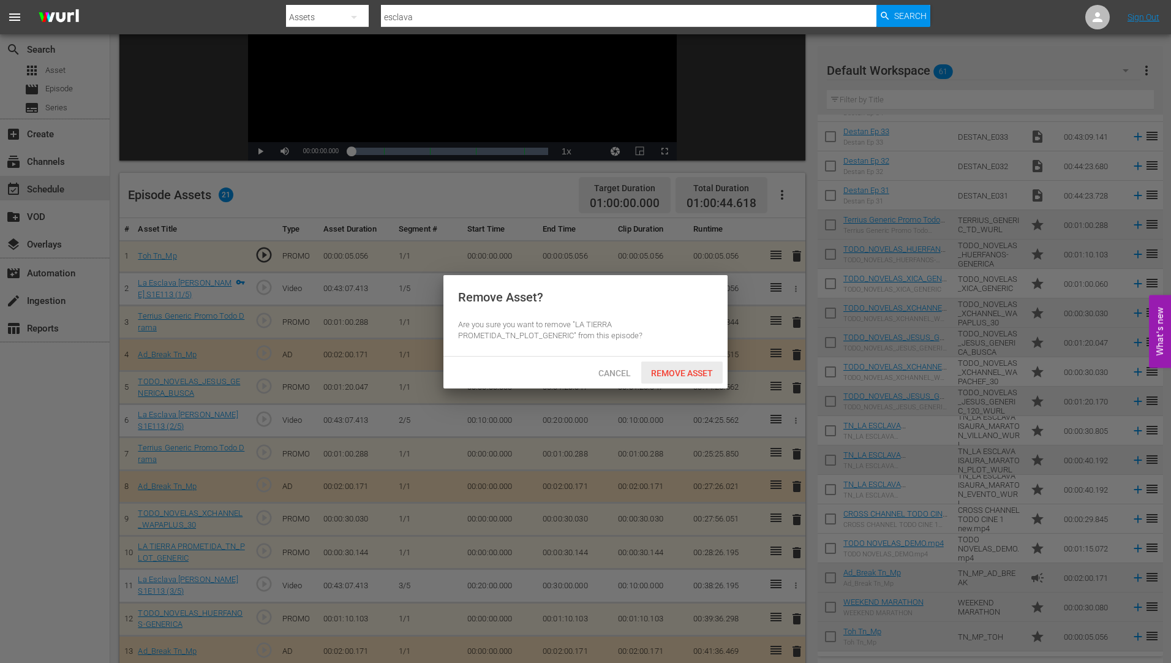
click at [684, 365] on div "Remove Asset" at bounding box center [681, 372] width 81 height 23
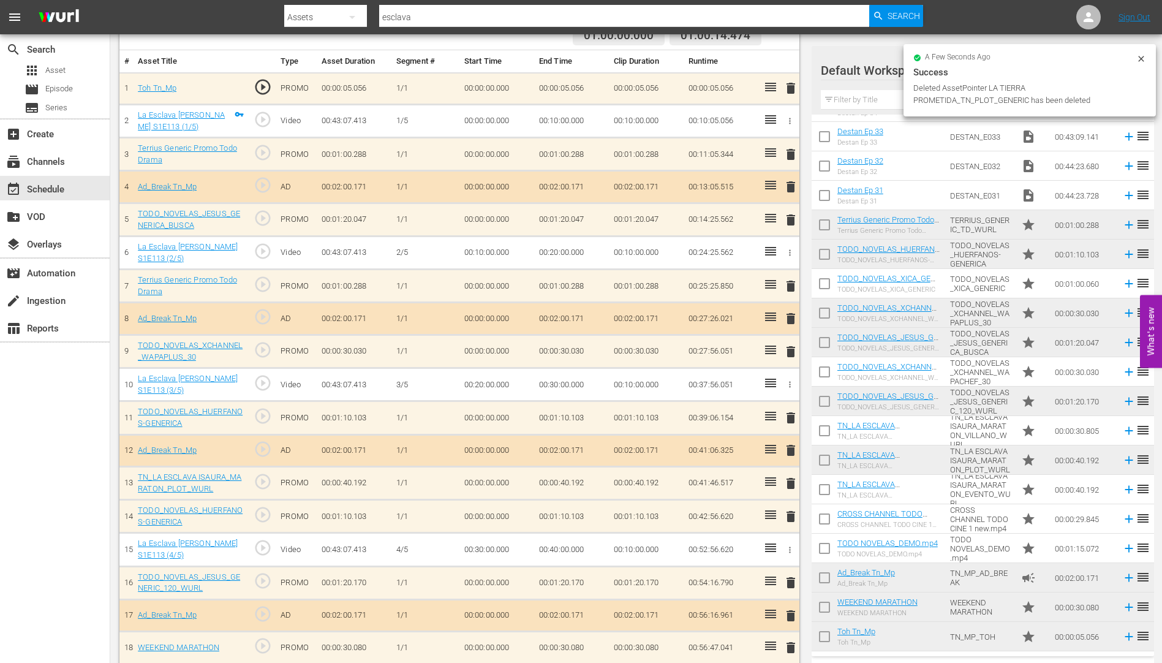
scroll to position [367, 0]
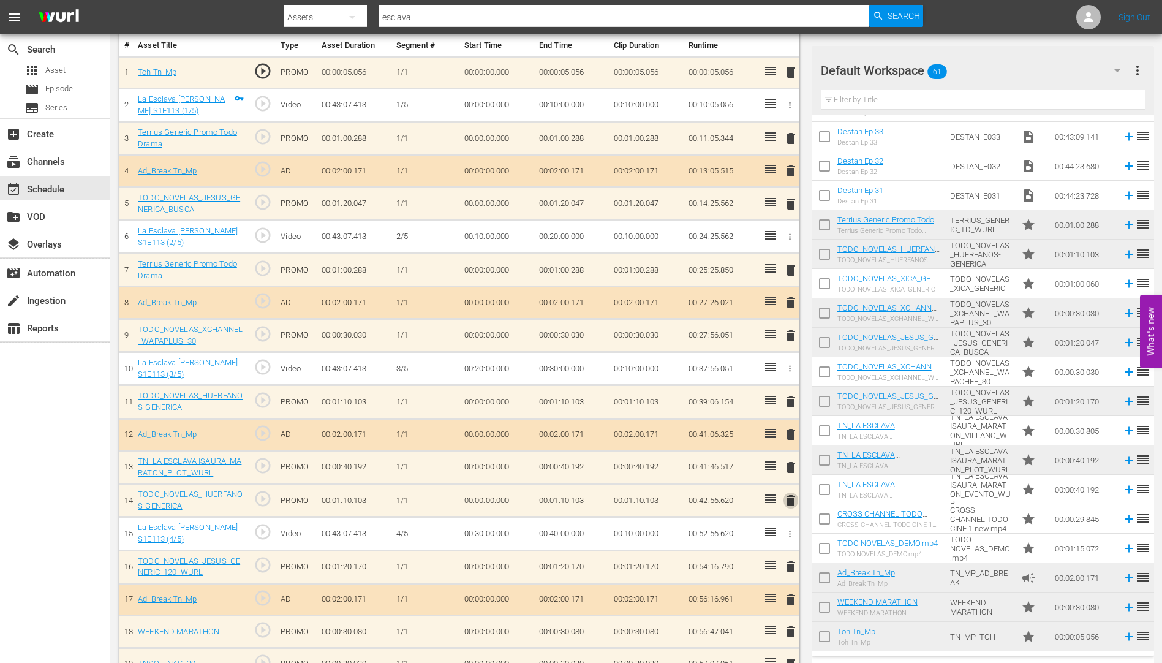
click at [788, 500] on span "delete" at bounding box center [790, 500] width 15 height 15
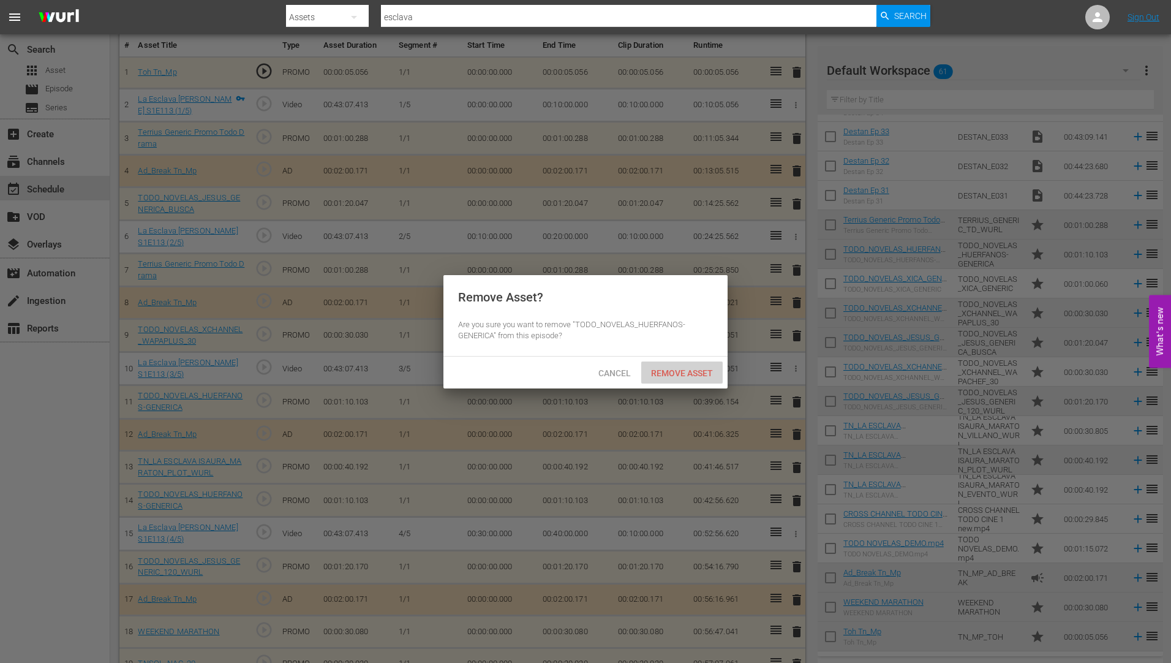
click at [672, 364] on div "Remove Asset" at bounding box center [681, 372] width 81 height 23
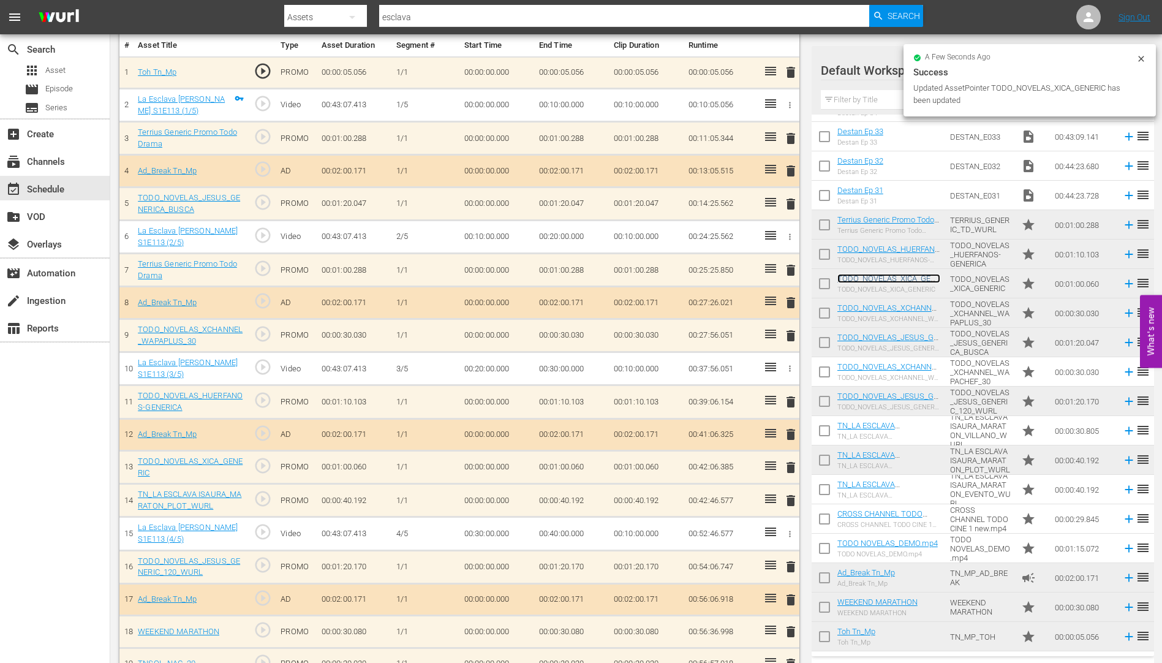
scroll to position [427, 0]
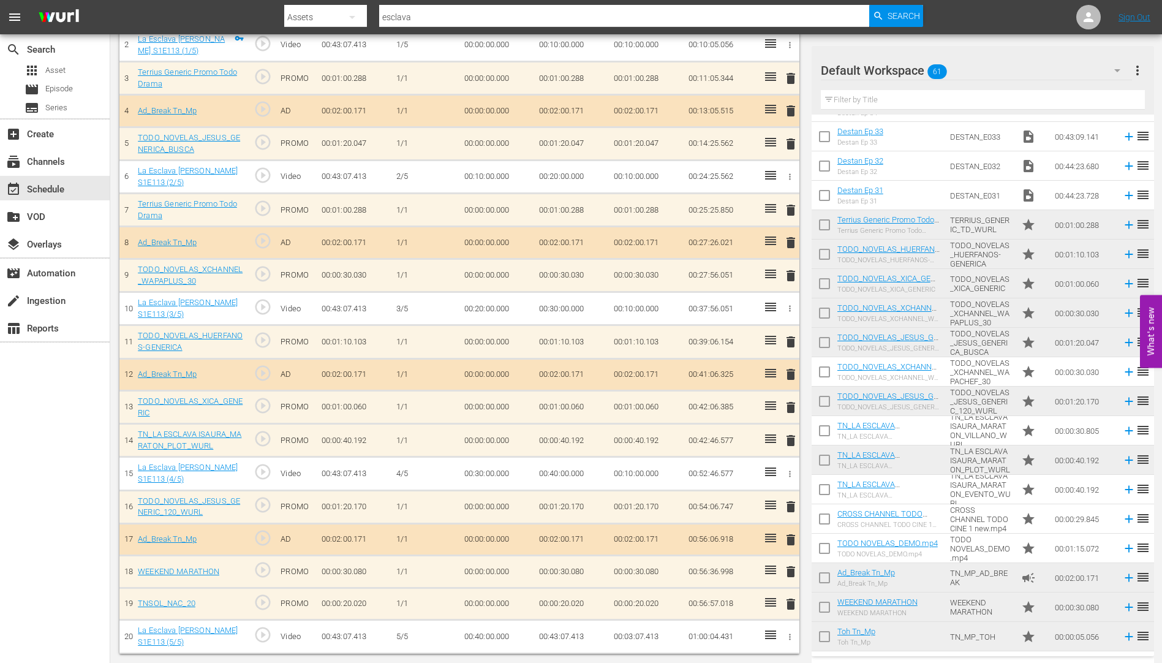
click at [791, 601] on span "delete" at bounding box center [790, 603] width 15 height 15
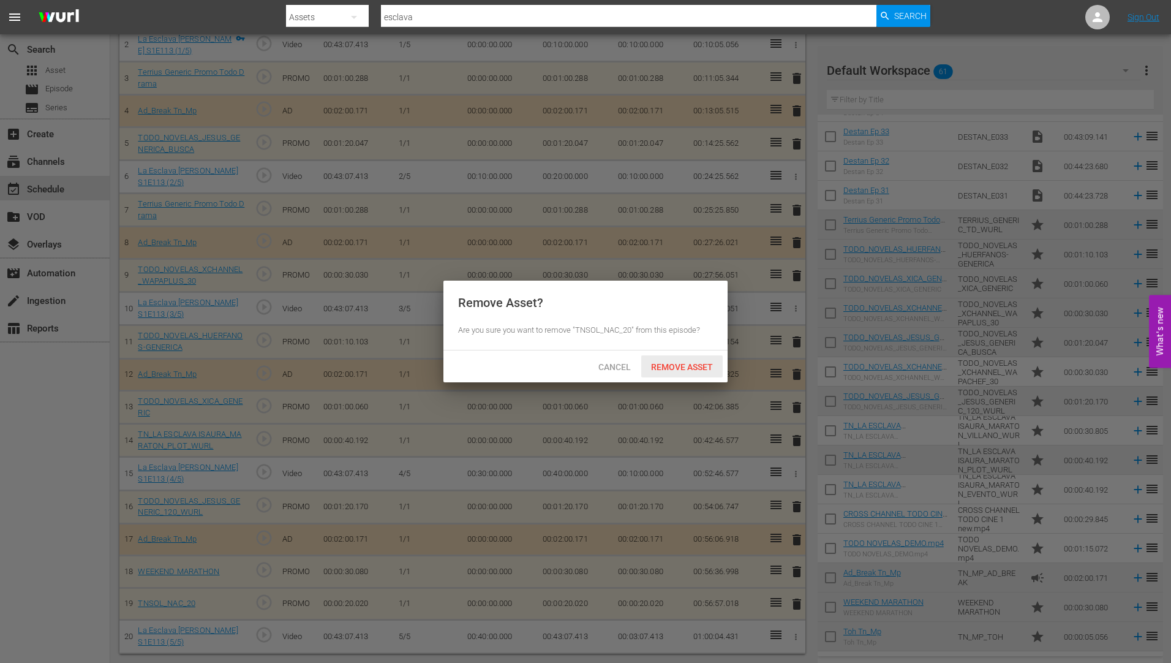
click at [686, 363] on span "Remove Asset" at bounding box center [681, 367] width 81 height 10
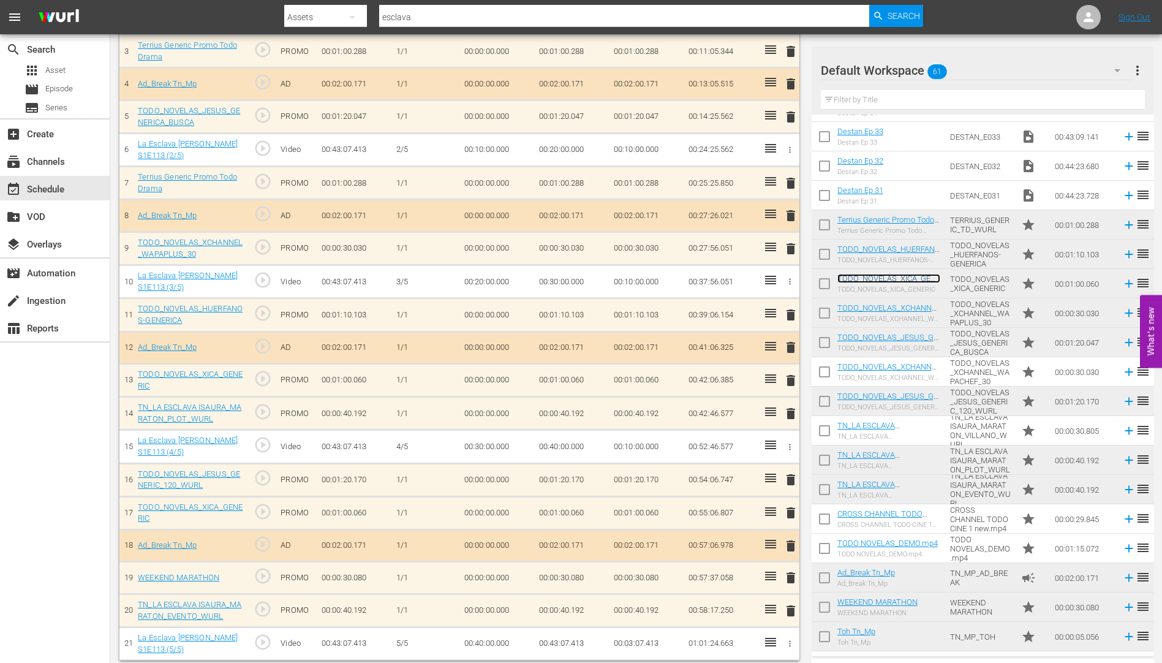
scroll to position [461, 0]
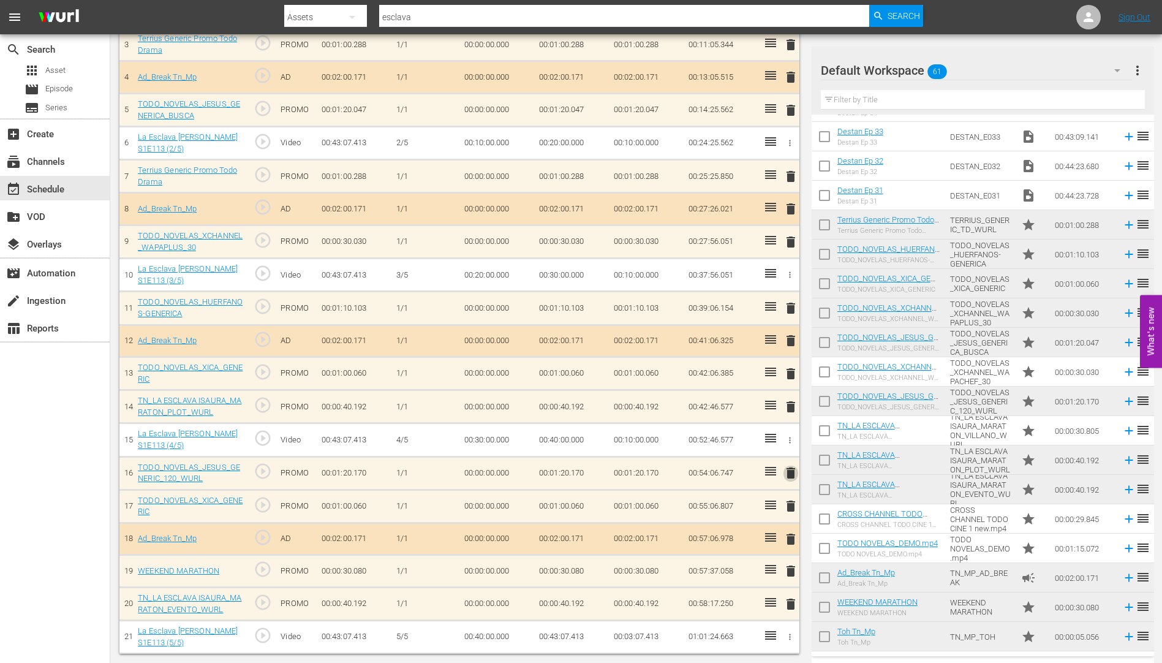
click at [792, 475] on span "delete" at bounding box center [790, 472] width 15 height 15
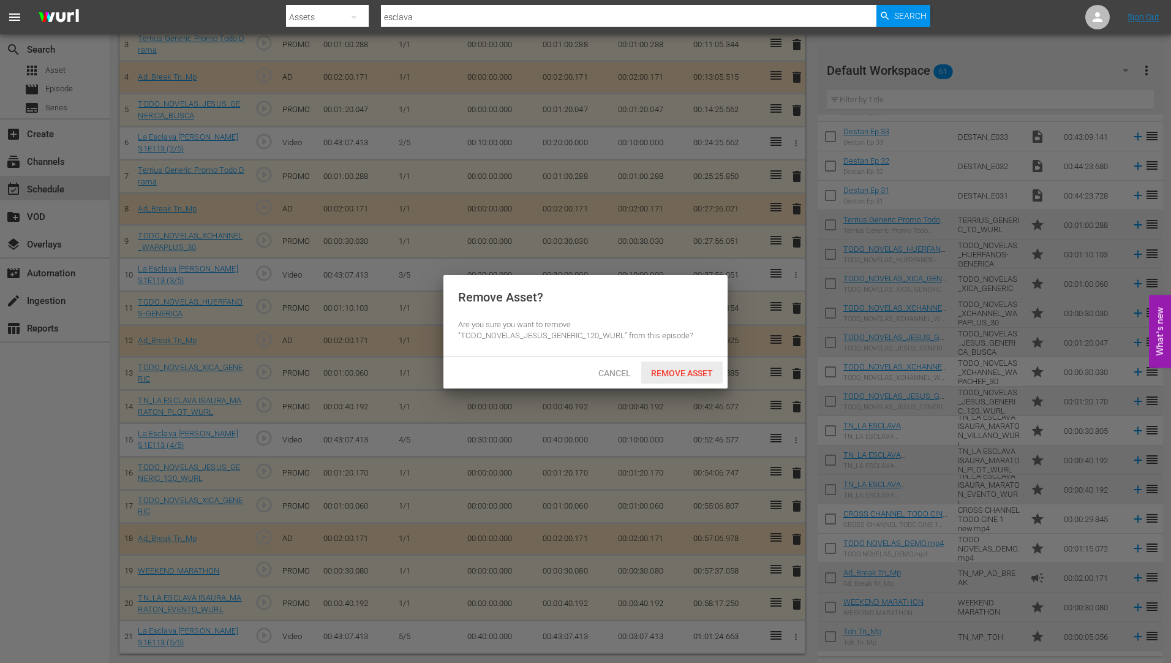
click at [673, 368] on span "Remove Asset" at bounding box center [681, 373] width 81 height 10
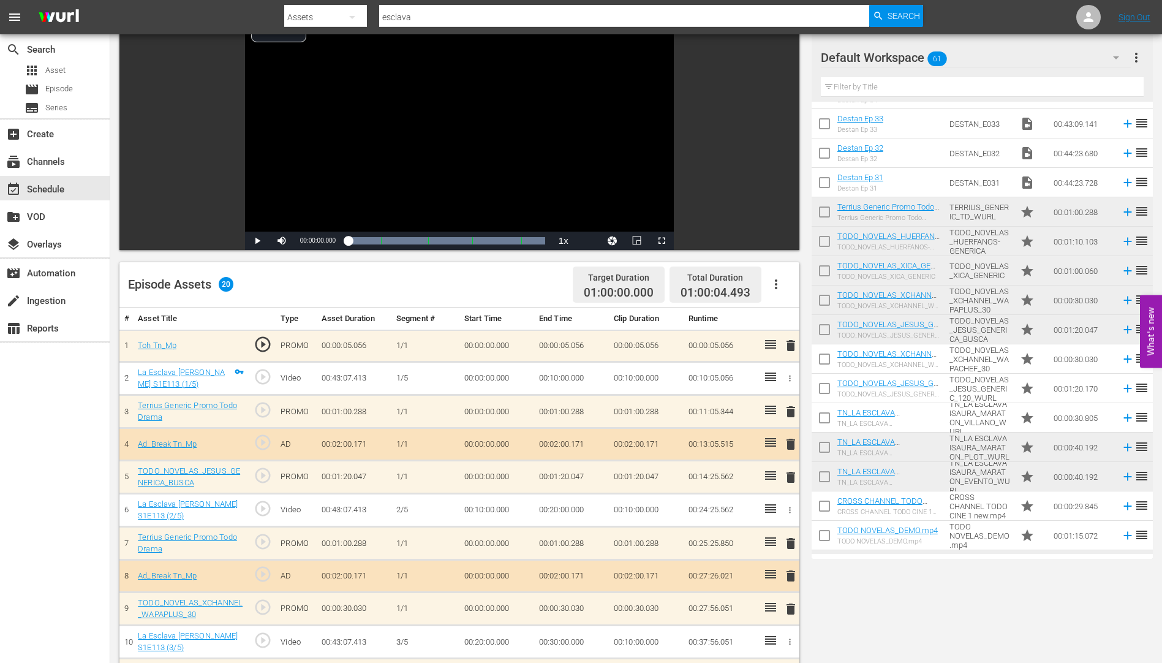
scroll to position [0, 0]
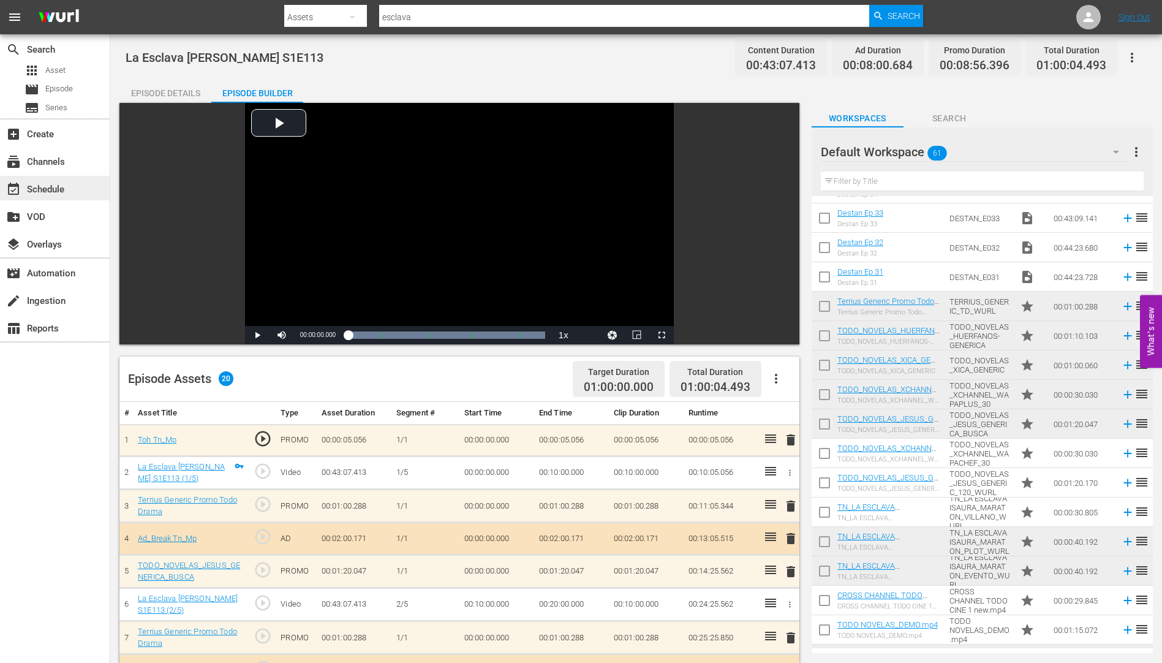
click at [45, 188] on div "event_available Schedule" at bounding box center [34, 187] width 69 height 11
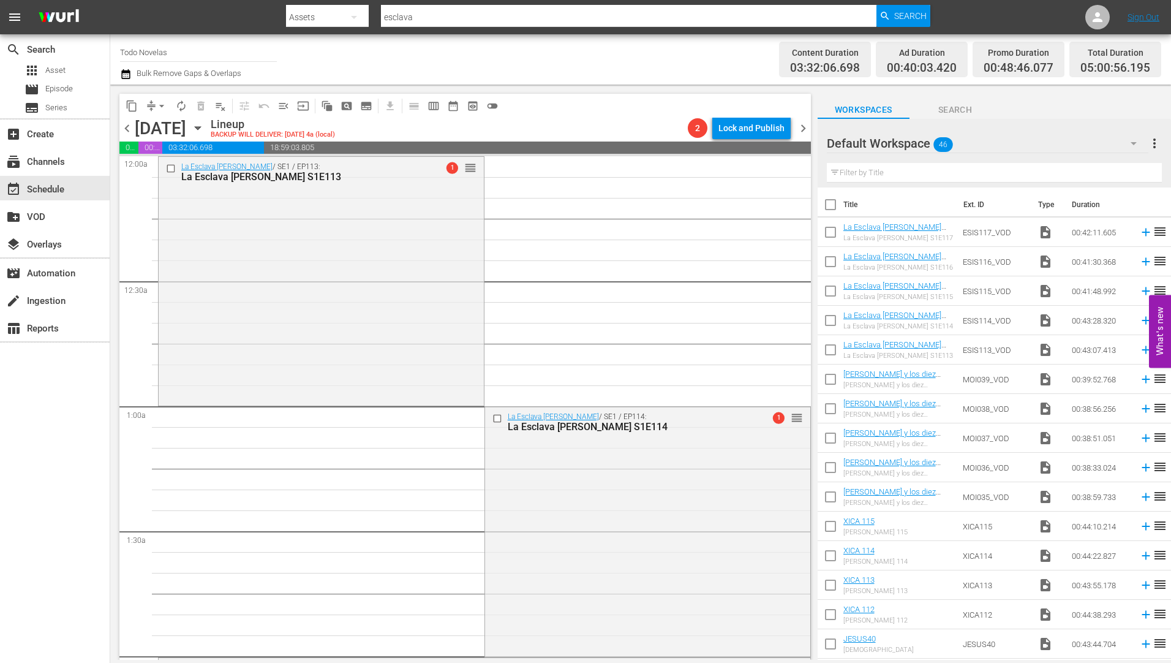
click at [551, 426] on div "La Esclava [PERSON_NAME] S1E114" at bounding box center [628, 427] width 240 height 12
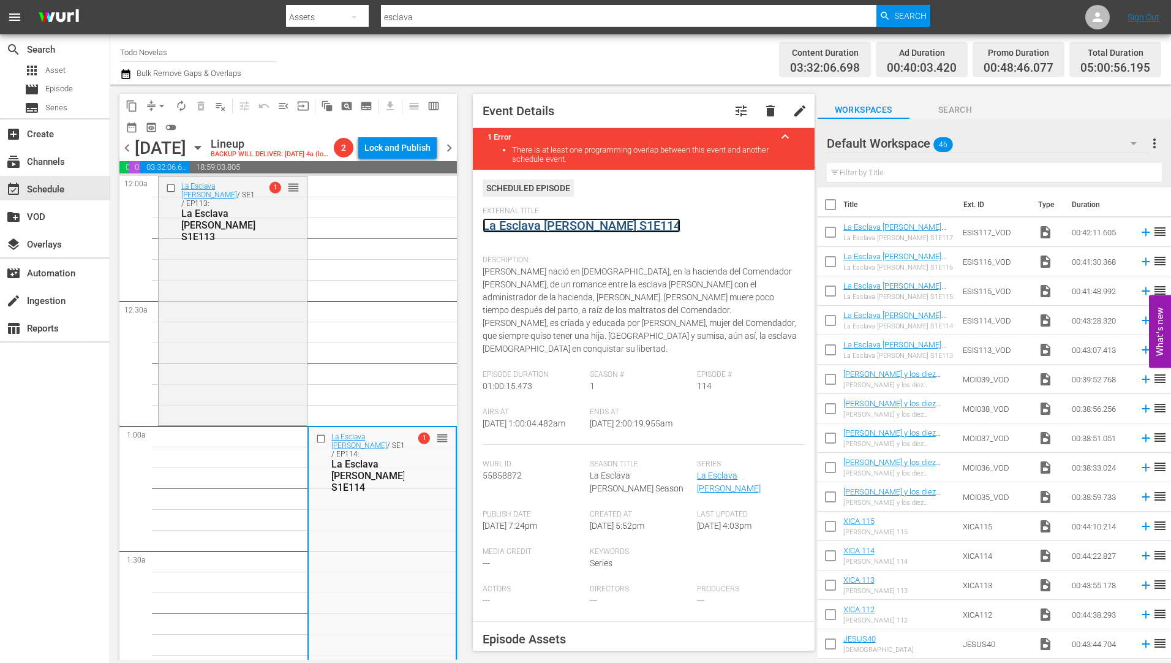
click at [523, 222] on link "La Esclava [PERSON_NAME] S1E114" at bounding box center [582, 225] width 198 height 15
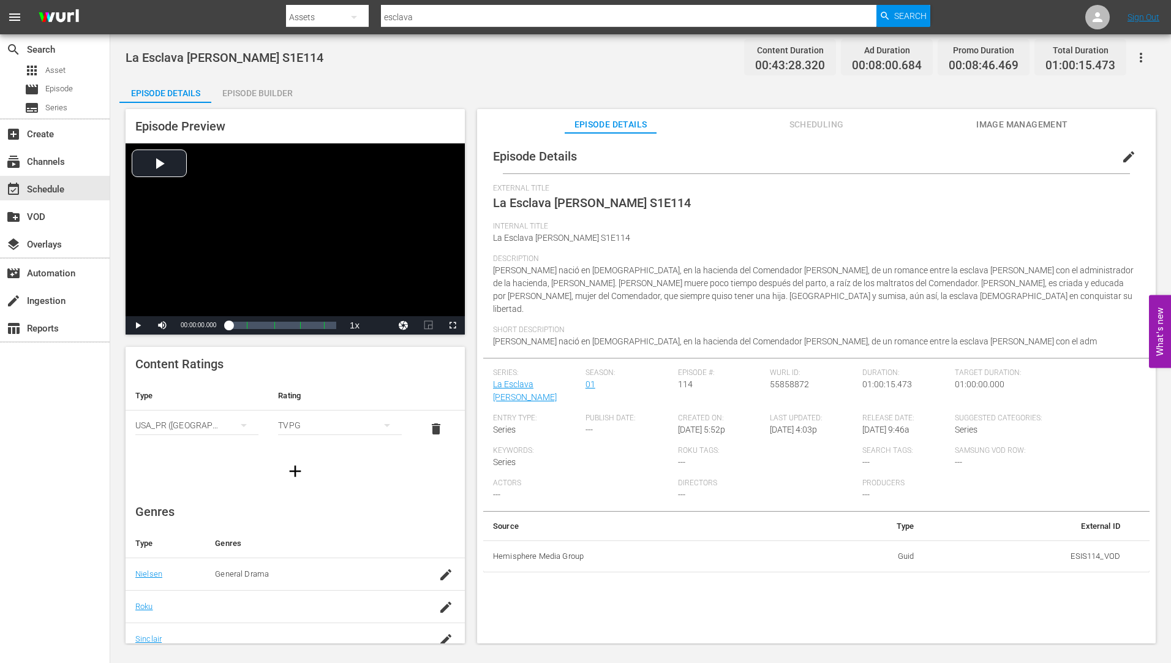
click at [274, 88] on div "Episode Builder" at bounding box center [257, 92] width 92 height 29
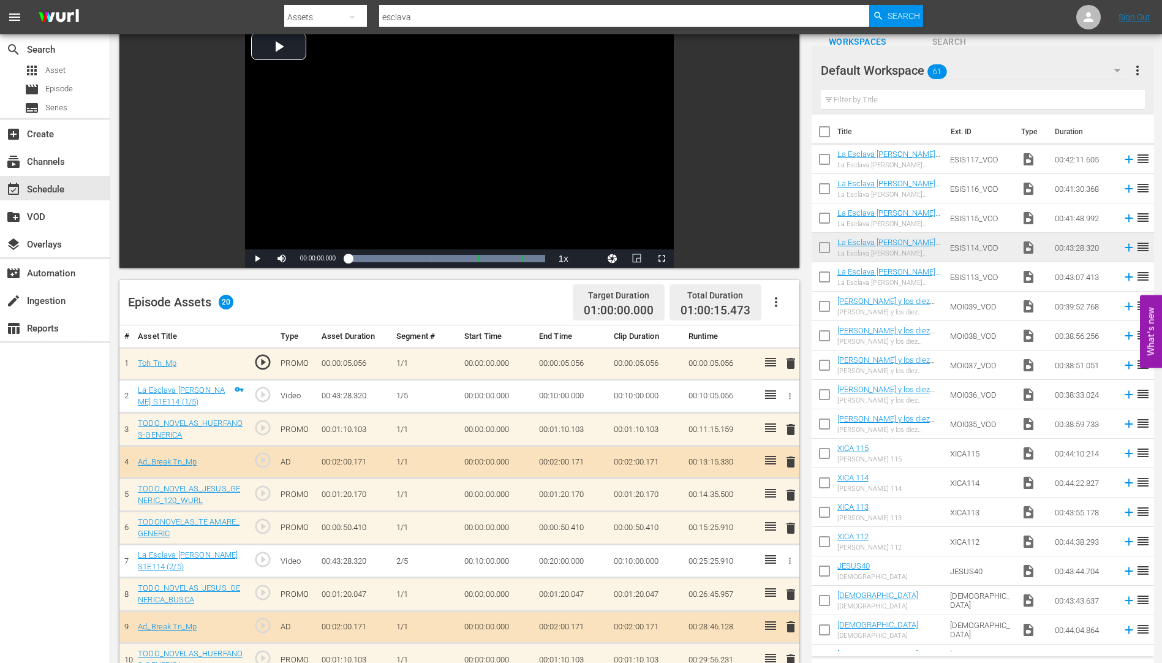
scroll to position [245, 0]
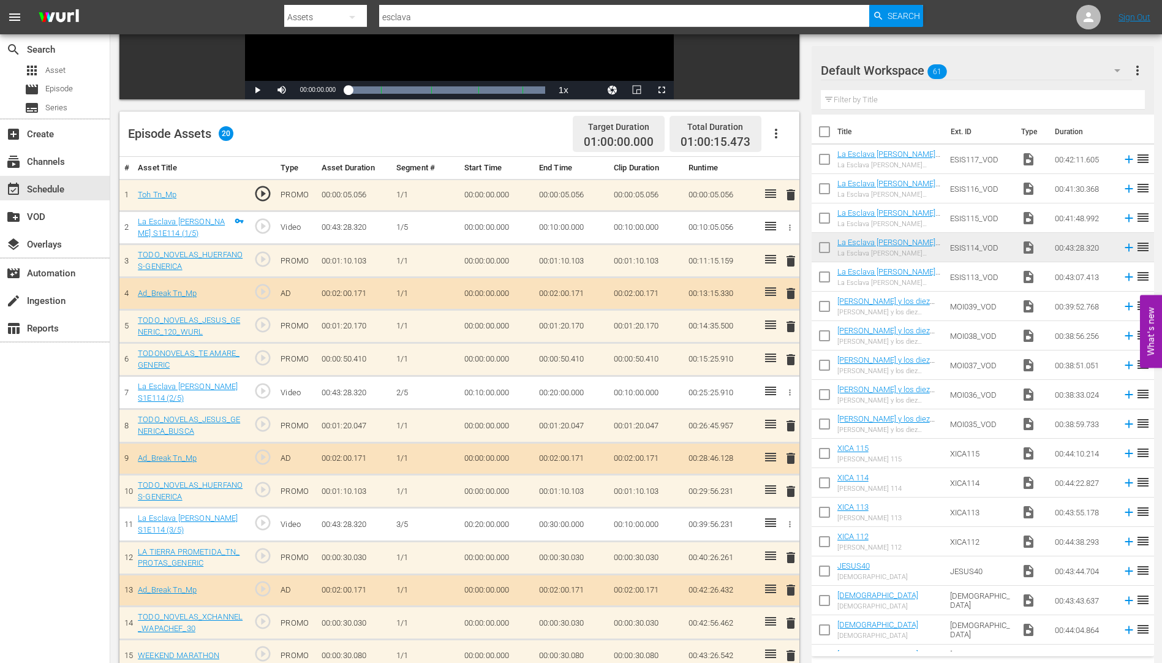
click at [793, 359] on span "delete" at bounding box center [790, 359] width 15 height 15
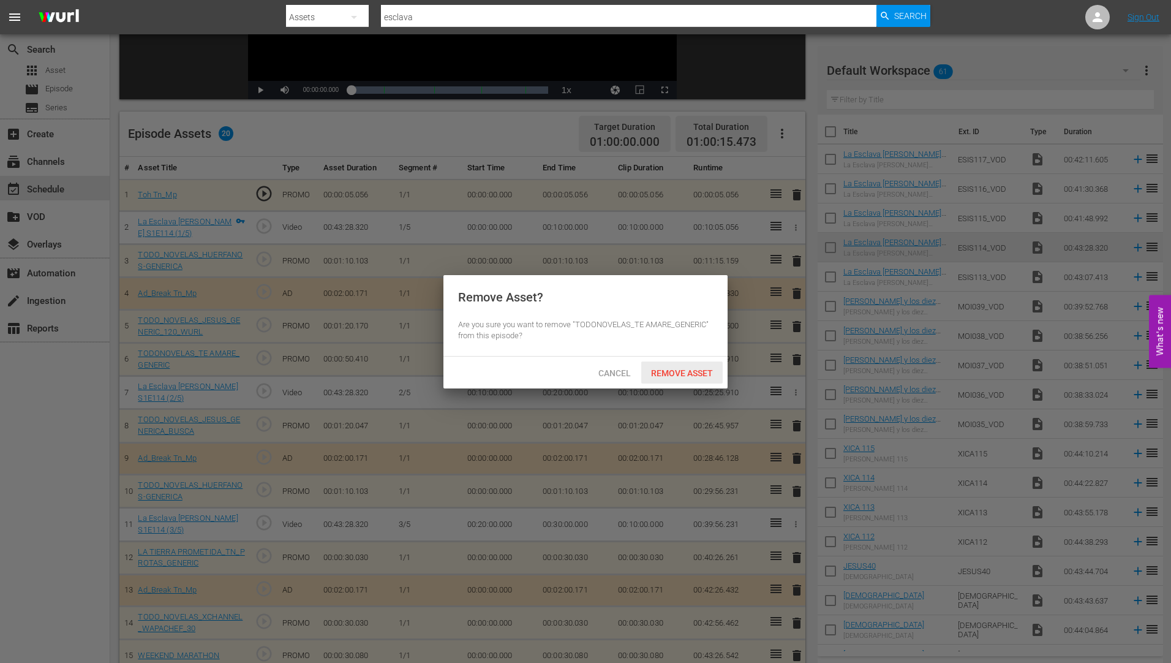
click at [685, 369] on span "Remove Asset" at bounding box center [681, 373] width 81 height 10
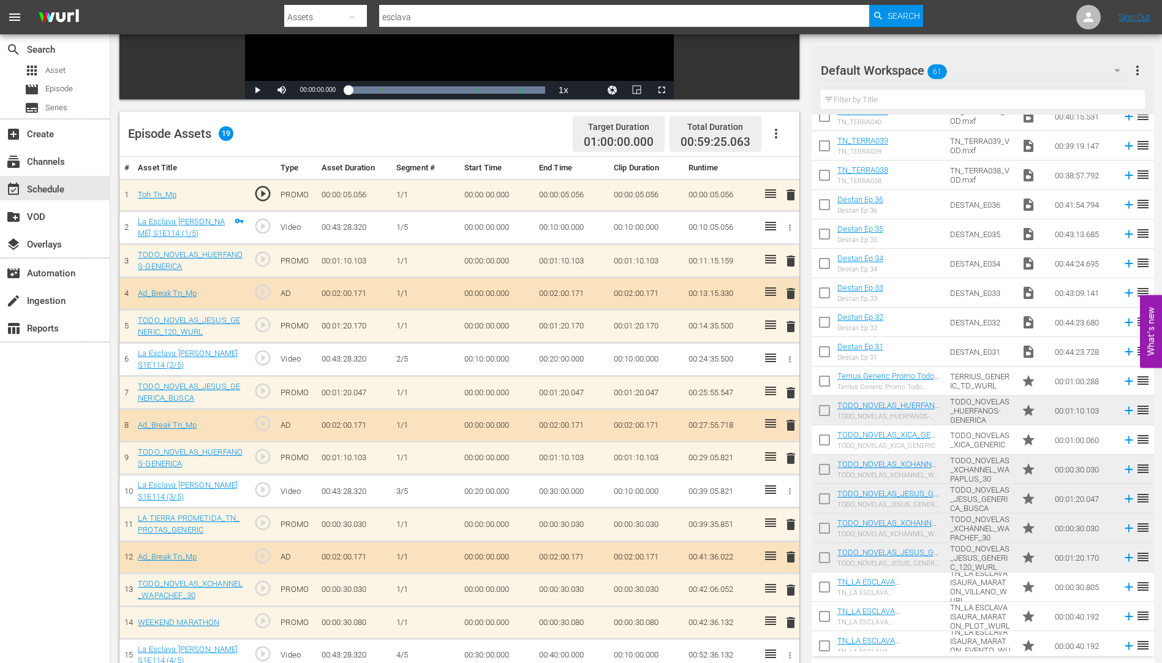
scroll to position [1140, 0]
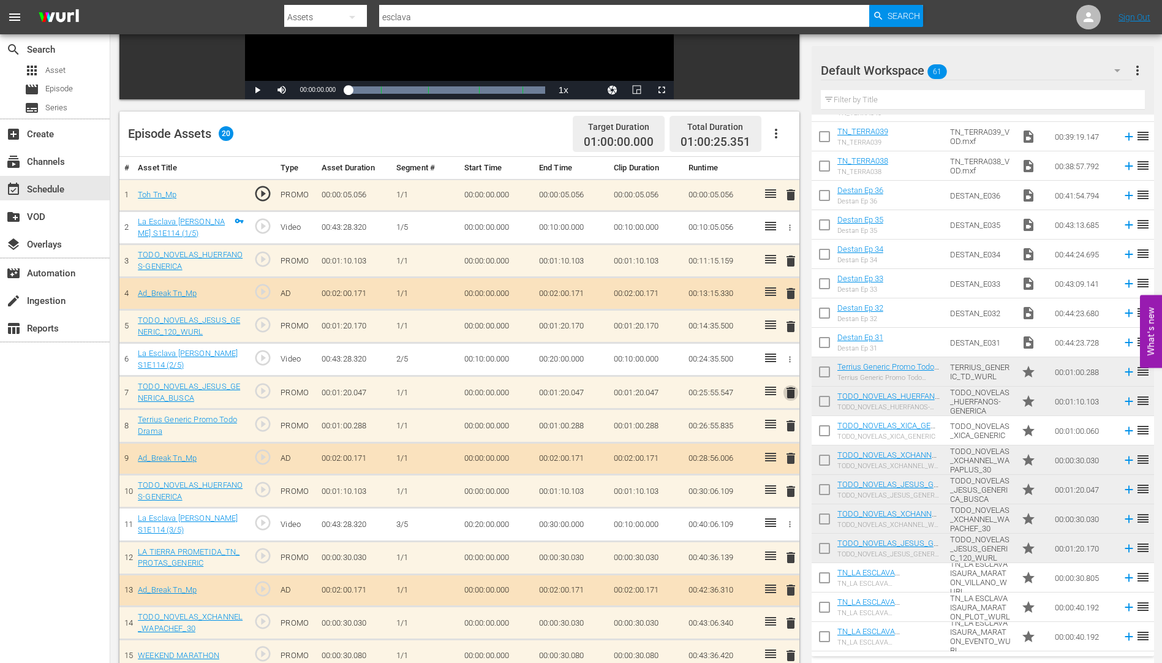
click at [792, 392] on span "delete" at bounding box center [790, 392] width 15 height 15
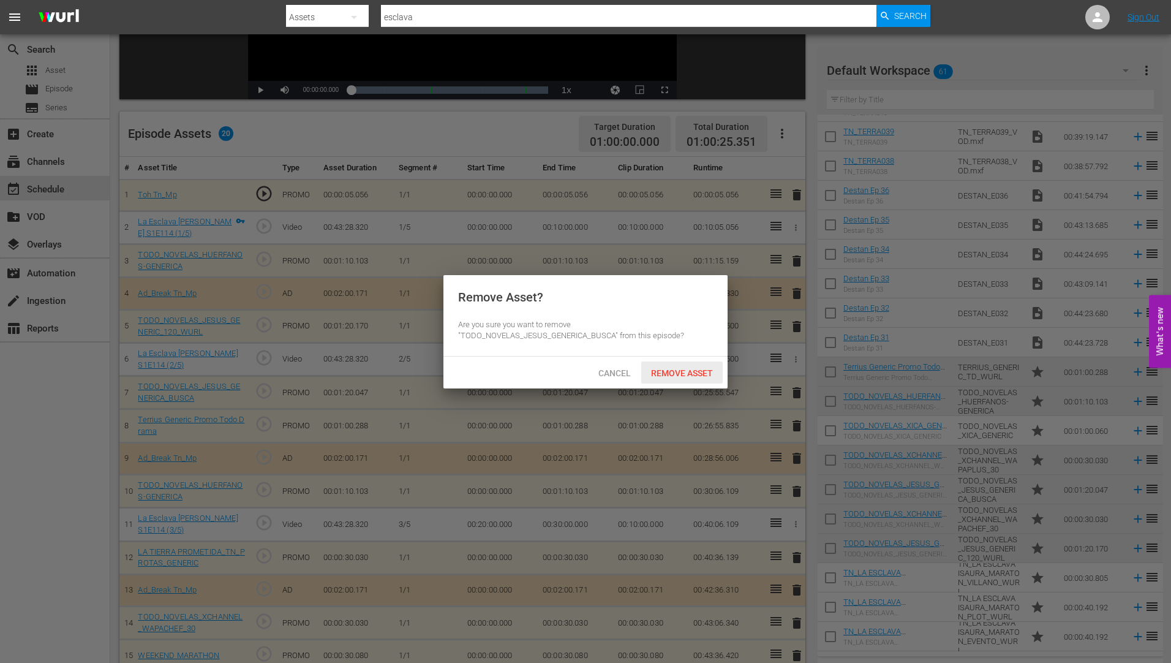
click at [683, 368] on span "Remove Asset" at bounding box center [681, 373] width 81 height 10
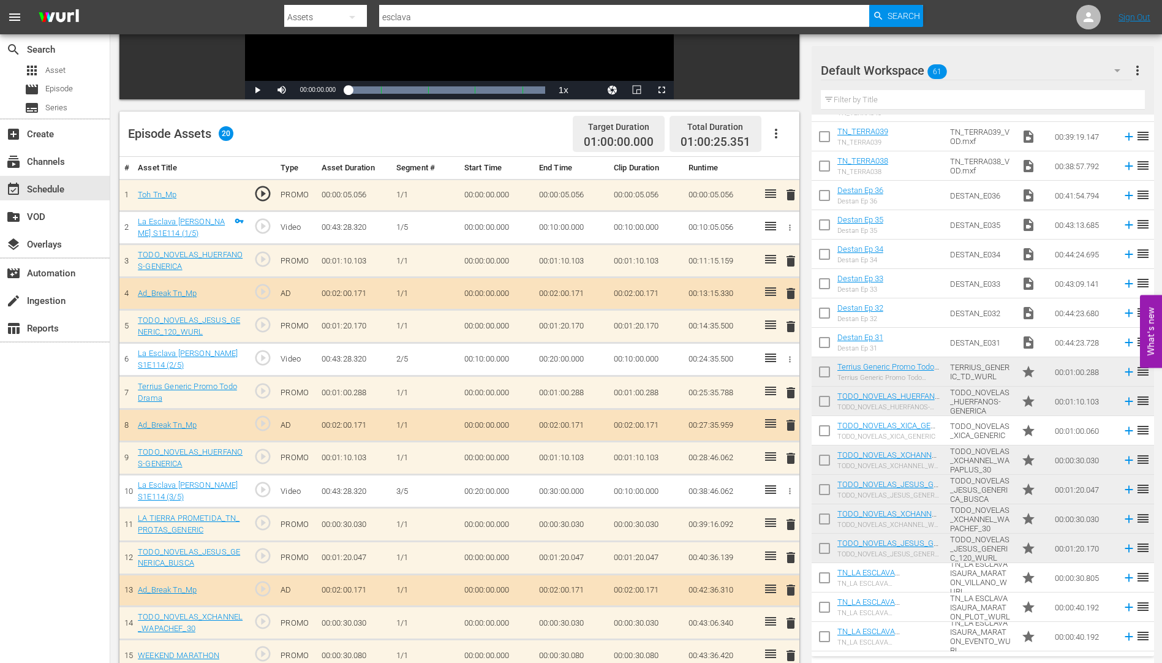
click at [791, 521] on span "delete" at bounding box center [790, 524] width 15 height 15
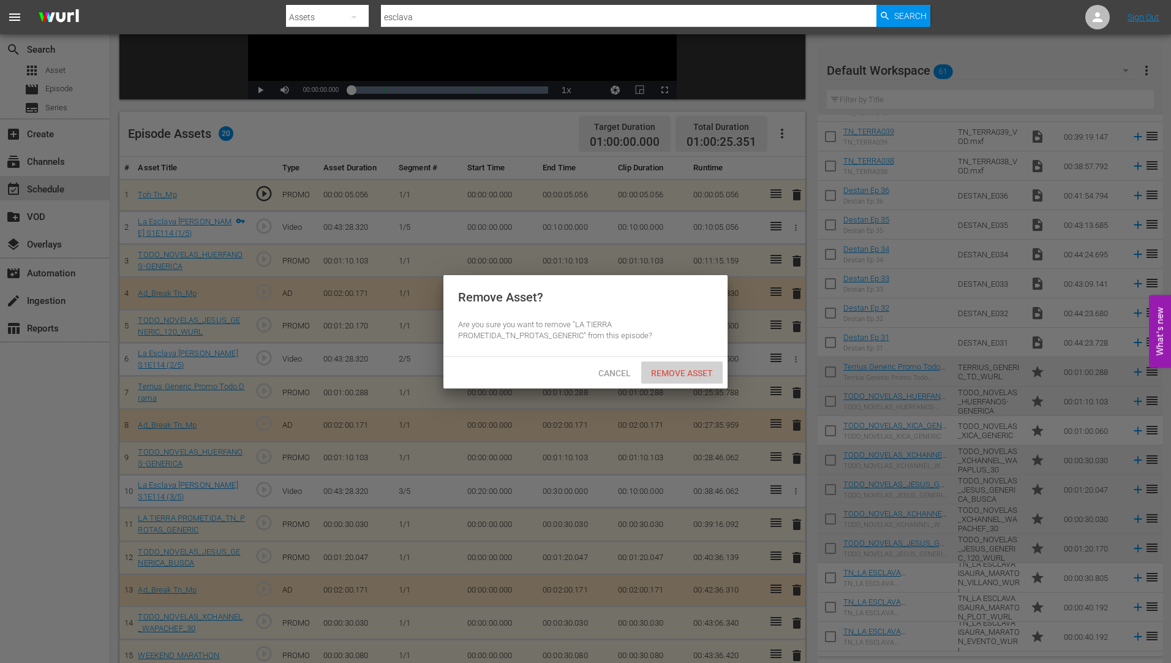
click at [669, 369] on span "Remove Asset" at bounding box center [681, 373] width 81 height 10
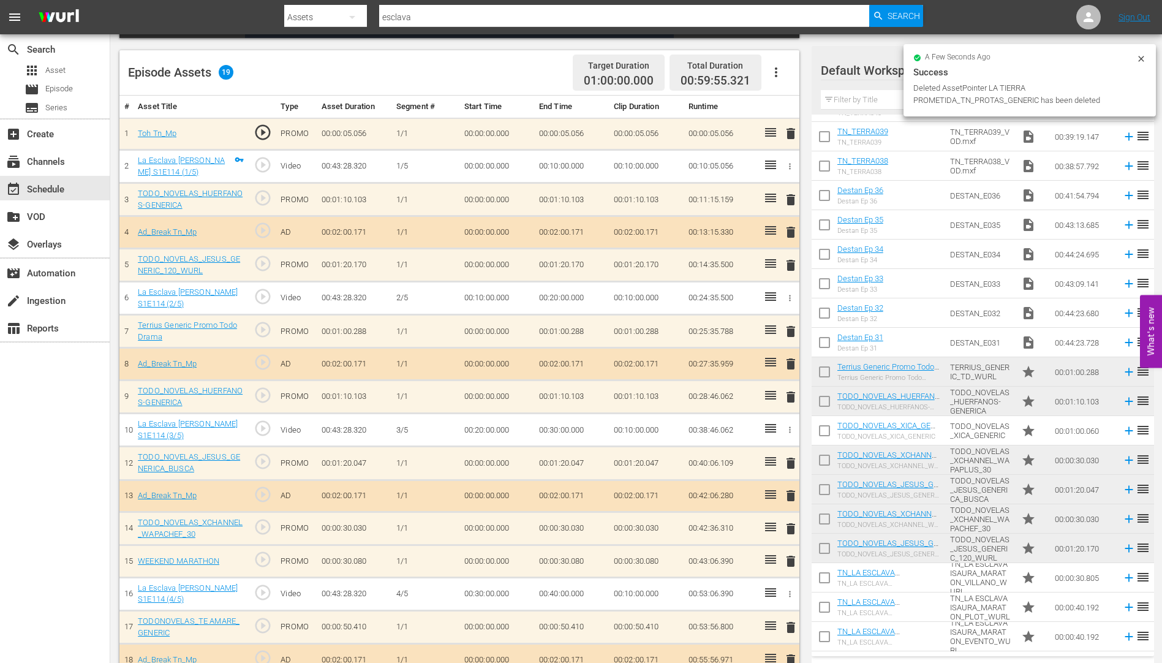
scroll to position [395, 0]
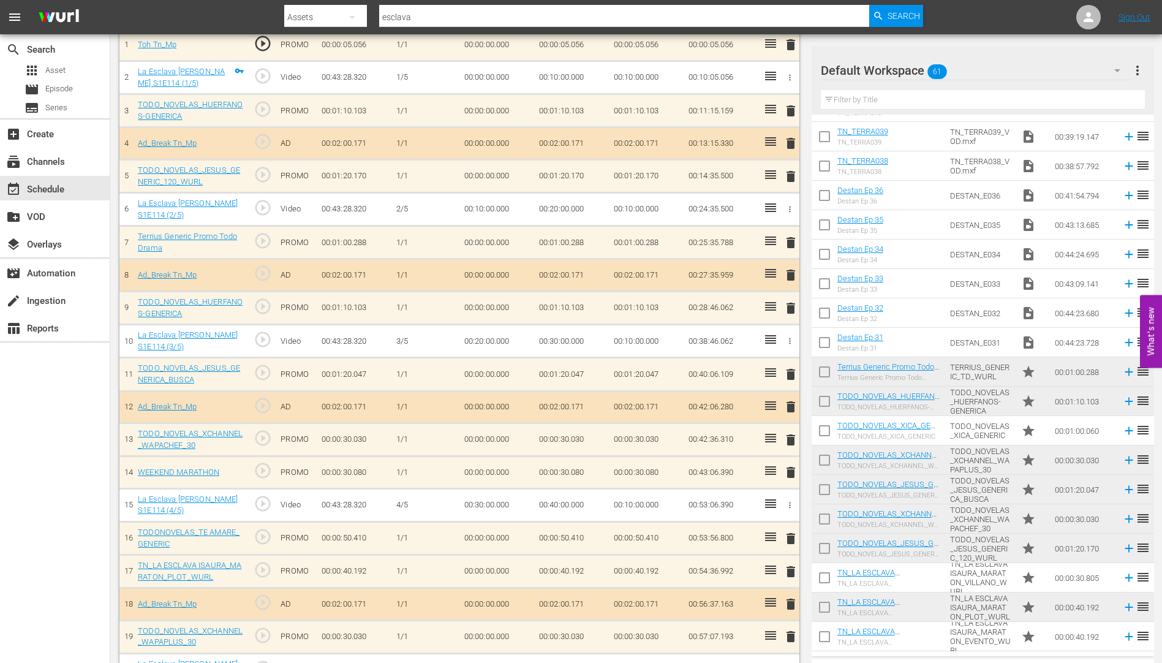
click at [791, 536] on span "delete" at bounding box center [790, 538] width 15 height 15
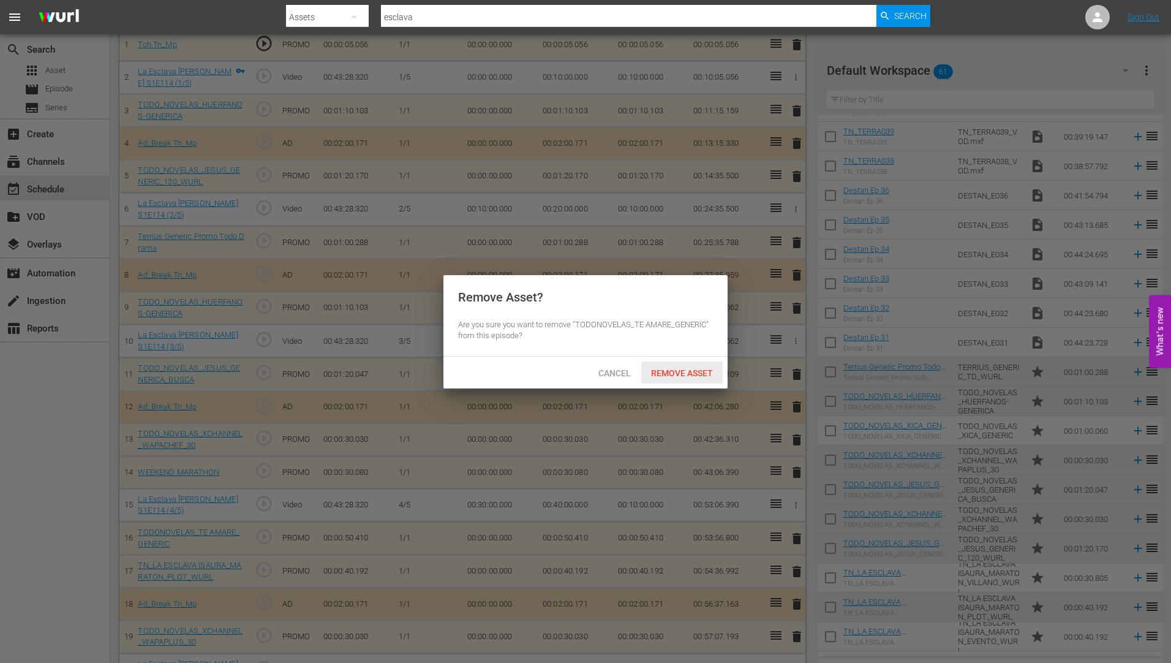
click at [689, 366] on div "Remove Asset" at bounding box center [681, 372] width 81 height 23
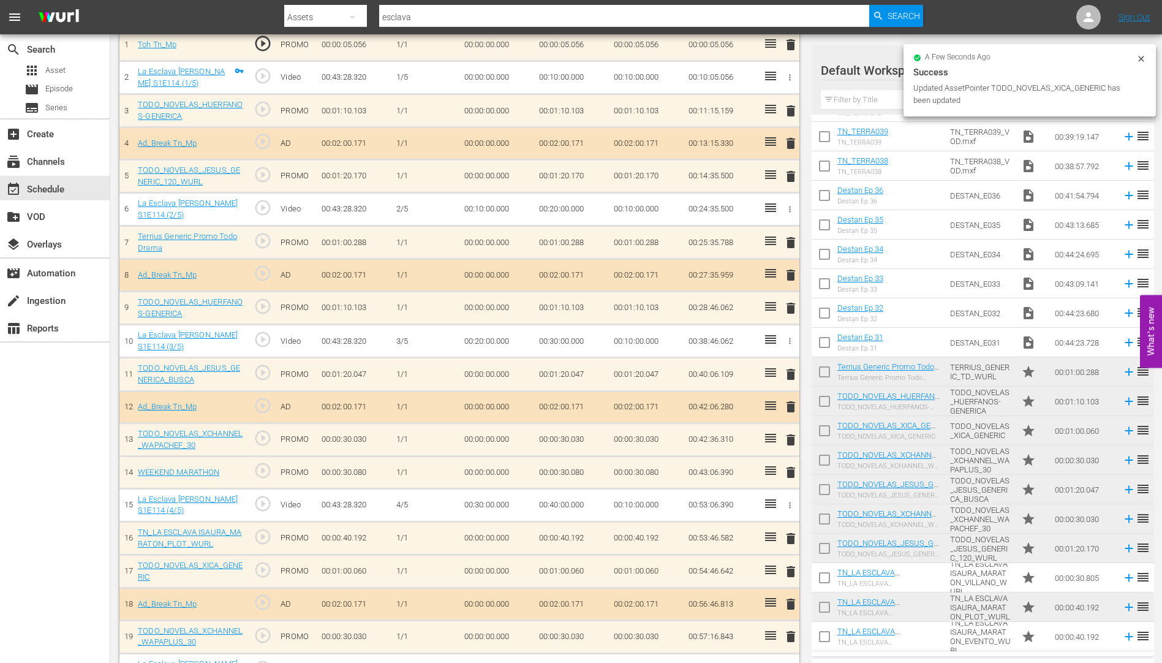
click at [790, 540] on span "delete" at bounding box center [790, 538] width 15 height 15
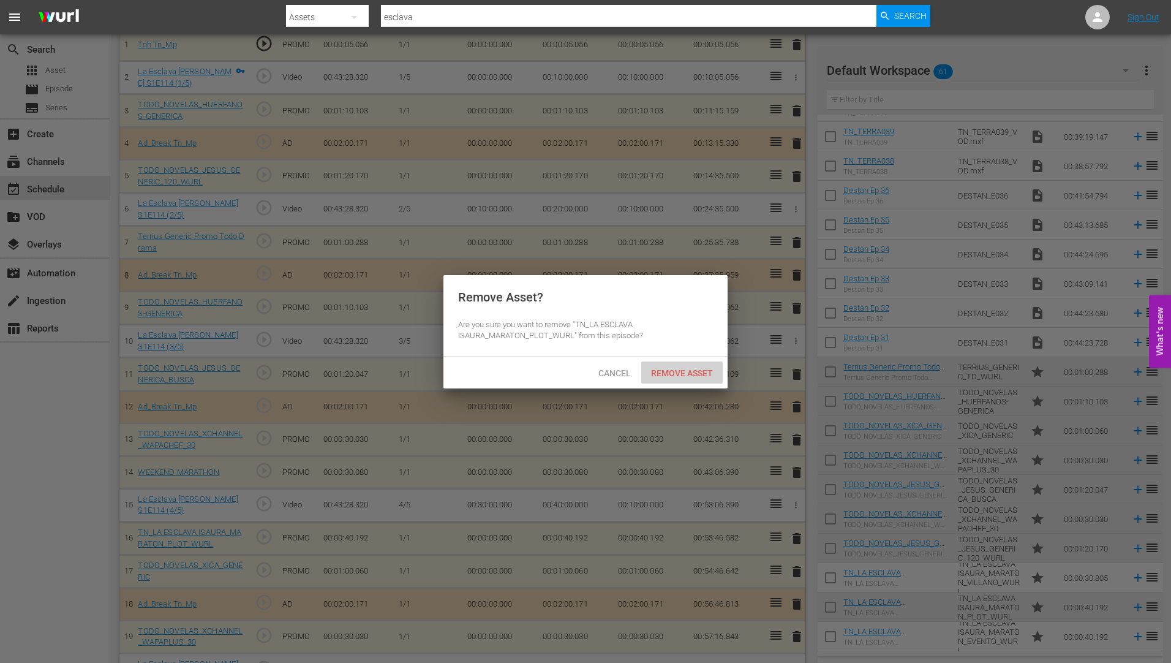
click at [677, 368] on span "Remove Asset" at bounding box center [681, 373] width 81 height 10
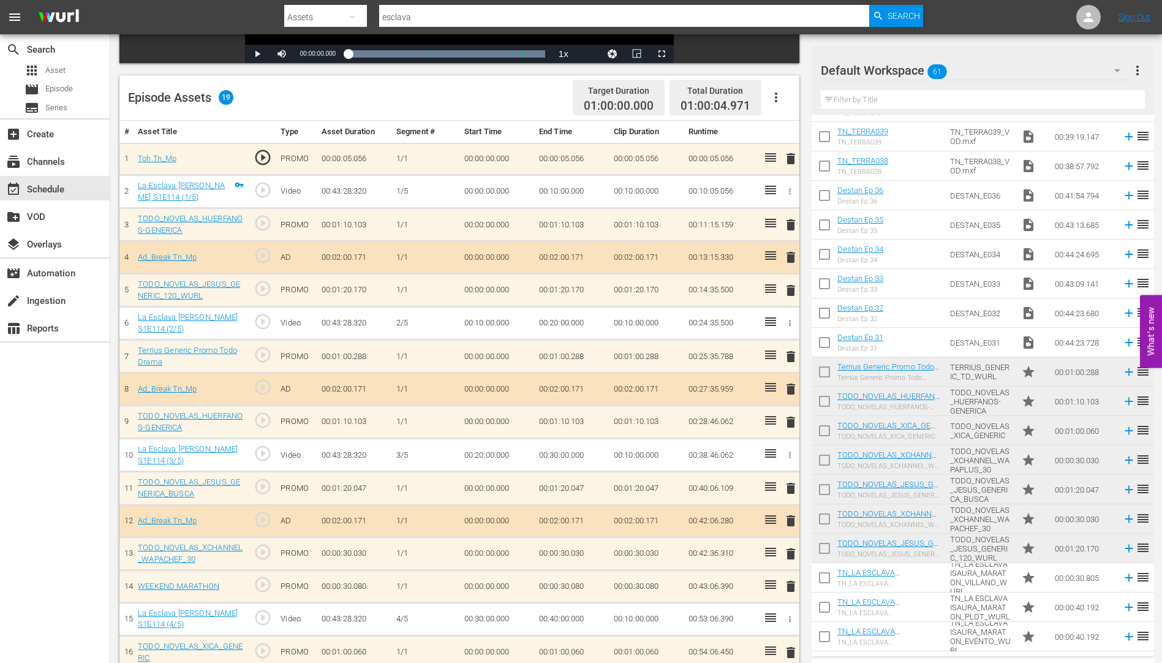
scroll to position [211, 0]
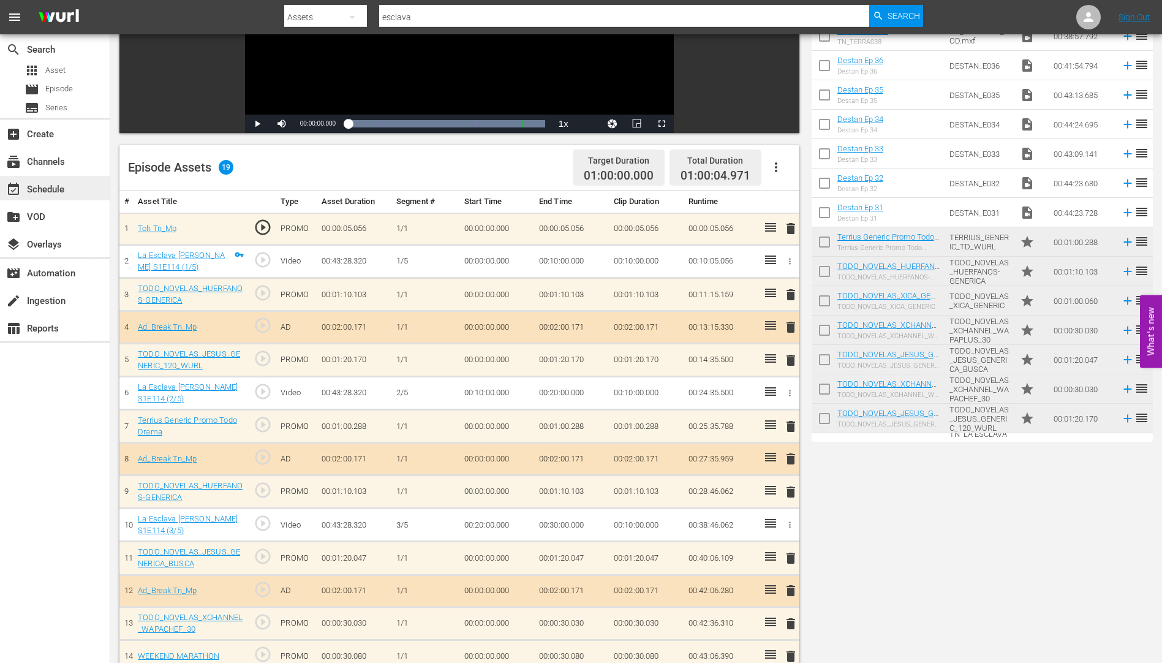
click at [54, 187] on div "event_available Schedule" at bounding box center [34, 187] width 69 height 11
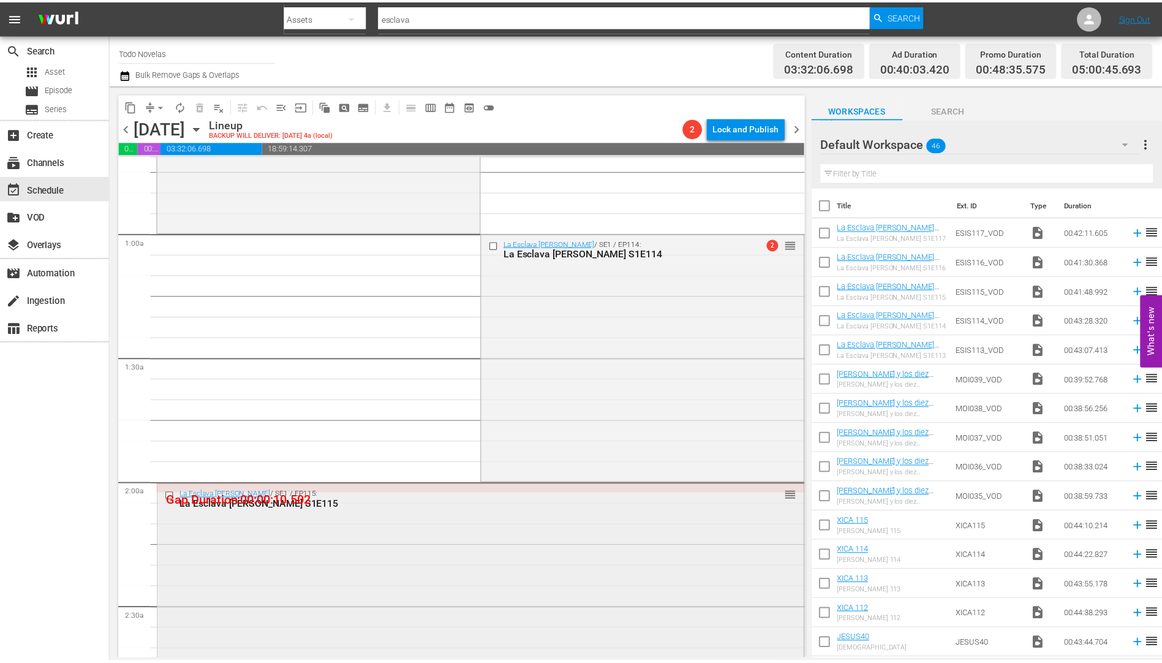
scroll to position [245, 0]
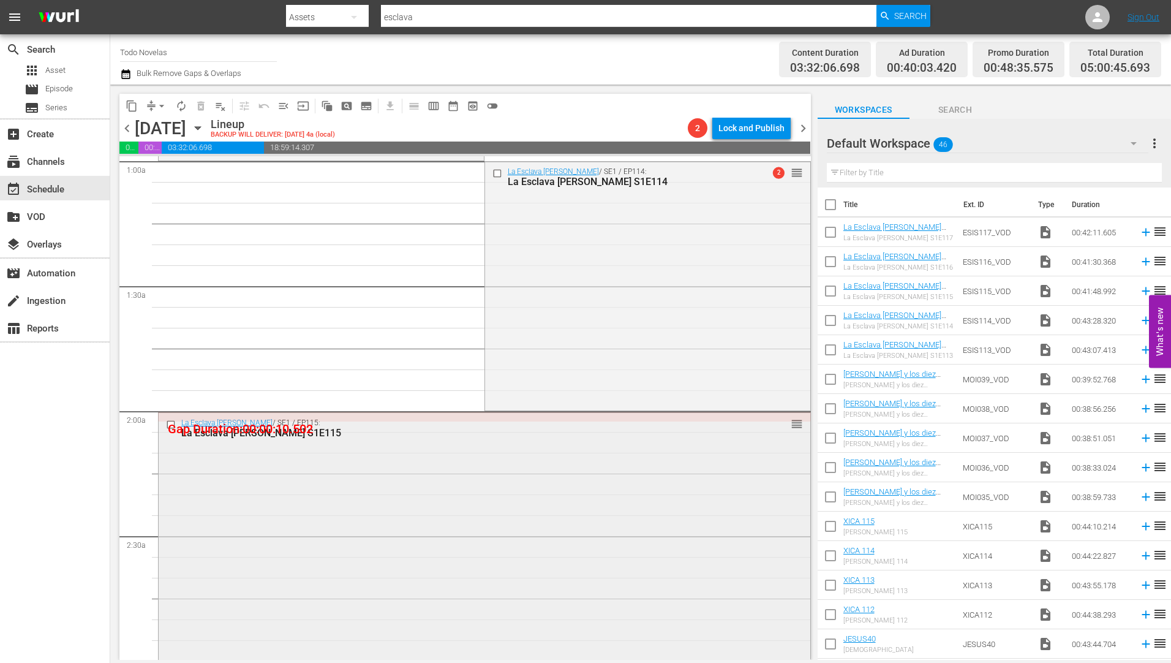
click at [237, 431] on div "La Esclava [PERSON_NAME] S1E115" at bounding box center [461, 433] width 560 height 12
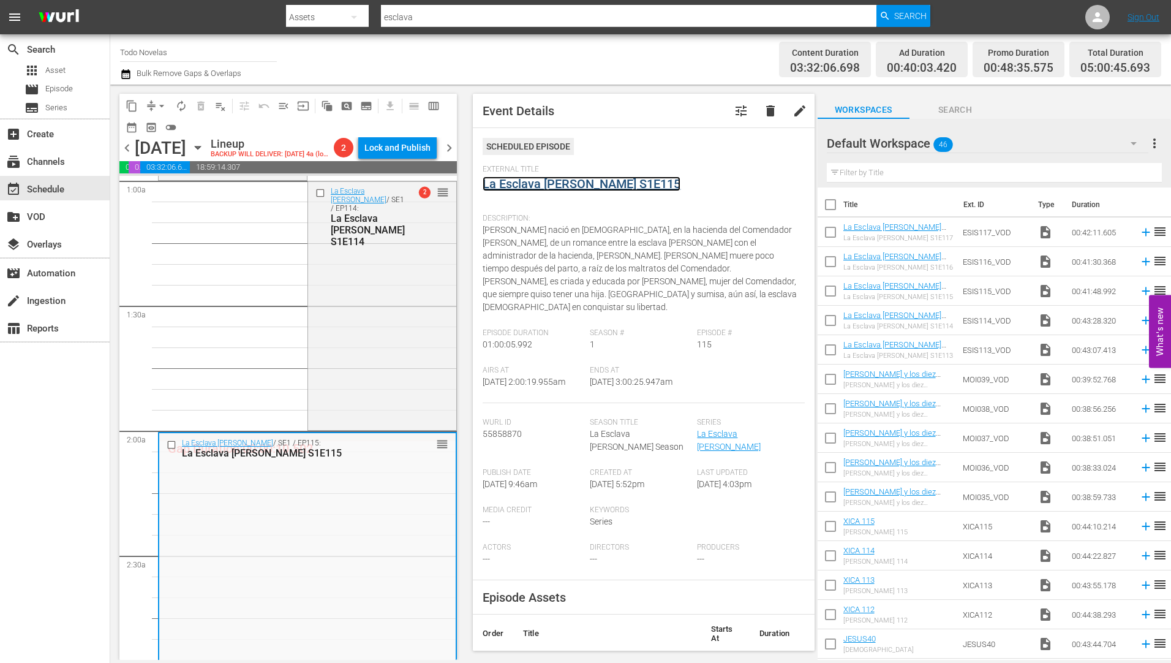
click at [537, 184] on link "La Esclava [PERSON_NAME] S1E115" at bounding box center [582, 183] width 198 height 15
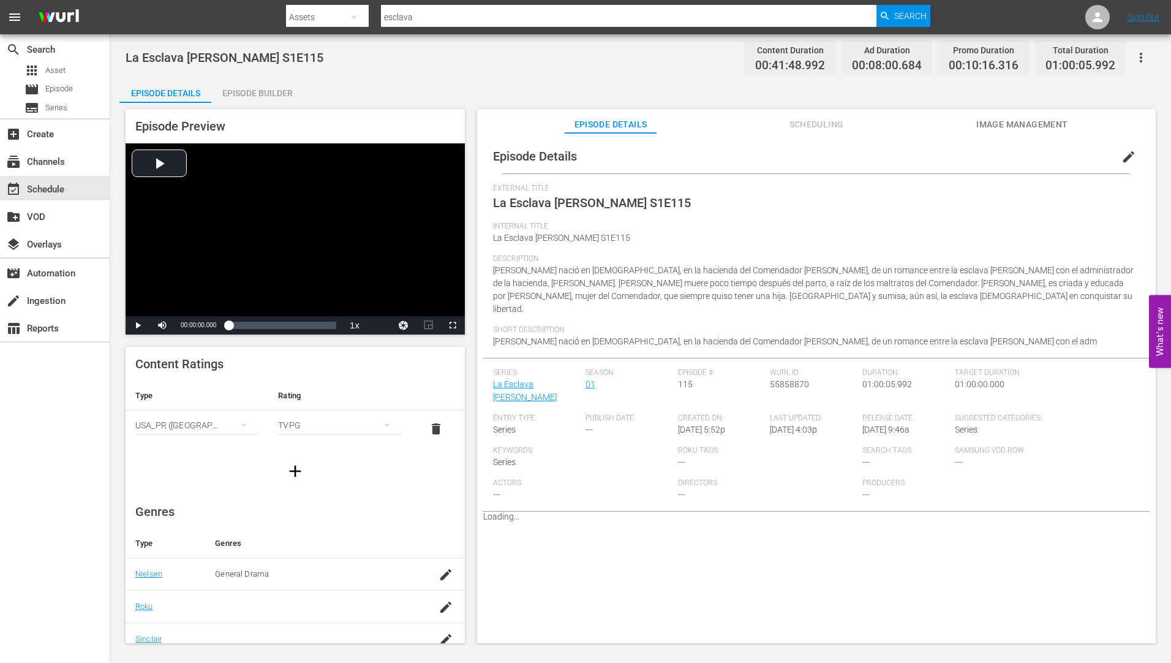
click at [253, 91] on div "Episode Builder" at bounding box center [257, 92] width 92 height 29
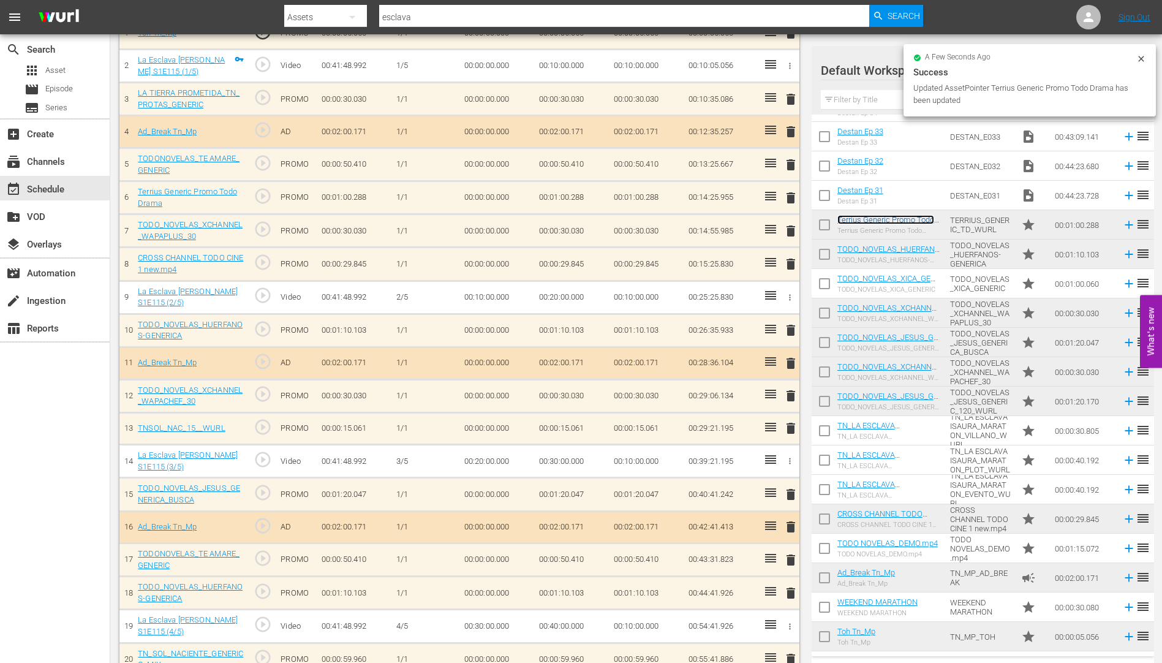
scroll to position [404, 0]
click at [792, 165] on span "delete" at bounding box center [790, 167] width 15 height 15
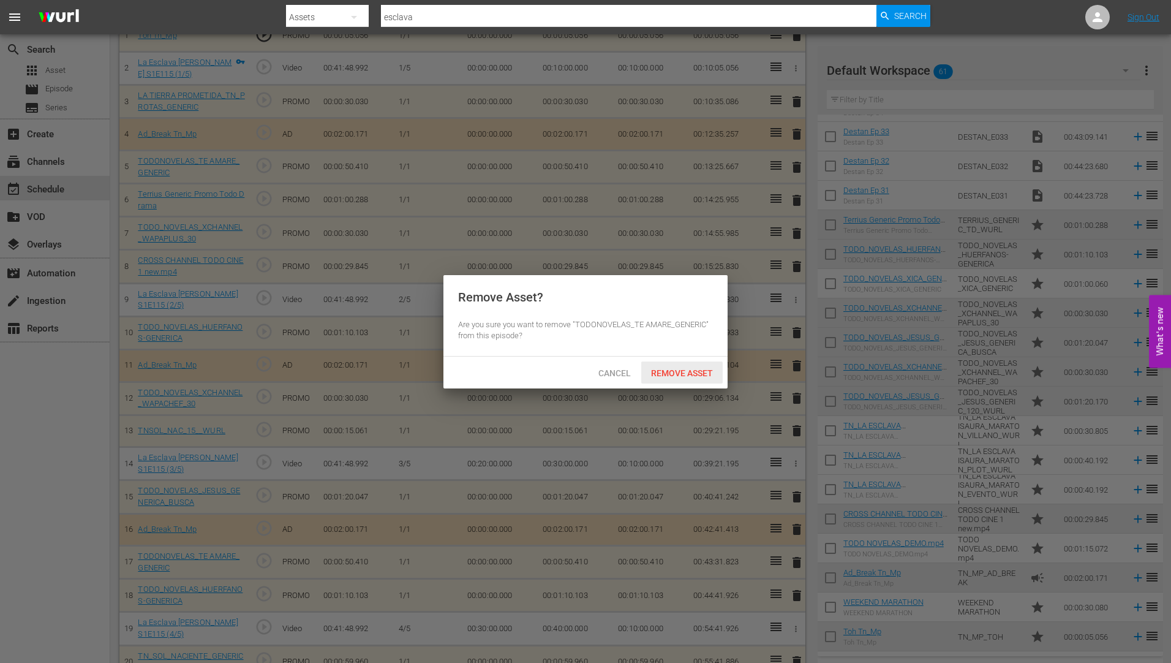
click at [662, 369] on span "Remove Asset" at bounding box center [681, 373] width 81 height 10
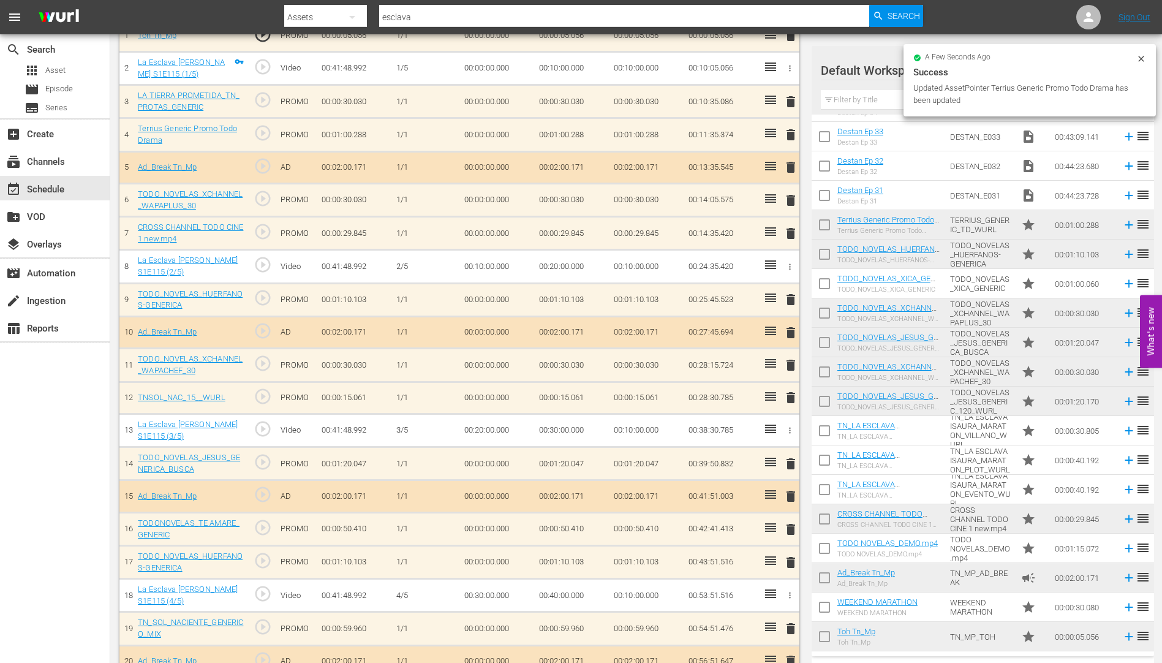
click at [792, 100] on span "delete" at bounding box center [790, 101] width 15 height 15
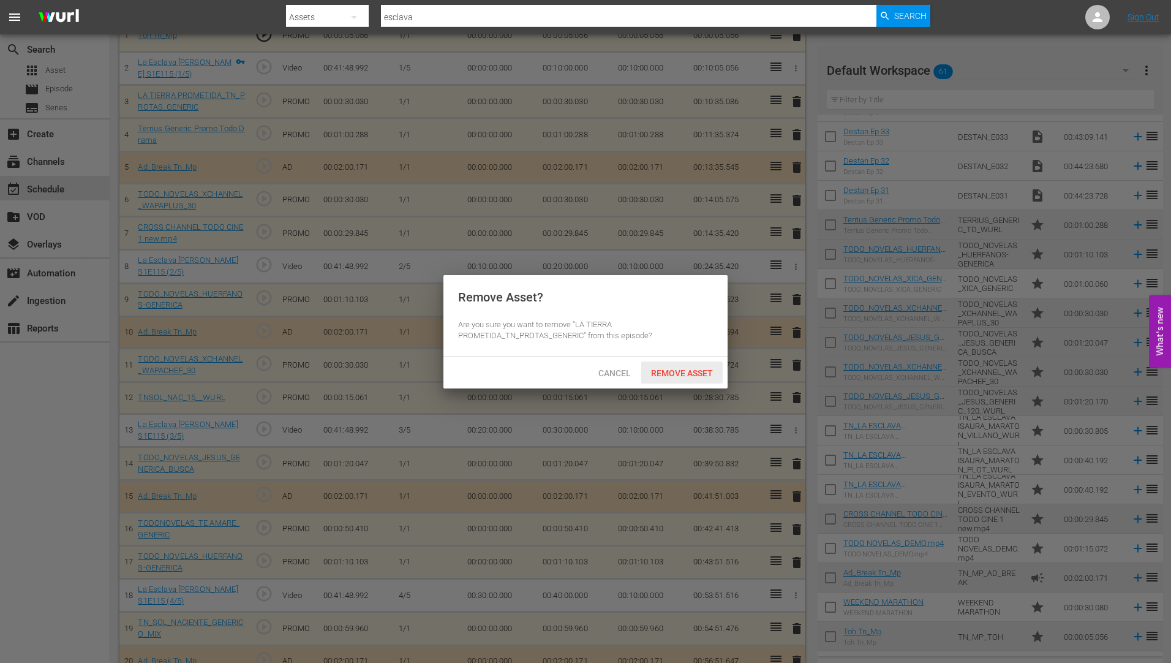
click at [671, 372] on span "Remove Asset" at bounding box center [681, 373] width 81 height 10
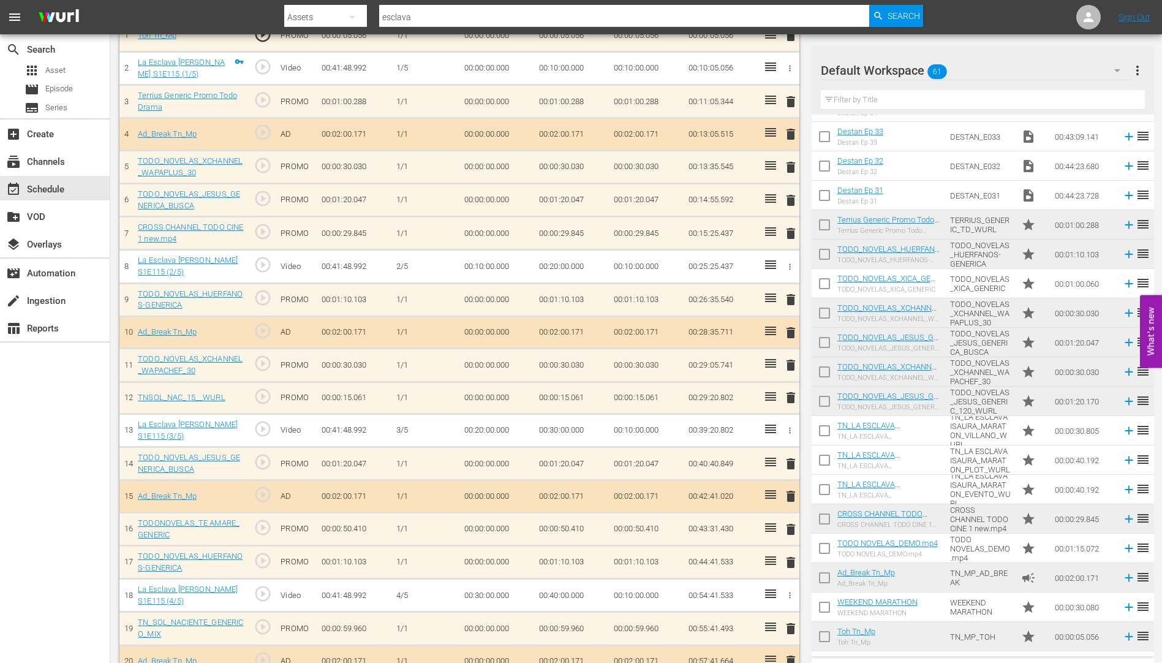
click at [789, 398] on span "delete" at bounding box center [790, 397] width 15 height 15
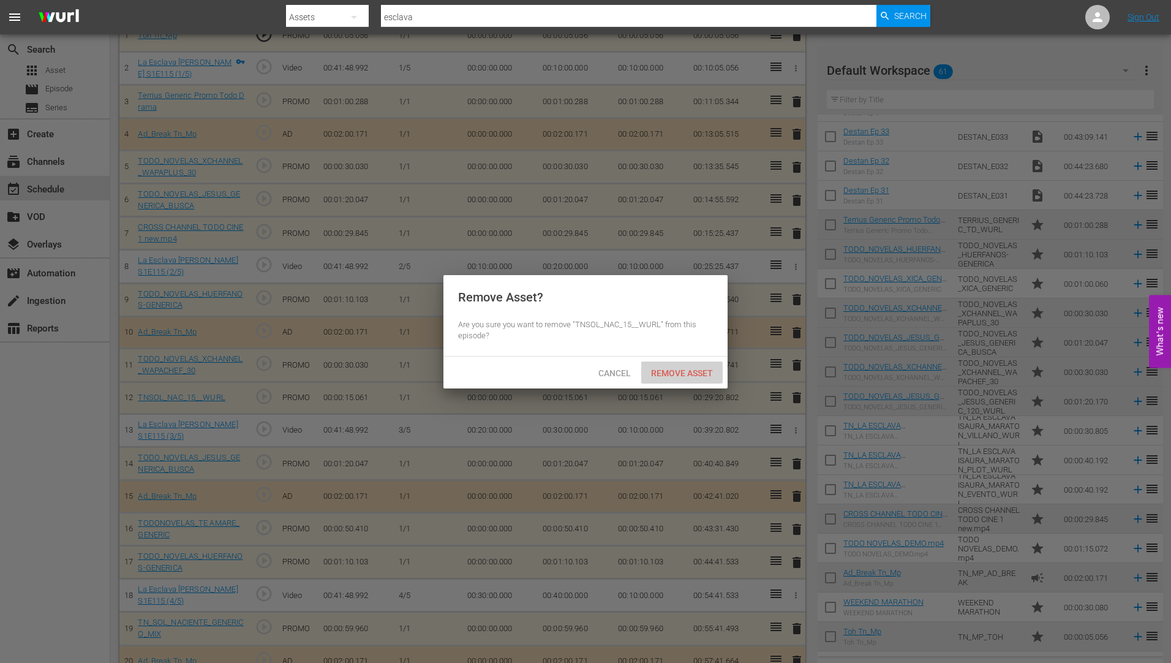
click at [678, 368] on span "Remove Asset" at bounding box center [681, 373] width 81 height 10
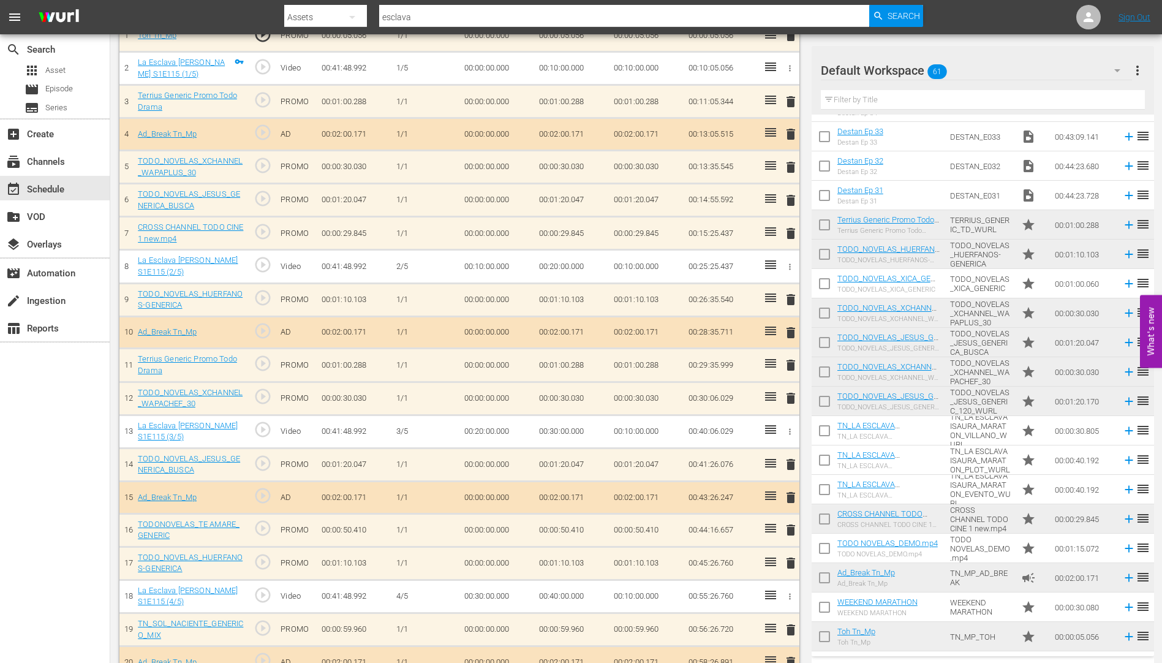
click at [792, 530] on span "delete" at bounding box center [790, 529] width 15 height 15
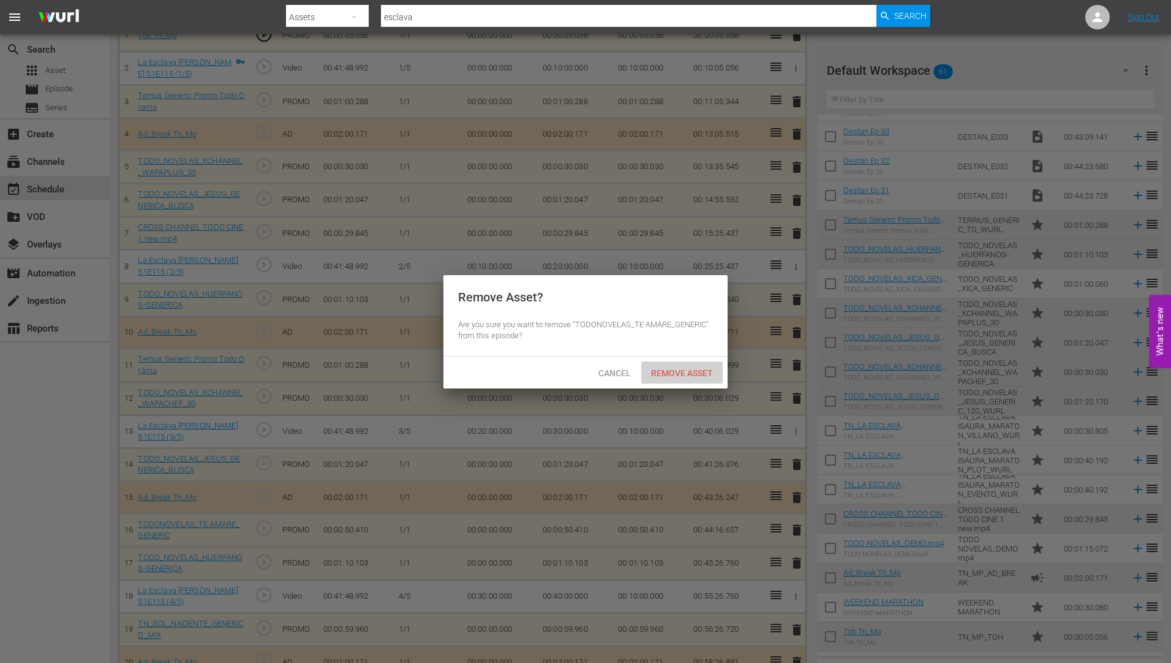
click at [661, 368] on span "Remove Asset" at bounding box center [681, 373] width 81 height 10
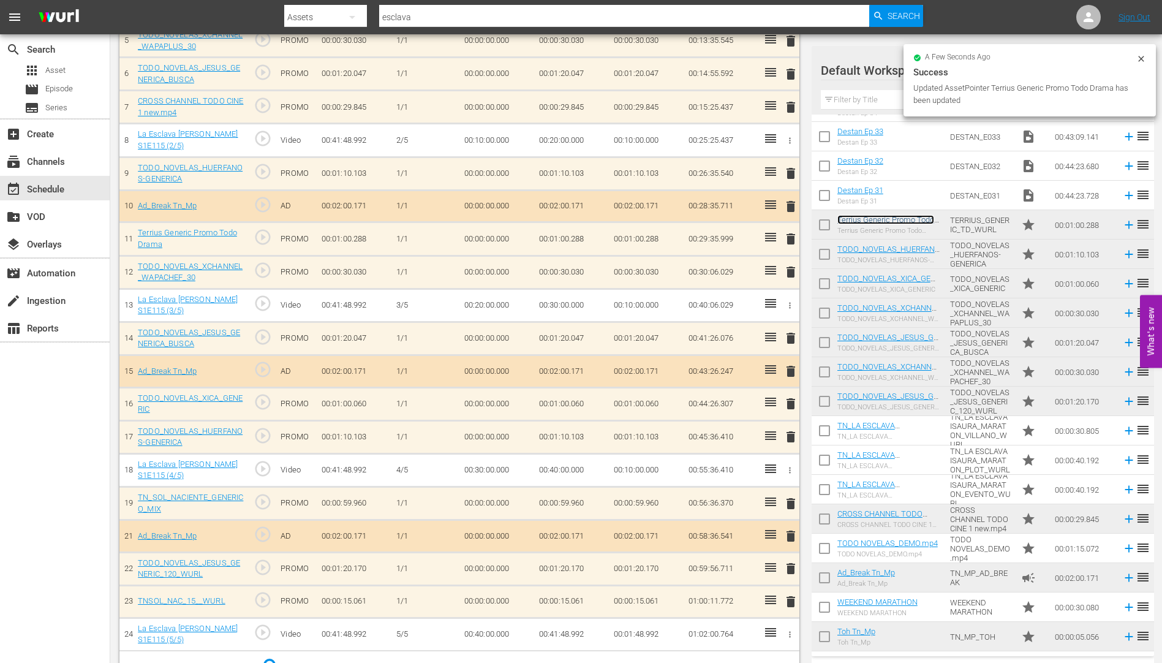
scroll to position [528, 0]
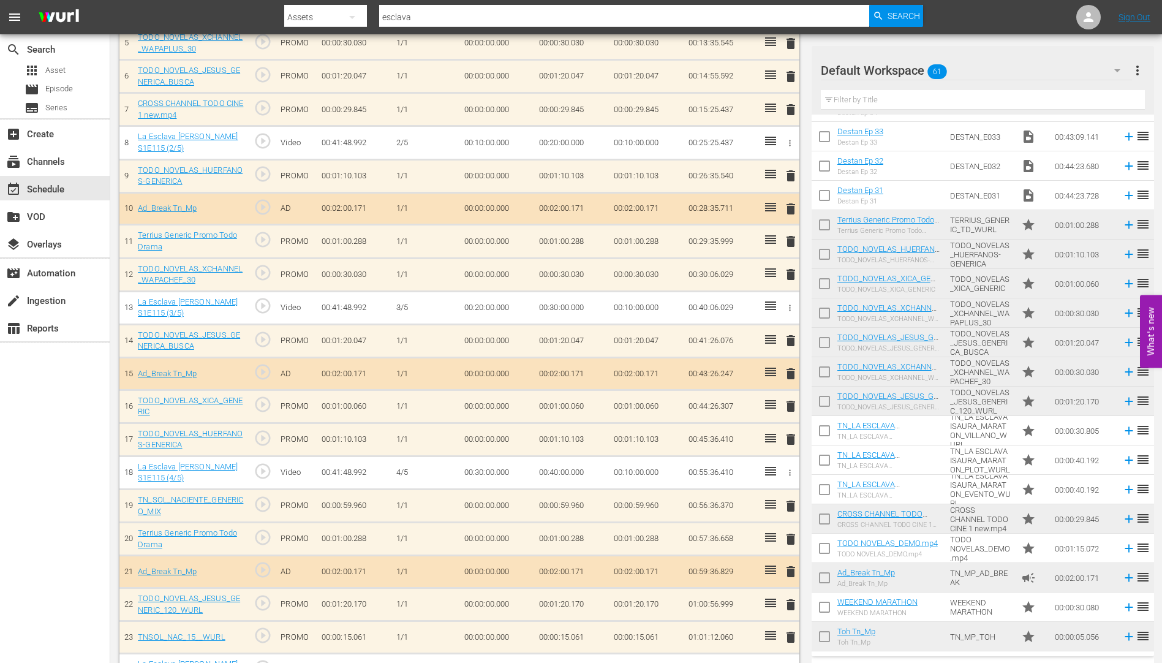
click at [791, 506] on span "delete" at bounding box center [790, 505] width 15 height 15
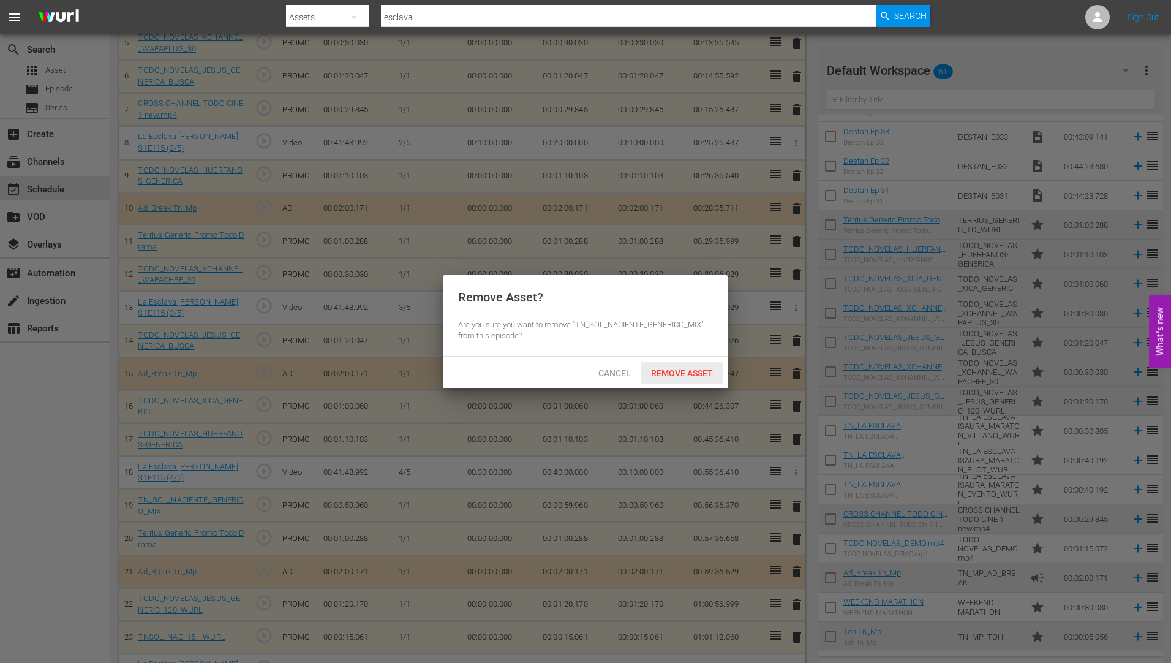
click at [675, 368] on span "Remove Asset" at bounding box center [681, 373] width 81 height 10
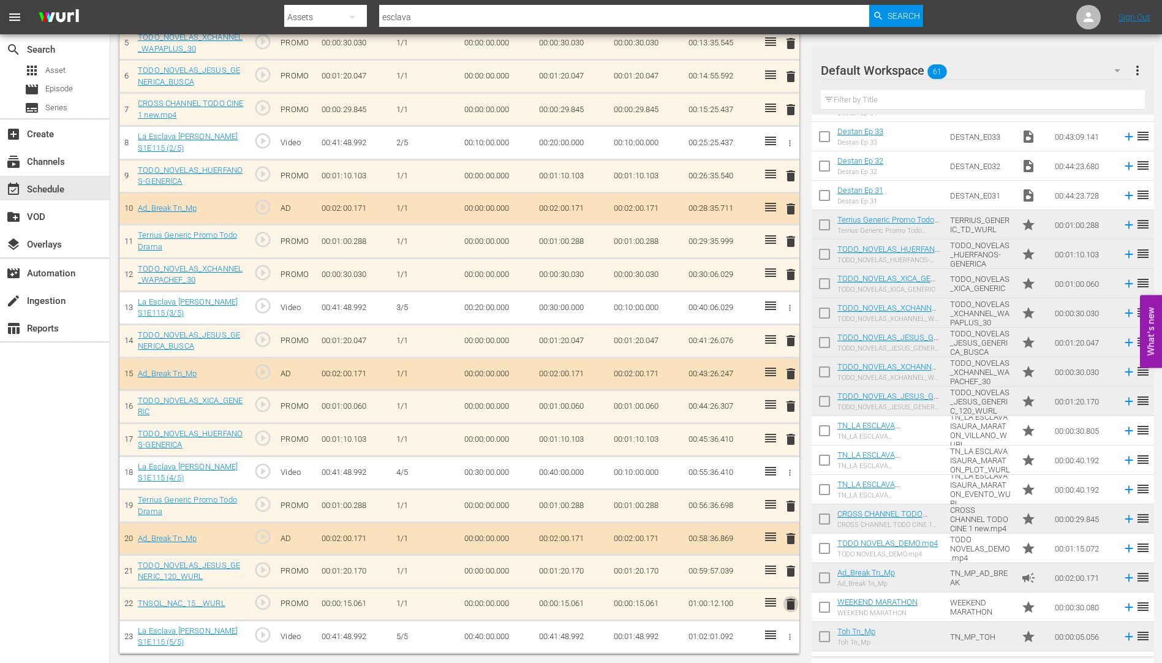
click at [792, 604] on span "delete" at bounding box center [790, 603] width 15 height 15
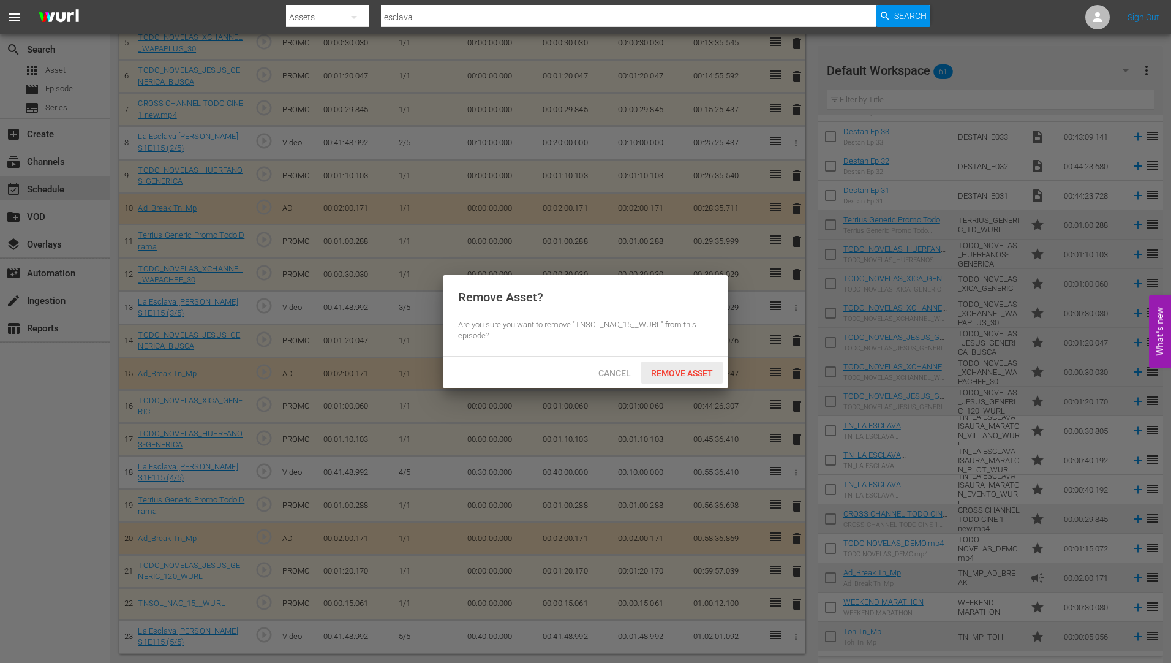
click at [686, 365] on div "Remove Asset" at bounding box center [681, 372] width 81 height 23
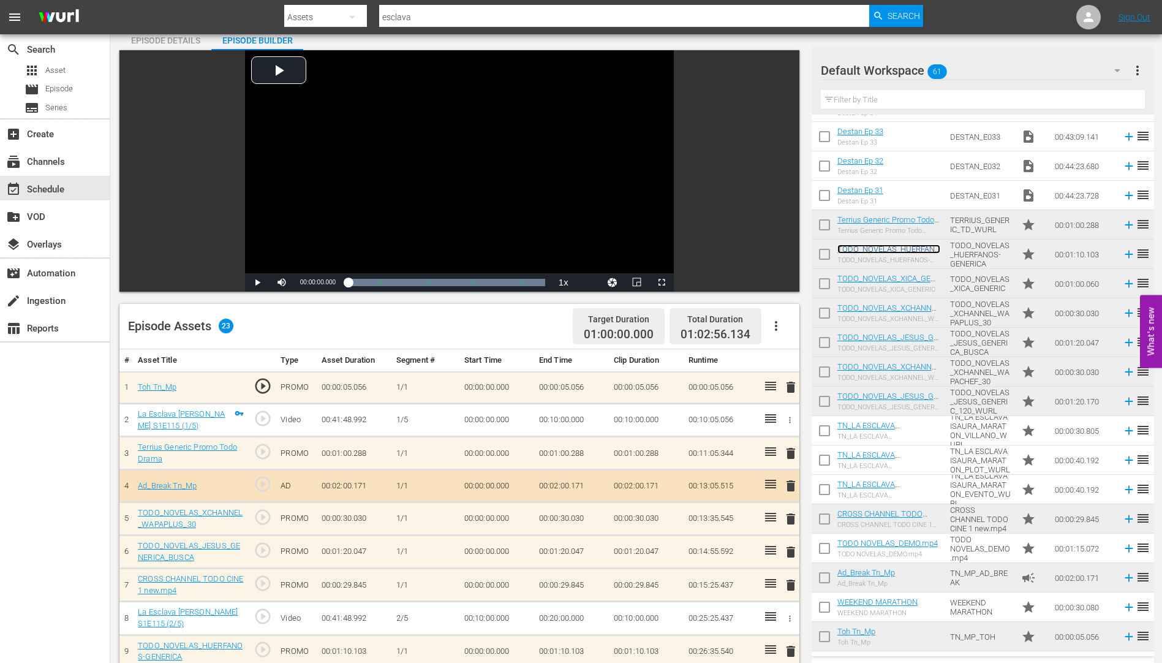
scroll to position [184, 0]
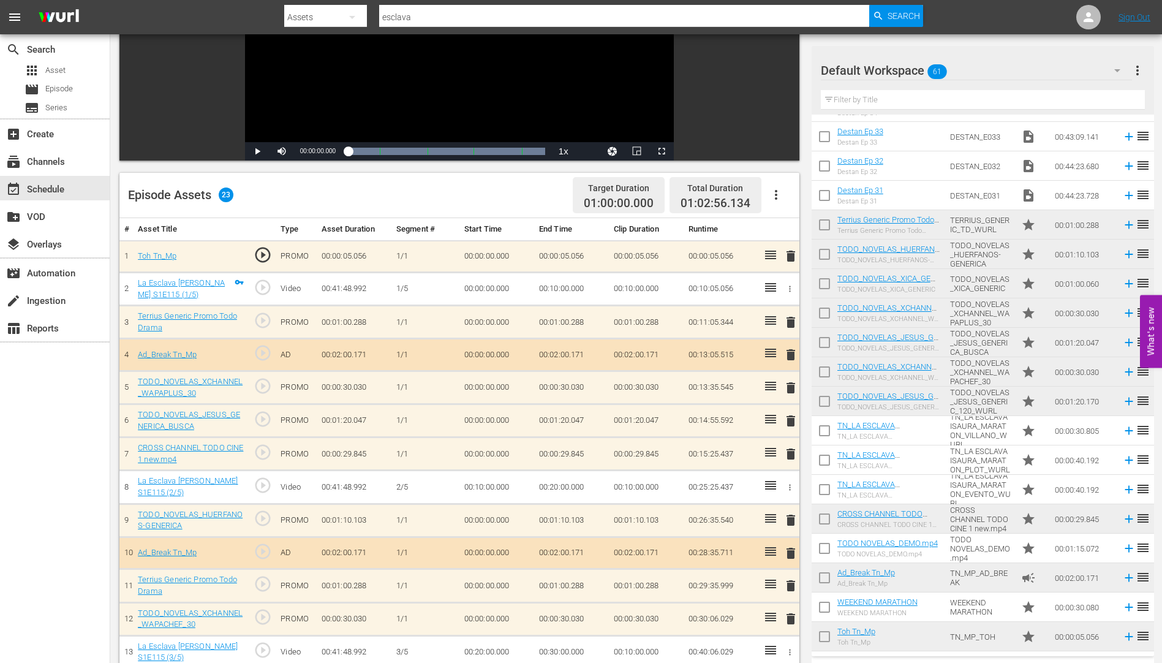
click at [791, 387] on span "delete" at bounding box center [790, 387] width 15 height 15
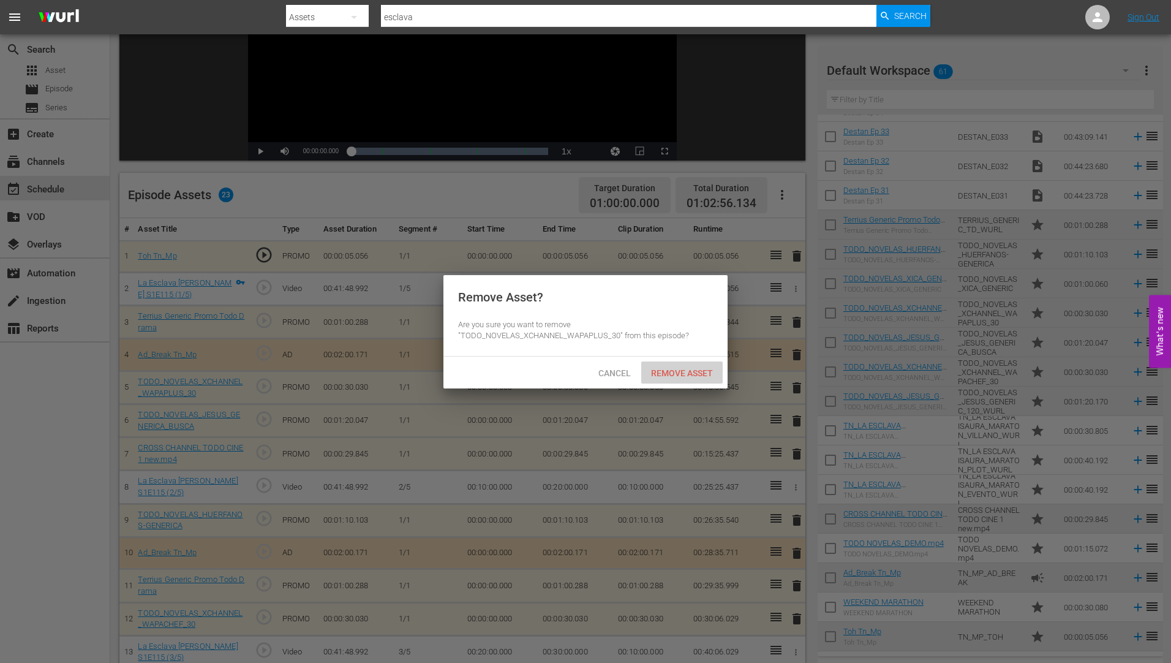
click at [686, 365] on div "Remove Asset" at bounding box center [681, 372] width 81 height 23
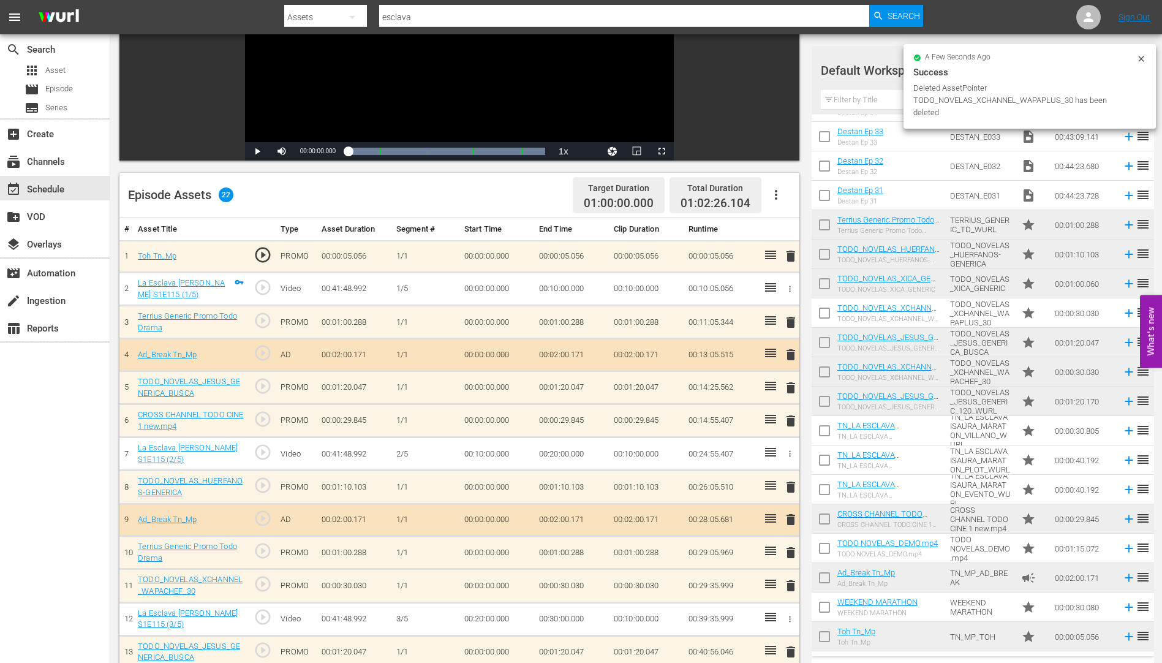
click at [791, 418] on span "delete" at bounding box center [790, 420] width 15 height 15
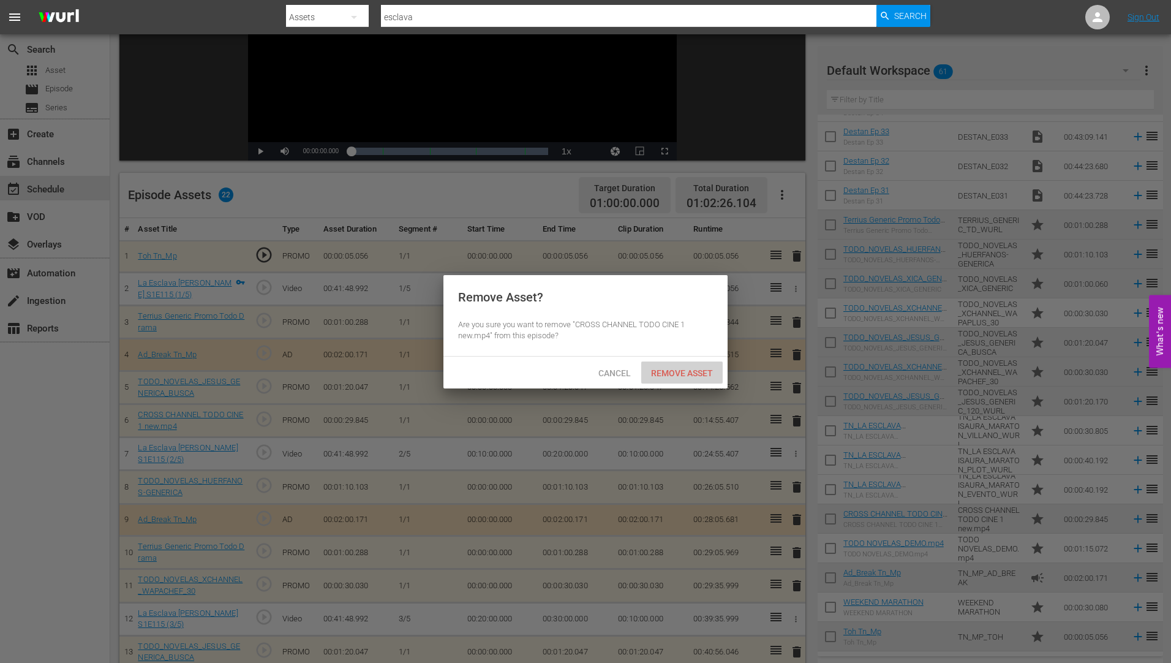
click at [691, 371] on span "Remove Asset" at bounding box center [681, 373] width 81 height 10
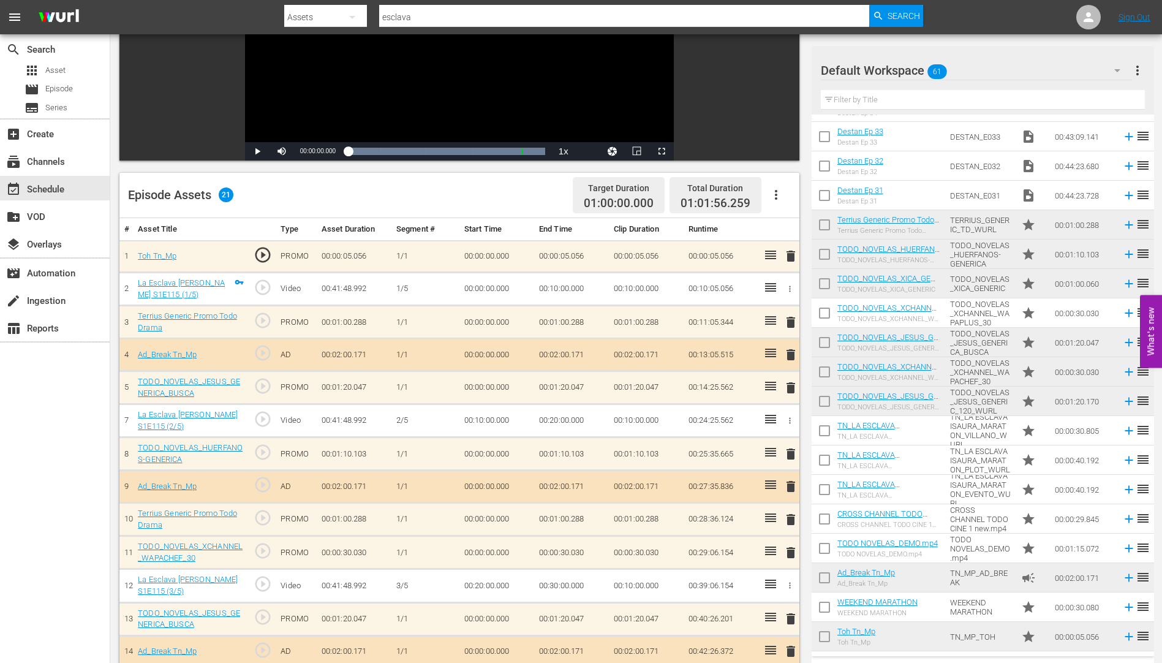
click at [792, 550] on span "delete" at bounding box center [790, 552] width 15 height 15
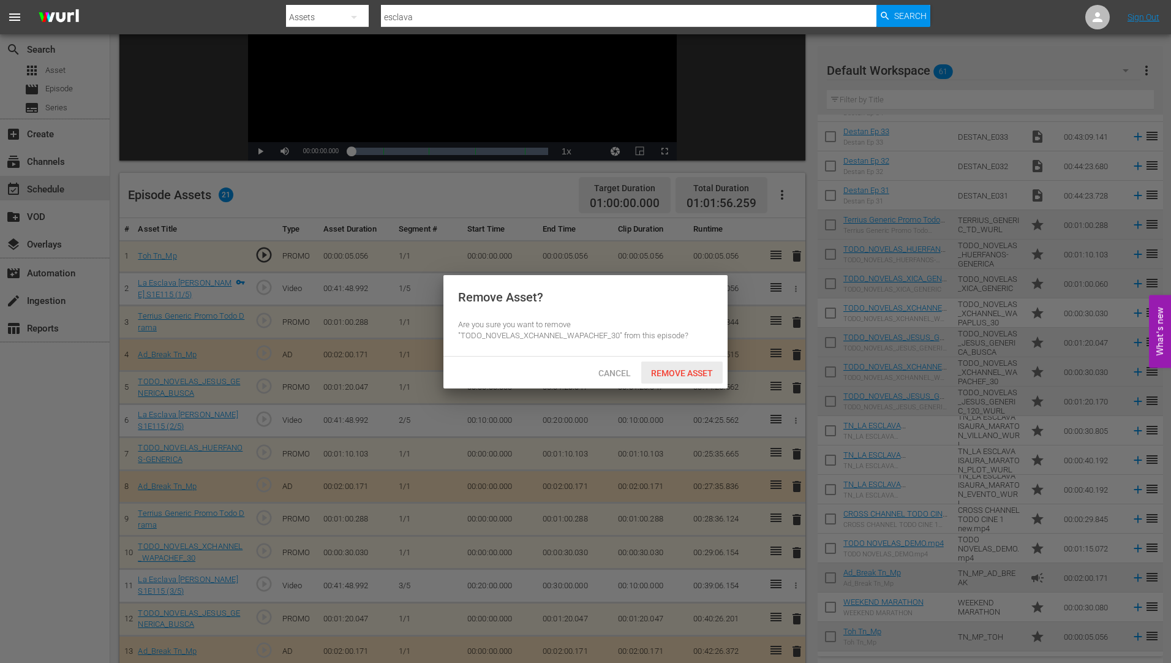
click at [680, 368] on span "Remove Asset" at bounding box center [681, 373] width 81 height 10
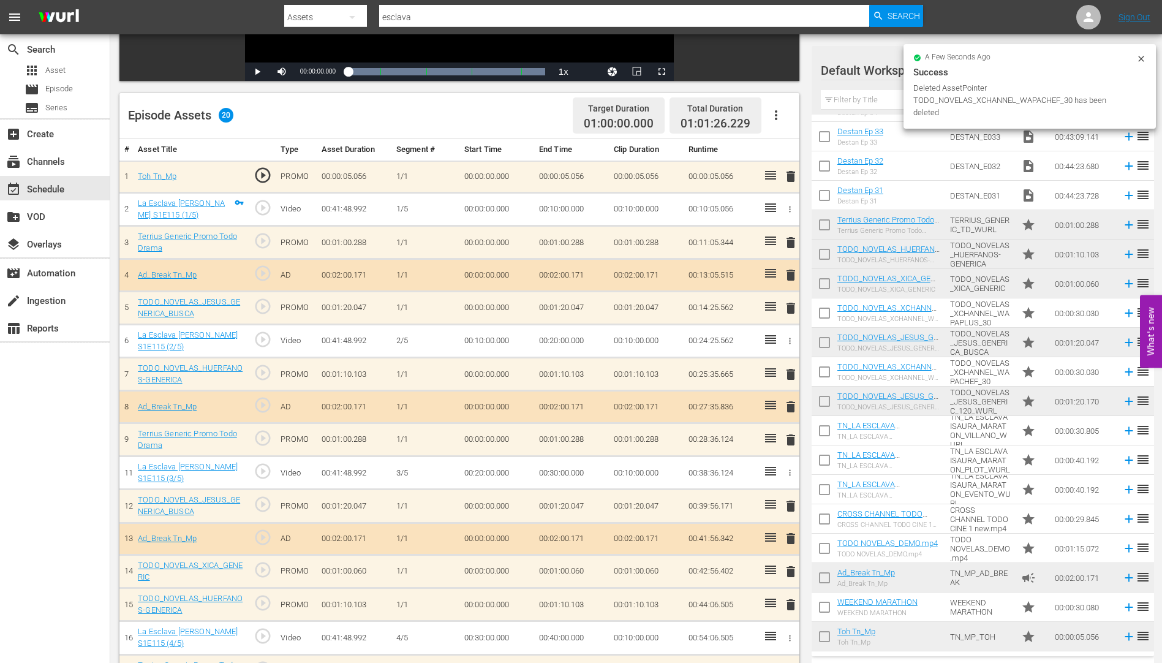
scroll to position [429, 0]
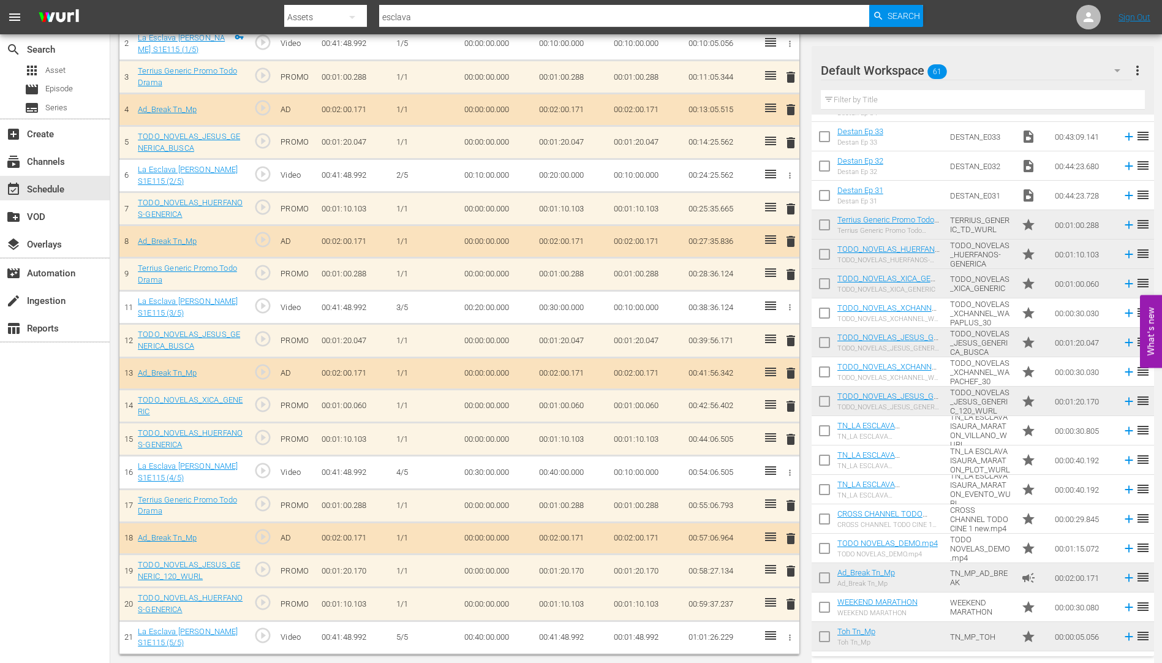
click at [792, 407] on span "delete" at bounding box center [790, 406] width 15 height 15
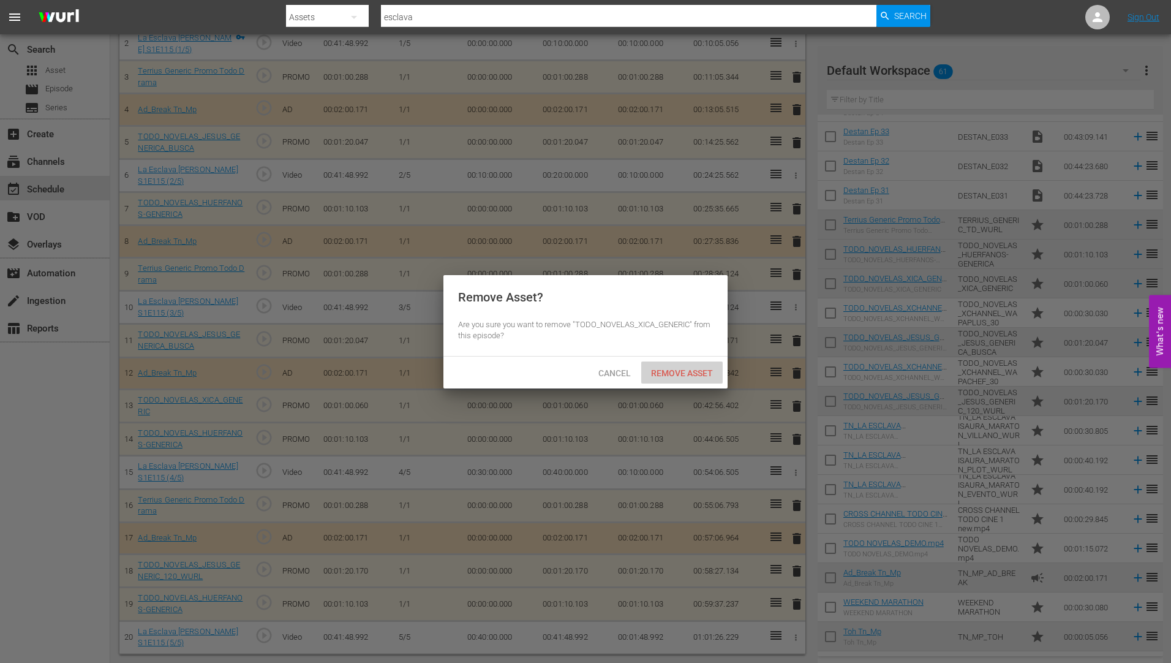
click at [697, 368] on span "Remove Asset" at bounding box center [681, 373] width 81 height 10
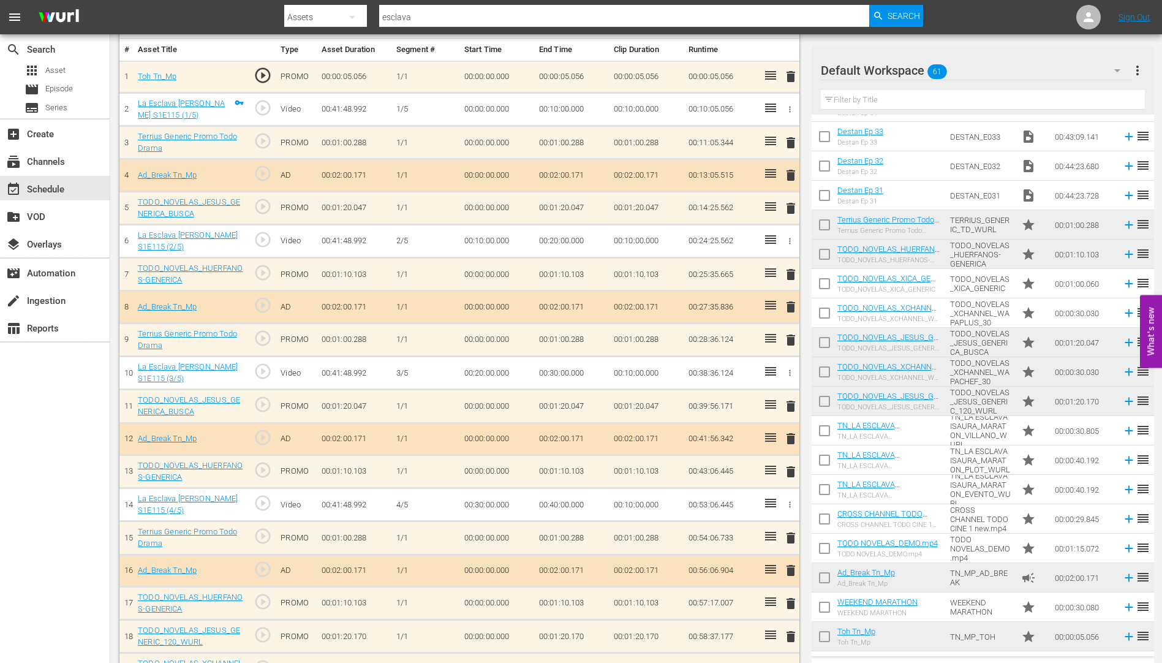
scroll to position [396, 0]
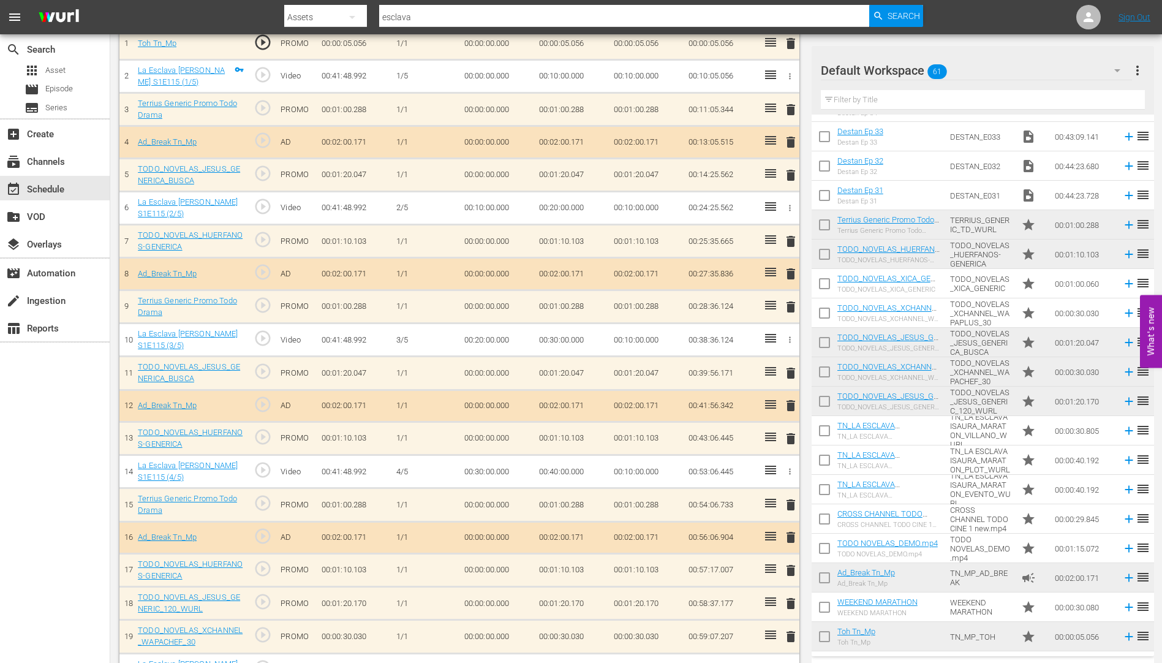
click at [791, 306] on span "delete" at bounding box center [790, 306] width 15 height 15
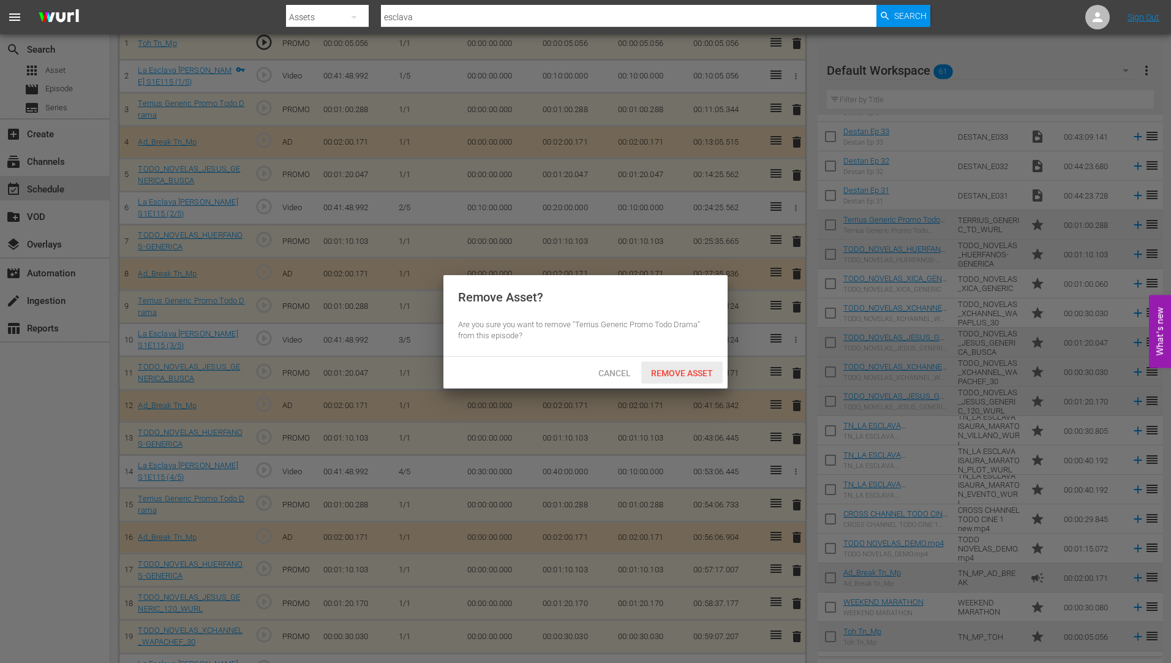
click at [691, 370] on span "Remove Asset" at bounding box center [681, 373] width 81 height 10
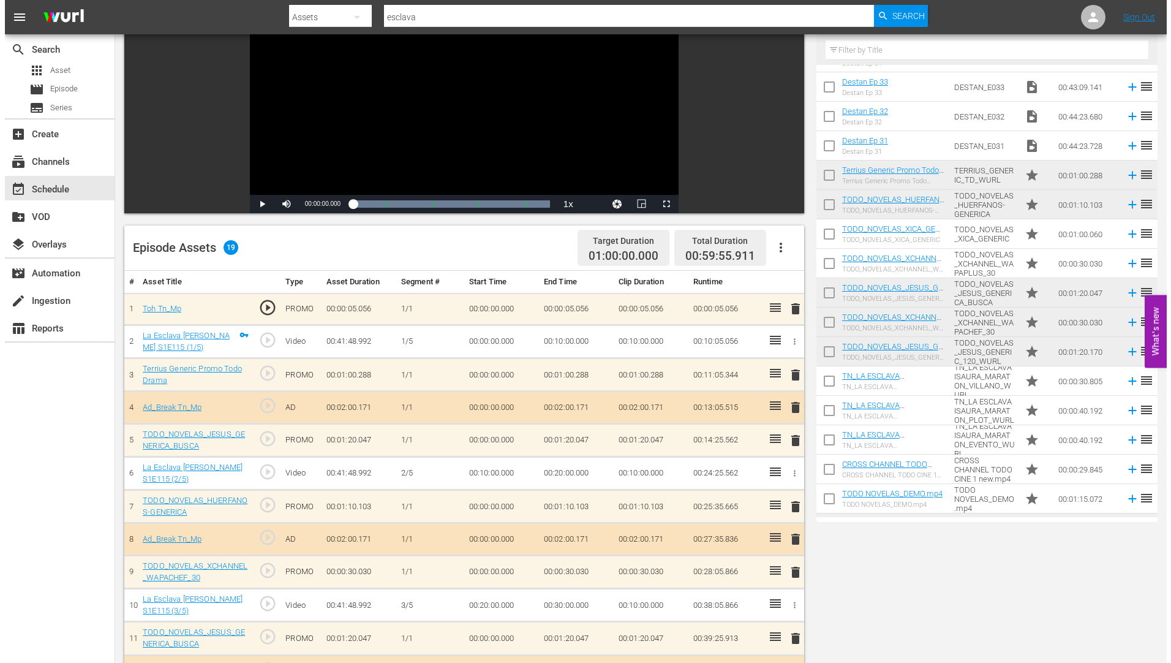
scroll to position [0, 0]
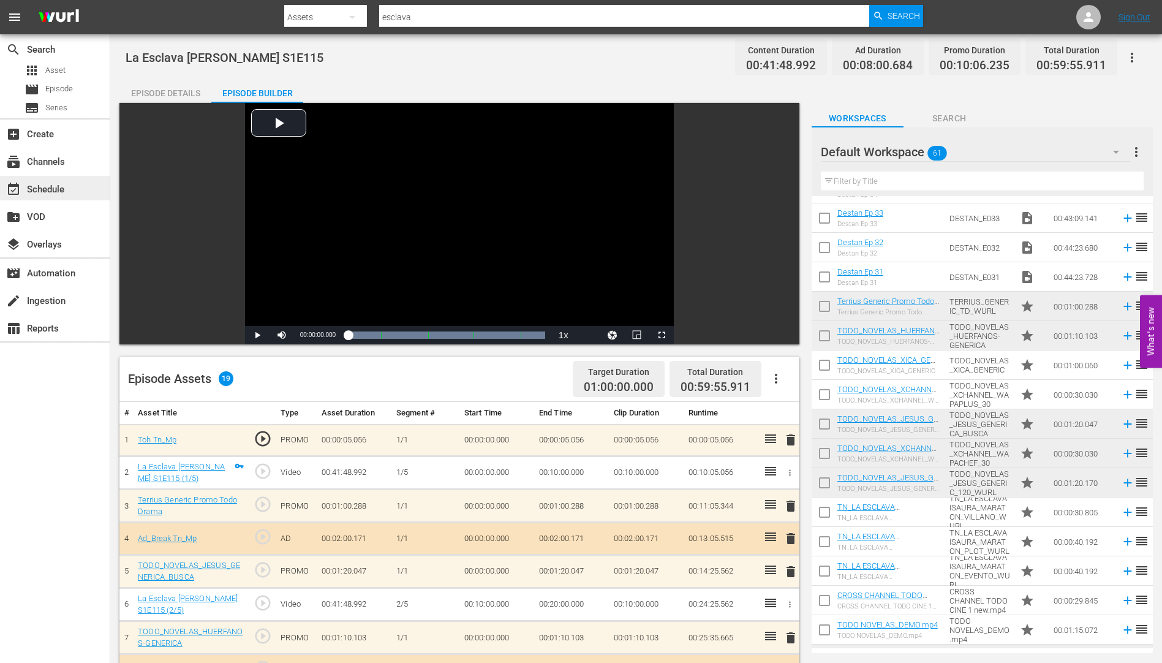
click at [43, 190] on div "event_available Schedule" at bounding box center [34, 187] width 69 height 11
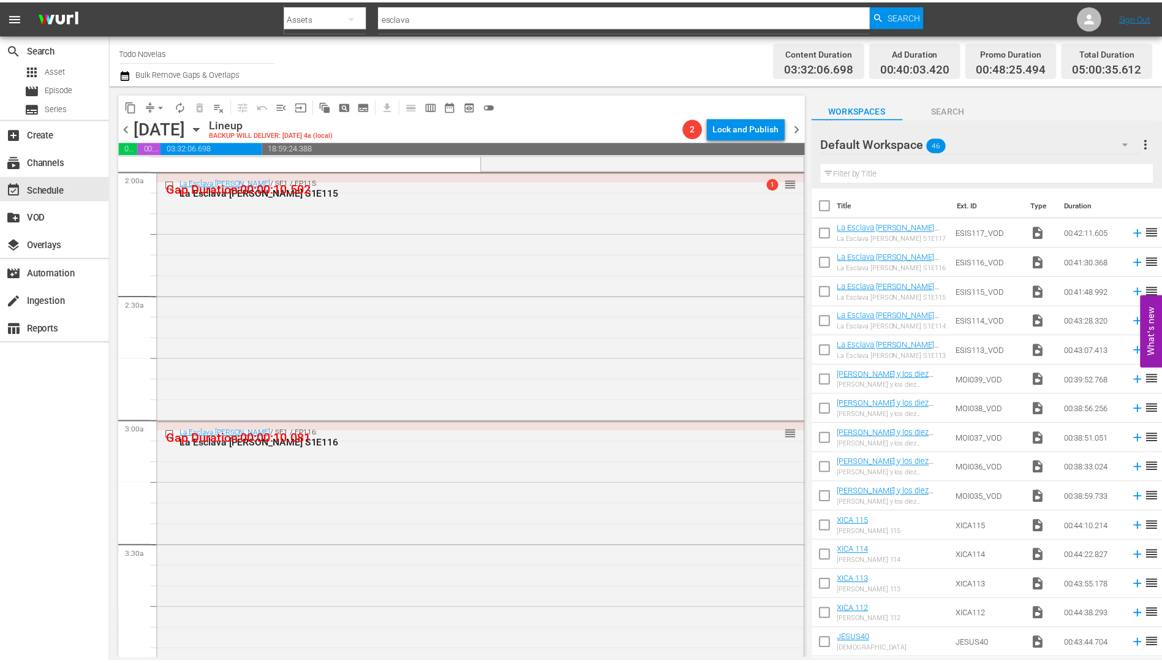
scroll to position [490, 0]
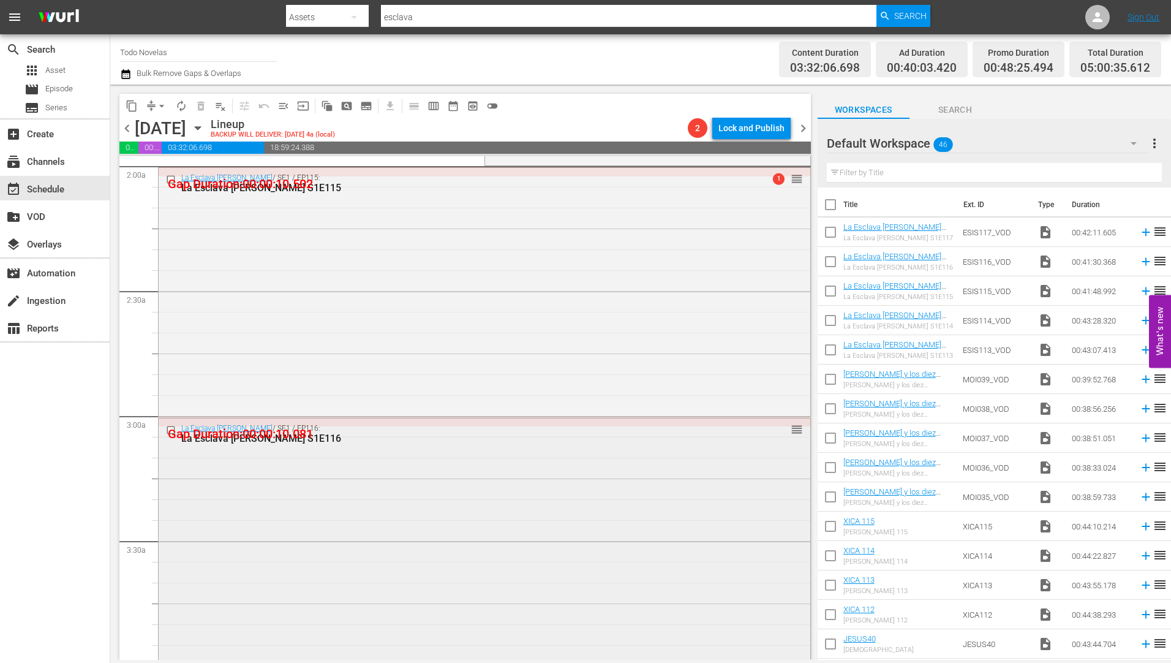
click at [242, 433] on div "La Esclava [PERSON_NAME] S1E116" at bounding box center [461, 438] width 560 height 12
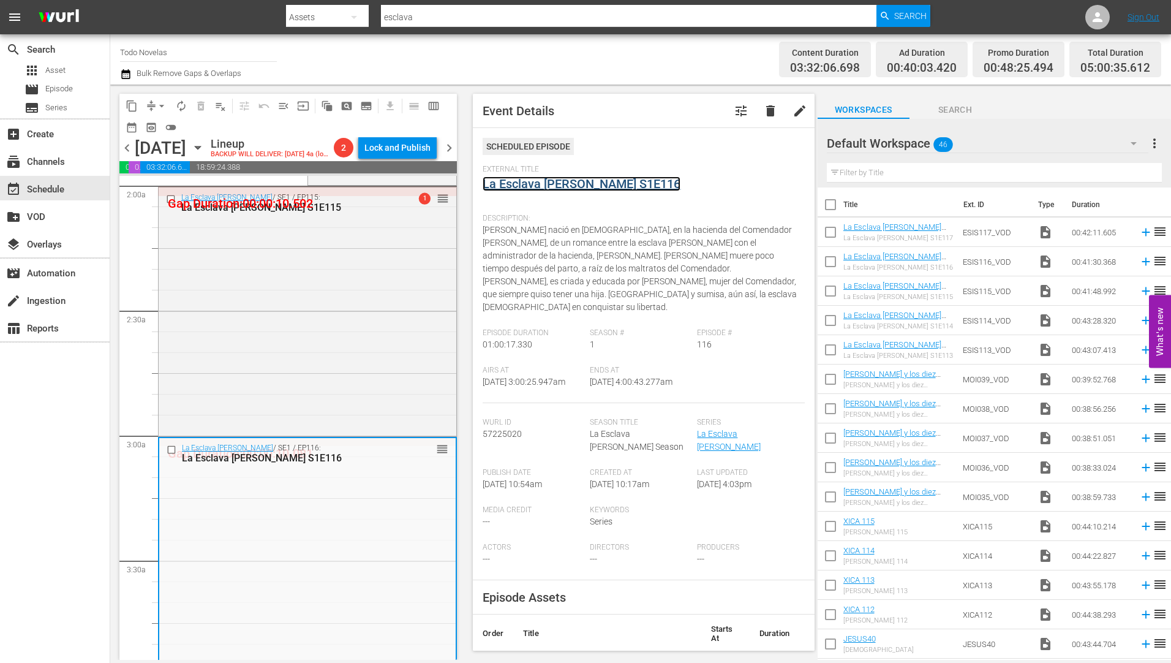
click at [541, 182] on link "La Esclava [PERSON_NAME] S1E116" at bounding box center [582, 183] width 198 height 15
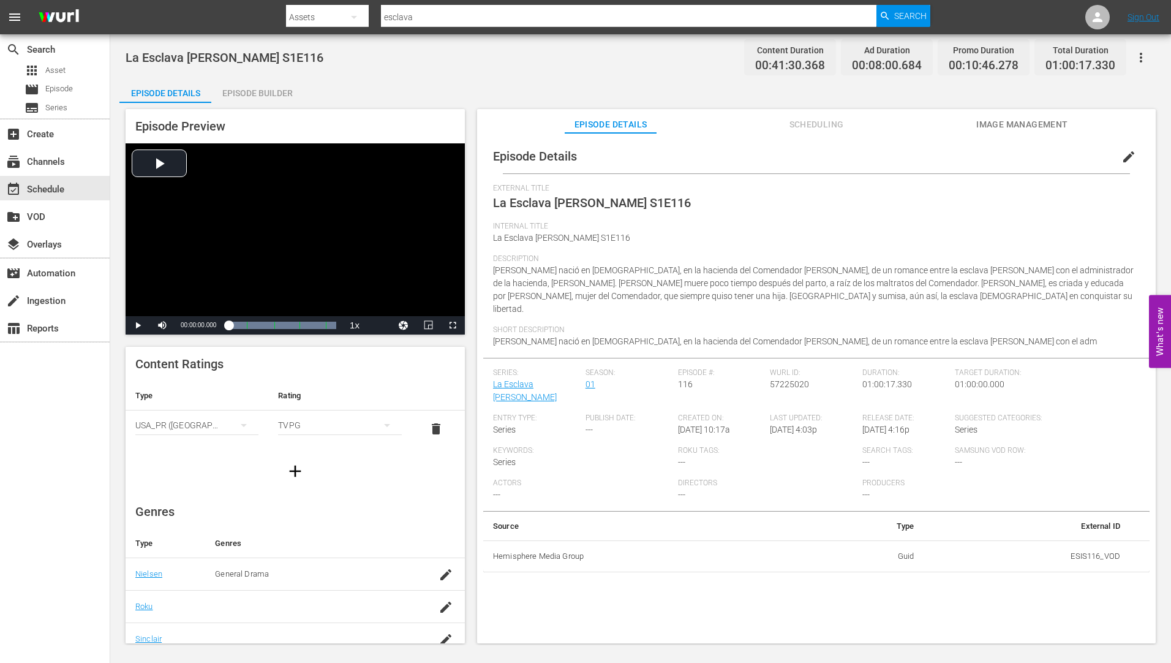
click at [257, 88] on div "Episode Builder" at bounding box center [257, 92] width 92 height 29
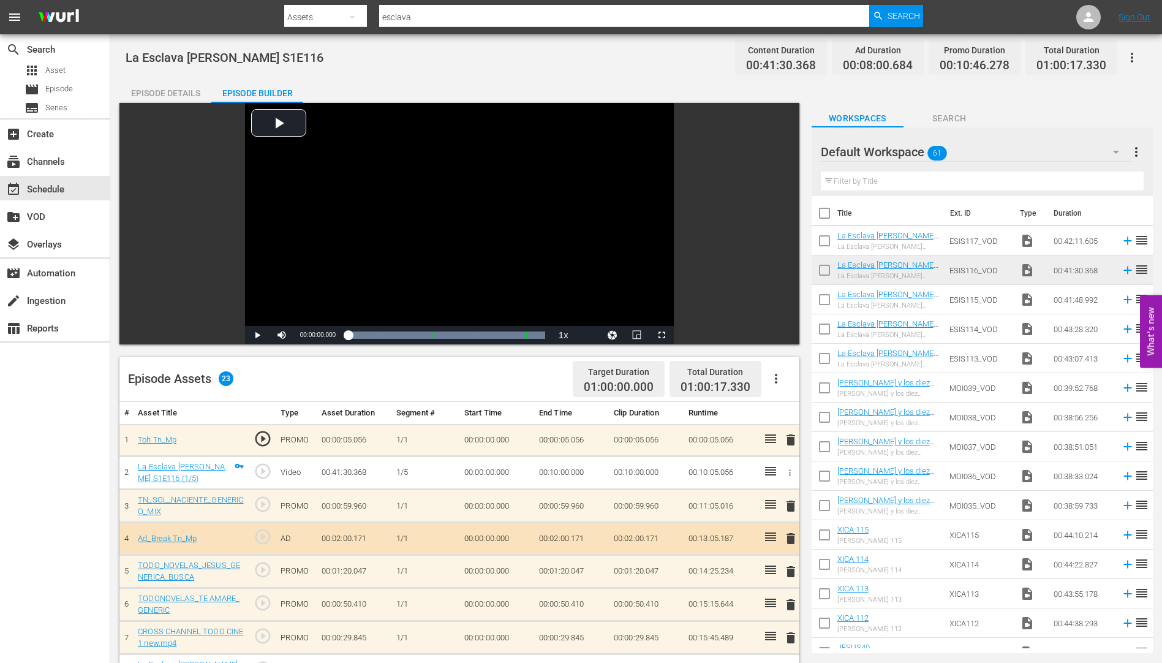
click at [791, 503] on span "delete" at bounding box center [790, 505] width 15 height 15
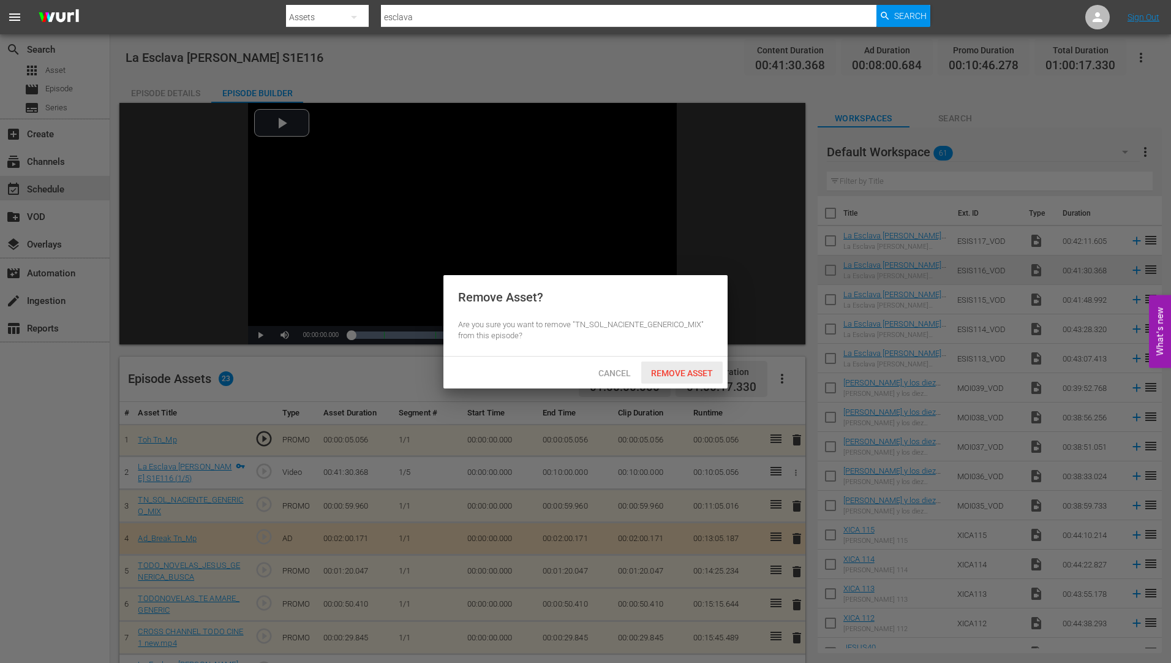
click at [693, 370] on span "Remove Asset" at bounding box center [681, 373] width 81 height 10
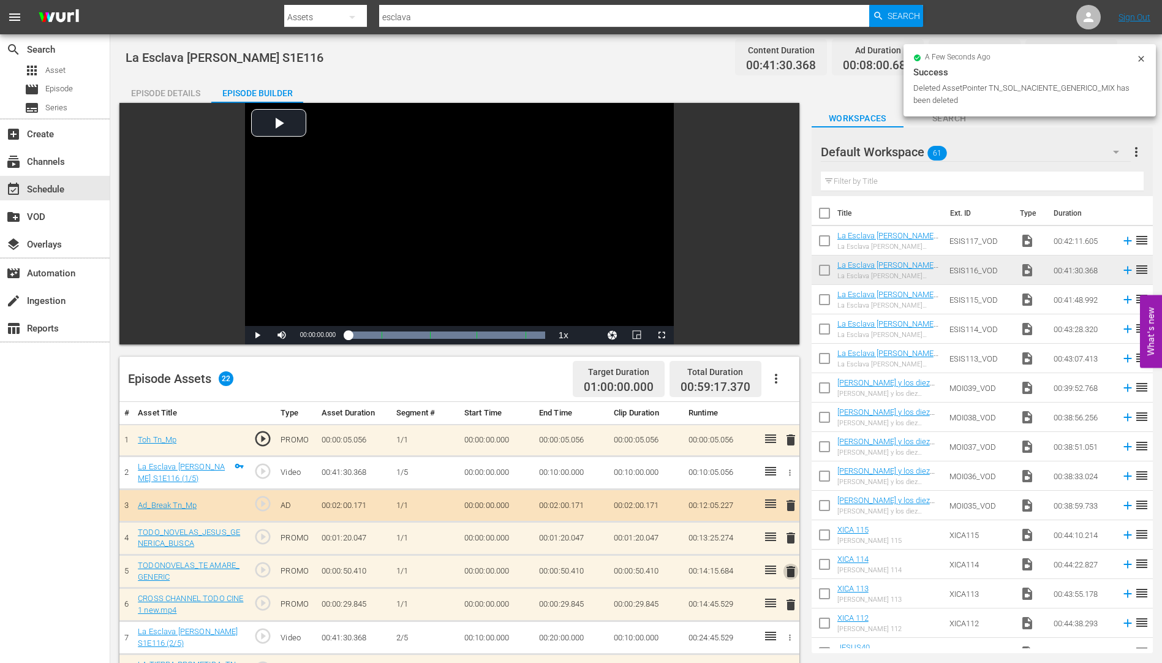
click at [788, 570] on span "delete" at bounding box center [790, 571] width 15 height 15
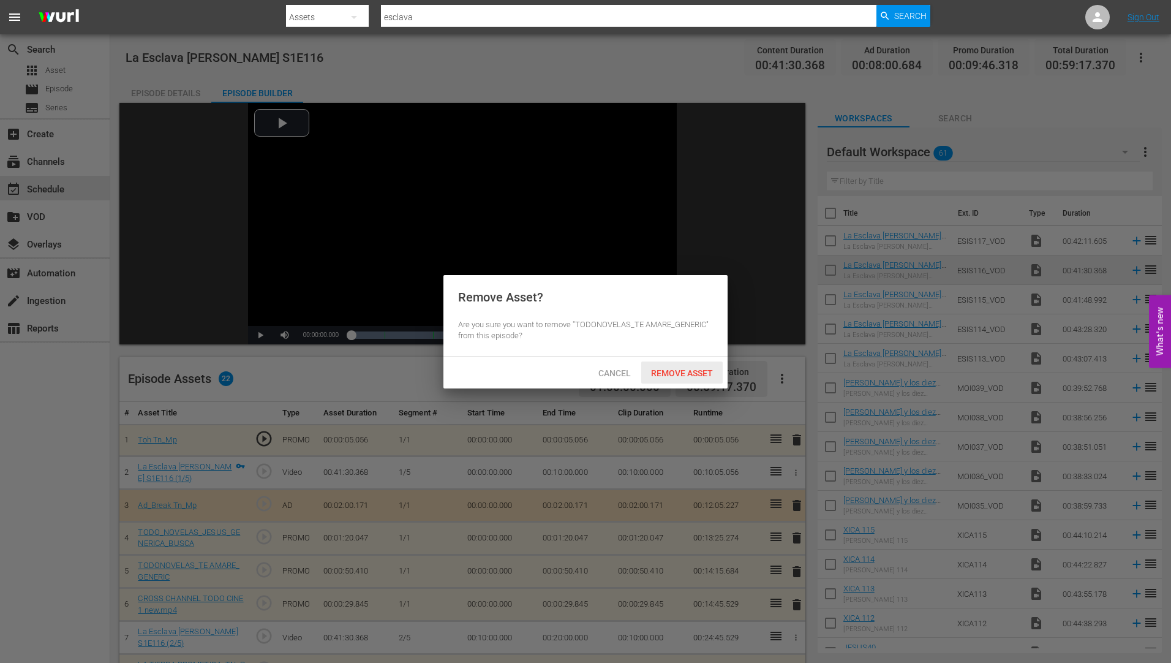
click at [698, 369] on span "Remove Asset" at bounding box center [681, 373] width 81 height 10
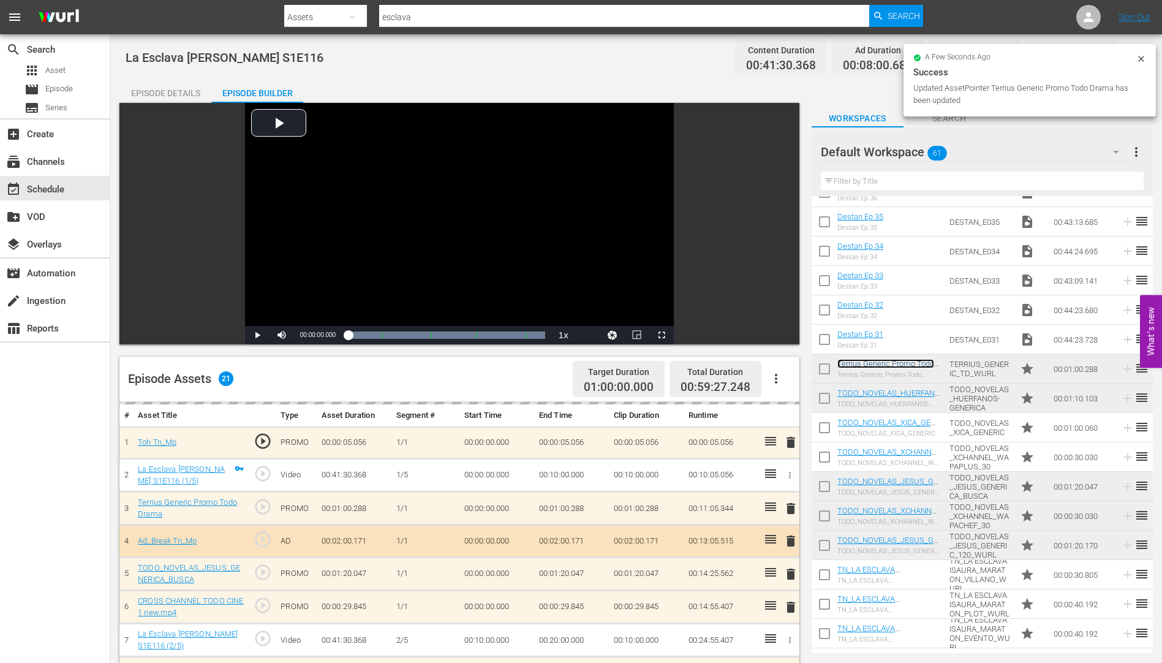
scroll to position [306, 0]
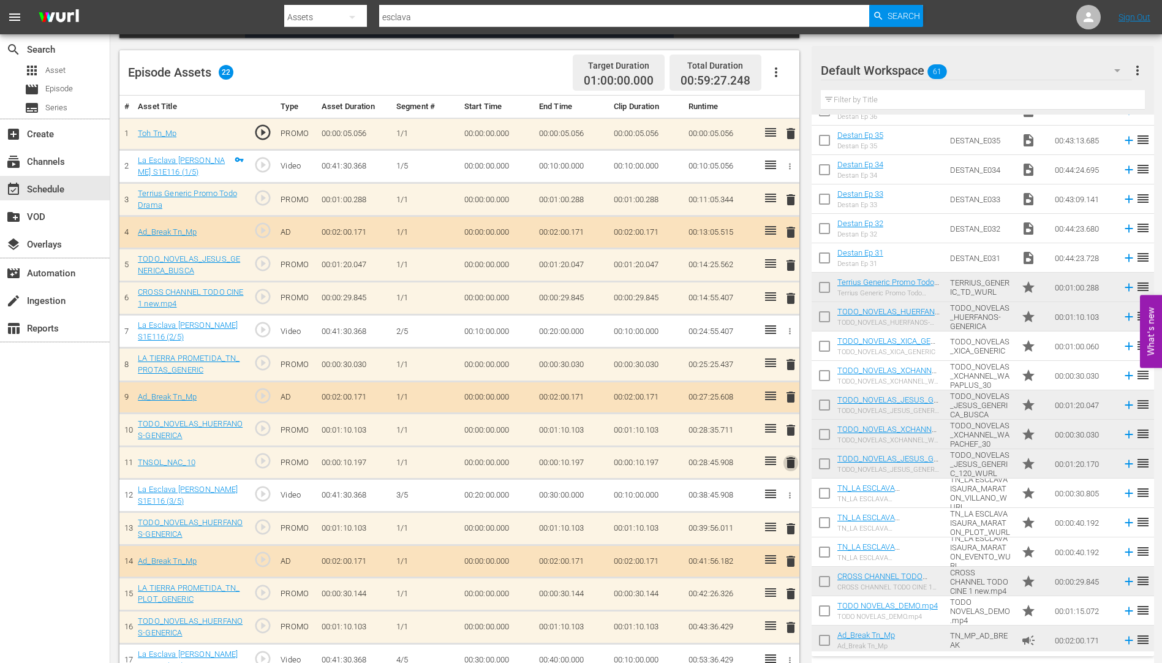
click at [789, 460] on span "delete" at bounding box center [790, 462] width 15 height 15
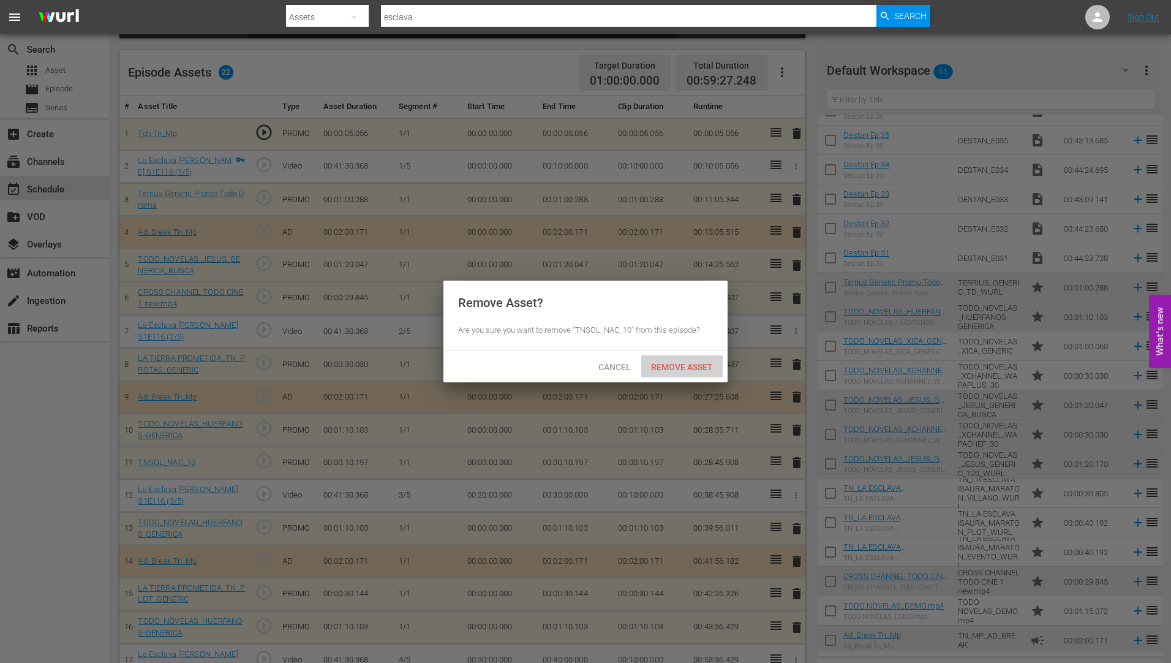
click at [688, 358] on div "Remove Asset" at bounding box center [681, 366] width 81 height 23
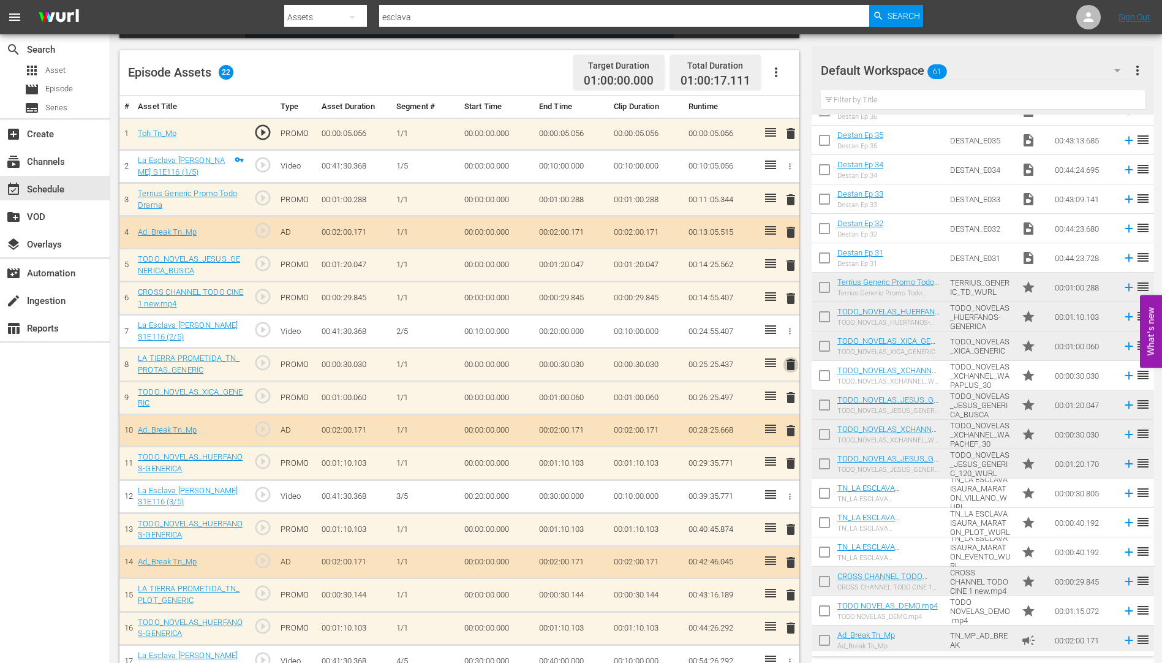
click at [792, 363] on span "delete" at bounding box center [790, 364] width 15 height 15
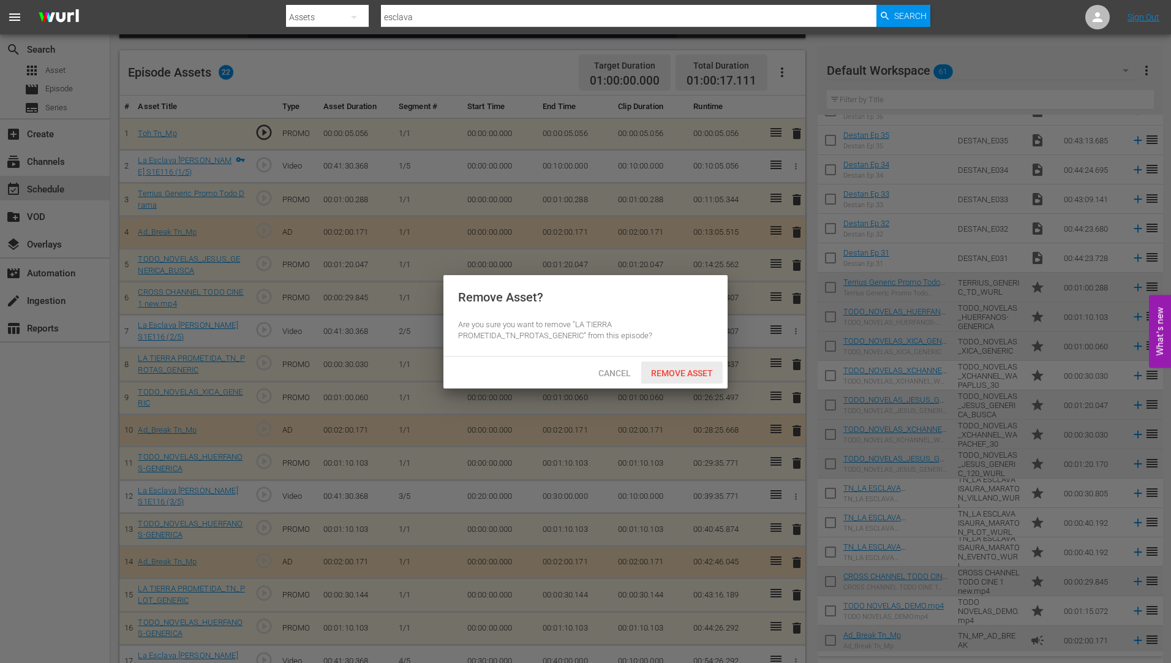
click at [675, 365] on div "Remove Asset" at bounding box center [681, 372] width 81 height 23
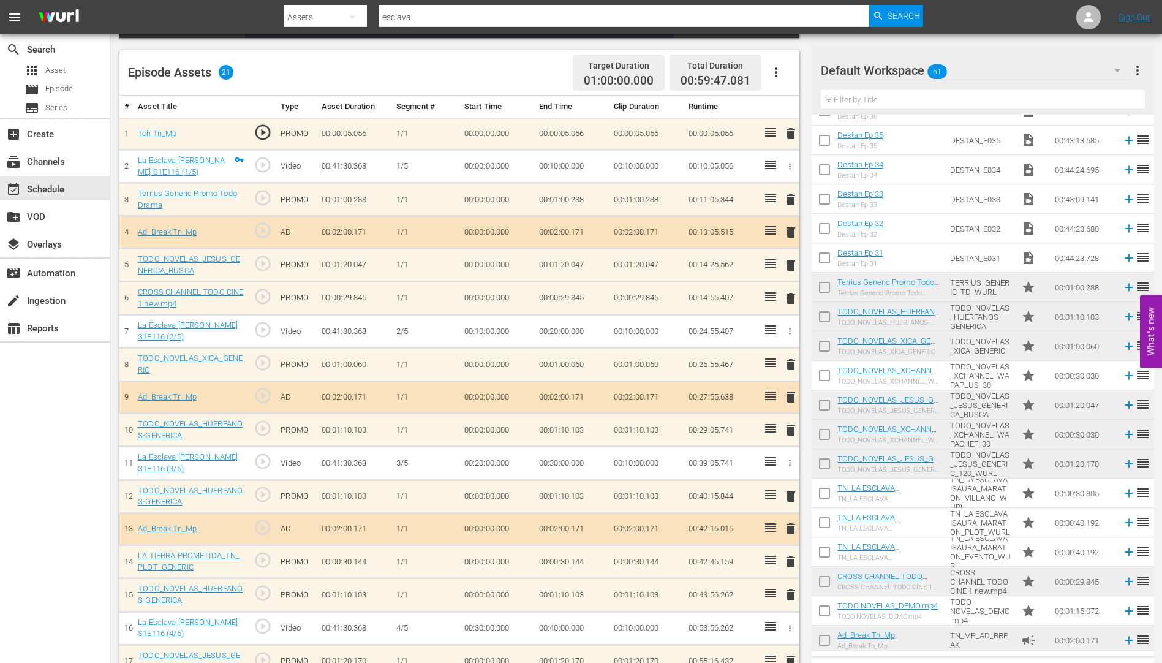
click at [791, 560] on span "delete" at bounding box center [790, 561] width 15 height 15
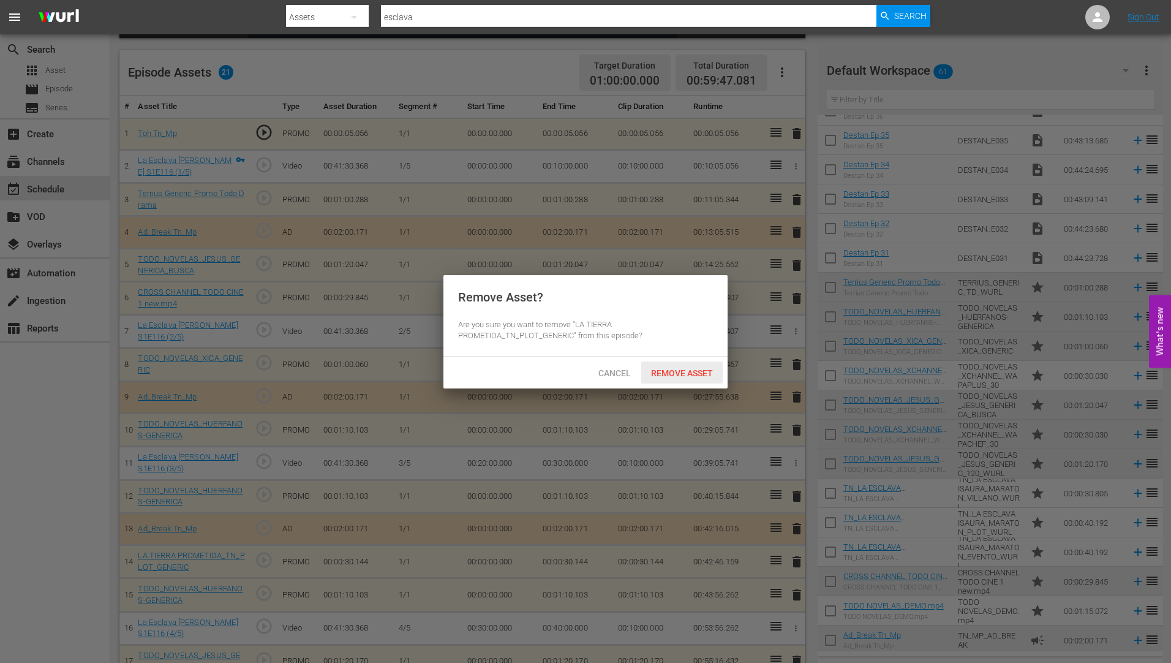
click at [666, 368] on span "Remove Asset" at bounding box center [681, 373] width 81 height 10
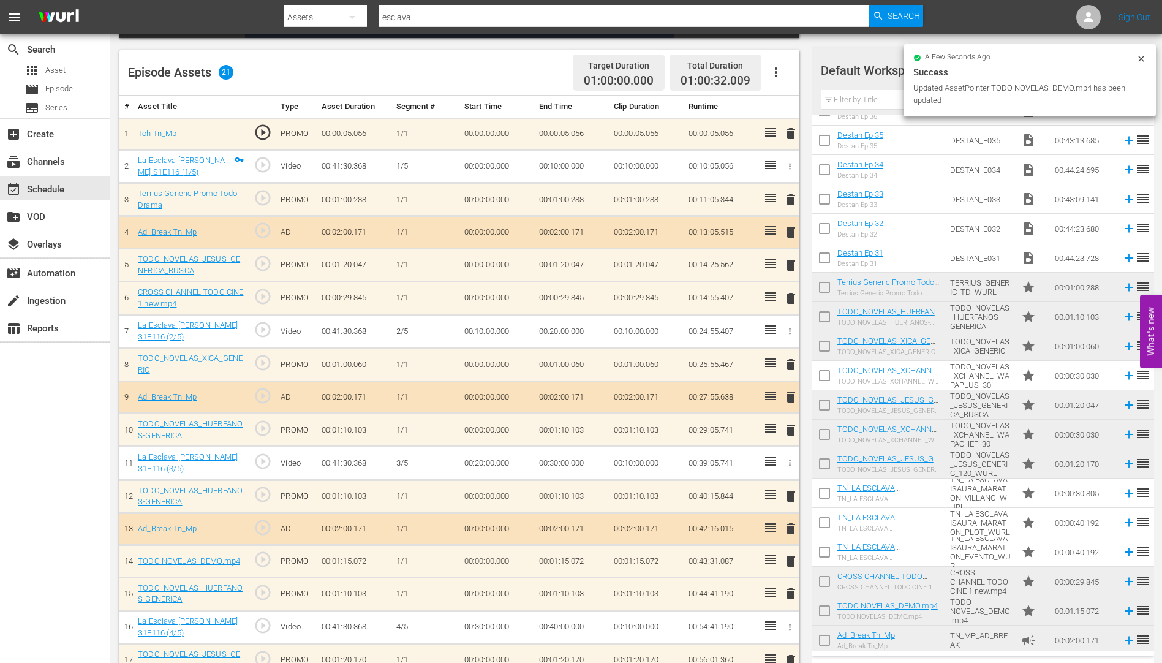
click at [792, 589] on span "delete" at bounding box center [790, 593] width 15 height 15
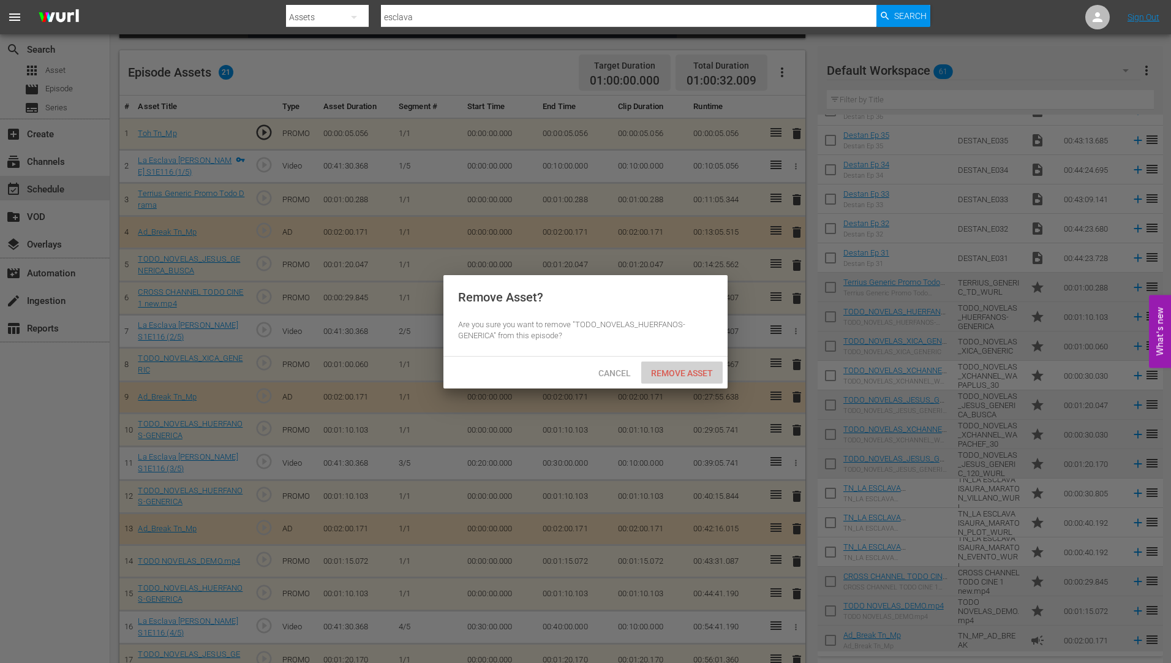
click at [685, 371] on span "Remove Asset" at bounding box center [681, 373] width 81 height 10
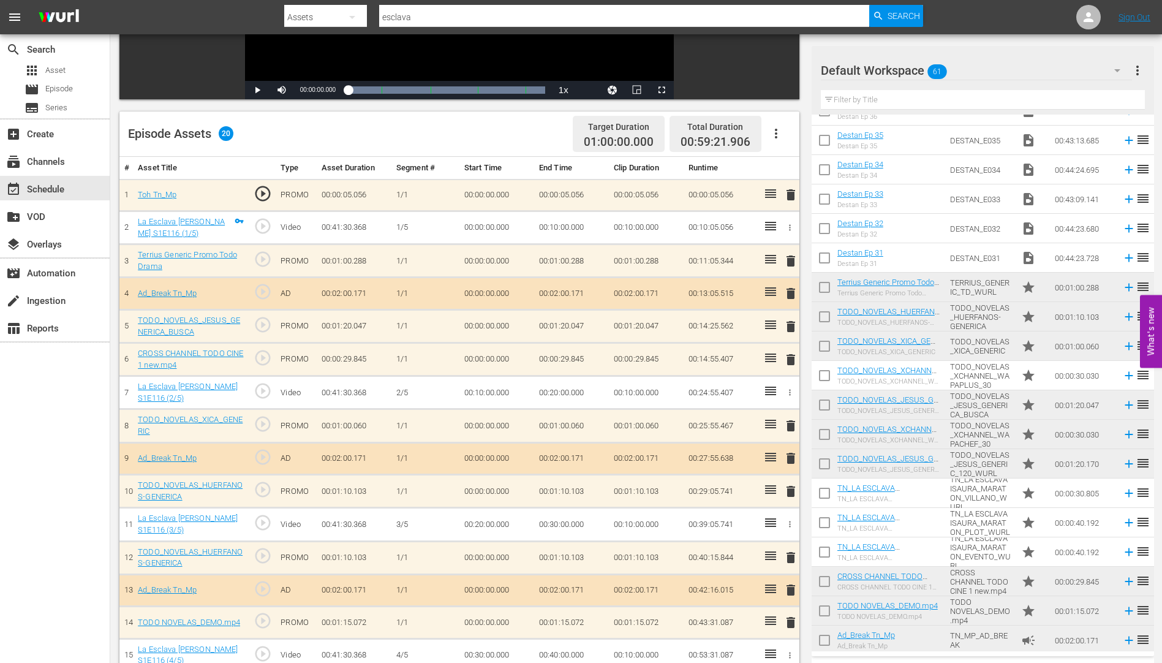
scroll to position [244, 0]
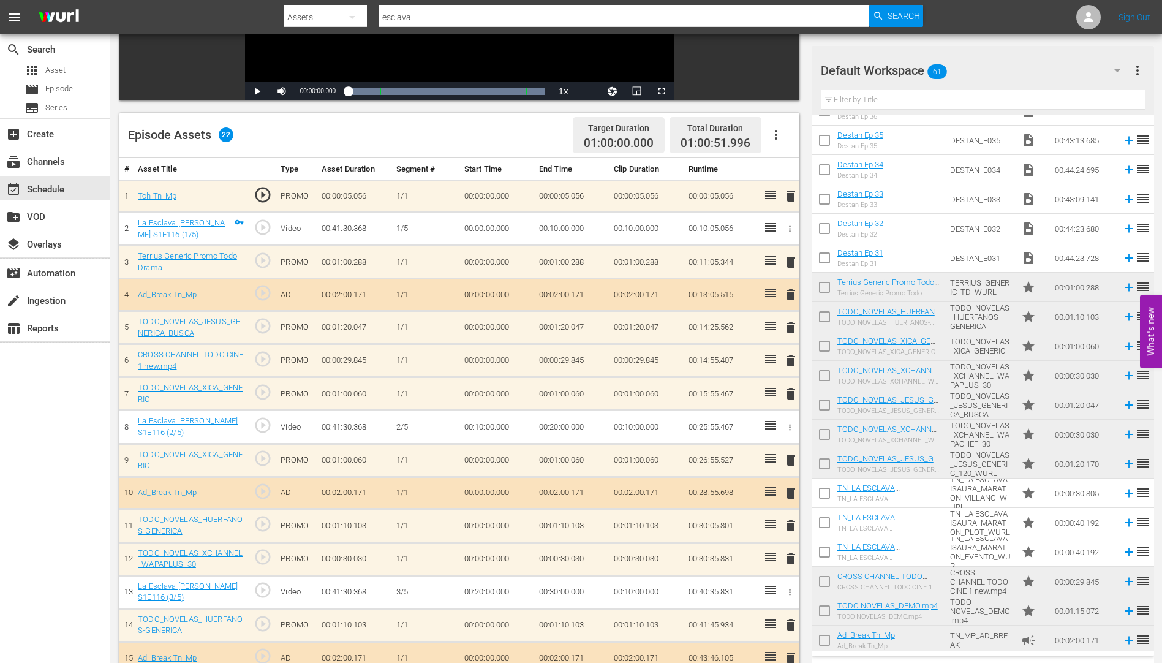
click at [789, 391] on span "delete" at bounding box center [790, 393] width 15 height 15
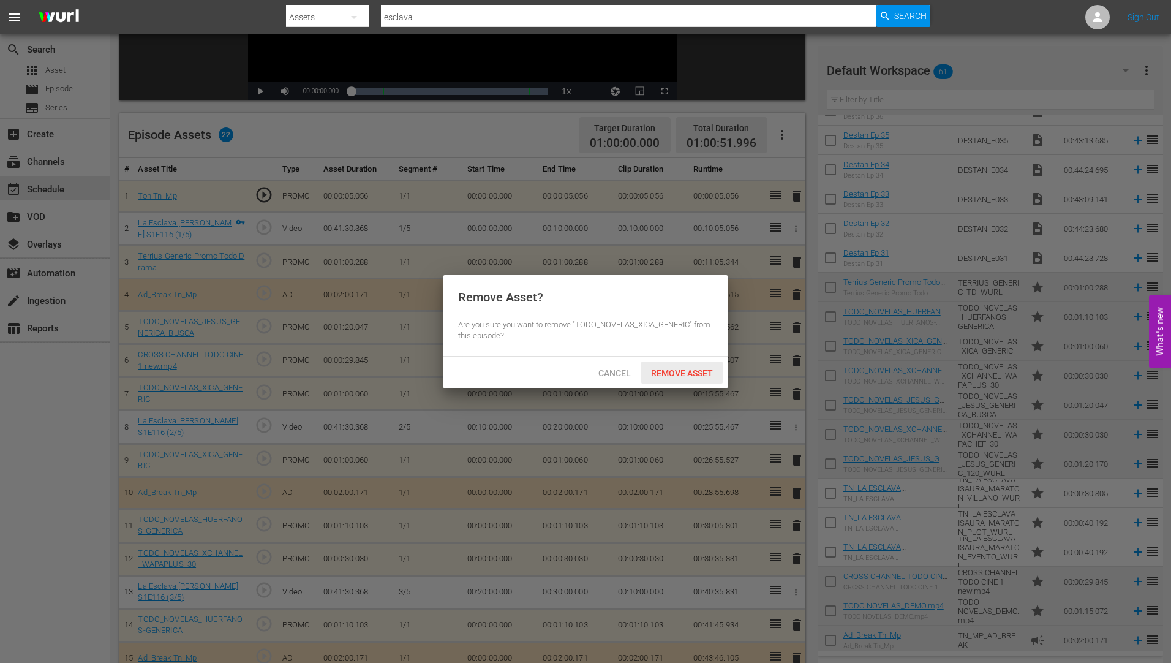
click at [666, 368] on span "Remove Asset" at bounding box center [681, 373] width 81 height 10
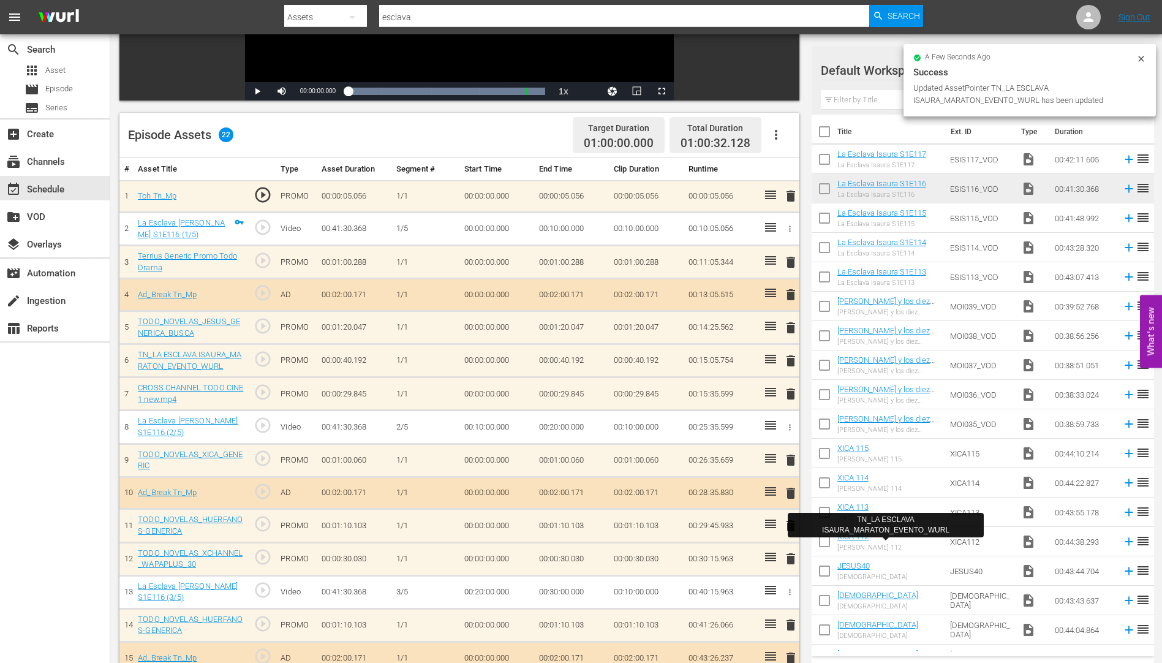
scroll to position [1224, 0]
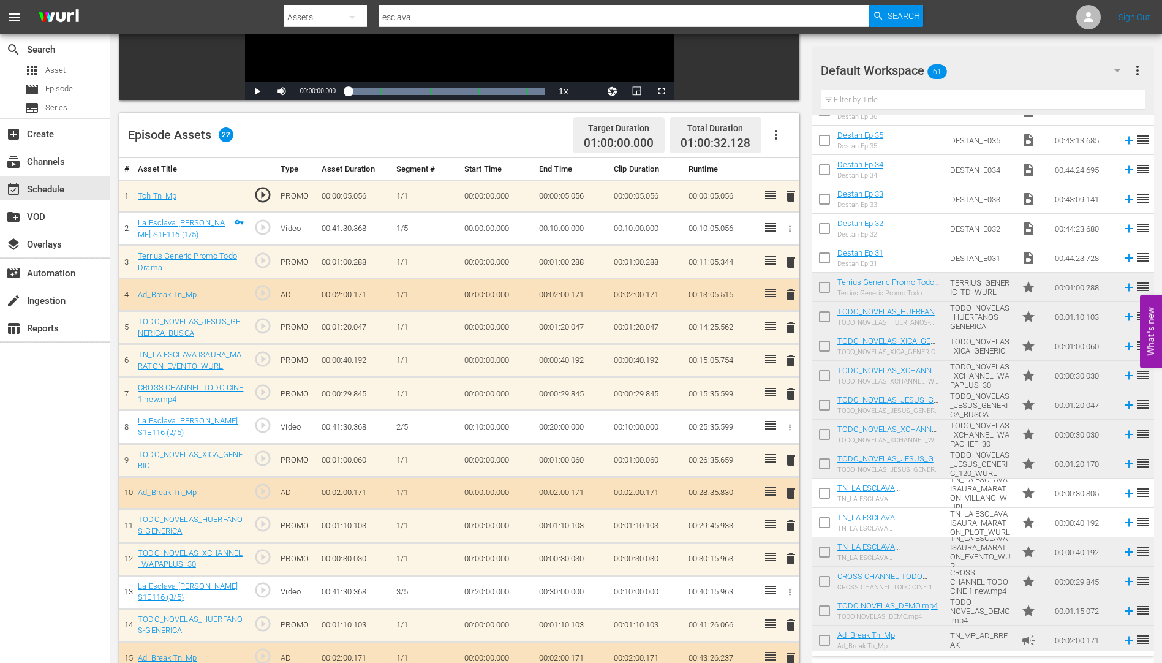
click at [791, 394] on span "delete" at bounding box center [790, 393] width 15 height 15
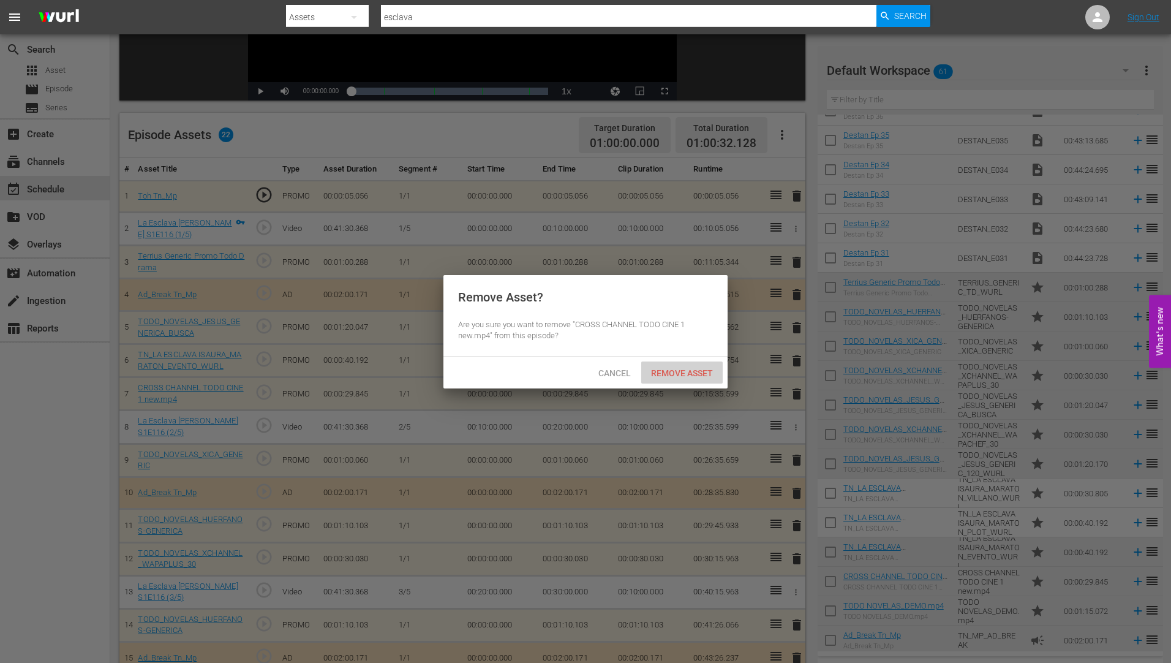
click at [664, 368] on span "Remove Asset" at bounding box center [681, 373] width 81 height 10
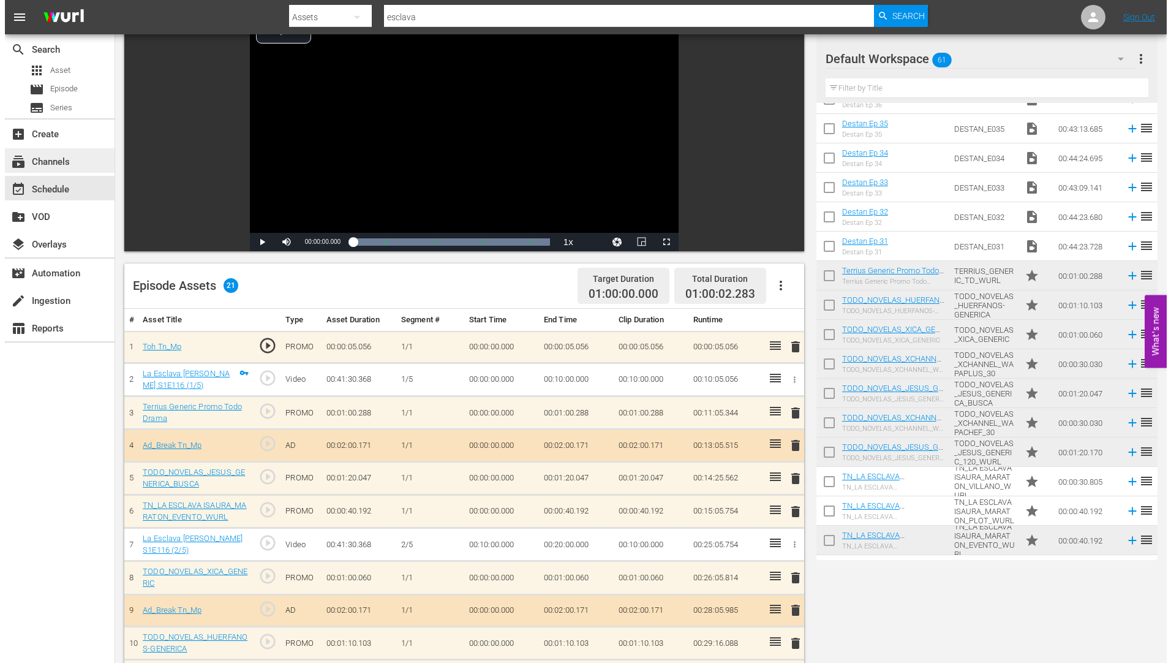
scroll to position [0, 0]
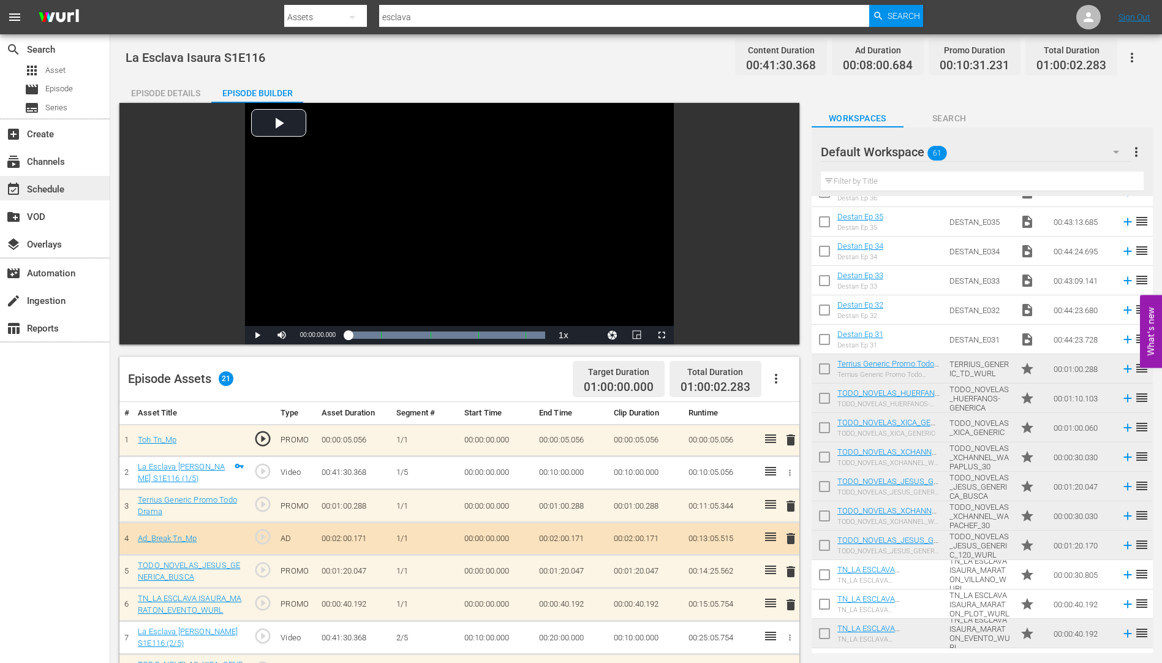
click at [50, 187] on div "event_available Schedule" at bounding box center [34, 187] width 69 height 11
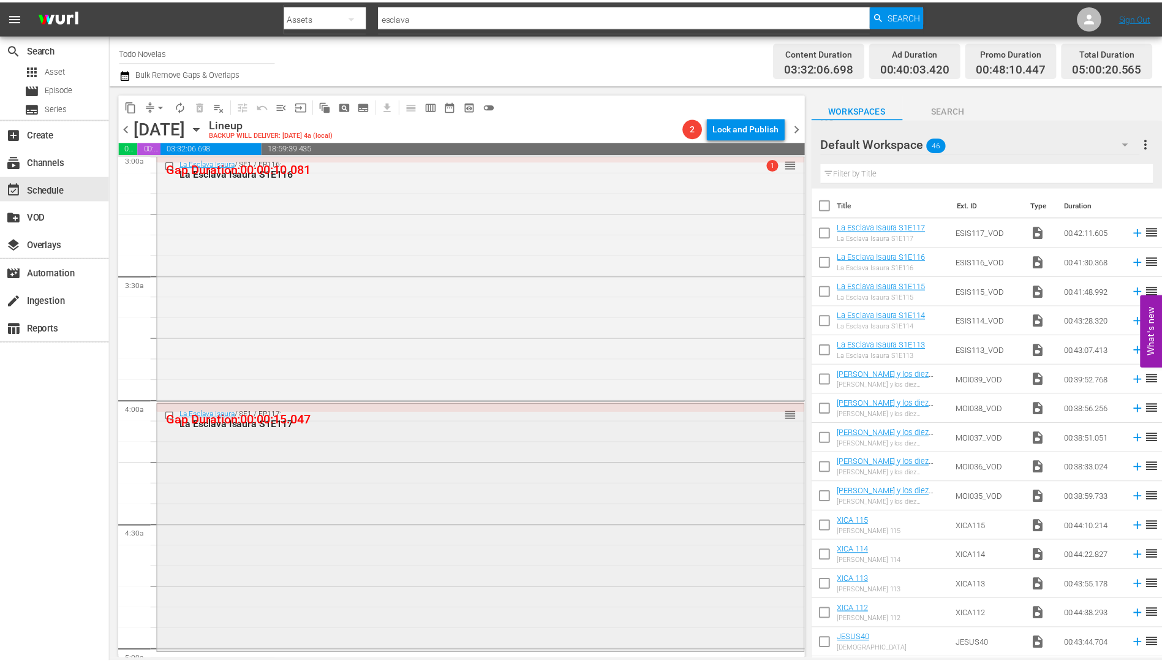
scroll to position [796, 0]
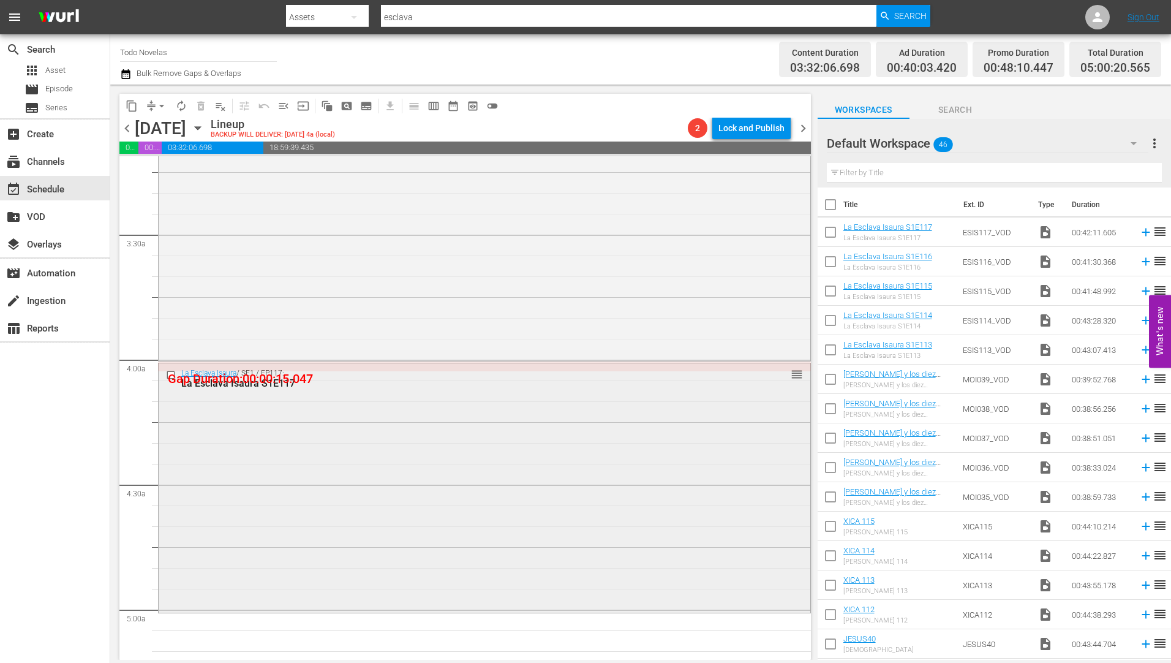
click at [257, 380] on div "La Esclava [PERSON_NAME] S1E117" at bounding box center [461, 383] width 560 height 12
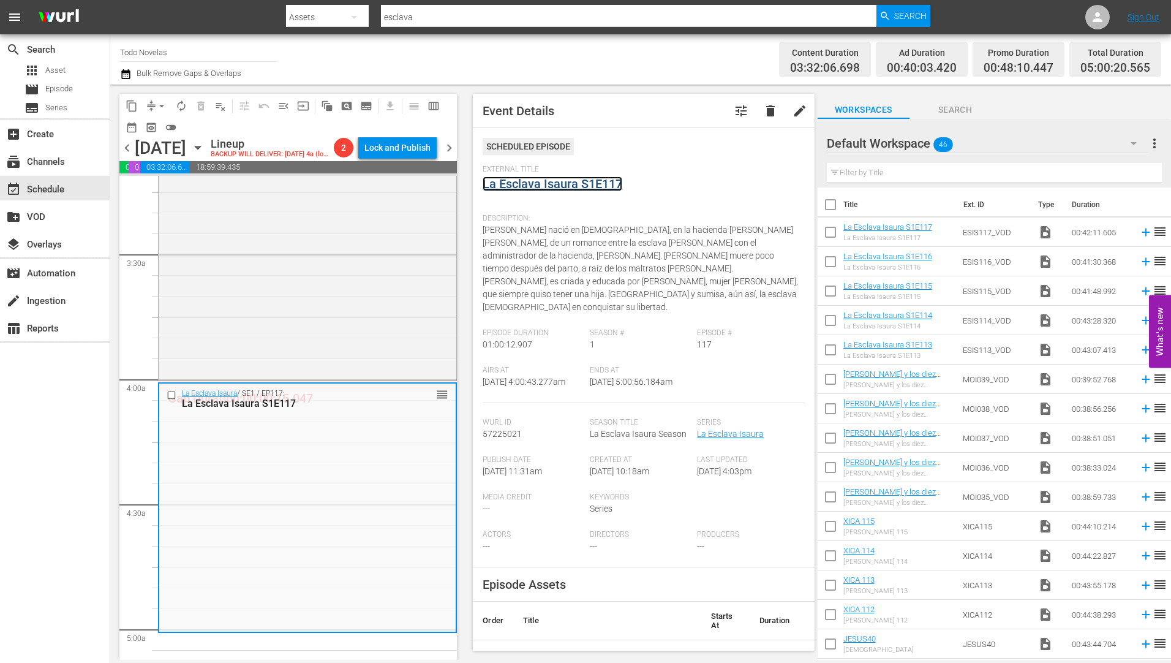
click at [521, 183] on link "La Esclava [PERSON_NAME] S1E117" at bounding box center [582, 183] width 198 height 15
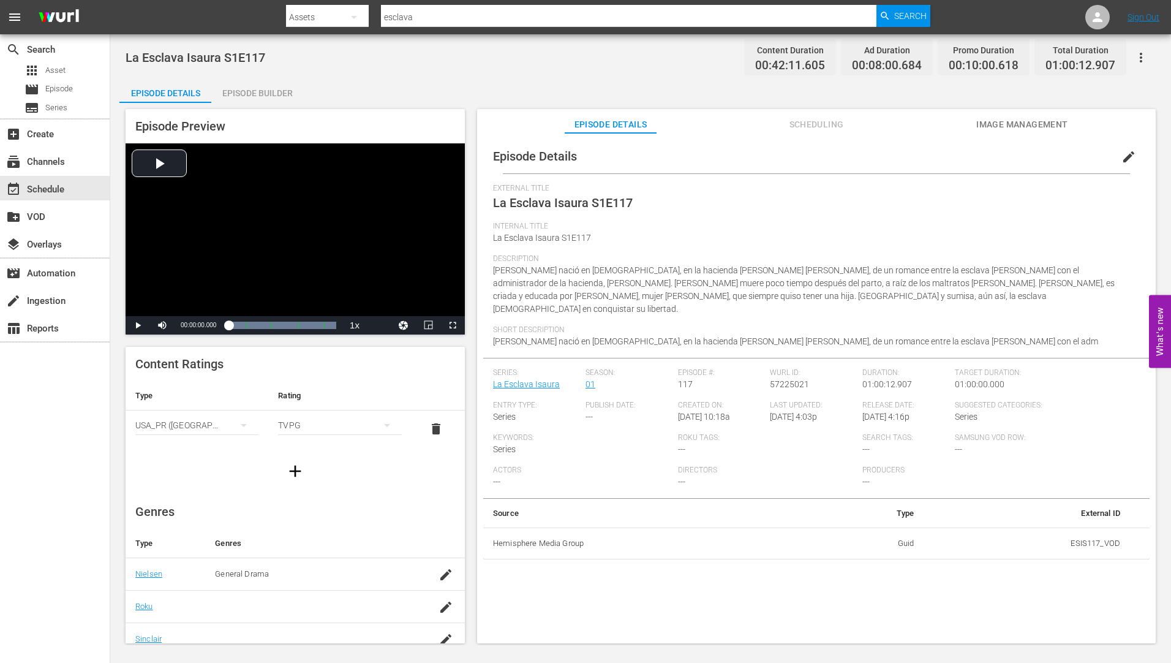
click at [265, 92] on div "Episode Builder" at bounding box center [257, 92] width 92 height 29
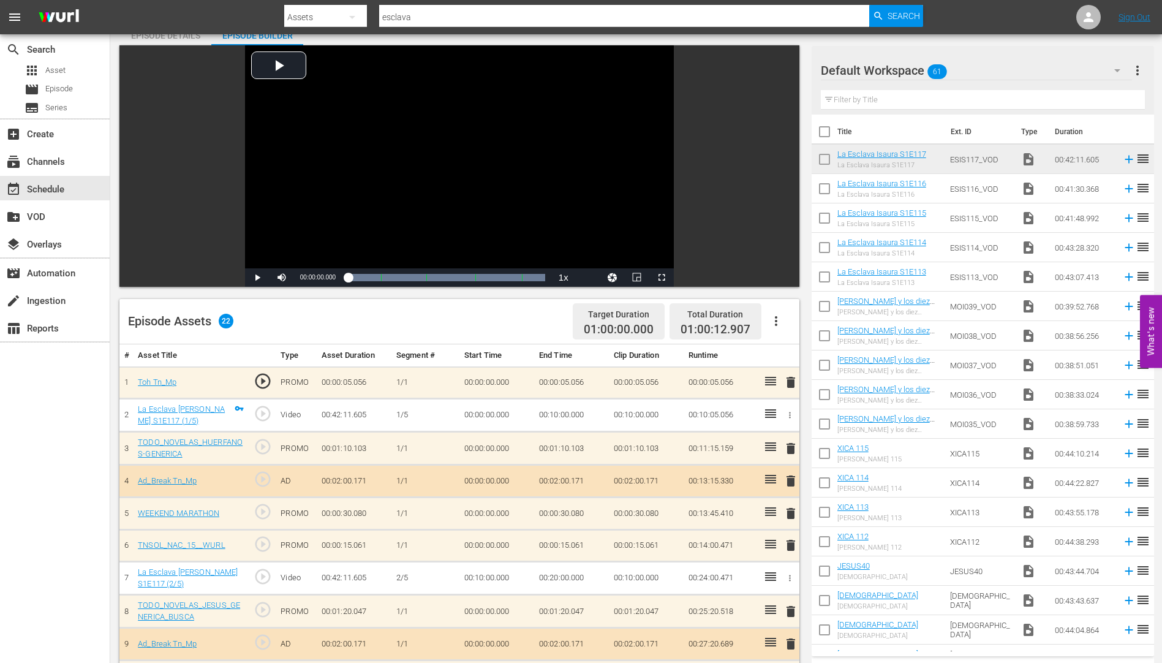
scroll to position [184, 0]
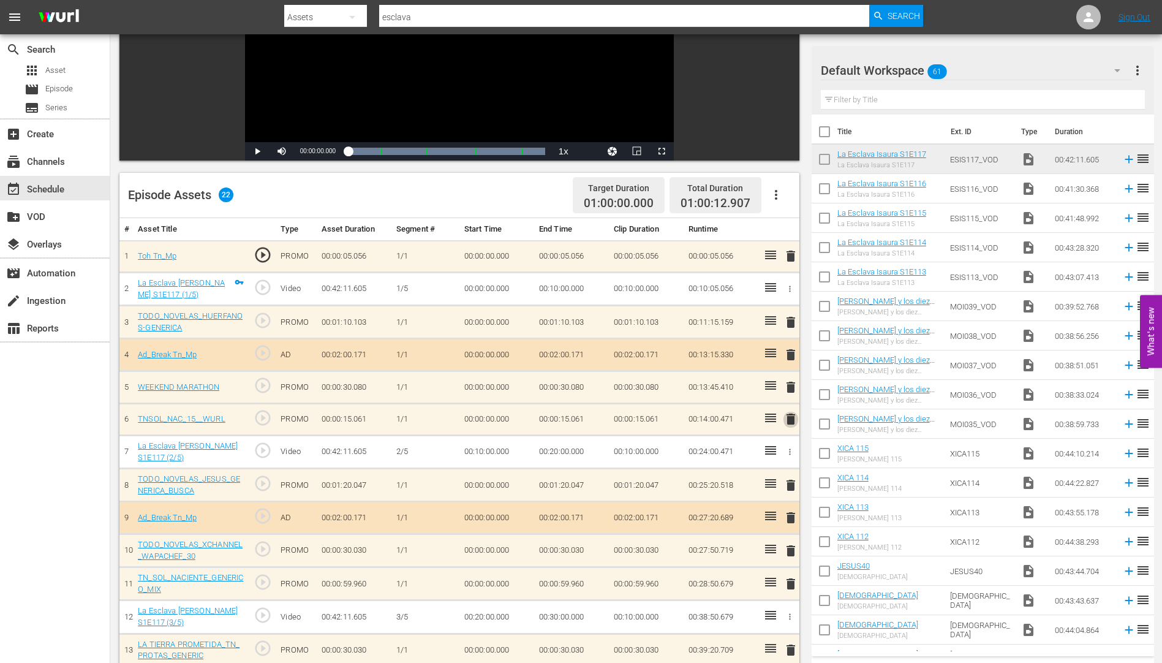
click at [790, 419] on span "delete" at bounding box center [790, 418] width 15 height 15
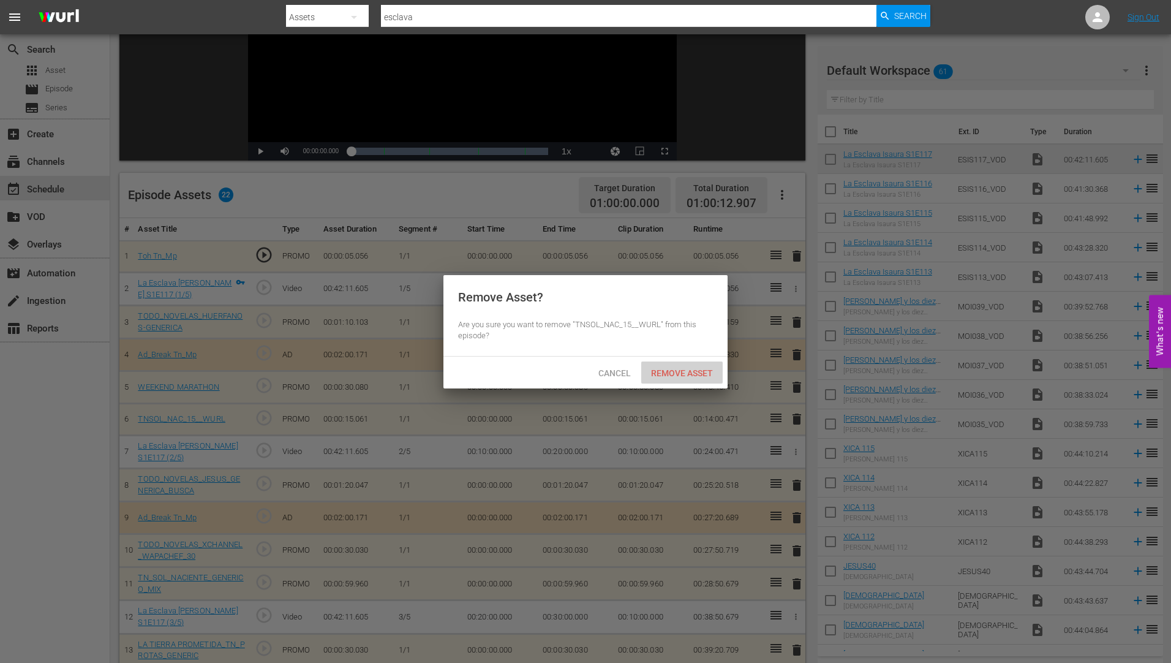
click at [675, 368] on span "Remove Asset" at bounding box center [681, 373] width 81 height 10
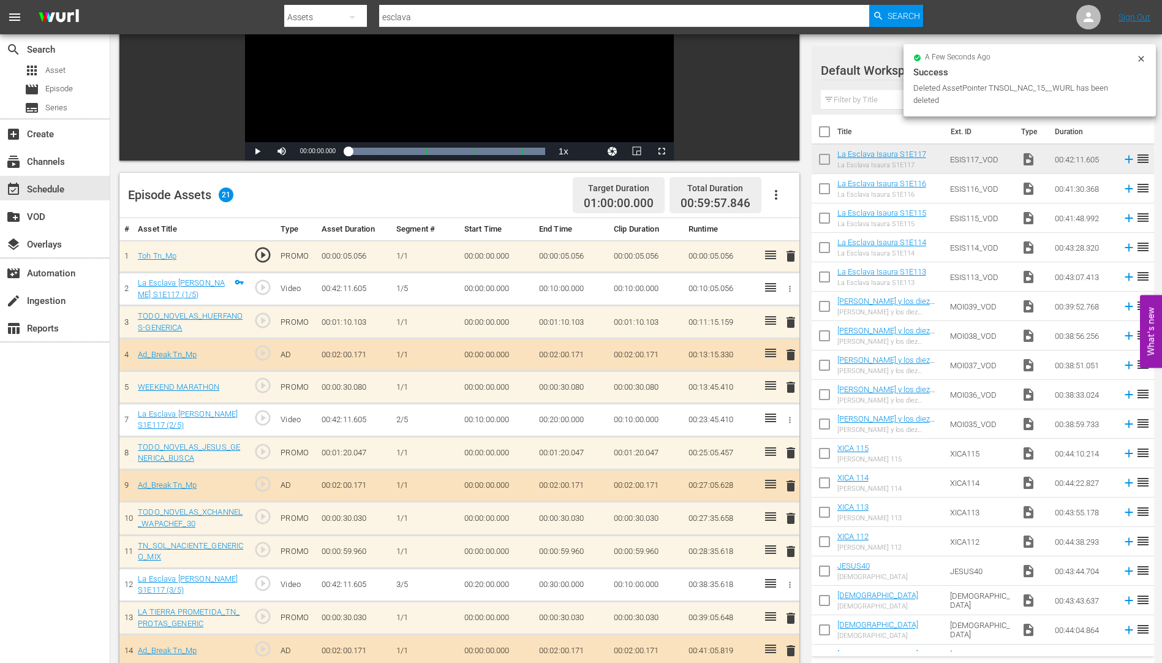
click at [790, 550] on span "delete" at bounding box center [790, 551] width 15 height 15
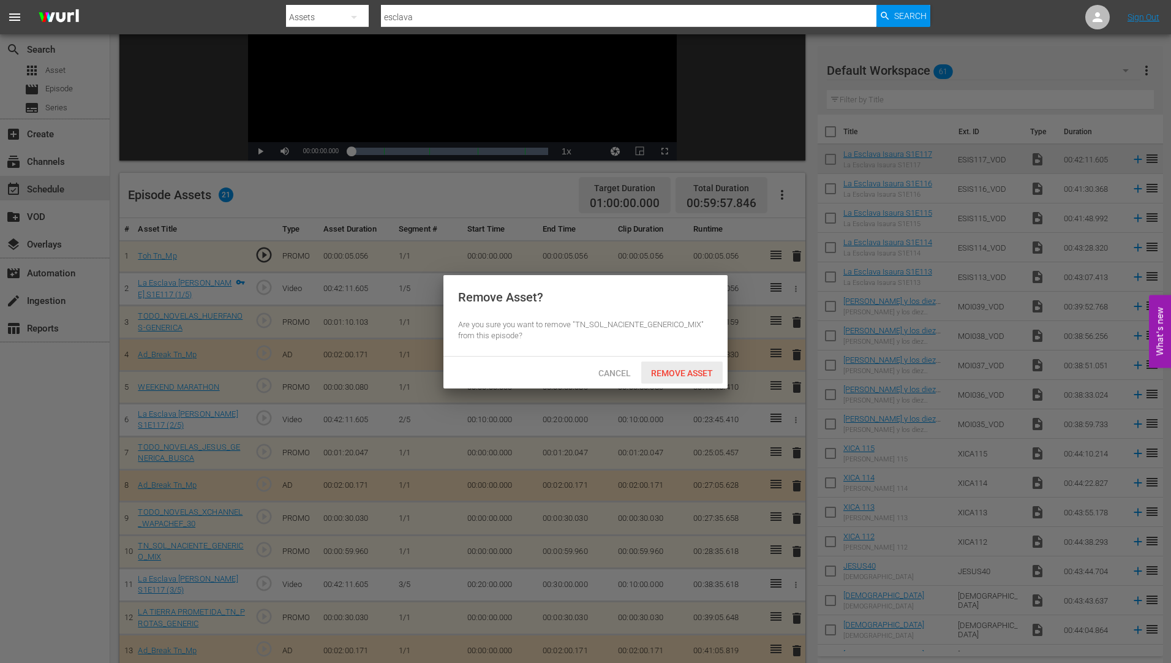
click at [701, 369] on span "Remove Asset" at bounding box center [681, 373] width 81 height 10
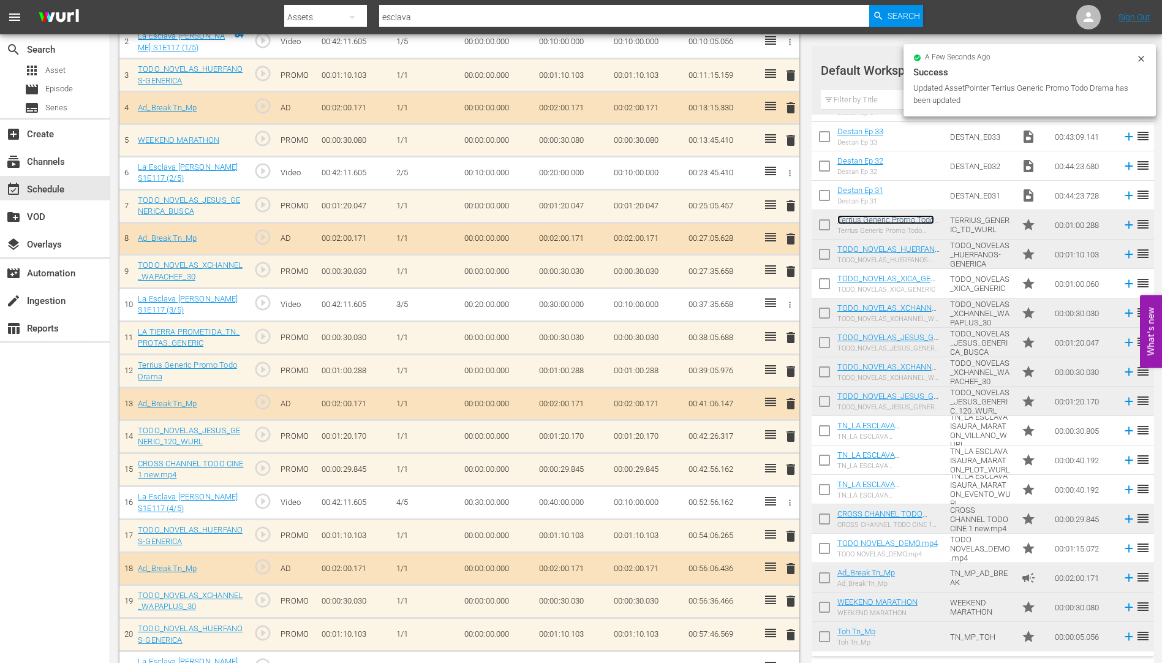
scroll to position [428, 0]
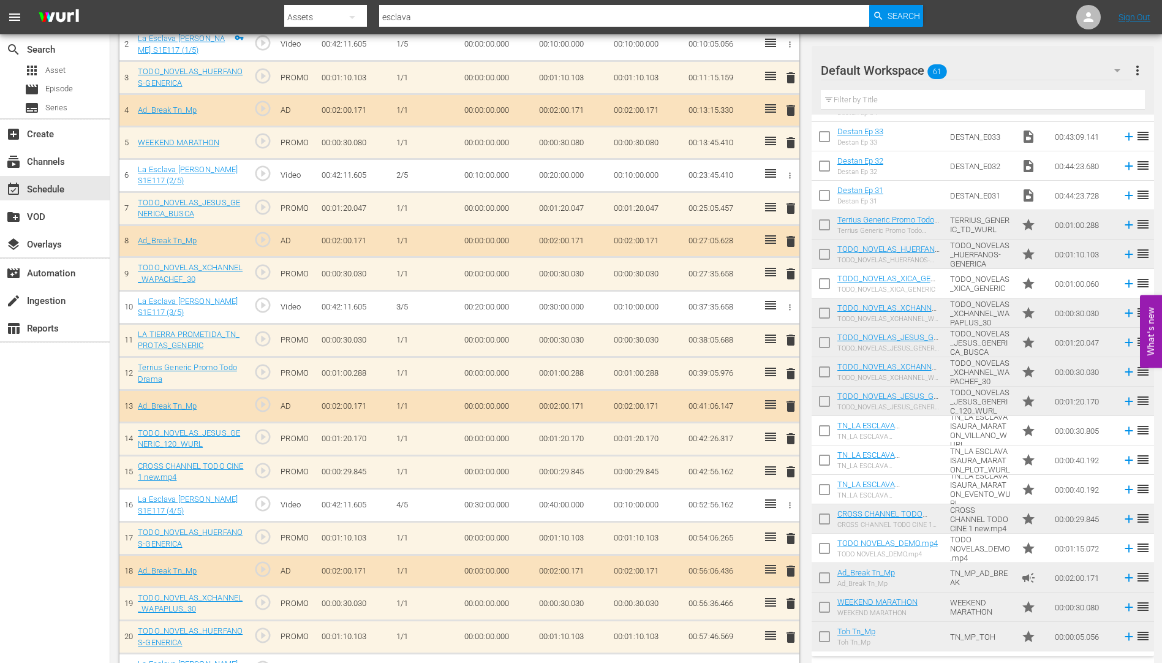
click at [792, 337] on span "delete" at bounding box center [790, 339] width 15 height 15
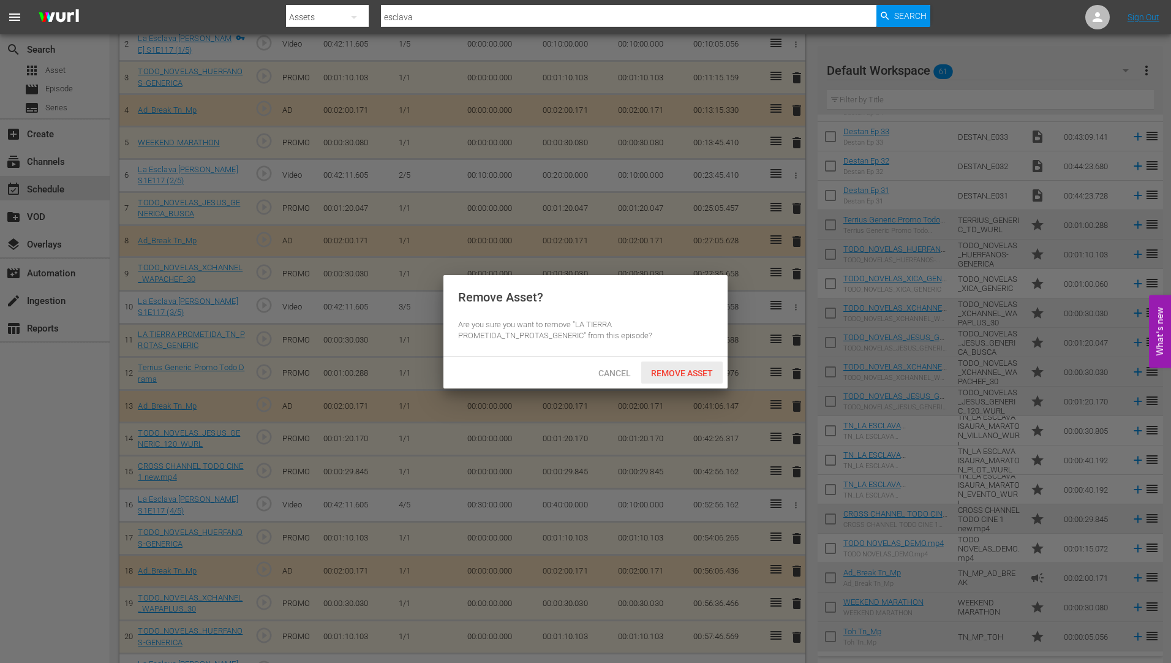
click at [671, 368] on span "Remove Asset" at bounding box center [681, 373] width 81 height 10
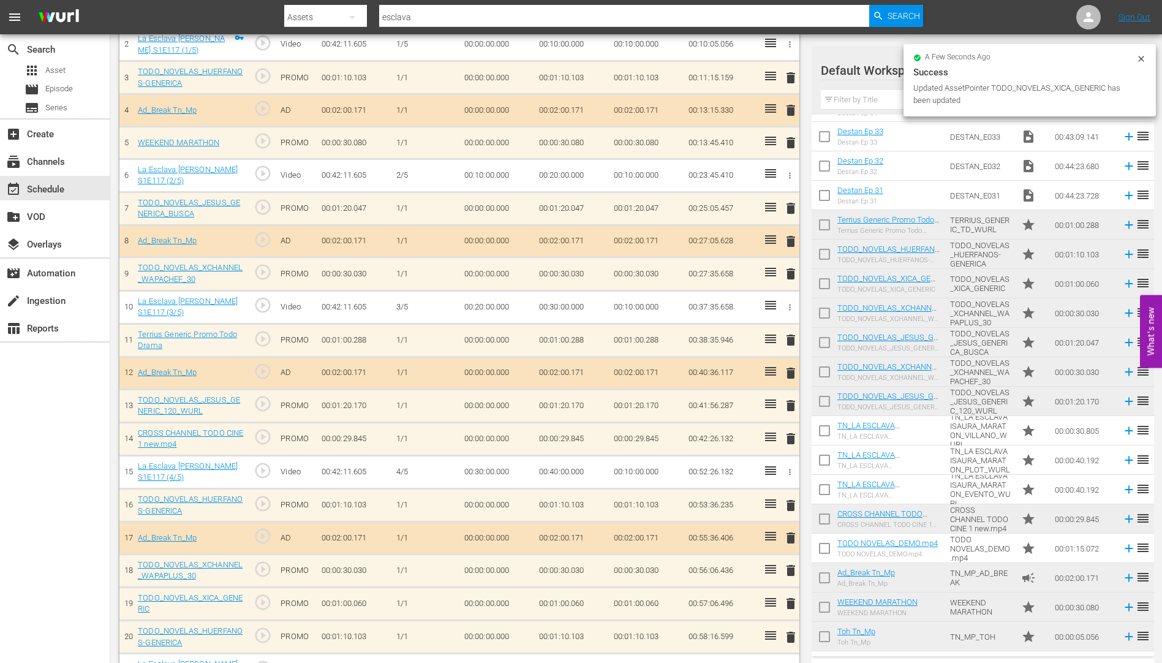
click at [792, 638] on span "delete" at bounding box center [790, 636] width 15 height 15
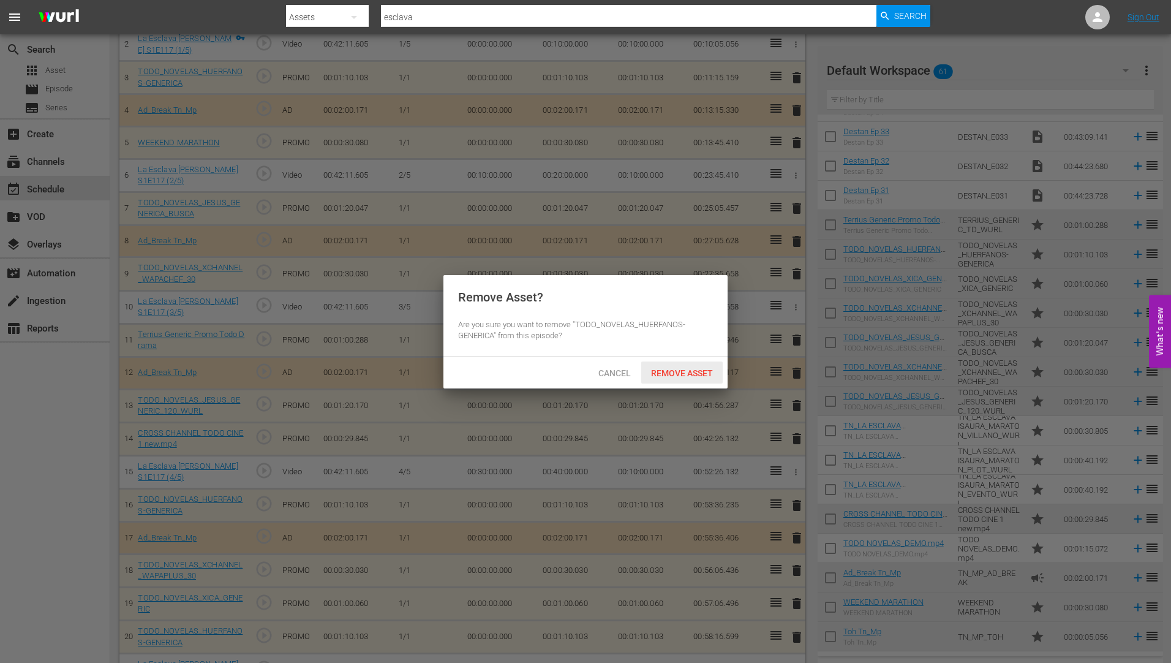
click at [689, 373] on span "Remove Asset" at bounding box center [681, 373] width 81 height 10
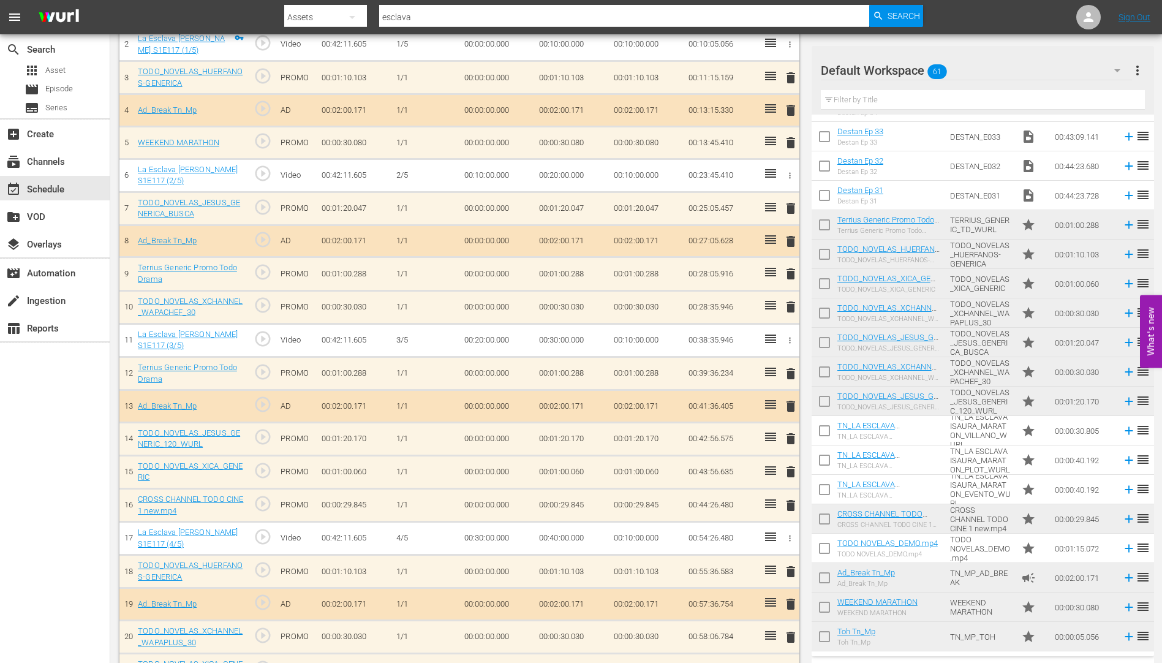
click at [792, 438] on span "delete" at bounding box center [790, 438] width 15 height 15
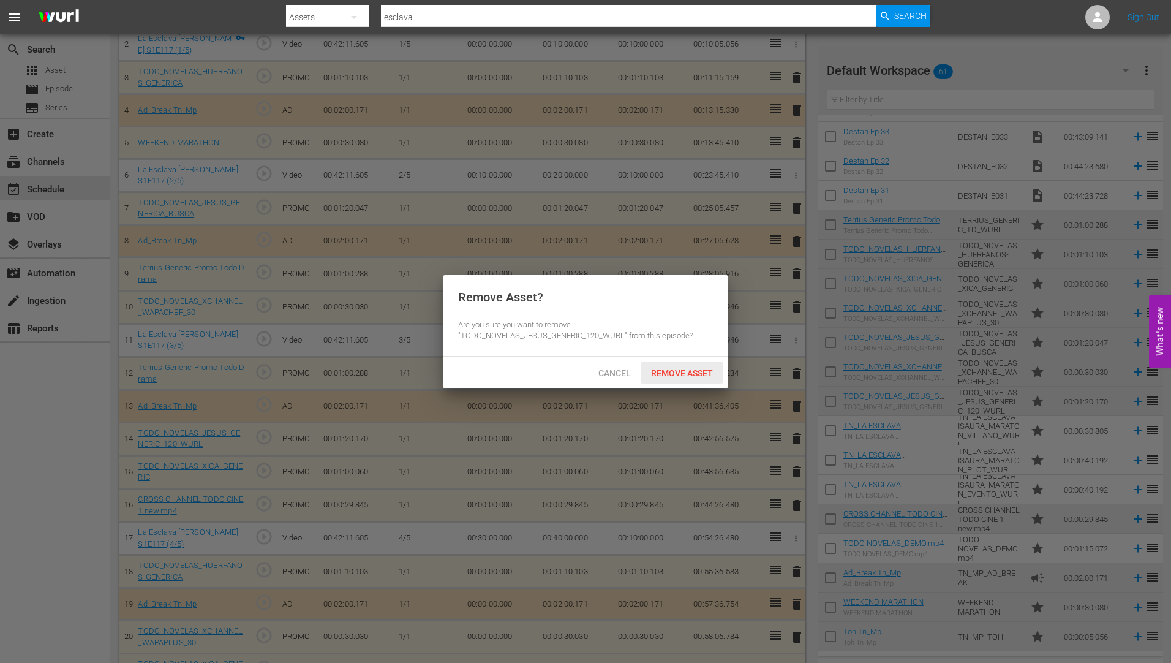
click at [692, 366] on div "Remove Asset" at bounding box center [681, 372] width 81 height 23
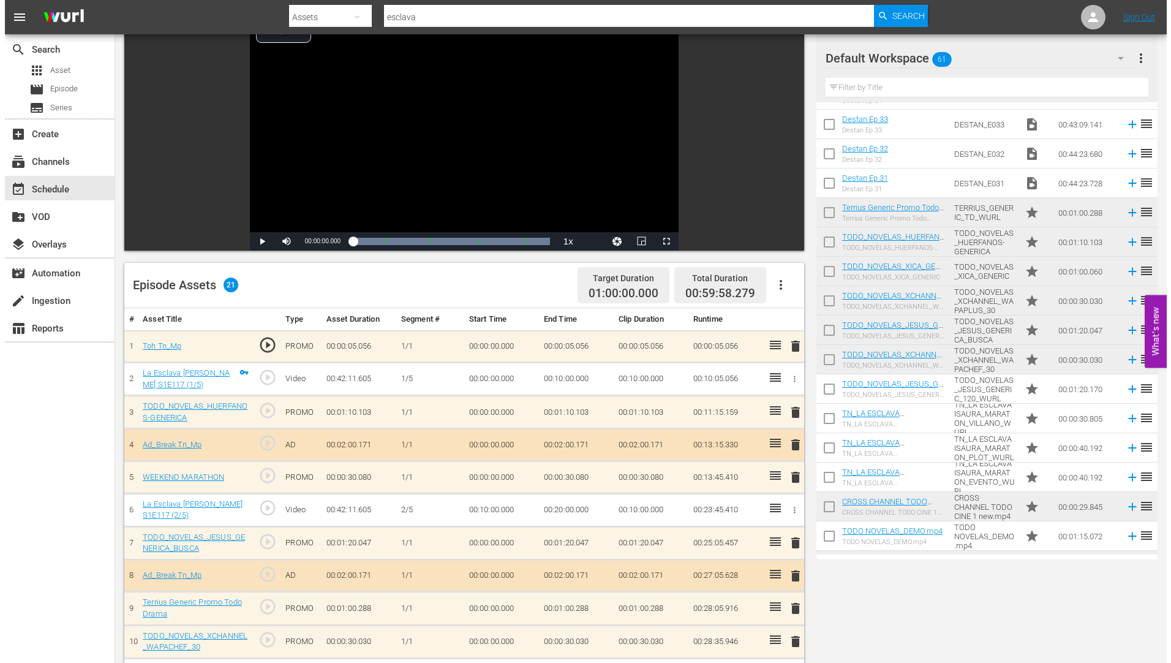
scroll to position [0, 0]
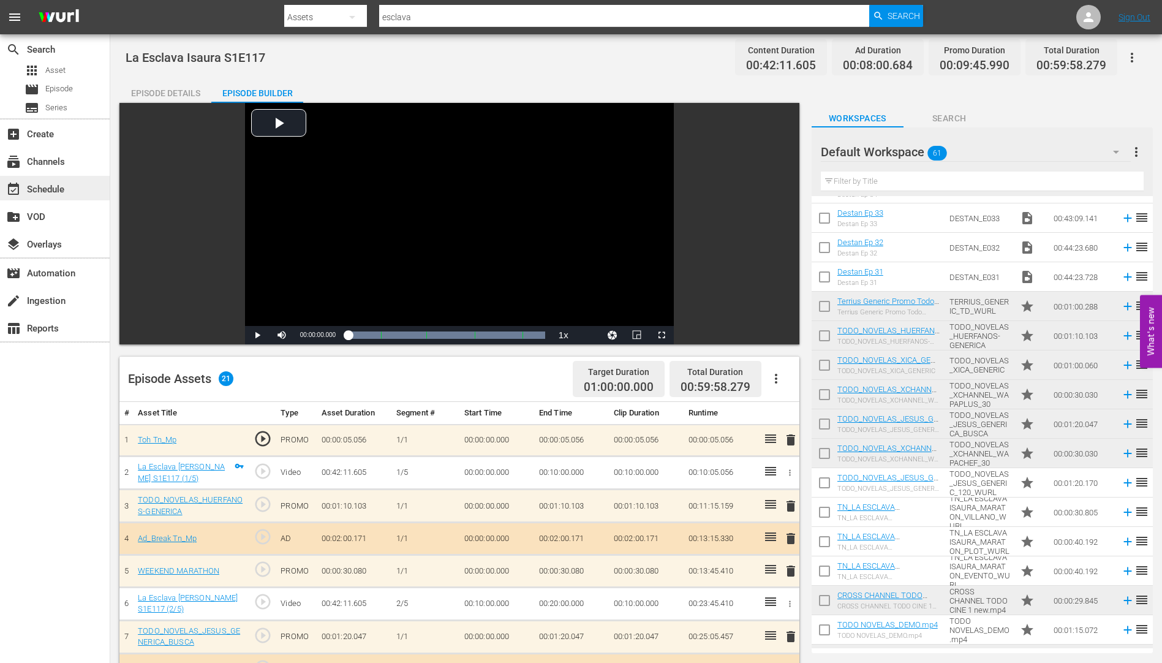
click at [55, 186] on div "event_available Schedule" at bounding box center [34, 187] width 69 height 11
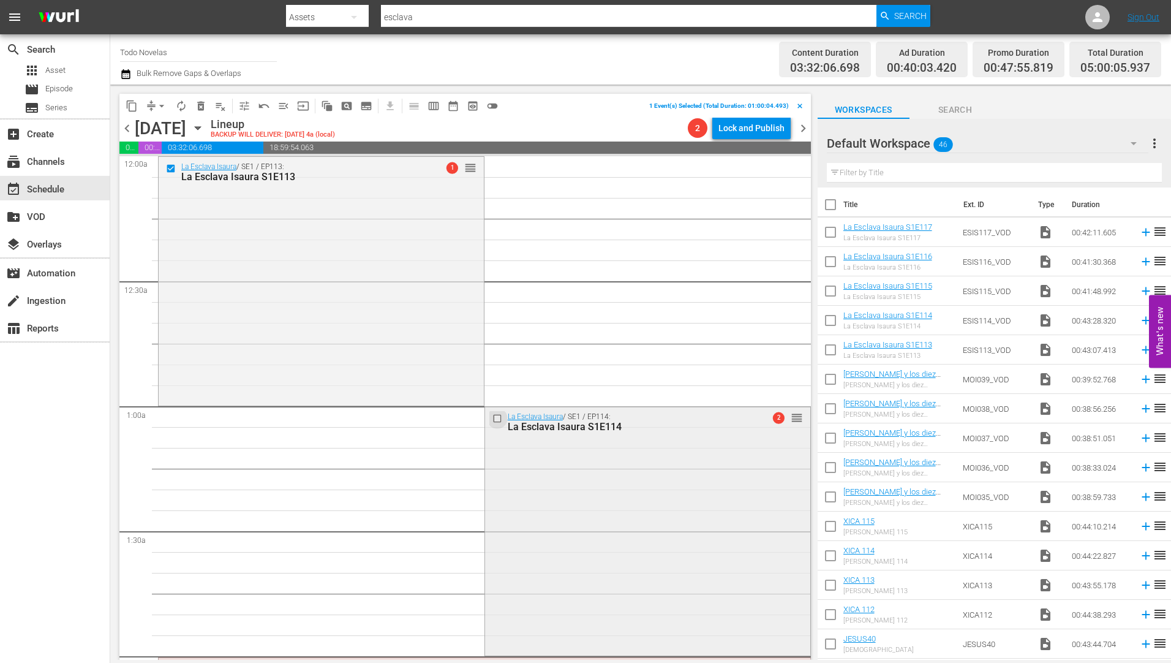
click at [492, 418] on input "checkbox" at bounding box center [498, 418] width 13 height 10
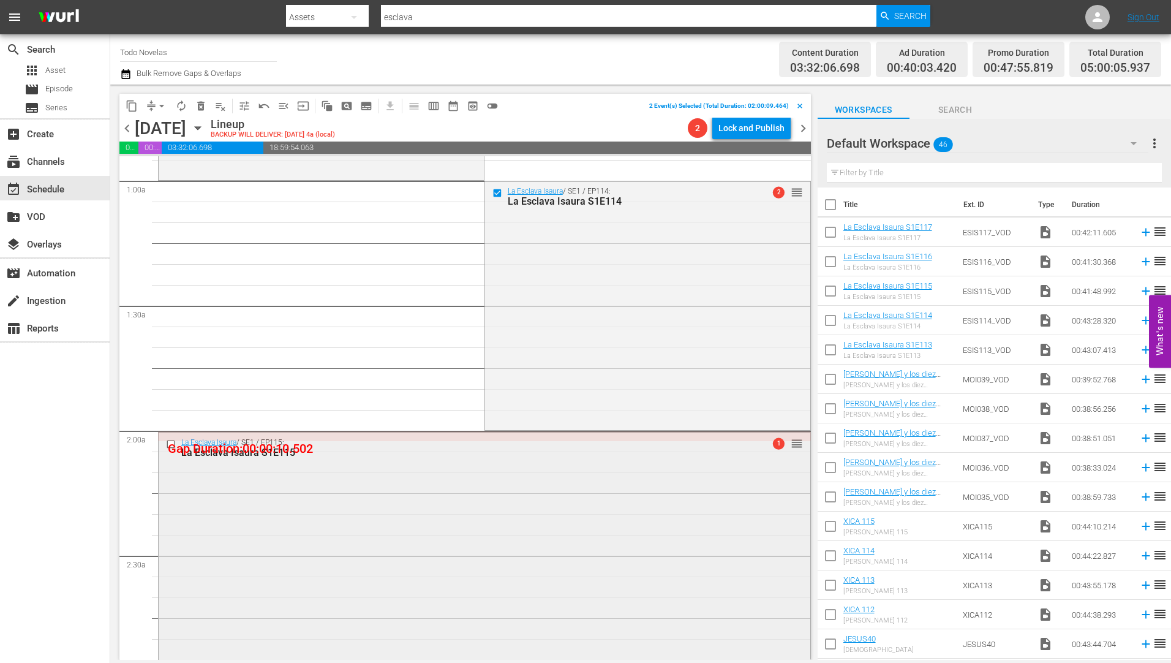
scroll to position [245, 0]
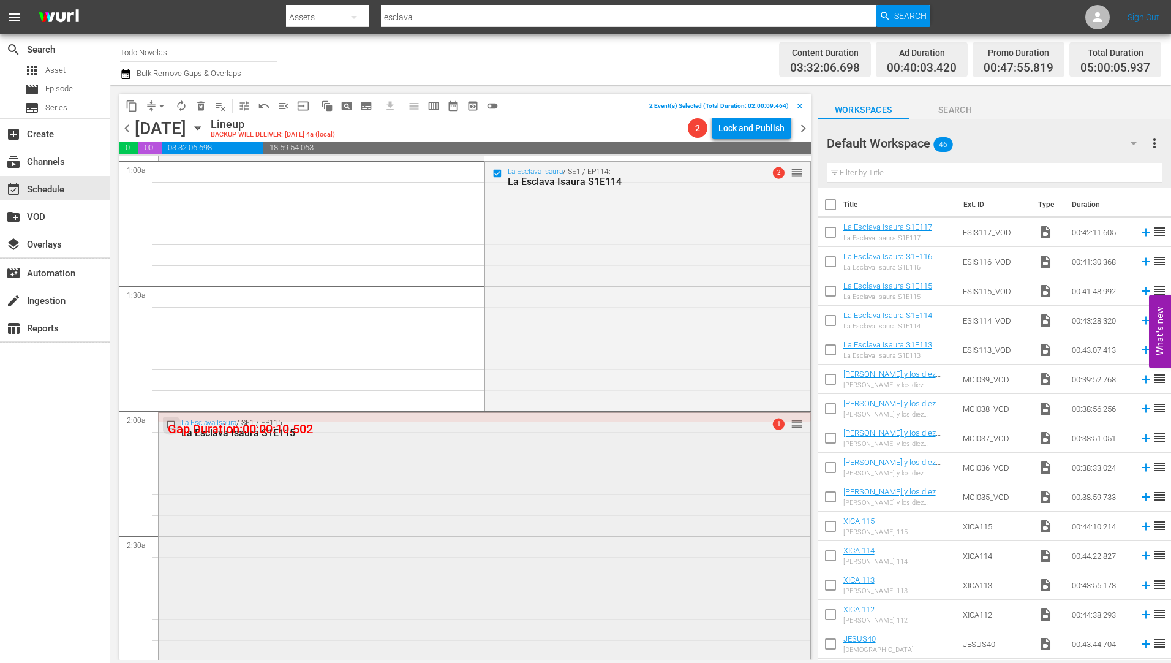
click at [168, 423] on input "checkbox" at bounding box center [172, 424] width 13 height 10
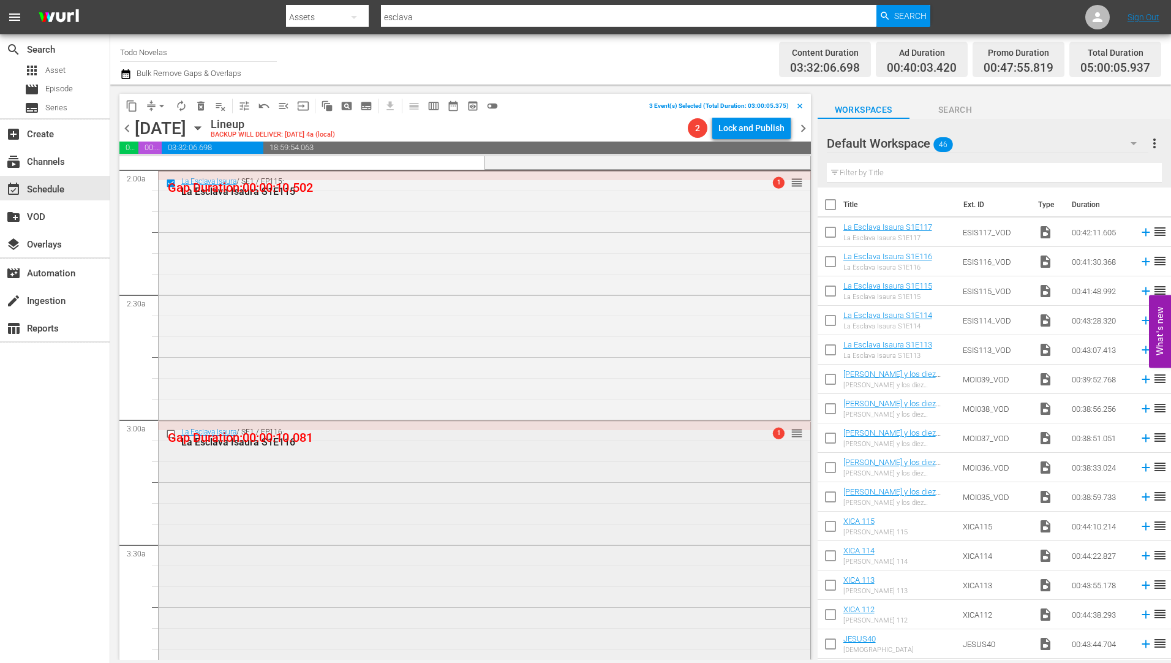
scroll to position [490, 0]
click at [170, 430] on input "checkbox" at bounding box center [172, 429] width 13 height 10
click at [171, 437] on input "checkbox" at bounding box center [172, 436] width 13 height 10
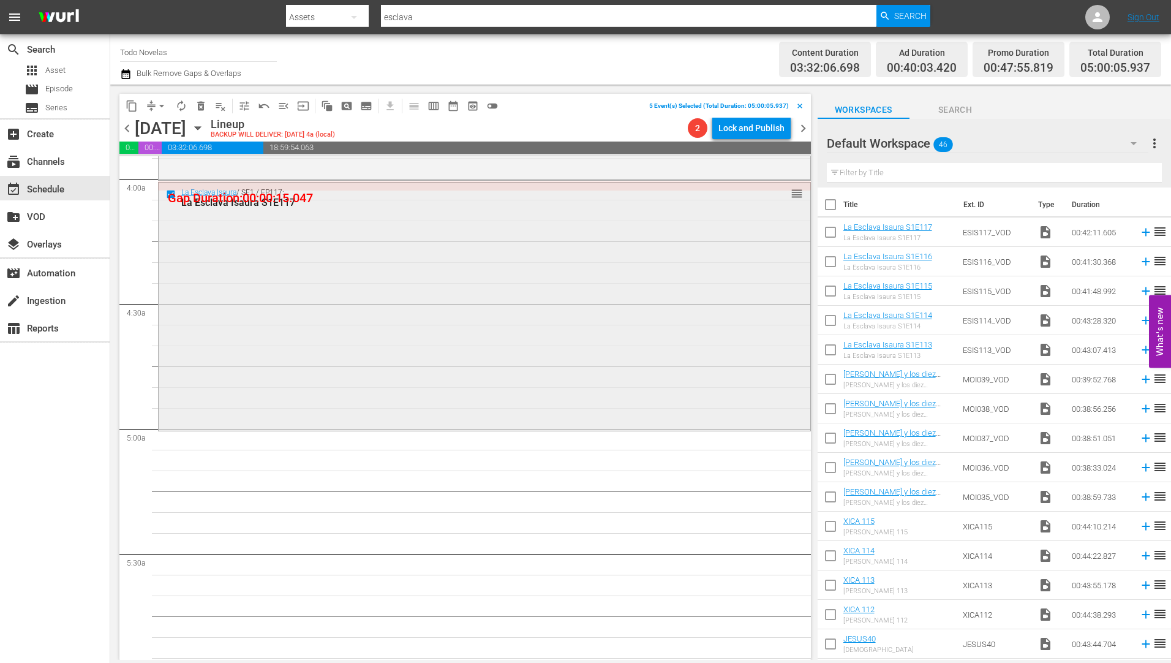
scroll to position [980, 0]
click at [201, 100] on span "delete_forever_outlined" at bounding box center [201, 106] width 12 height 12
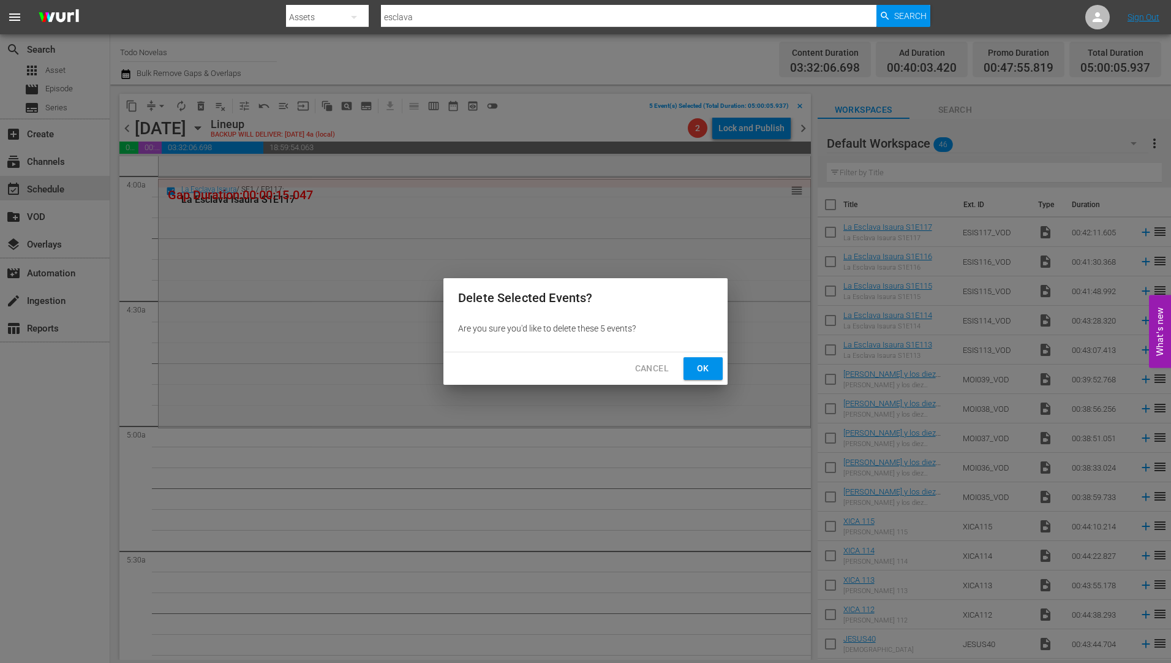
click at [701, 366] on span "Ok" at bounding box center [703, 368] width 20 height 15
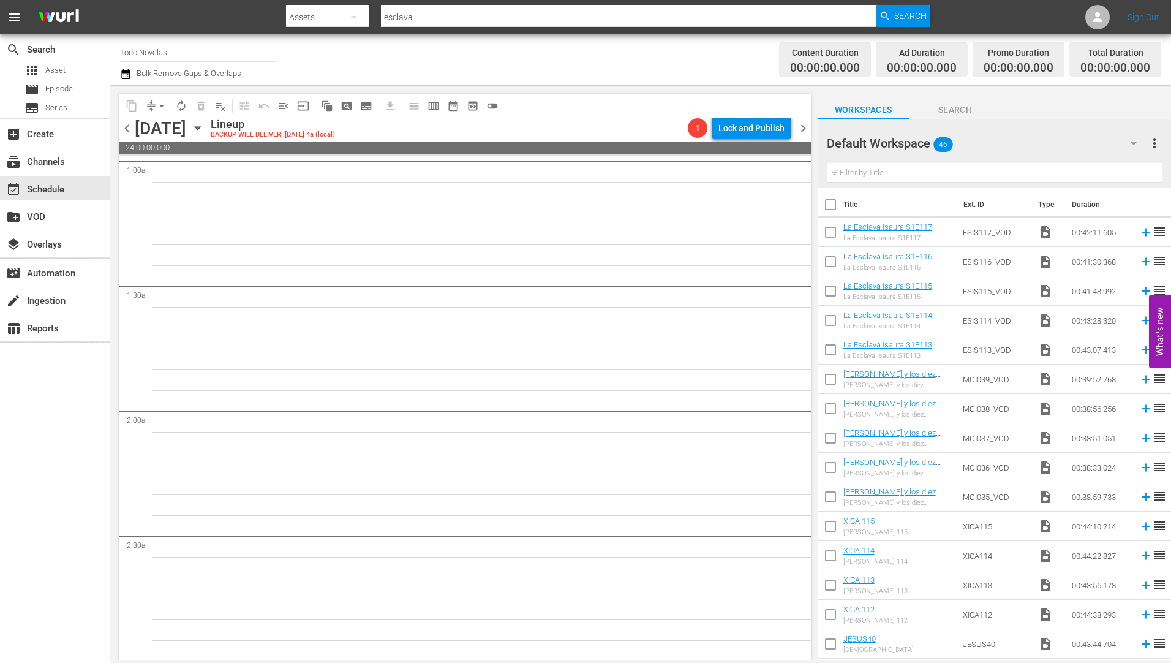
scroll to position [0, 0]
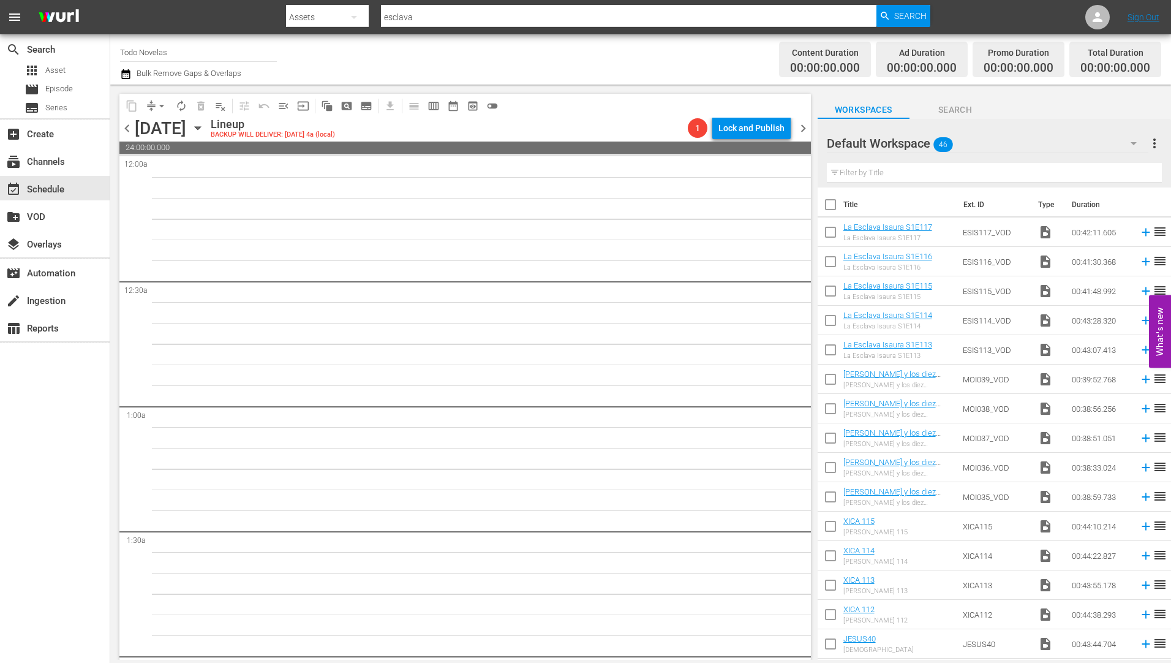
click at [205, 125] on icon "button" at bounding box center [197, 127] width 13 height 13
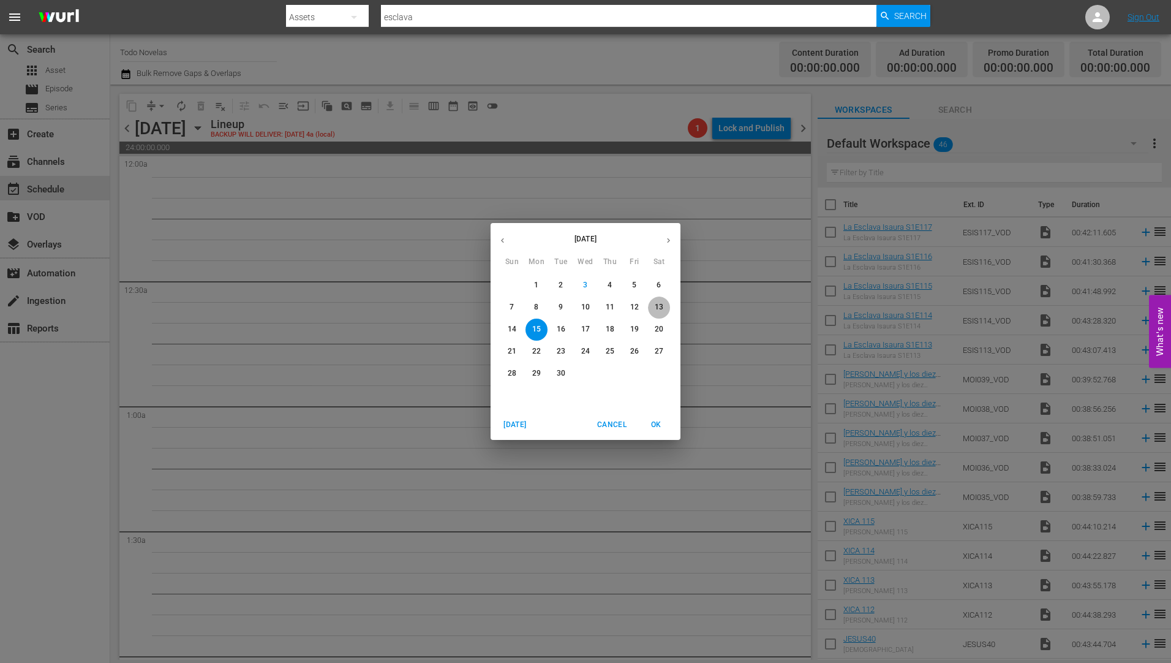
click at [659, 306] on p "13" at bounding box center [659, 307] width 9 height 10
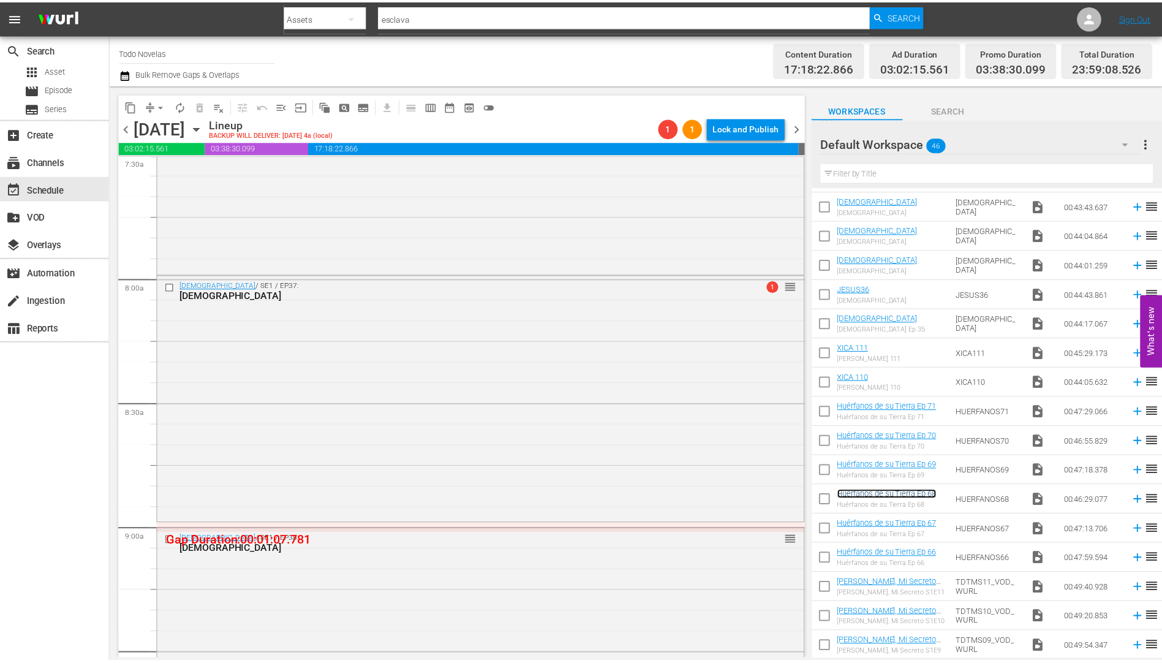
scroll to position [1820, 0]
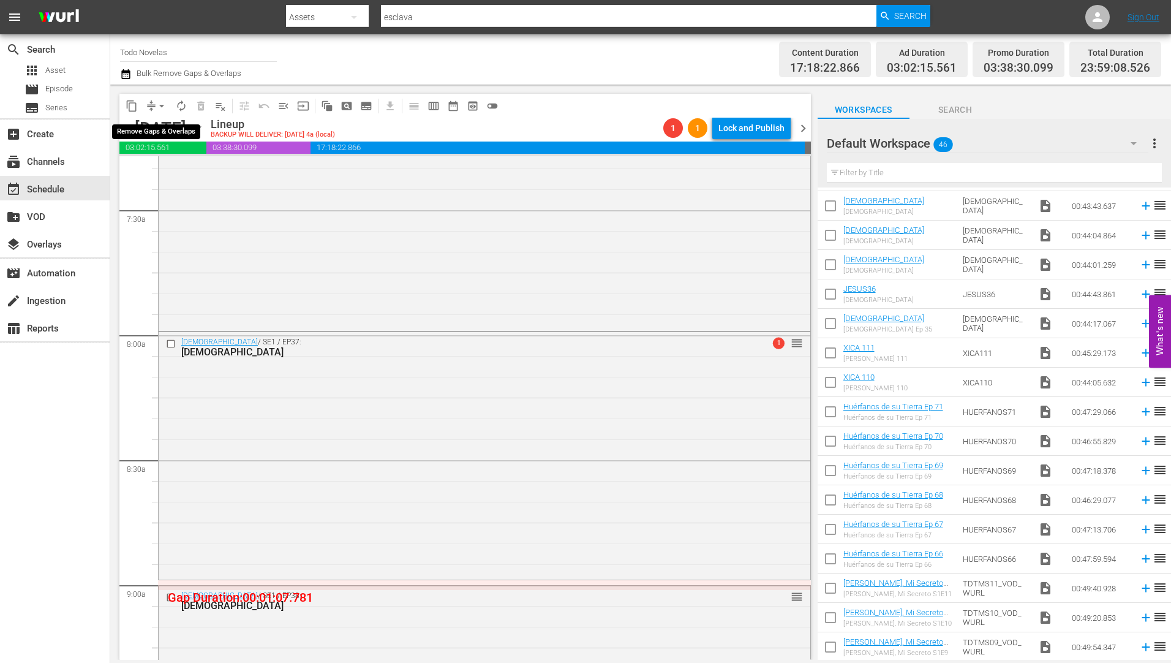
click at [160, 104] on span "arrow_drop_down" at bounding box center [162, 106] width 12 height 12
click at [432, 254] on div "Jesús / SE1 / EP36: JESUS36 reorder" at bounding box center [485, 205] width 652 height 246
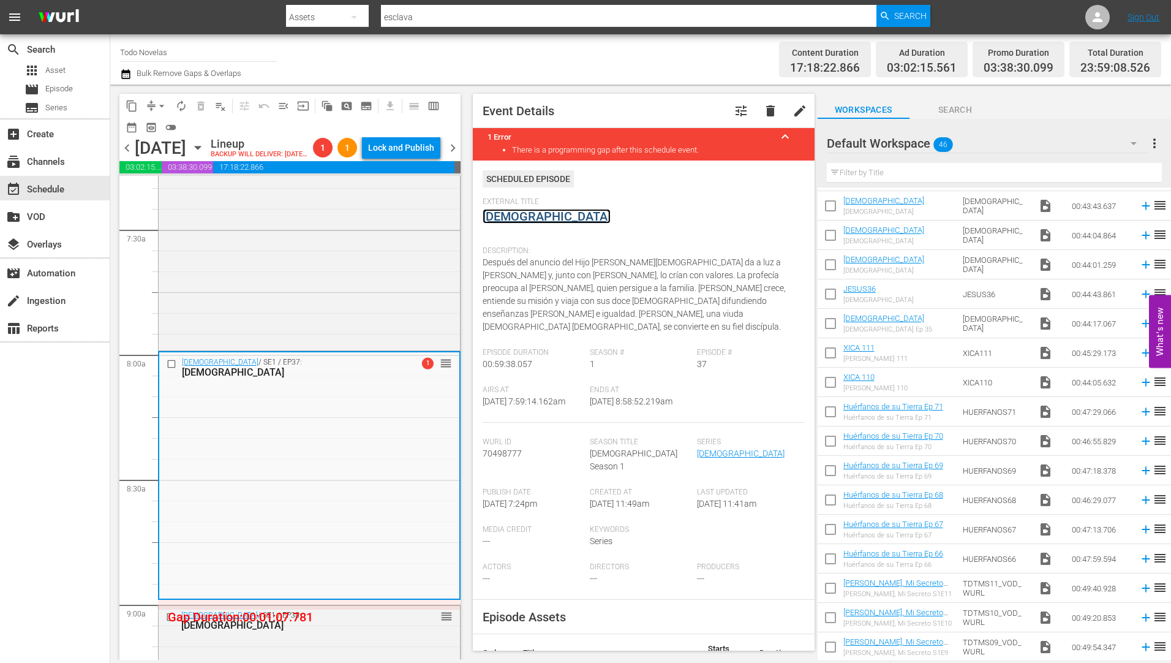
click at [492, 217] on link "[DEMOGRAPHIC_DATA]" at bounding box center [547, 216] width 128 height 15
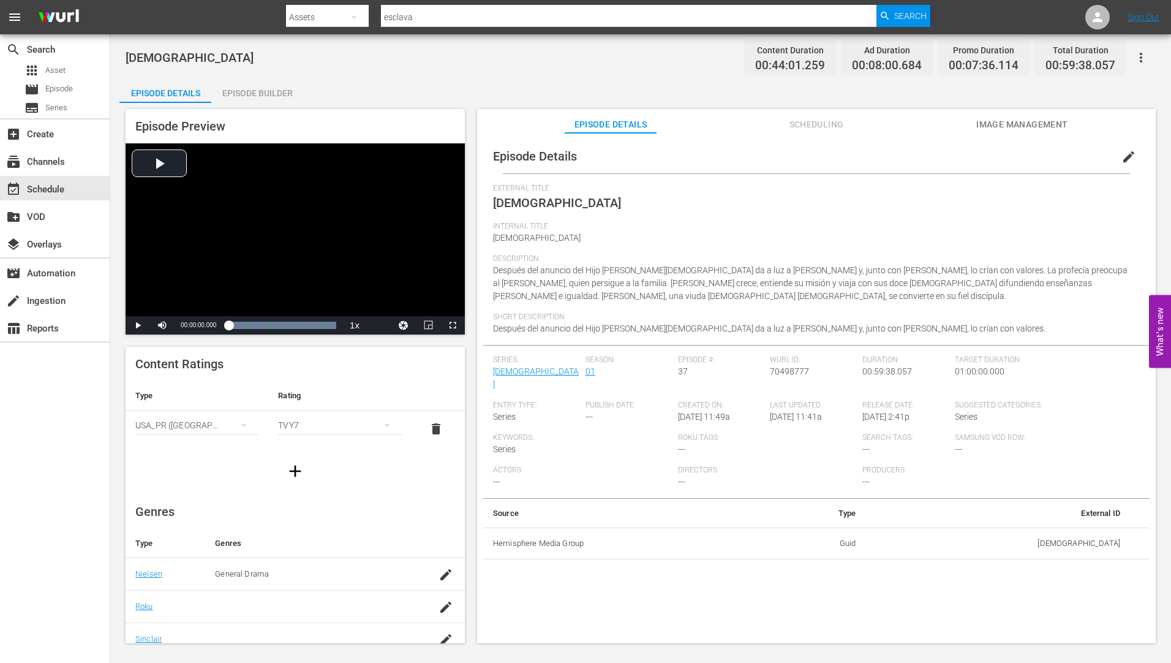
click at [272, 91] on div "Episode Builder" at bounding box center [257, 92] width 92 height 29
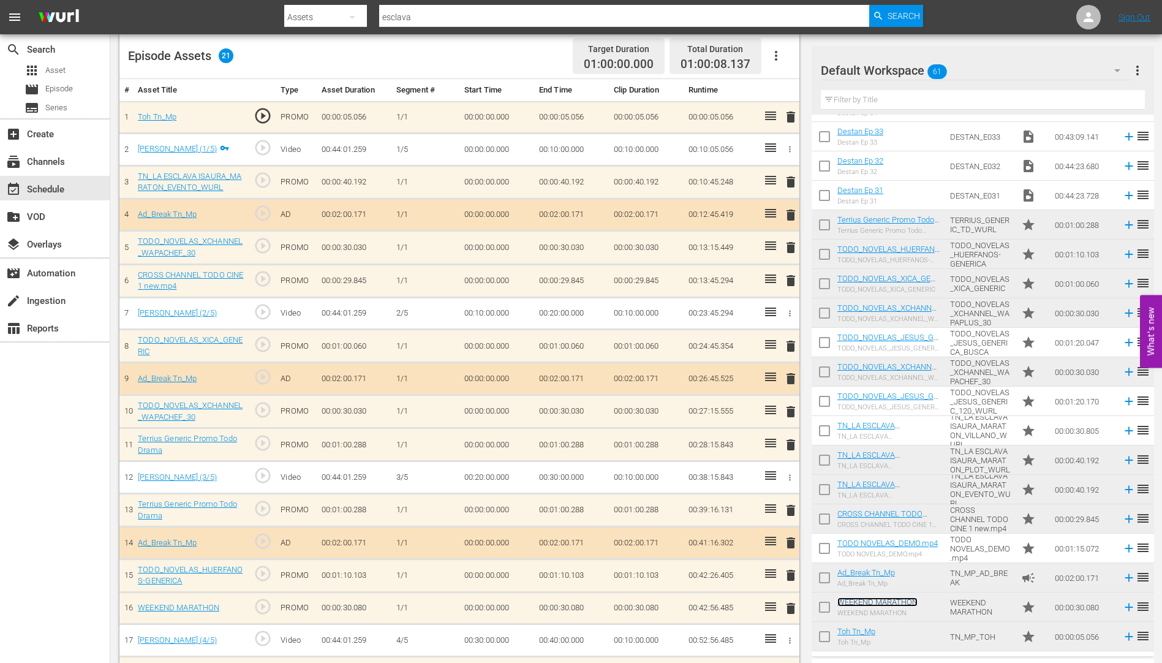
scroll to position [179, 0]
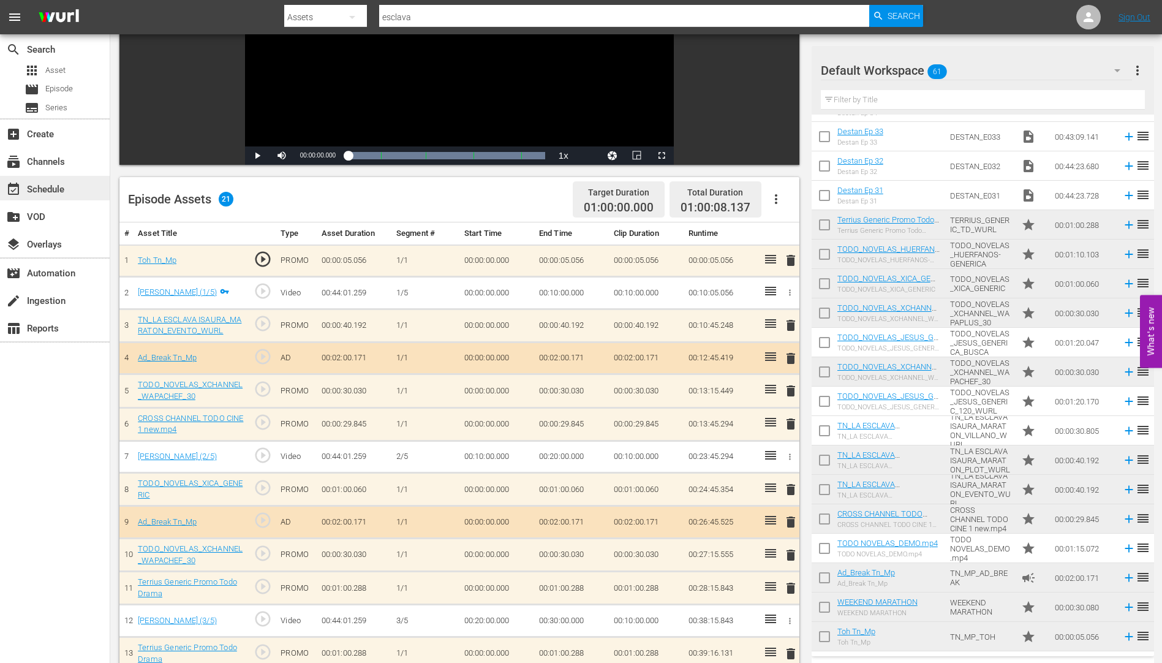
click at [52, 182] on div "event_available Schedule" at bounding box center [34, 187] width 69 height 11
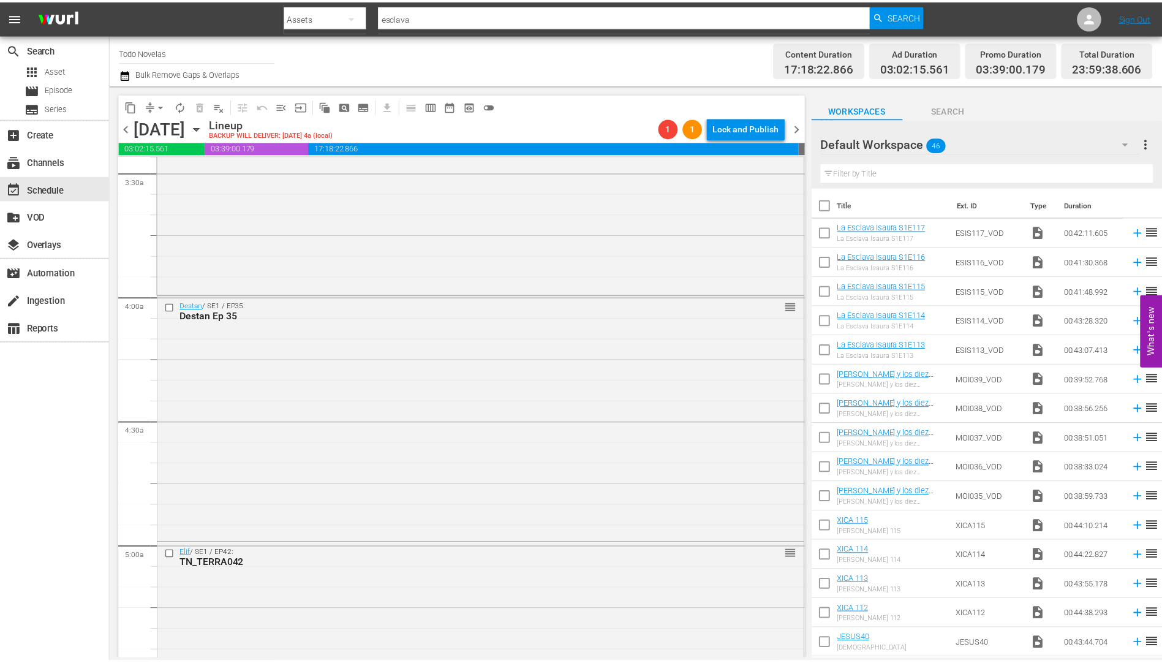
scroll to position [857, 0]
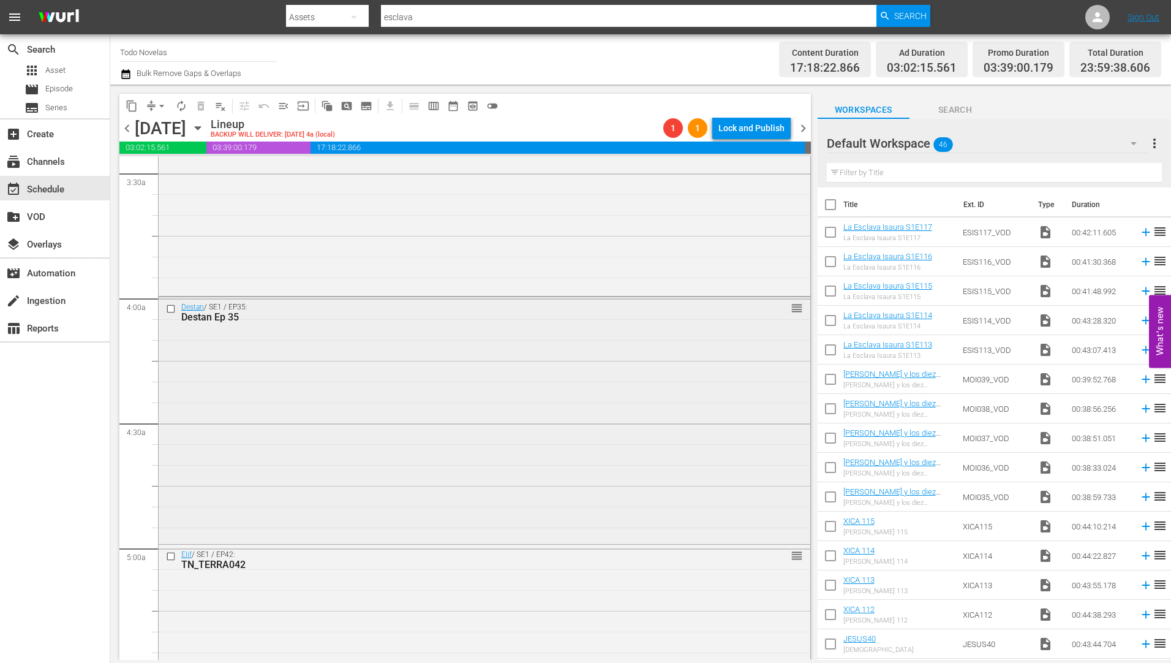
click at [200, 317] on div "Destan Ep 35" at bounding box center [461, 317] width 560 height 12
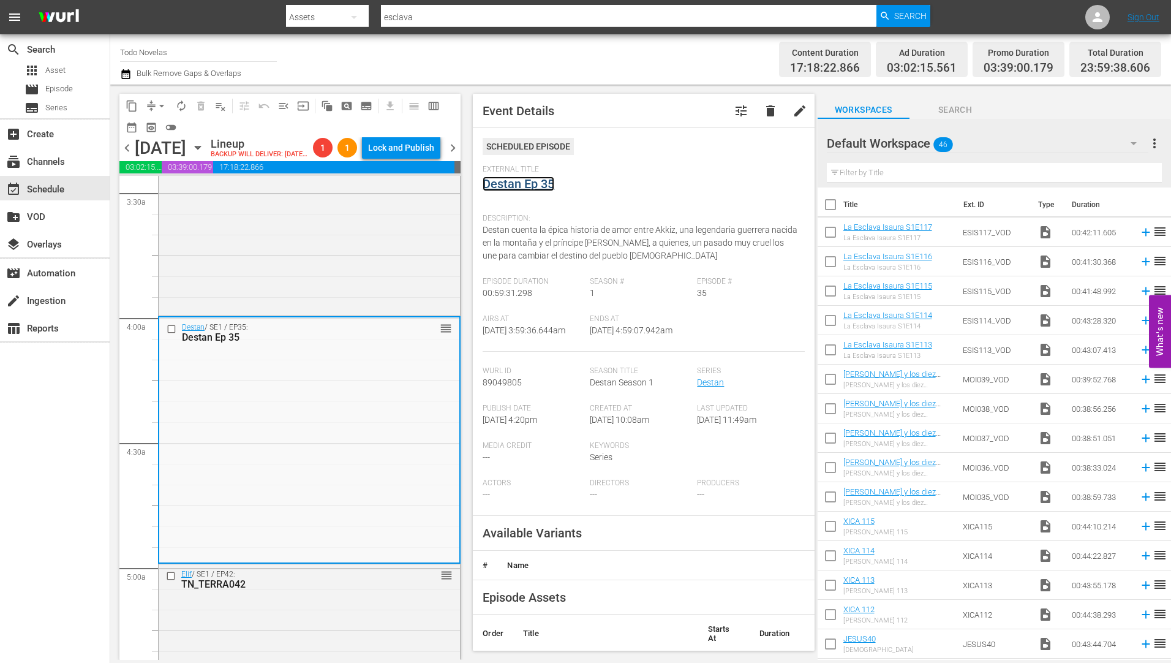
click at [507, 183] on link "Destan Ep 35" at bounding box center [519, 183] width 72 height 15
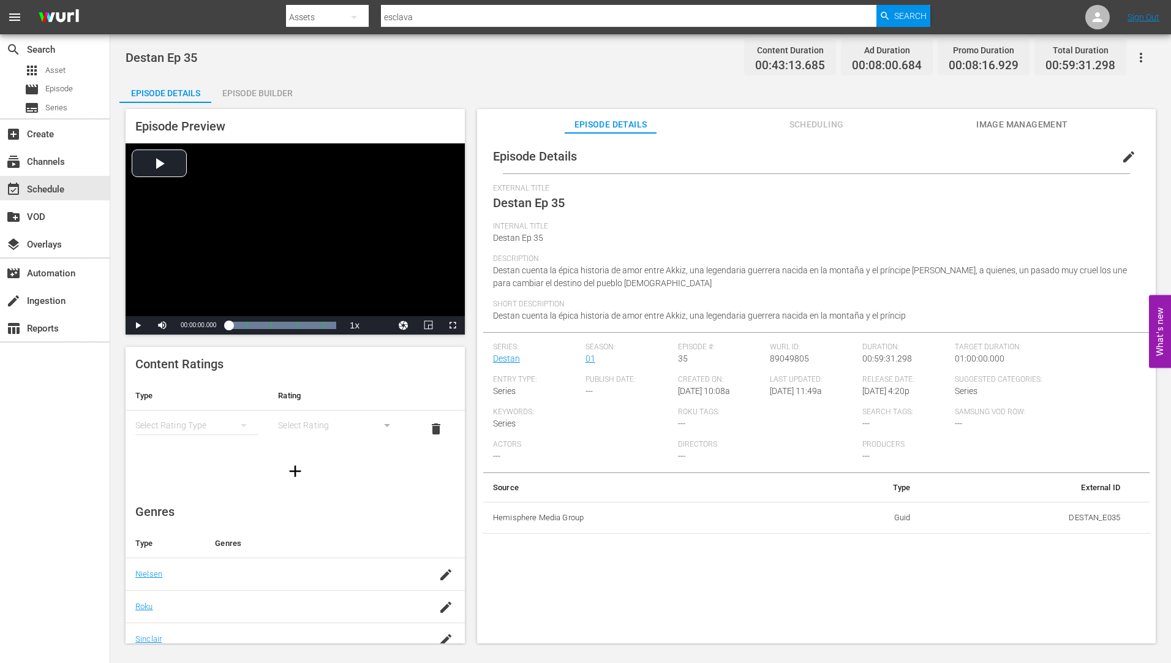
click at [266, 94] on div "Episode Builder" at bounding box center [257, 92] width 92 height 29
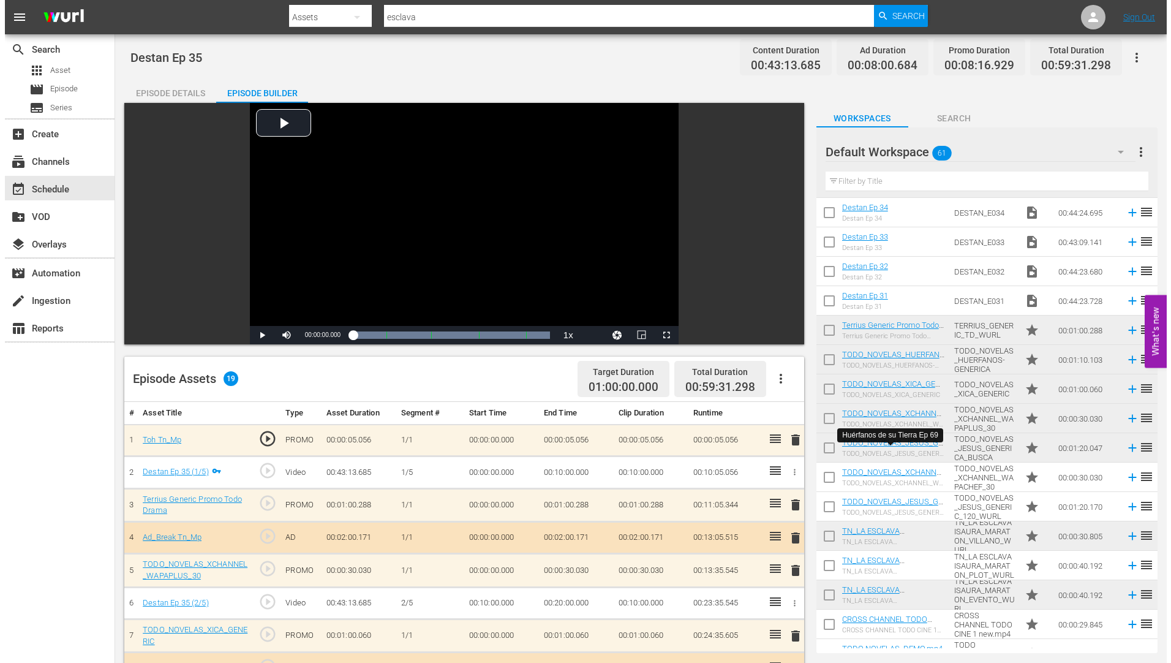
scroll to position [1371, 0]
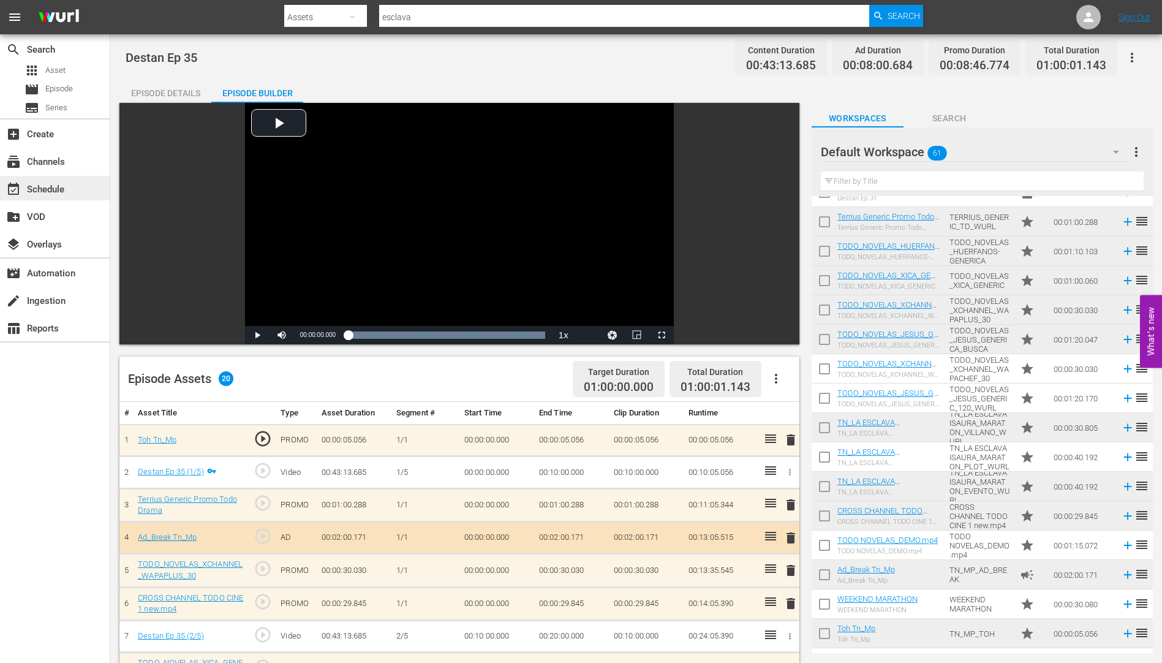
click at [40, 189] on div "event_available Schedule" at bounding box center [34, 187] width 69 height 11
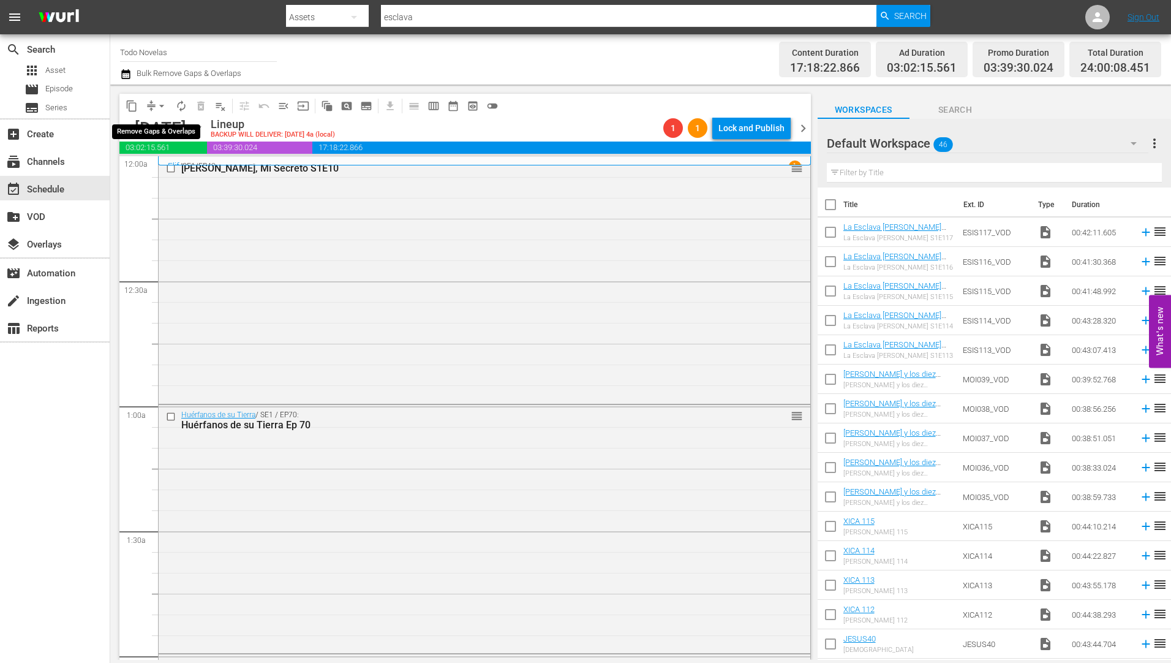
click at [163, 103] on span "arrow_drop_down" at bounding box center [162, 106] width 12 height 12
click at [151, 129] on li "Align to Midnight" at bounding box center [162, 131] width 129 height 20
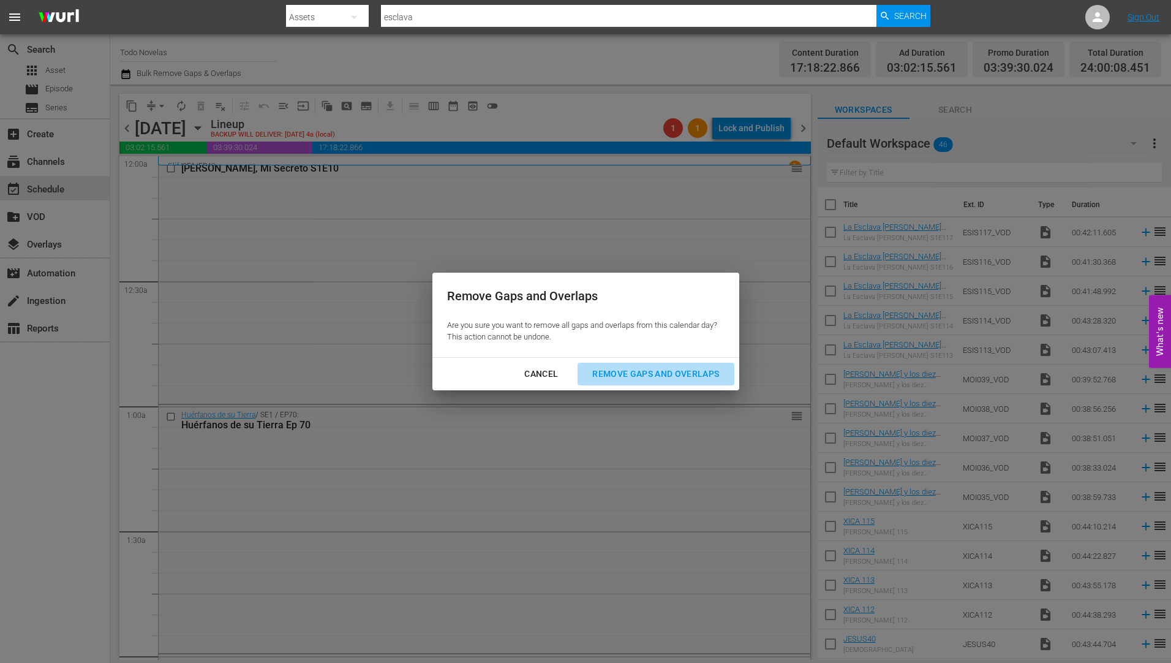
click at [682, 365] on button "Remove Gaps and Overlaps" at bounding box center [655, 374] width 156 height 23
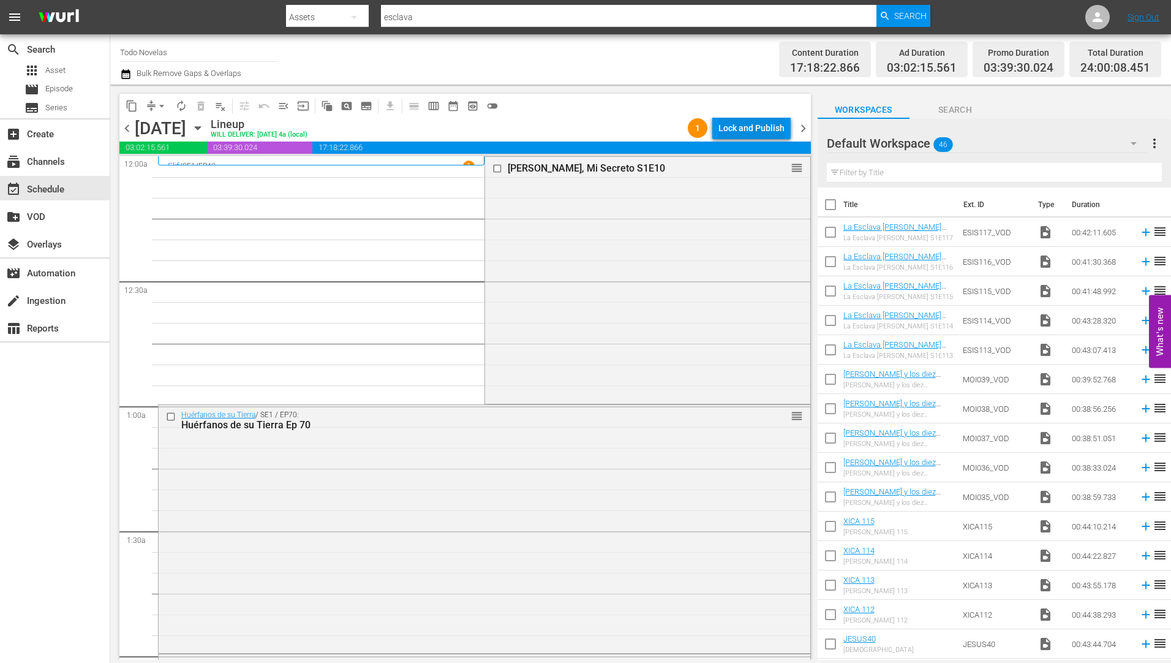
click at [756, 126] on div "Lock and Publish" at bounding box center [751, 128] width 66 height 22
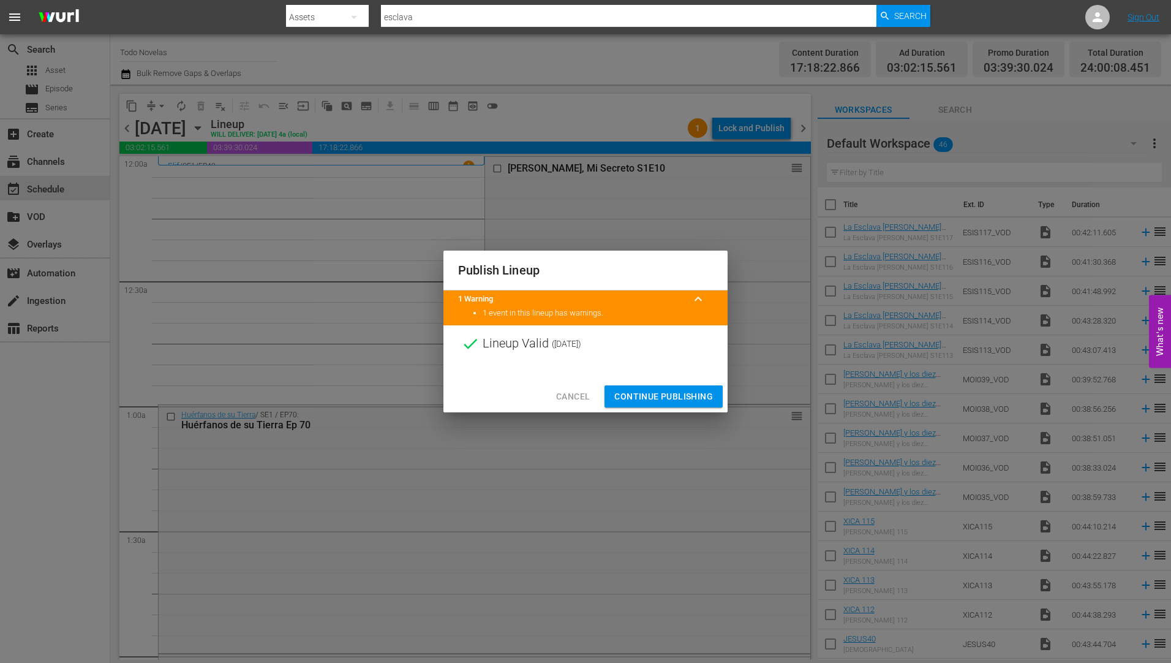
click at [653, 391] on span "Continue Publishing" at bounding box center [663, 396] width 99 height 15
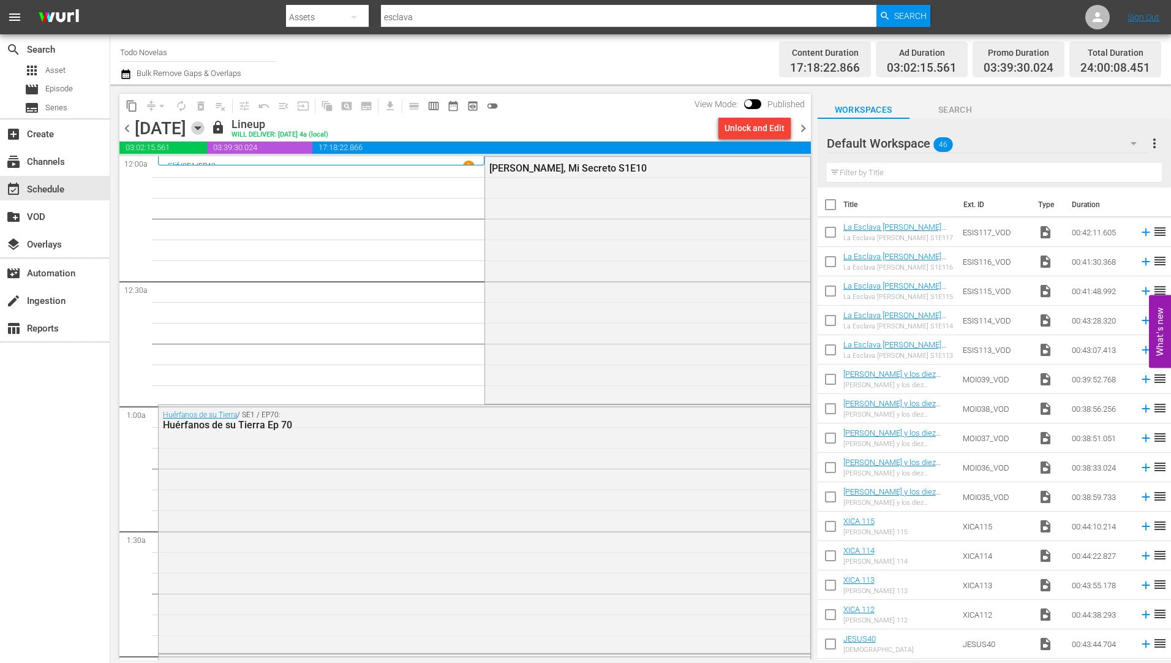
click at [200, 127] on icon "button" at bounding box center [198, 128] width 6 height 3
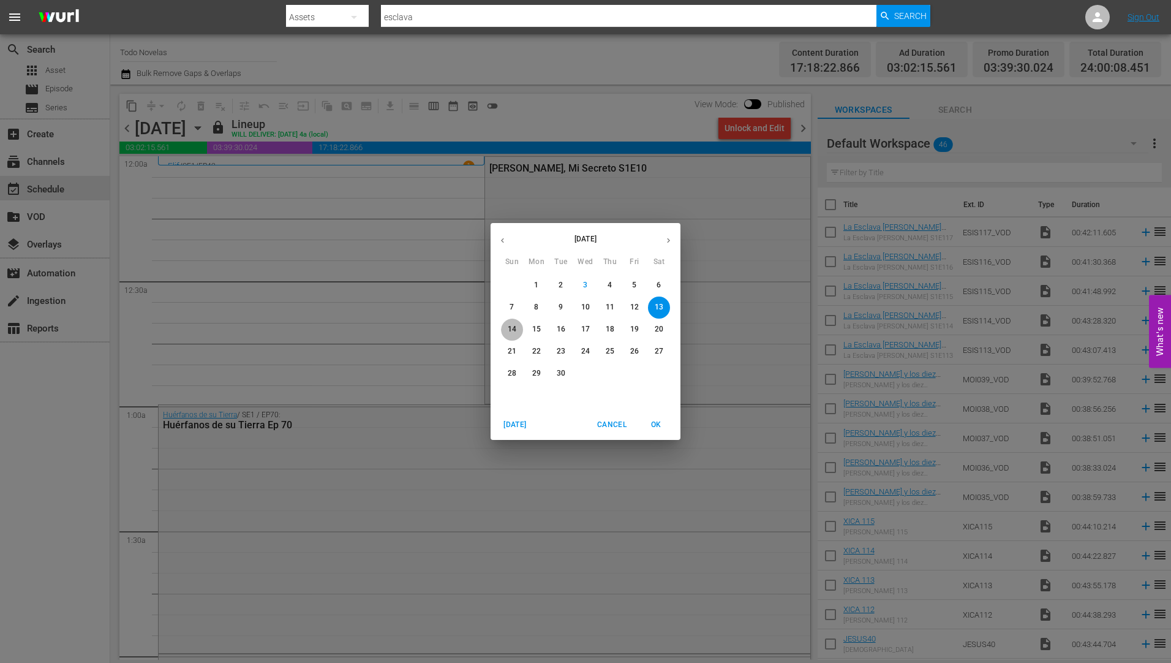
click at [511, 326] on p "14" at bounding box center [512, 329] width 9 height 10
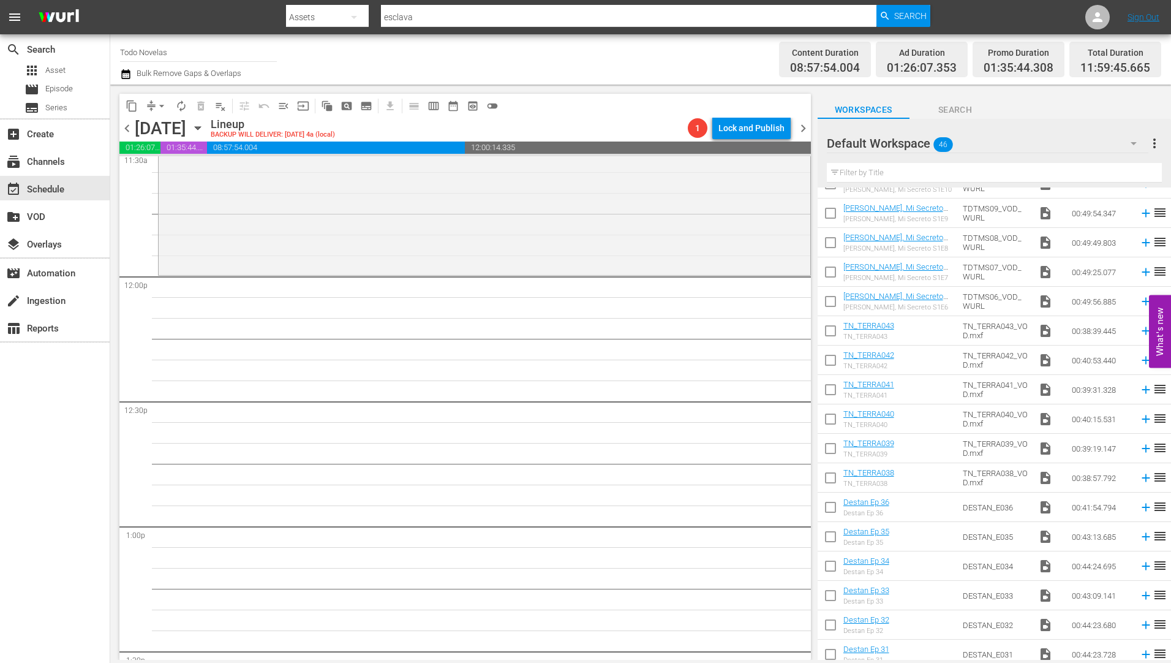
scroll to position [908, 0]
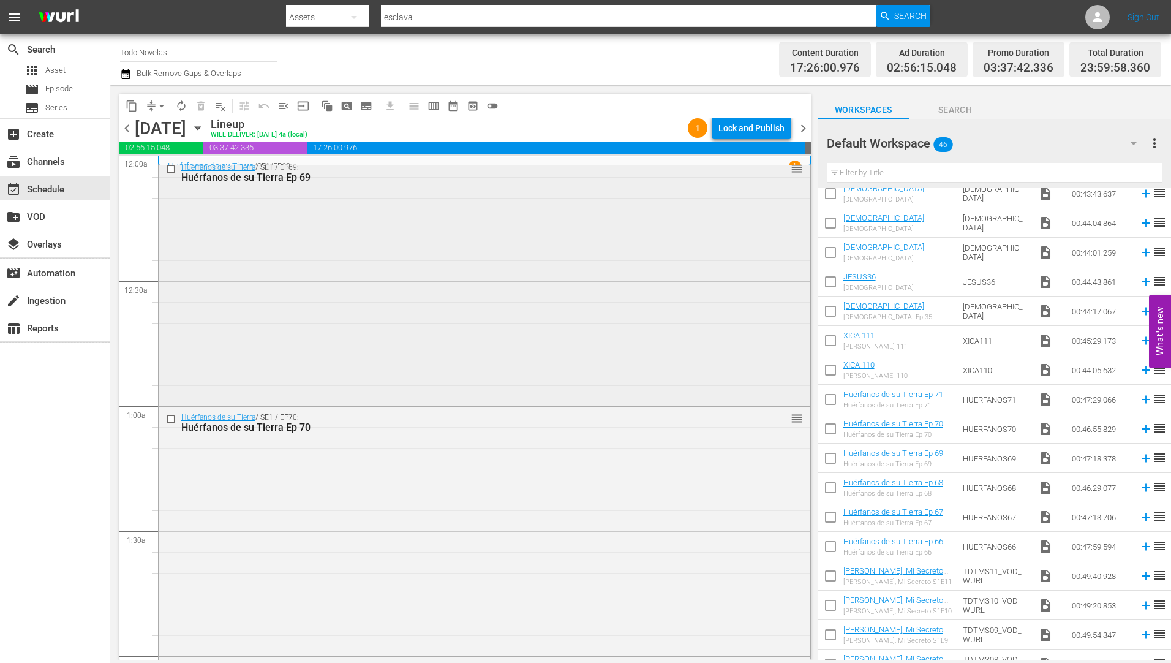
click at [269, 176] on div "Huérfanos de su Tierra Ep 69" at bounding box center [461, 177] width 560 height 12
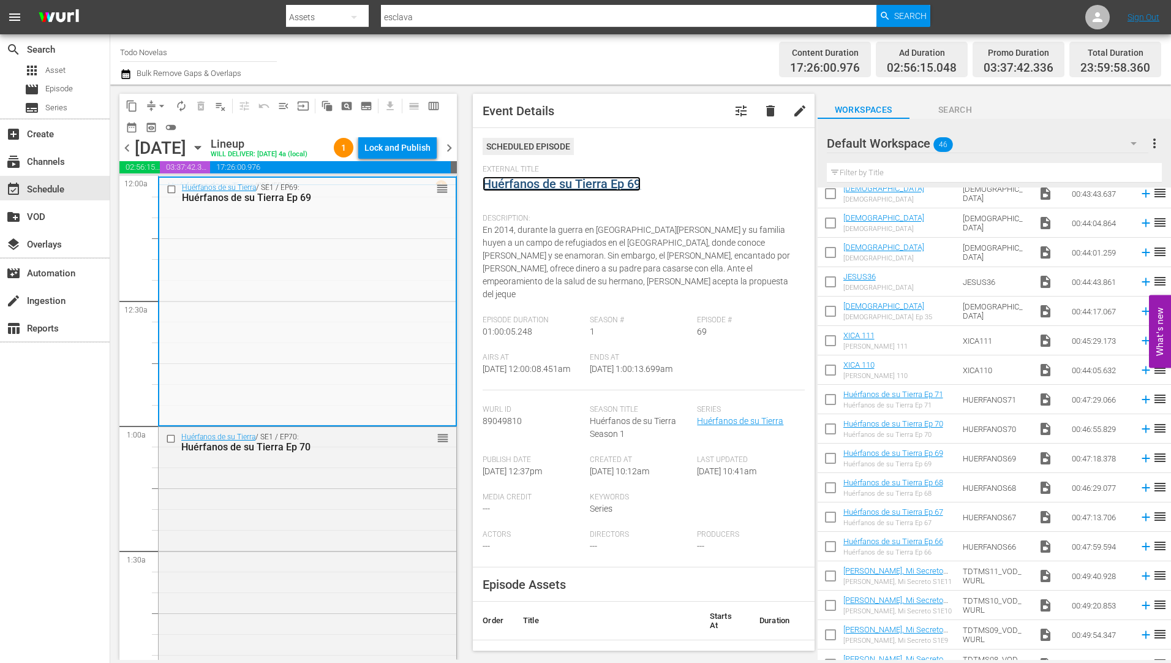
click at [549, 184] on link "Huérfanos de su Tierra Ep 69" at bounding box center [562, 183] width 158 height 15
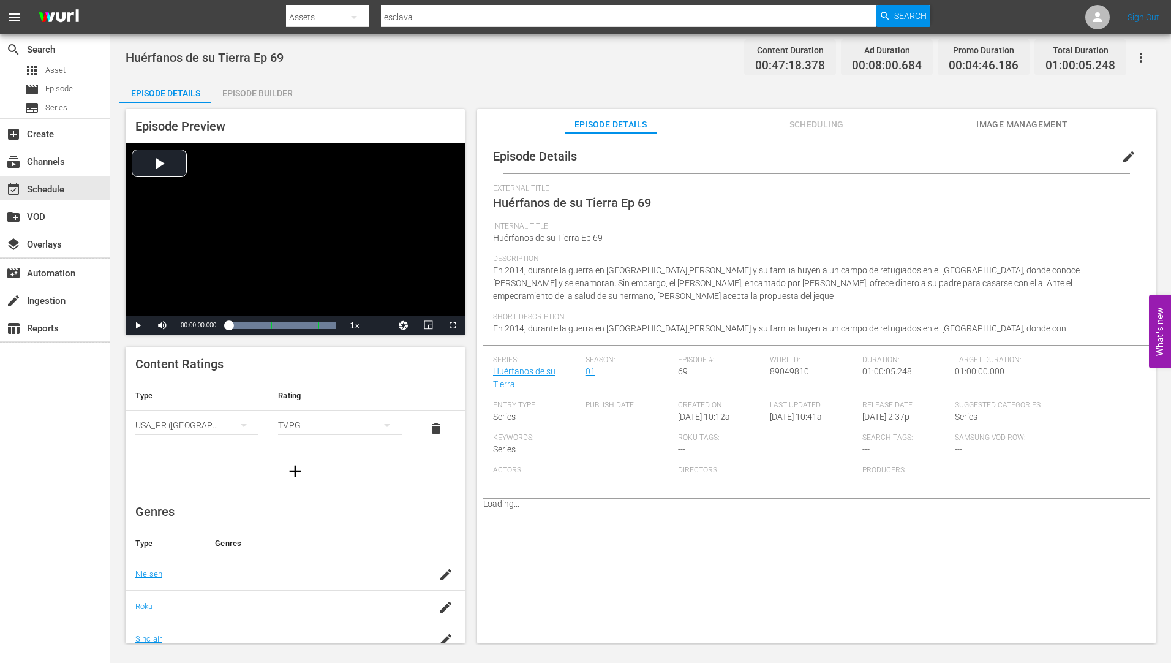
click at [268, 94] on div "Episode Builder" at bounding box center [257, 92] width 92 height 29
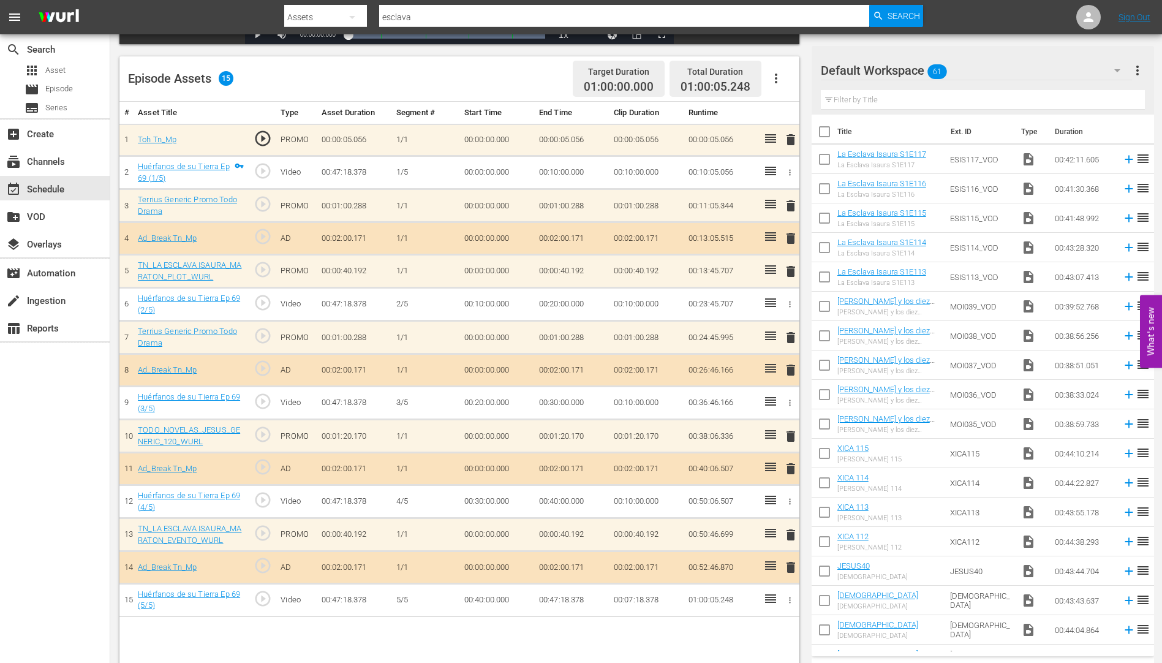
scroll to position [319, 0]
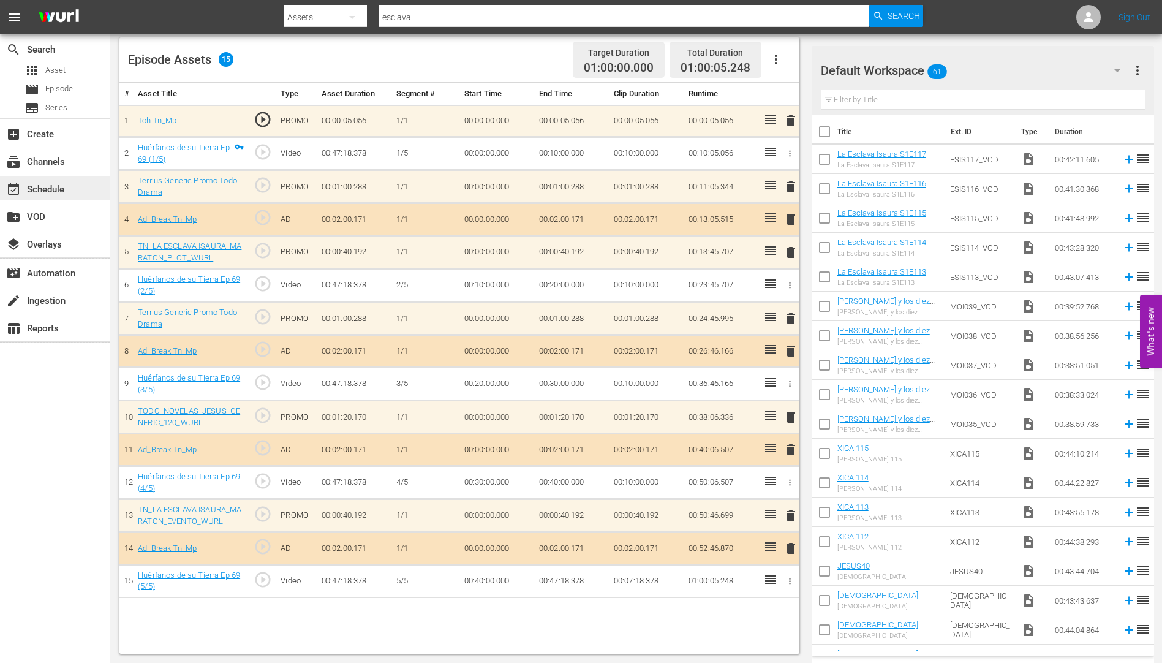
click at [42, 190] on div "event_available Schedule" at bounding box center [34, 187] width 69 height 11
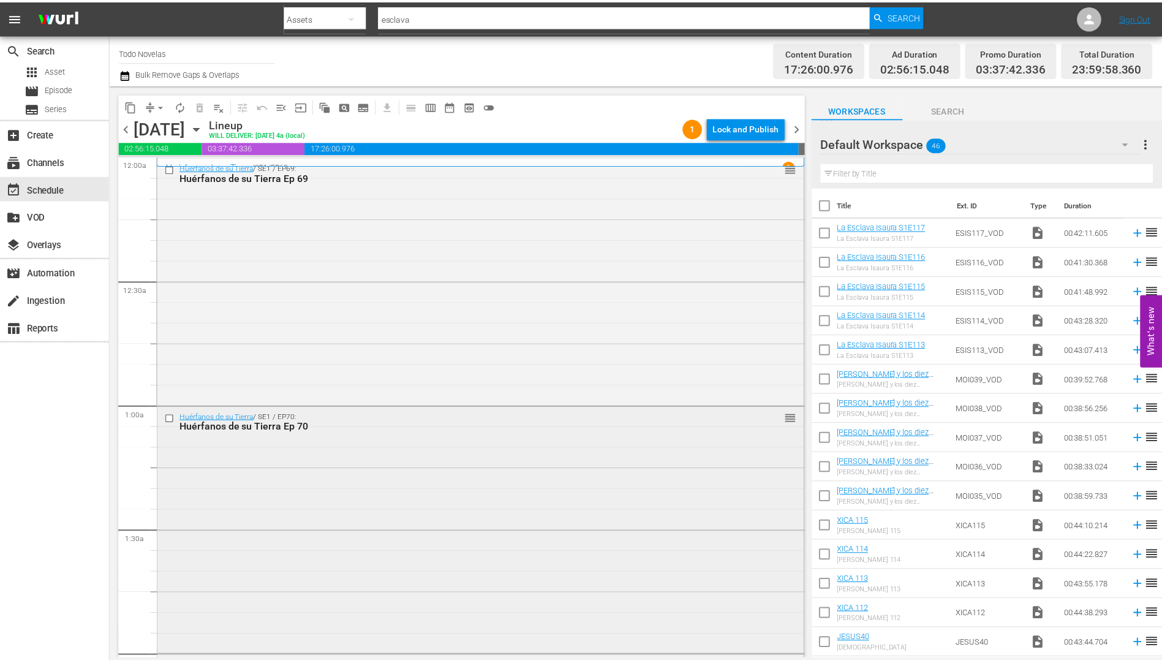
scroll to position [245, 0]
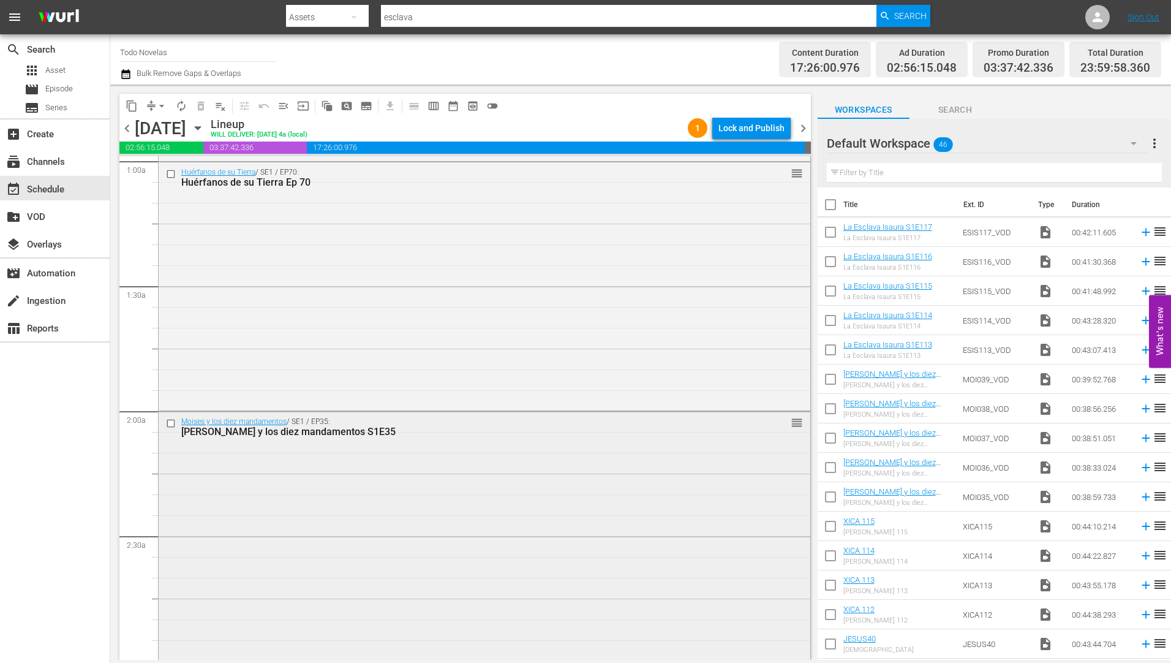
click at [287, 427] on div "[PERSON_NAME] y los diez mandamentos S1E35" at bounding box center [461, 432] width 560 height 12
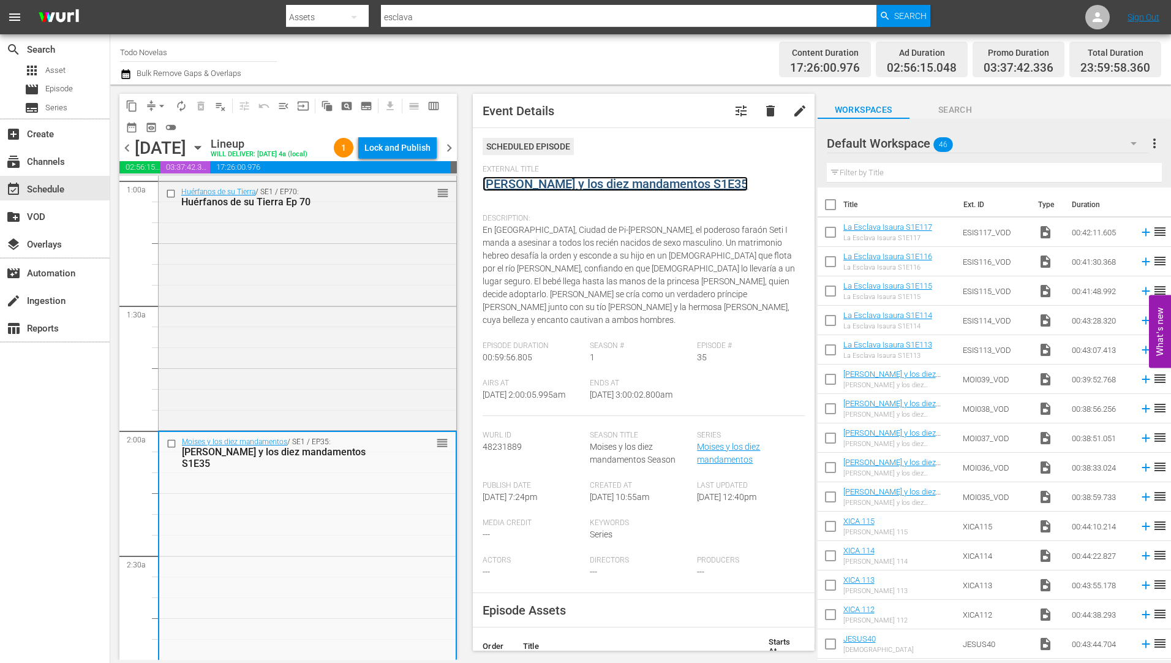
click at [550, 181] on link "[PERSON_NAME] y los diez mandamentos S1E35" at bounding box center [615, 183] width 265 height 15
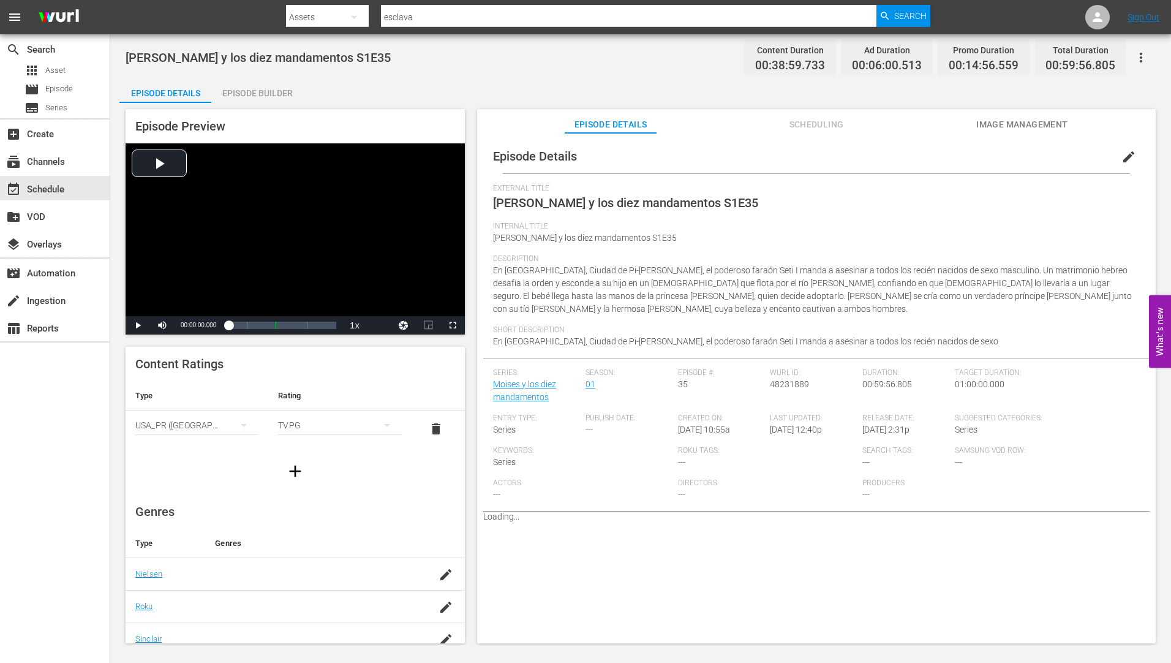
click at [280, 89] on div "Episode Builder" at bounding box center [257, 92] width 92 height 29
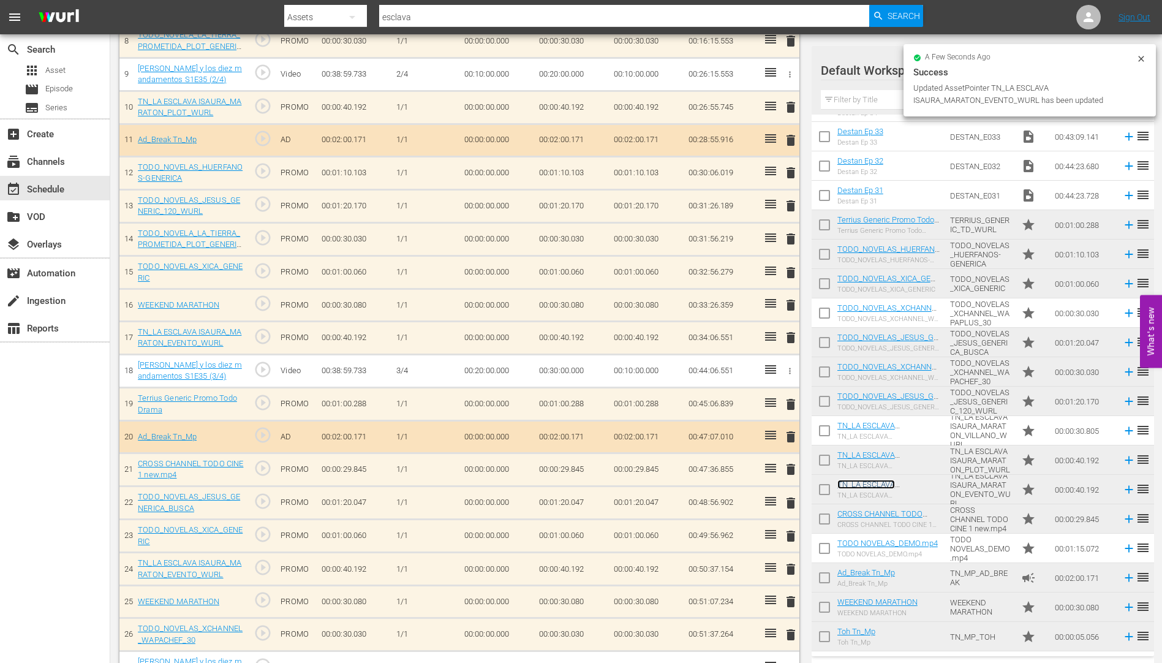
scroll to position [627, 0]
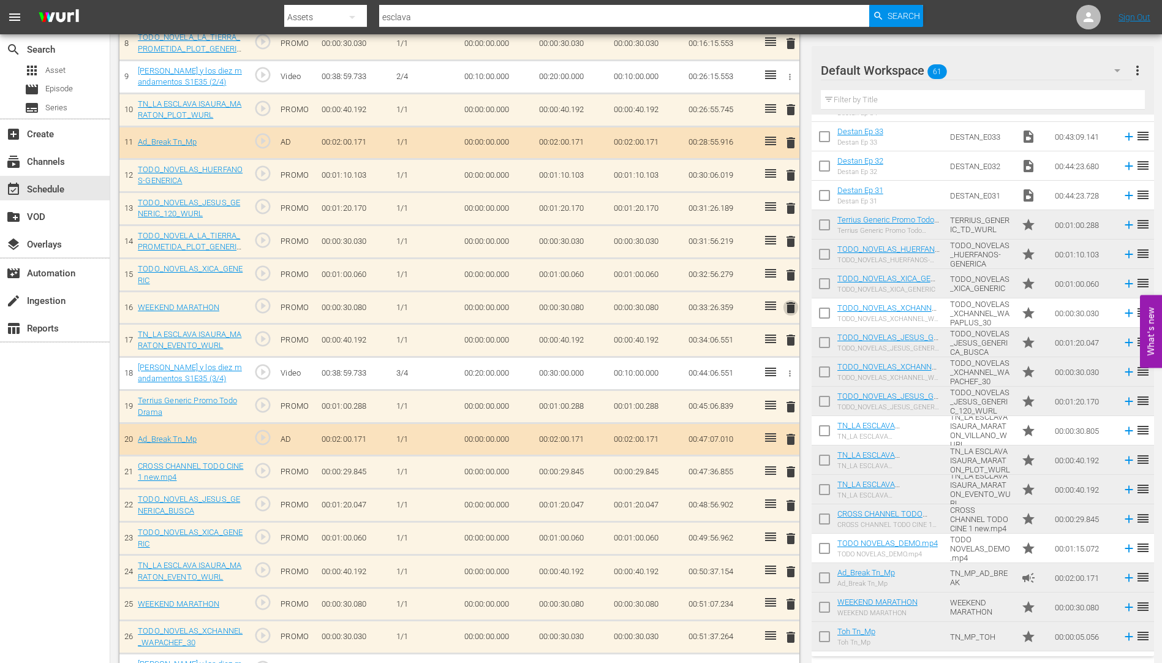
click at [789, 306] on span "delete" at bounding box center [790, 307] width 15 height 15
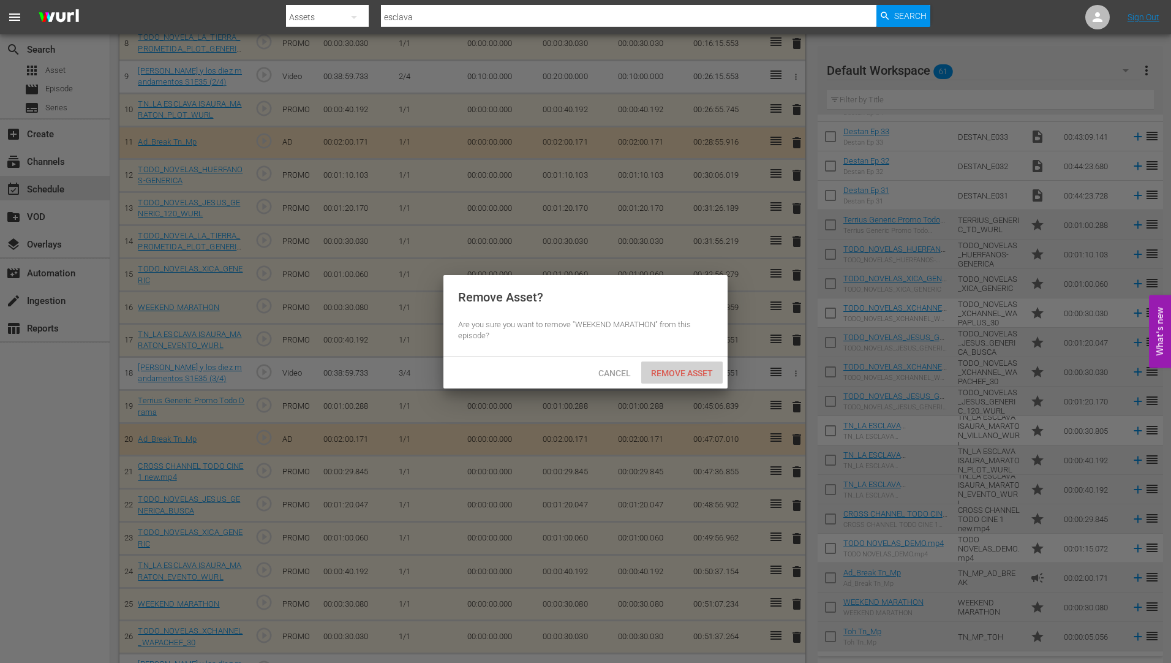
click at [685, 370] on span "Remove Asset" at bounding box center [681, 373] width 81 height 10
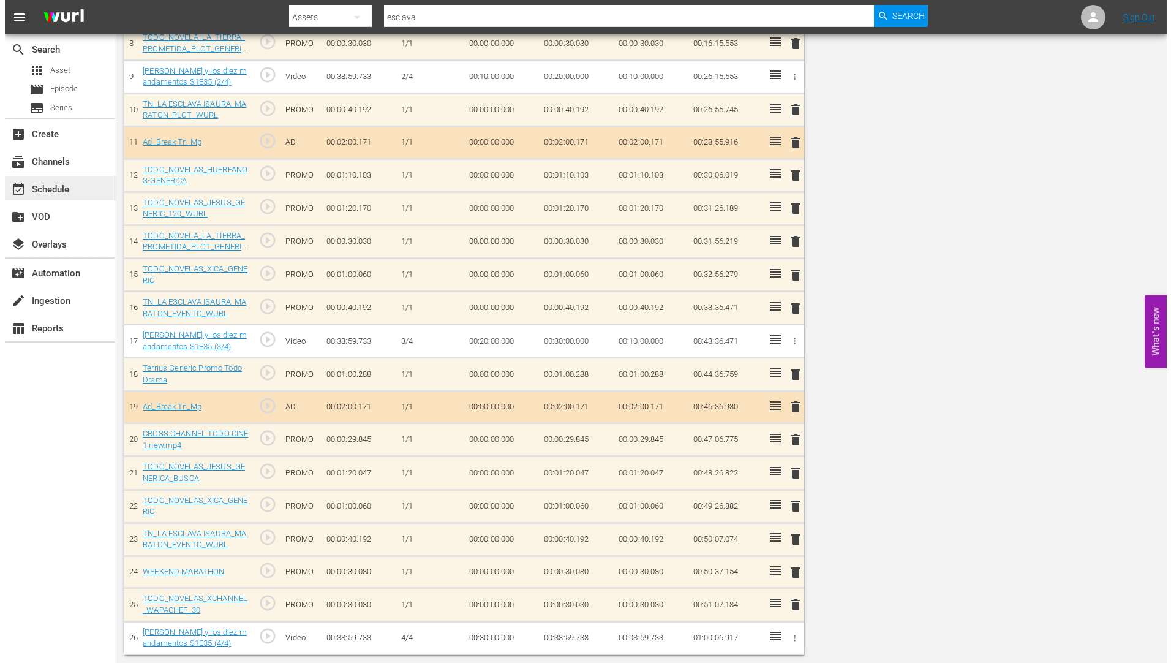
scroll to position [0, 0]
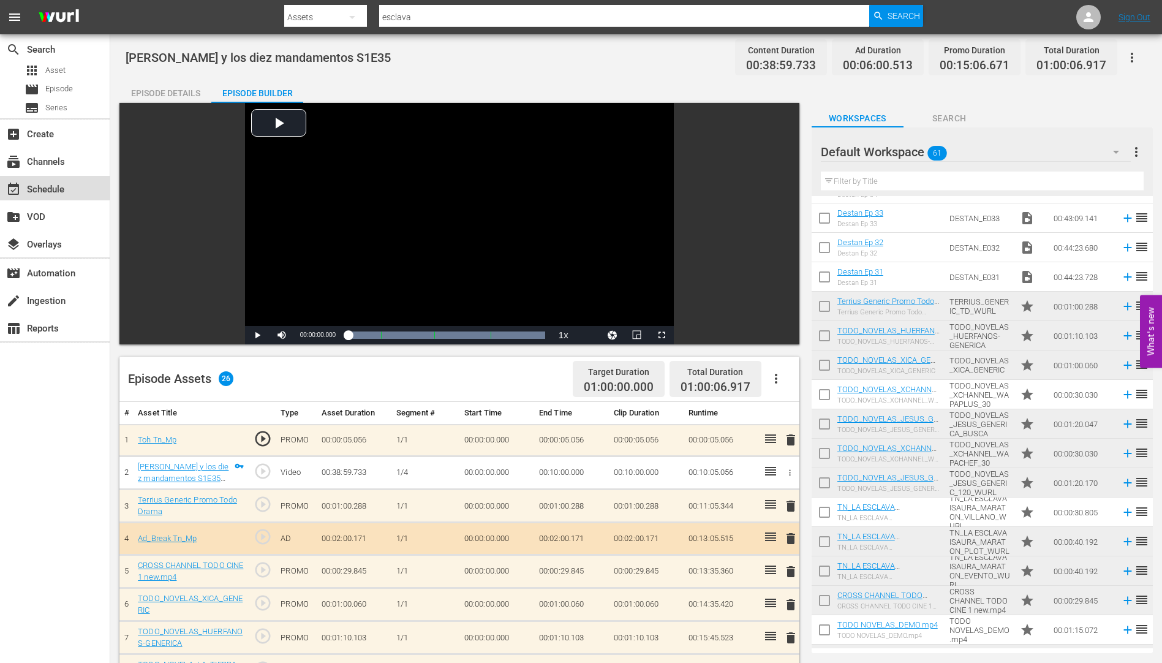
click at [53, 187] on div "event_available Schedule" at bounding box center [34, 187] width 69 height 11
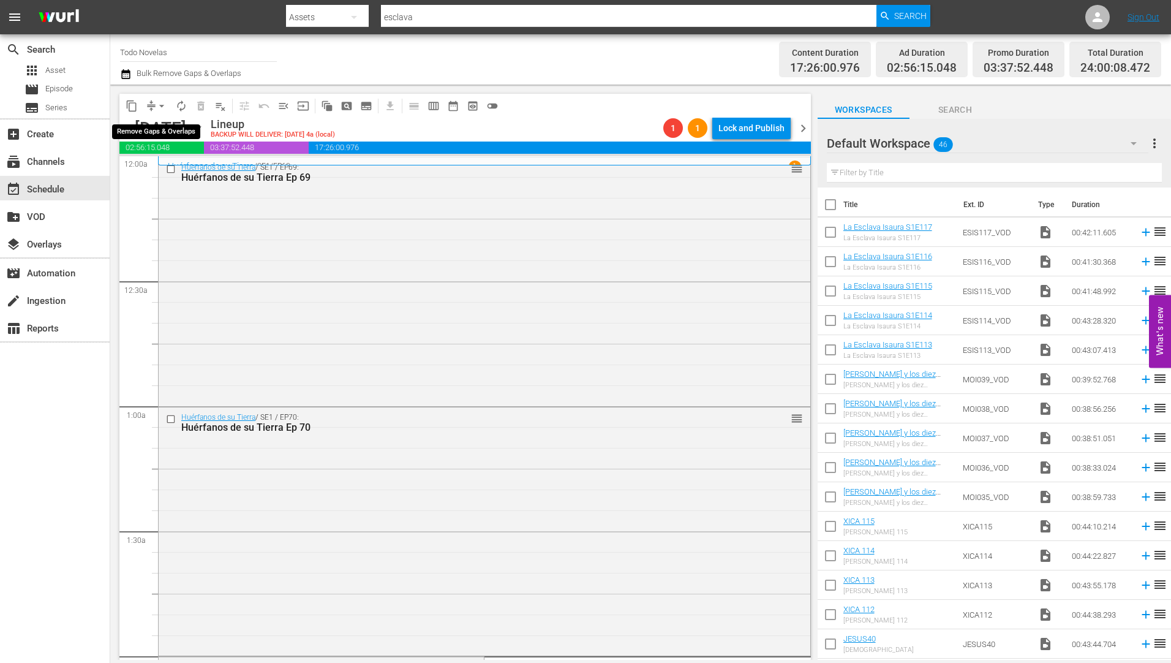
click at [162, 103] on span "arrow_drop_down" at bounding box center [162, 106] width 12 height 12
click at [151, 128] on li "Align to Midnight" at bounding box center [162, 131] width 129 height 20
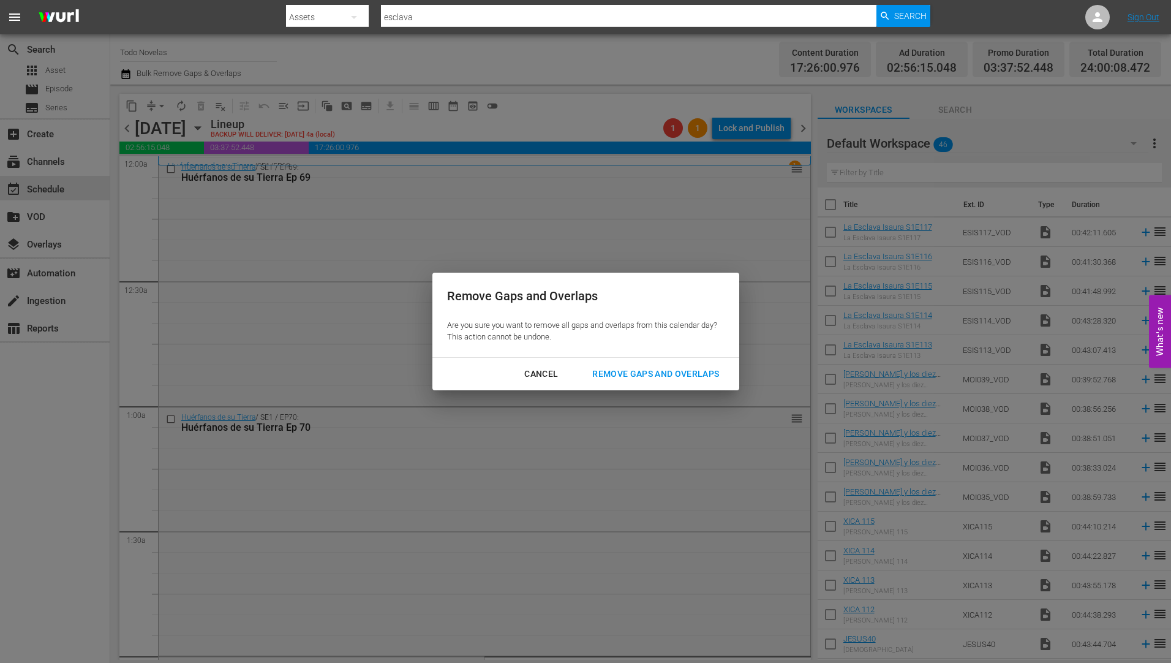
click at [656, 369] on div "Remove Gaps and Overlaps" at bounding box center [655, 373] width 146 height 15
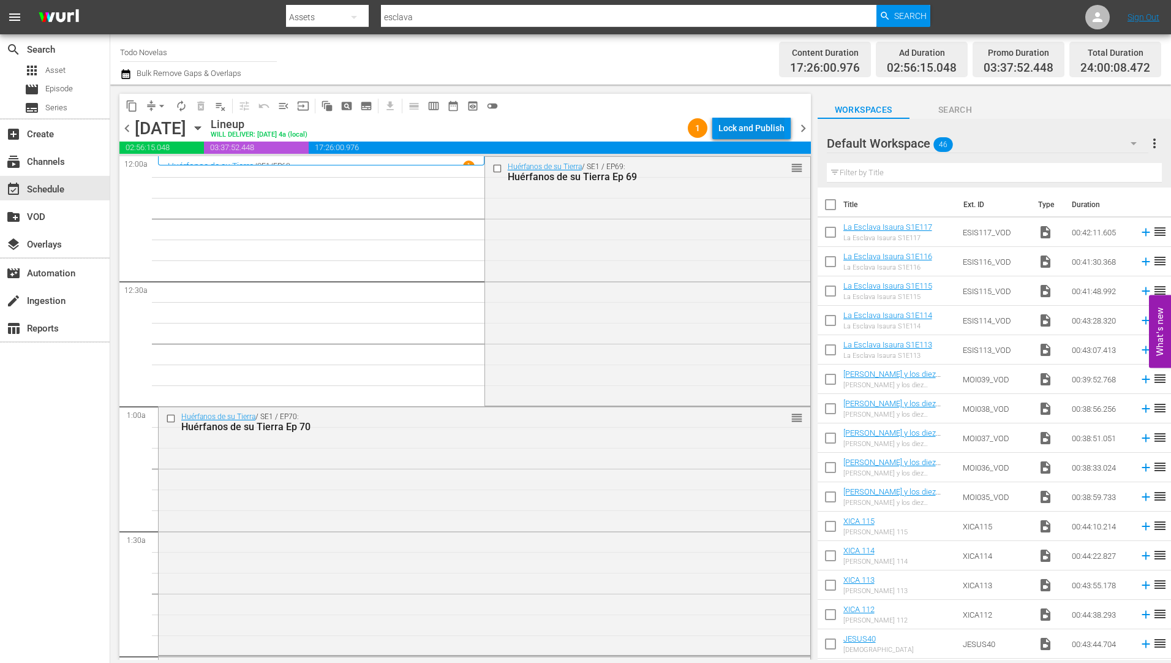
click at [756, 122] on div "Lock and Publish" at bounding box center [751, 128] width 66 height 22
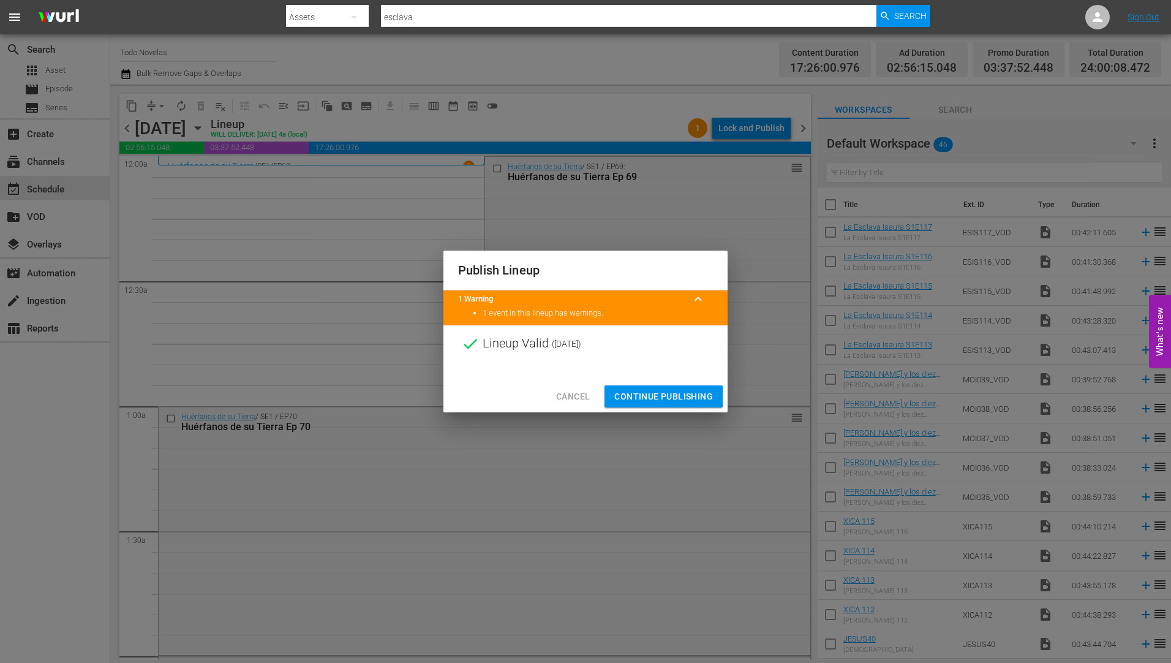
click at [660, 396] on span "Continue Publishing" at bounding box center [663, 396] width 99 height 15
